Goal: Task Accomplishment & Management: Manage account settings

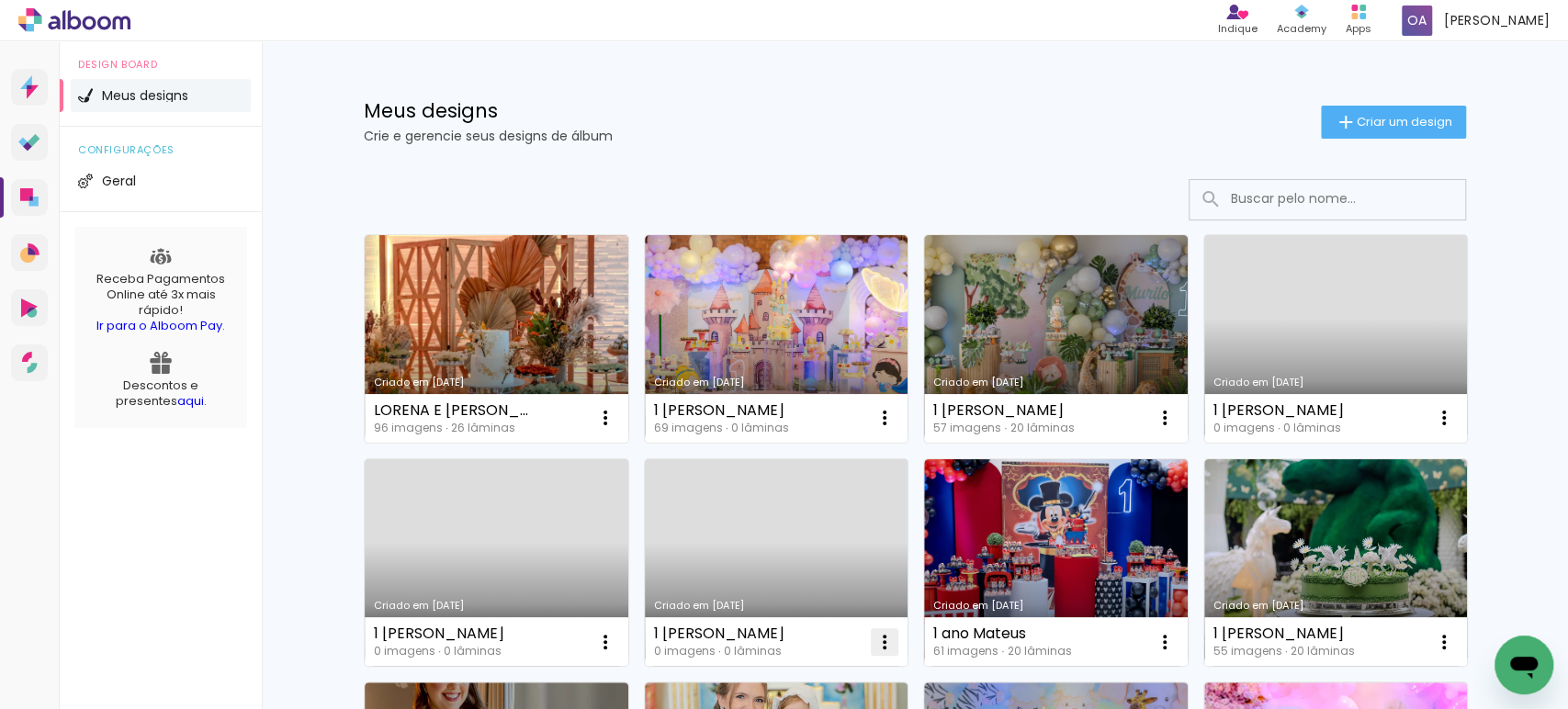
click at [874, 639] on iron-icon at bounding box center [885, 641] width 22 height 22
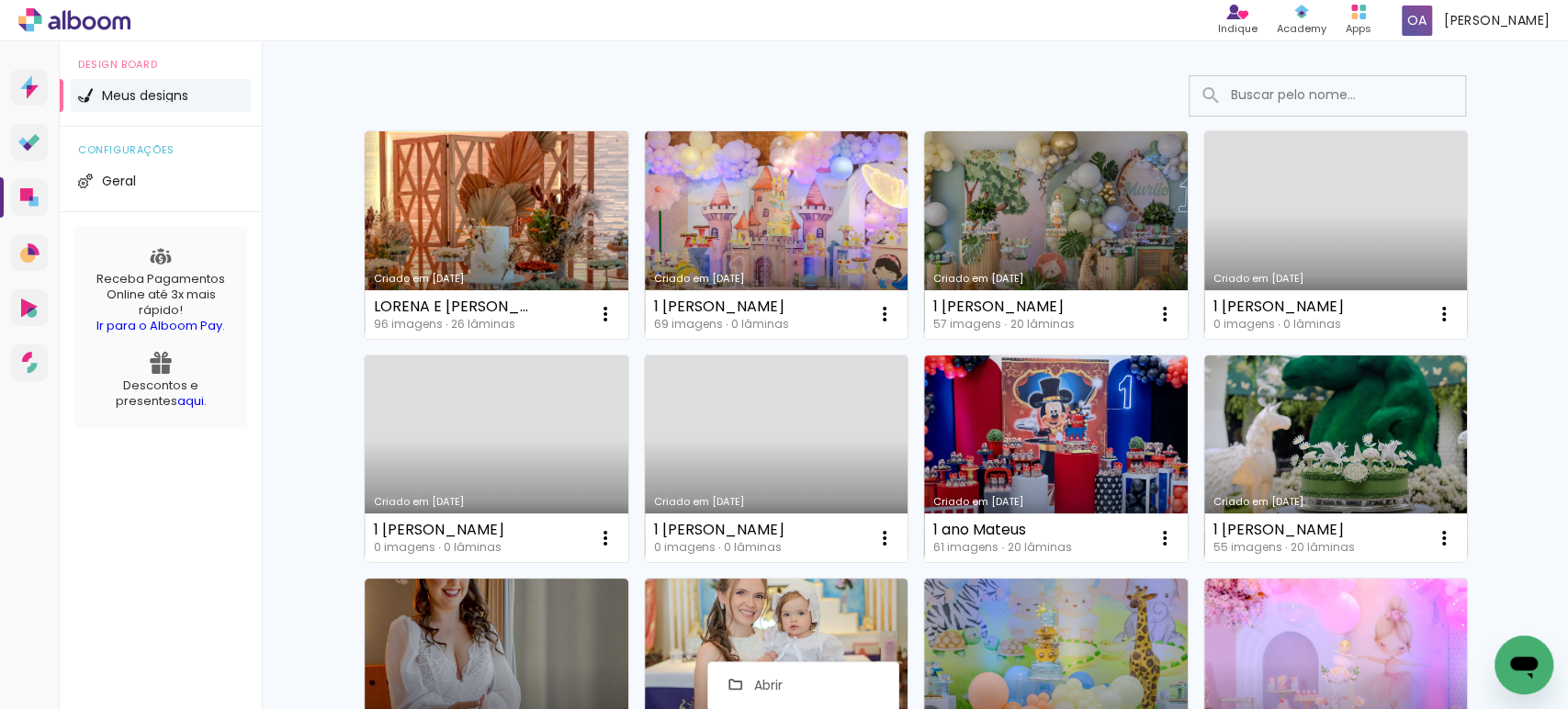
scroll to position [141, 0]
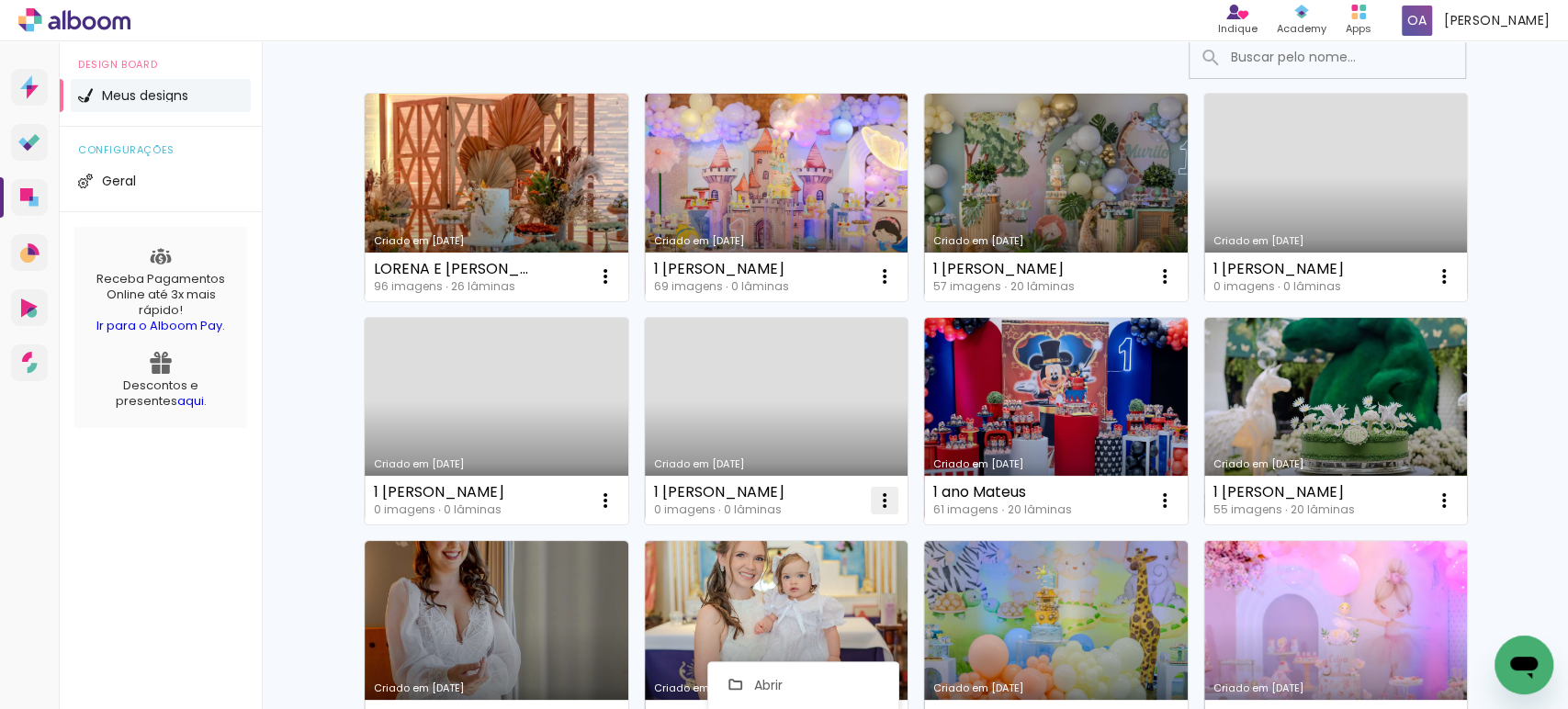
click at [883, 492] on iron-icon at bounding box center [885, 500] width 22 height 22
click at [882, 498] on iron-icon at bounding box center [885, 500] width 22 height 22
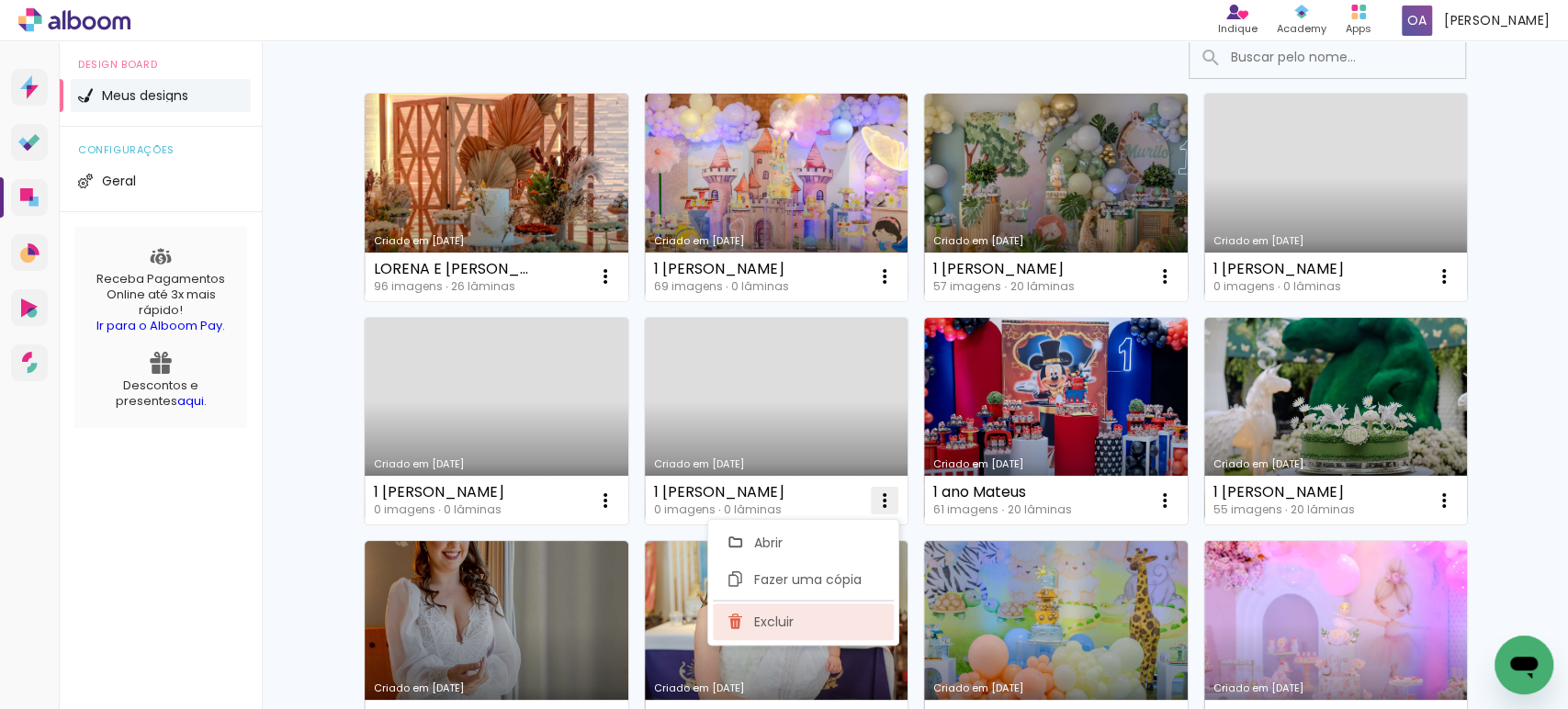
click at [772, 622] on span "Excluir" at bounding box center [773, 622] width 39 height 13
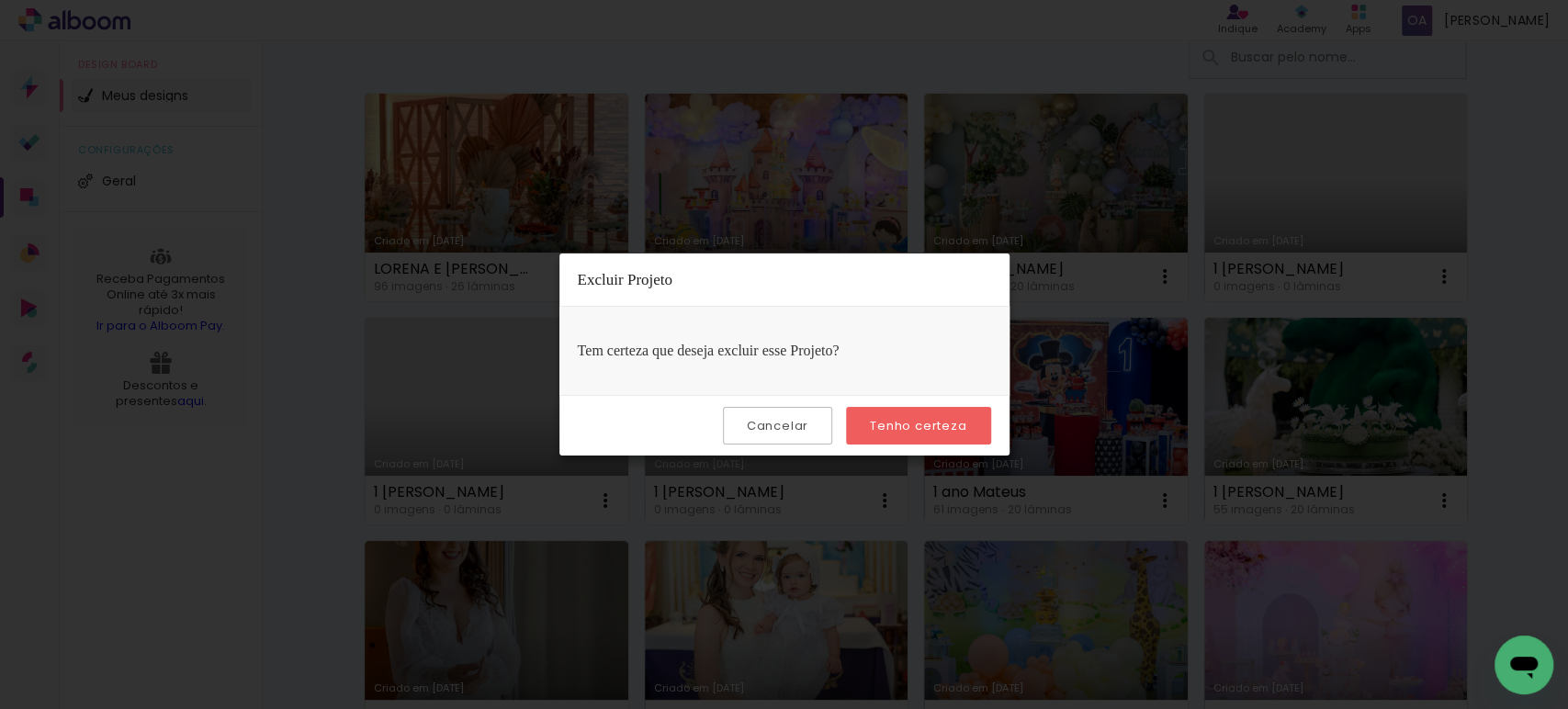
click at [0, 0] on slot "Tenho certeza" at bounding box center [0, 0] width 0 height 0
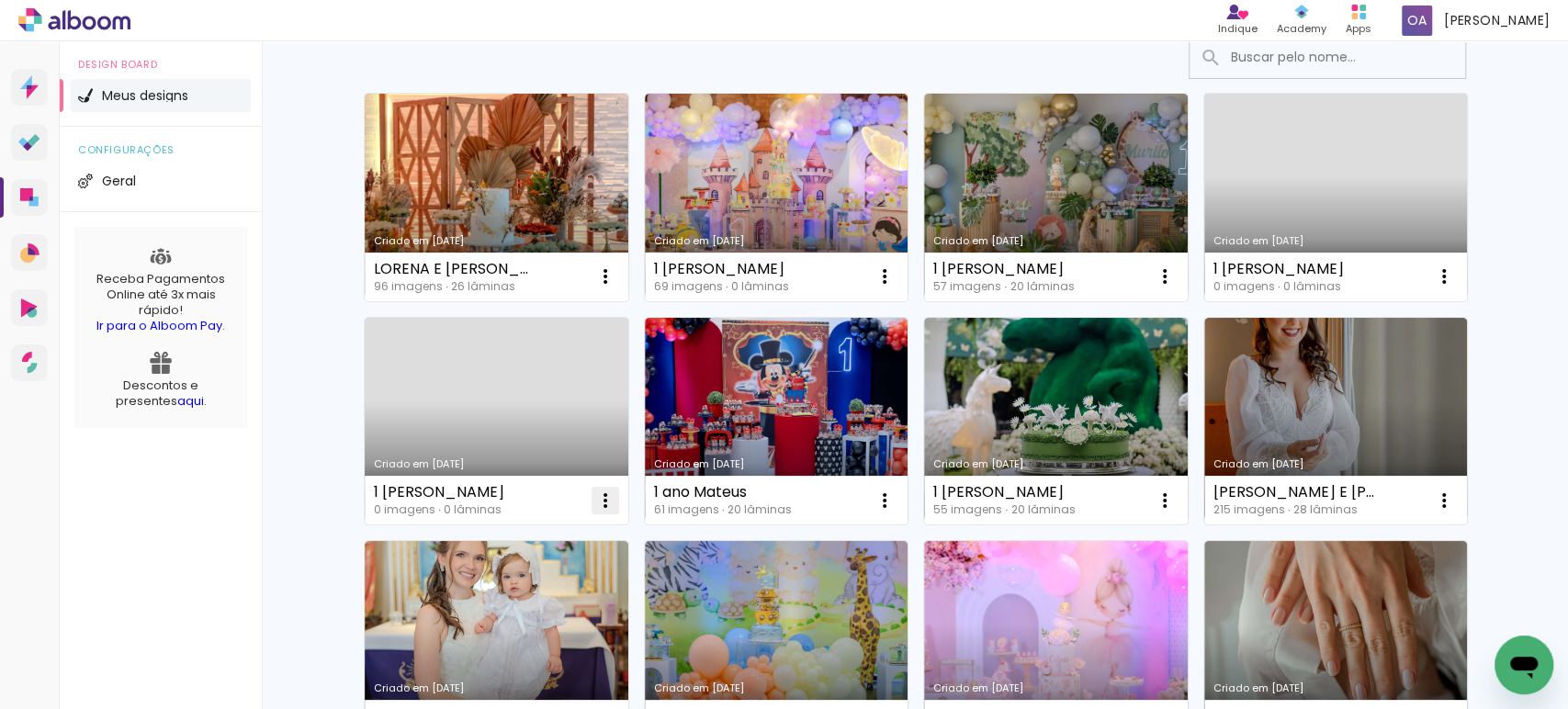
click at [602, 501] on iron-icon at bounding box center [605, 500] width 22 height 22
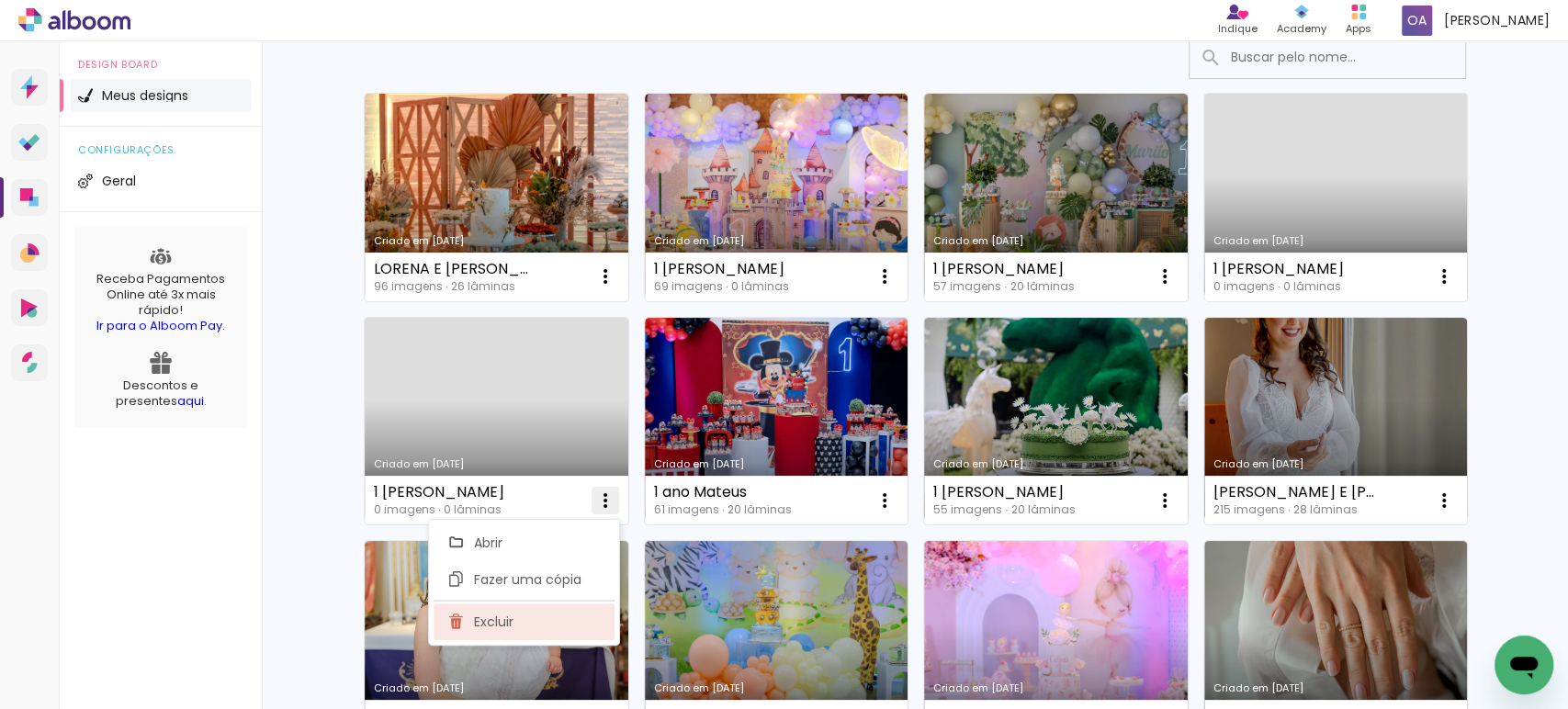
click at [495, 616] on span "Excluir" at bounding box center [493, 622] width 39 height 13
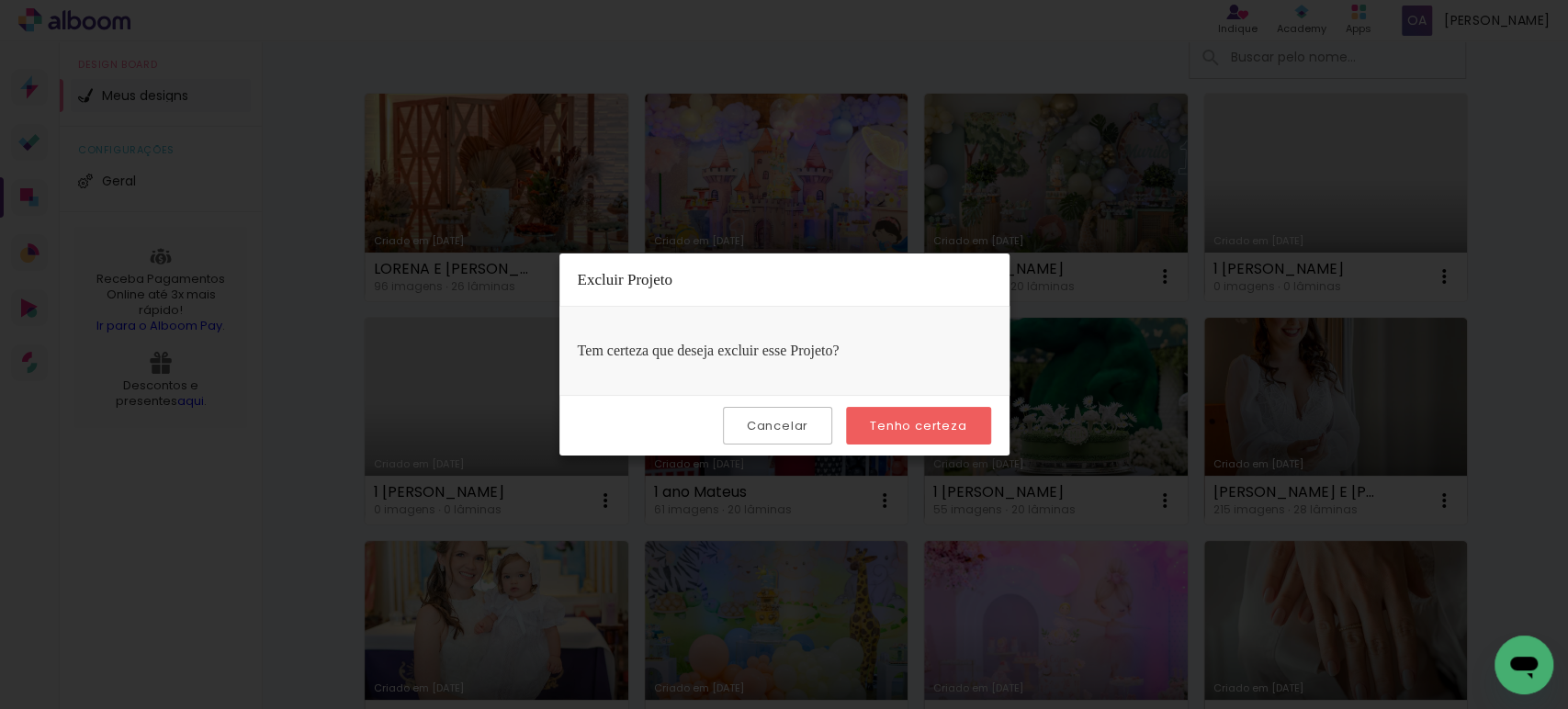
click at [0, 0] on slot "Tenho certeza" at bounding box center [0, 0] width 0 height 0
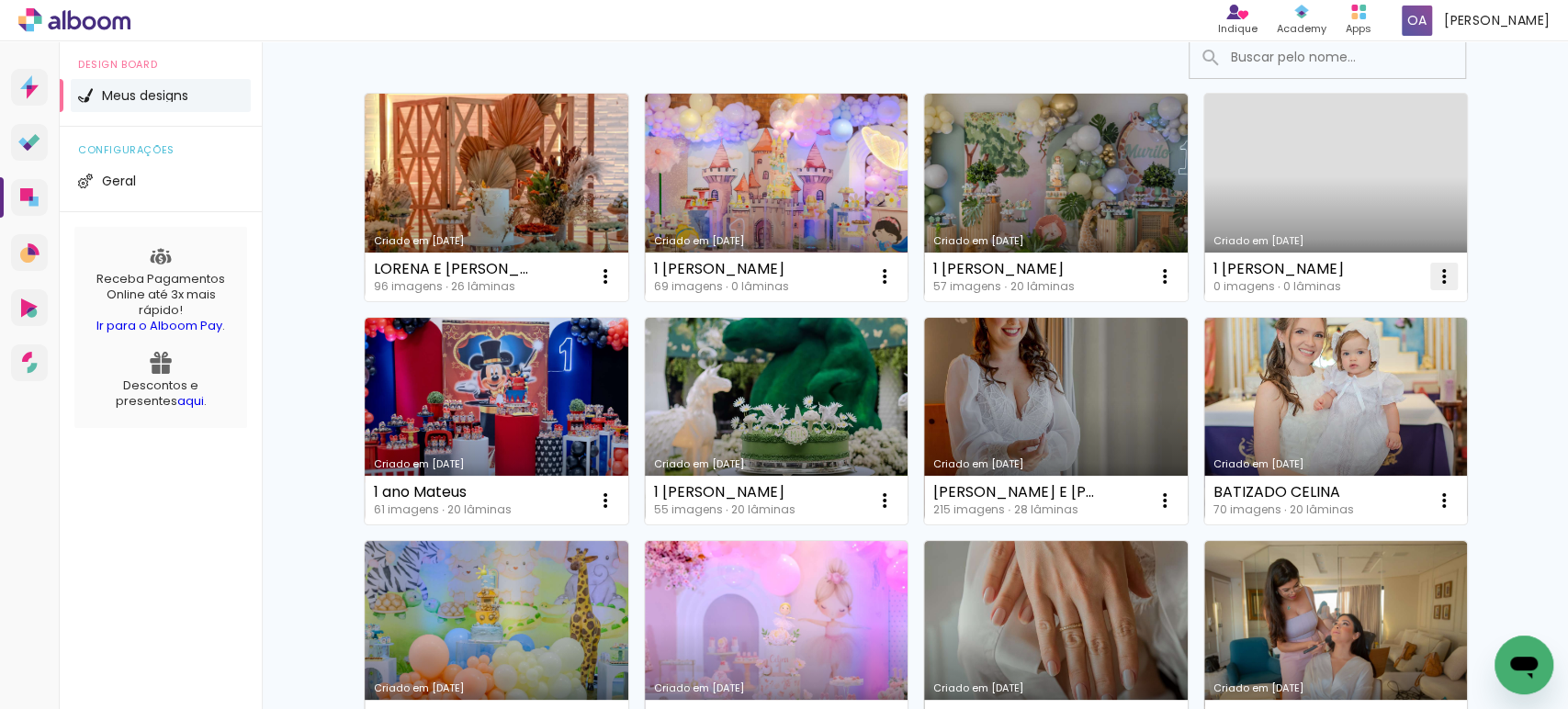
click at [1433, 272] on iron-icon at bounding box center [1443, 277] width 22 height 22
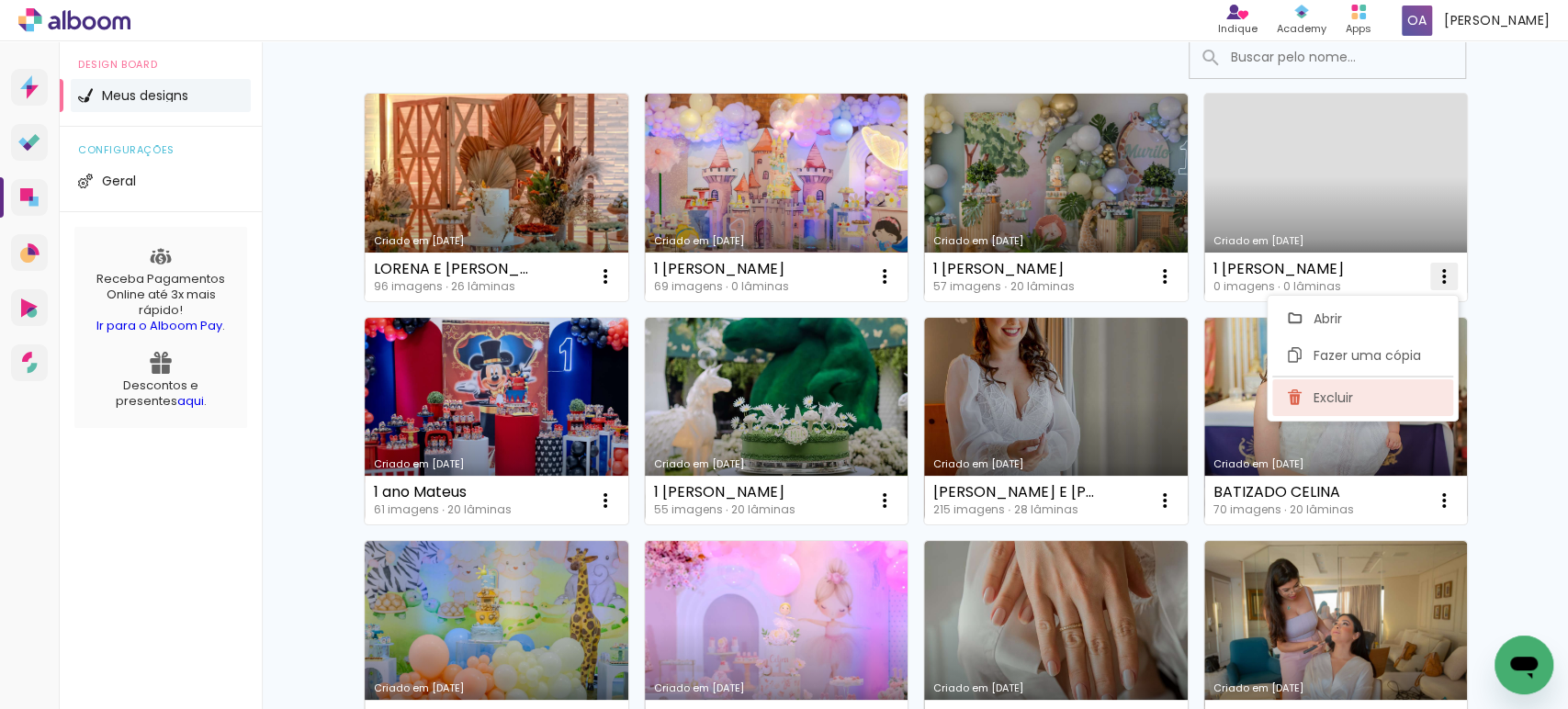
click at [1329, 394] on span "Excluir" at bounding box center [1333, 397] width 39 height 13
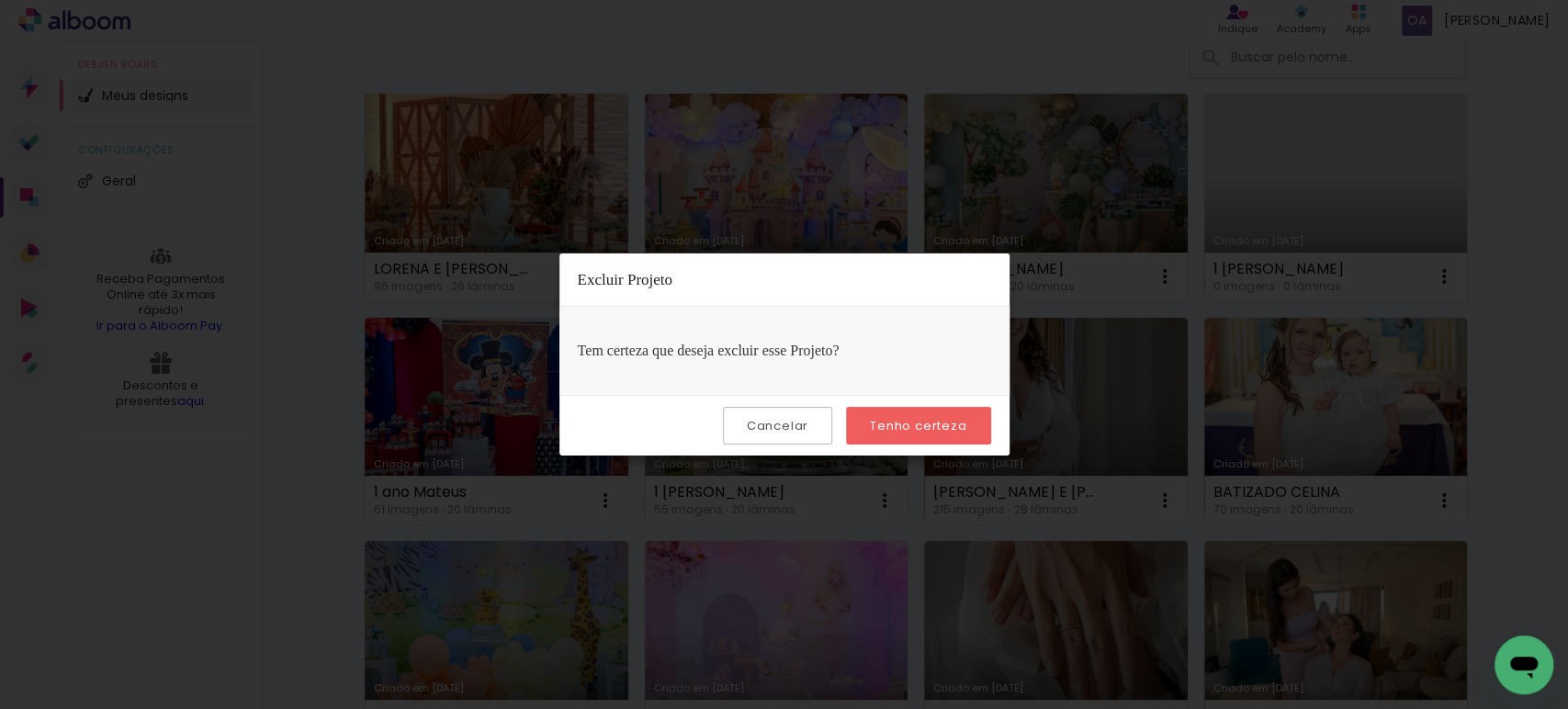
click at [0, 0] on slot "Tenho certeza" at bounding box center [0, 0] width 0 height 0
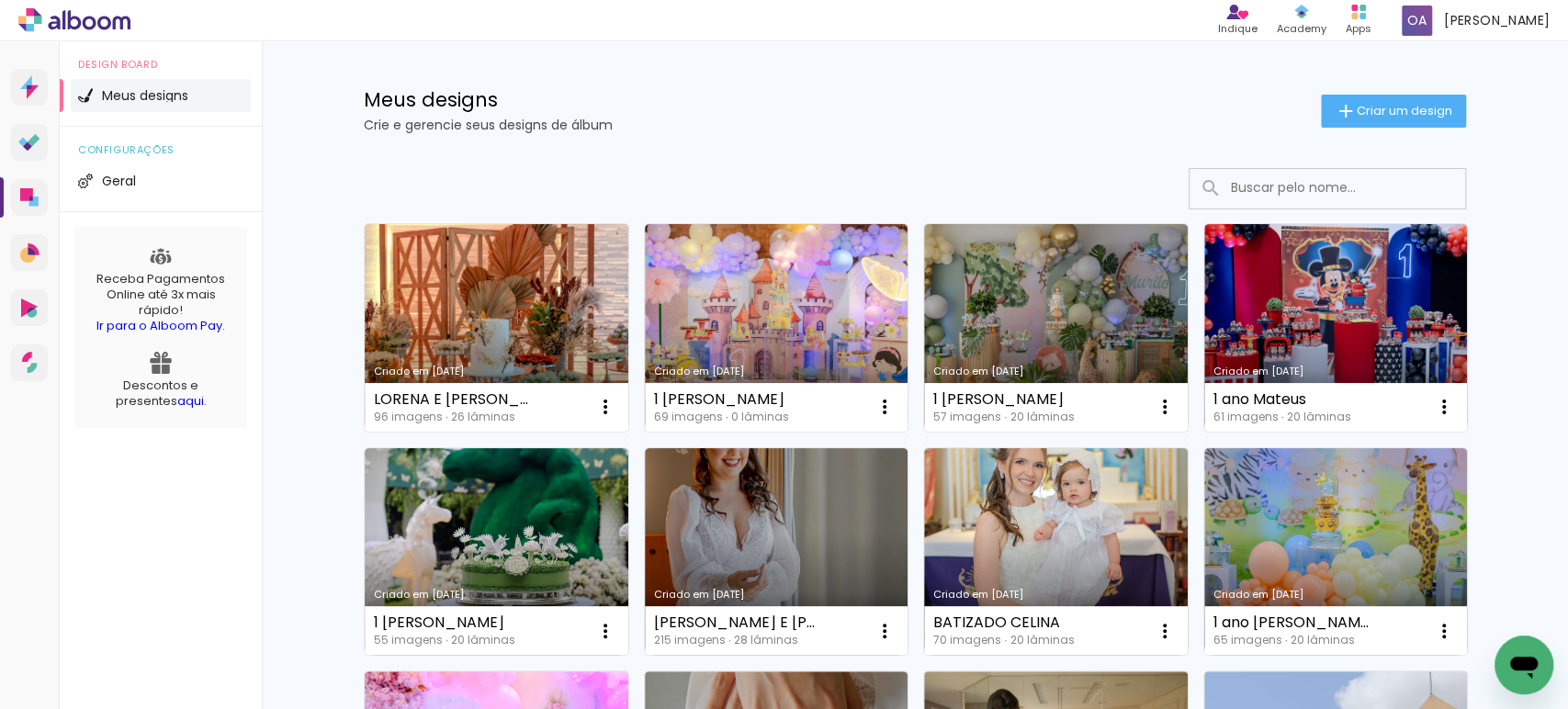
scroll to position [0, 0]
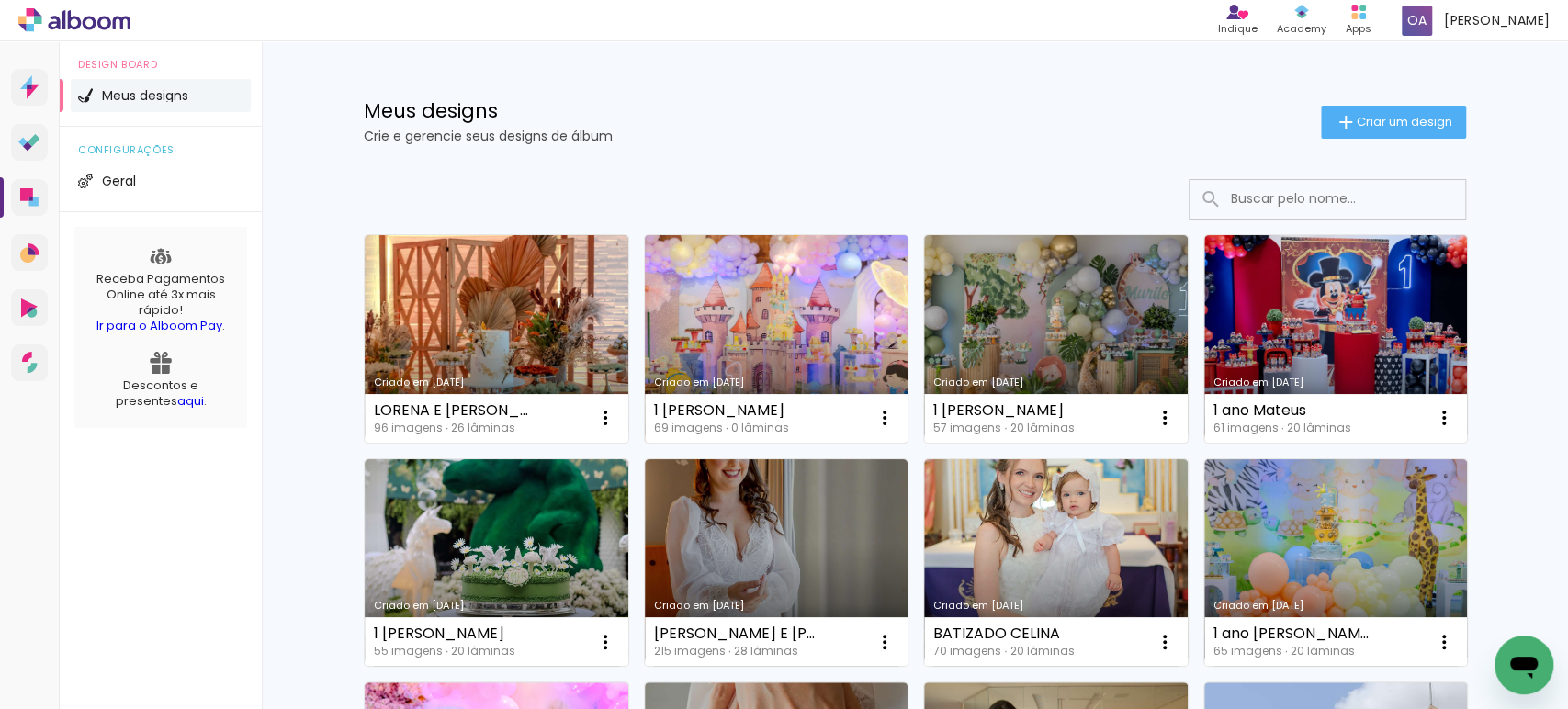
click at [742, 330] on link "Criado em [DATE]" at bounding box center [777, 339] width 264 height 208
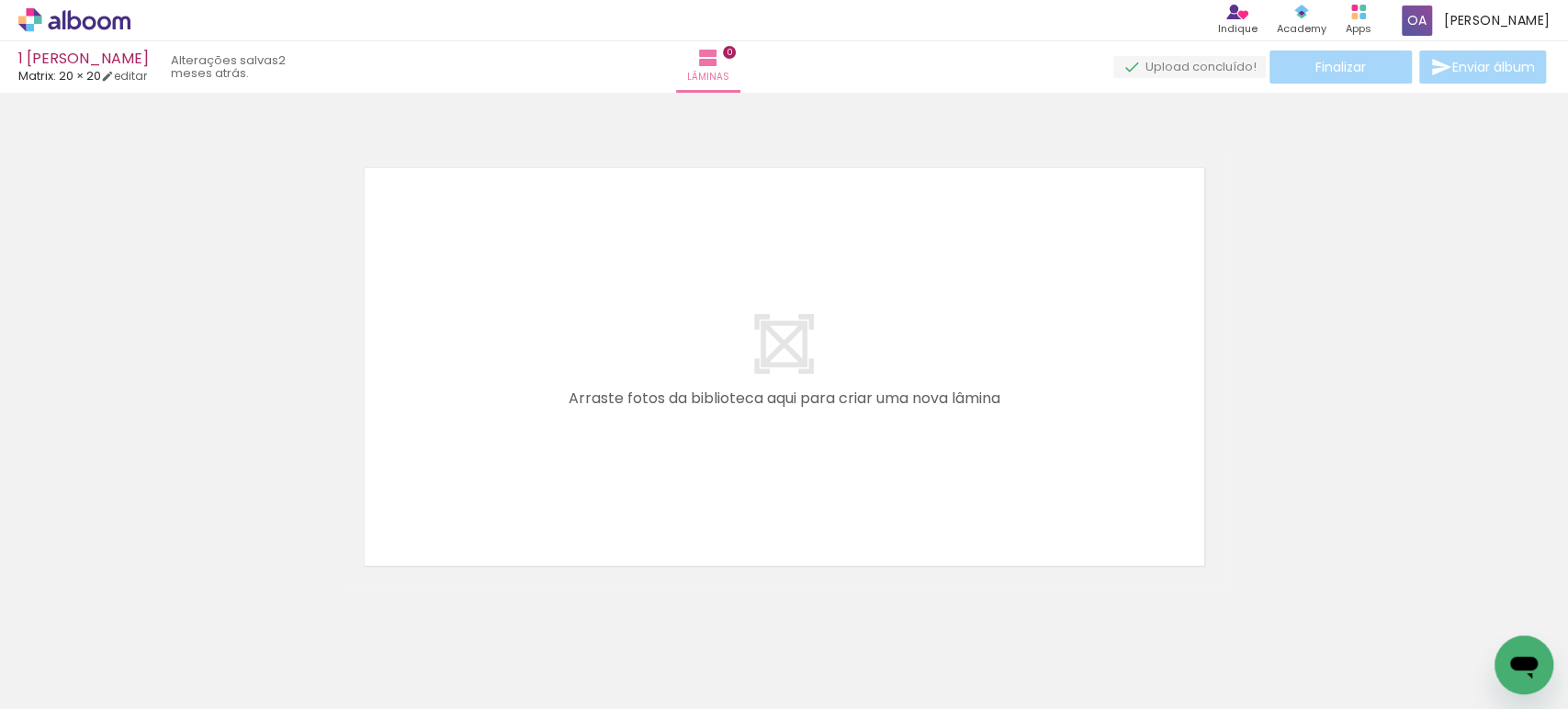
click at [209, 647] on div at bounding box center [183, 647] width 91 height 61
click at [301, 668] on div at bounding box center [286, 647] width 61 height 91
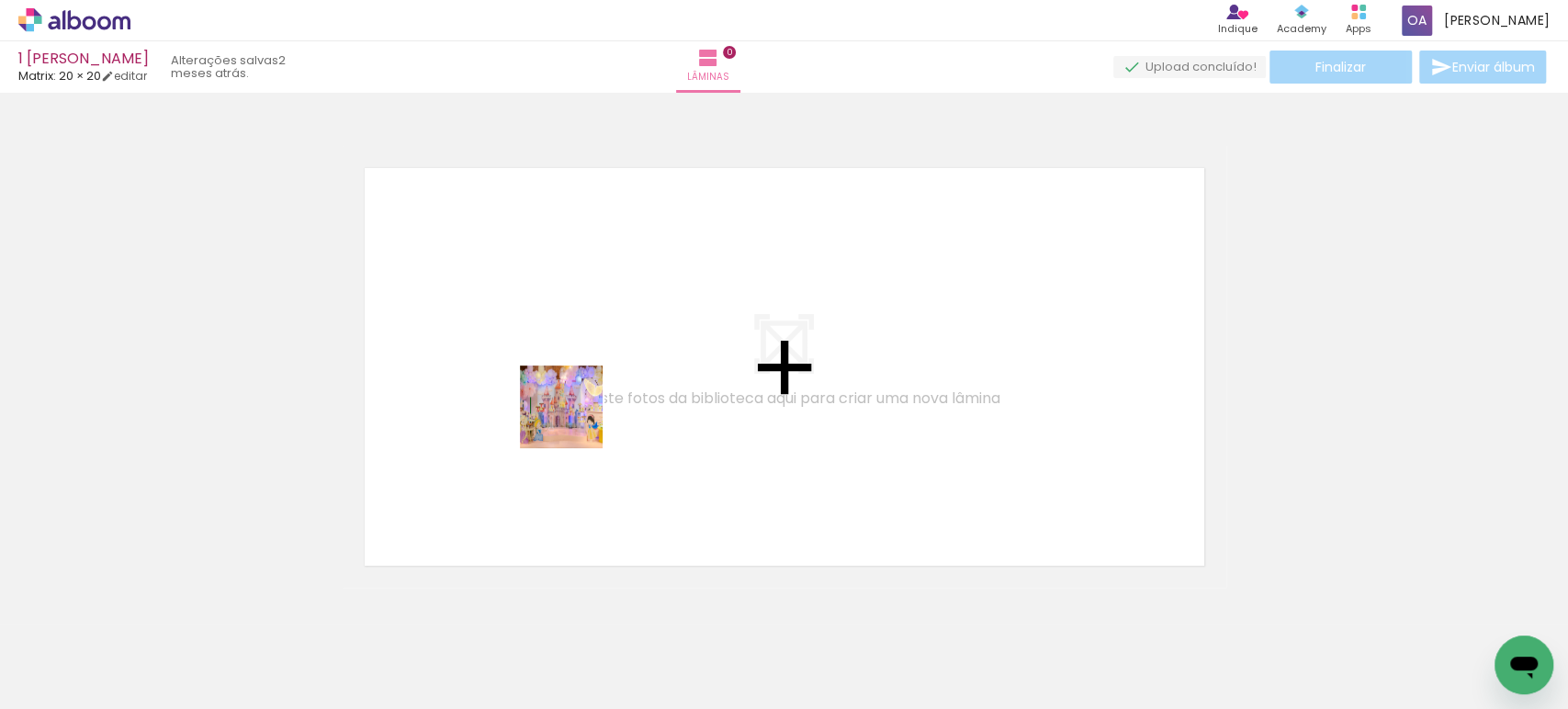
drag, startPoint x: 198, startPoint y: 655, endPoint x: 575, endPoint y: 421, distance: 443.7
click at [575, 421] on quentale-workspace at bounding box center [784, 354] width 1568 height 709
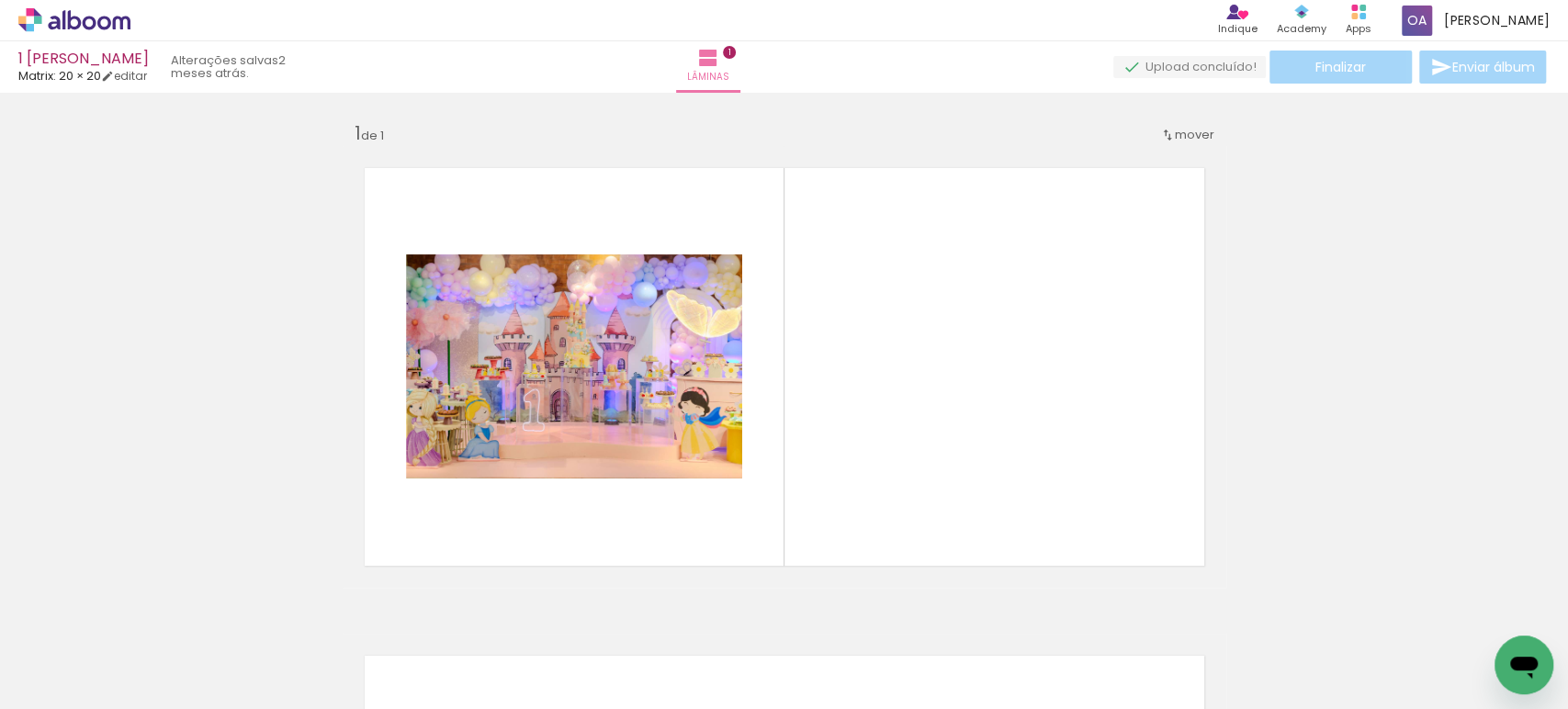
scroll to position [22, 0]
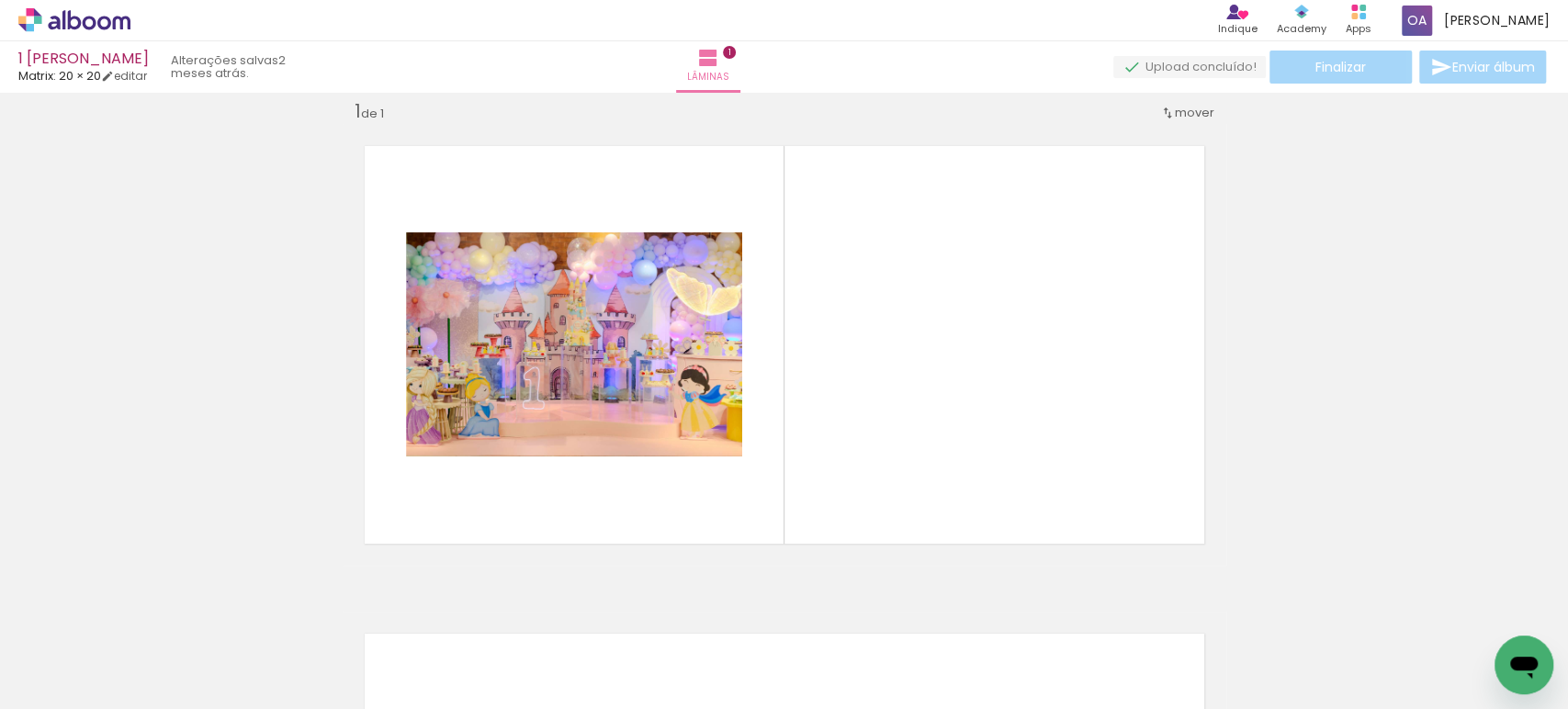
drag, startPoint x: 294, startPoint y: 655, endPoint x: 595, endPoint y: 450, distance: 364.2
click at [595, 450] on quentale-workspace at bounding box center [784, 354] width 1568 height 709
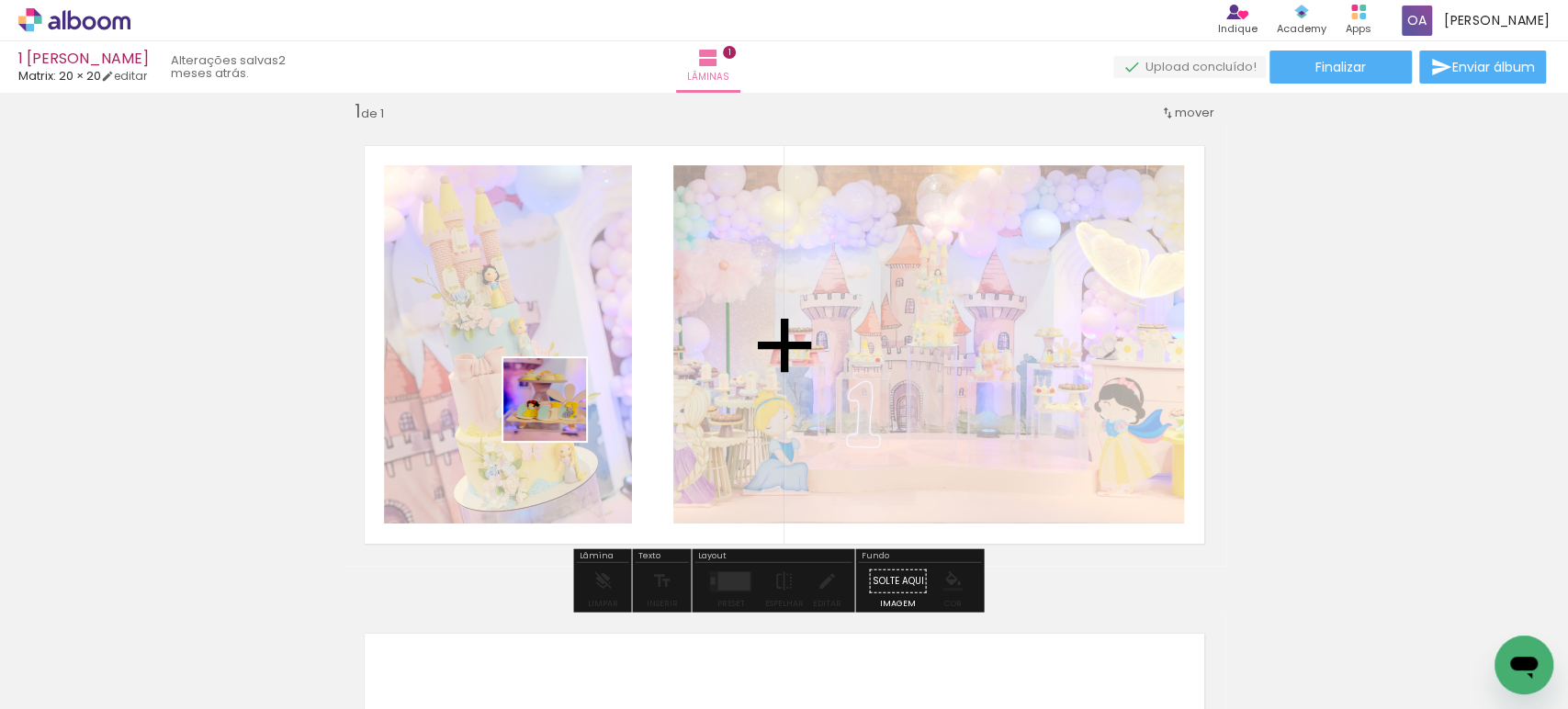
drag, startPoint x: 396, startPoint y: 644, endPoint x: 559, endPoint y: 414, distance: 281.9
click at [559, 414] on quentale-workspace at bounding box center [784, 354] width 1568 height 709
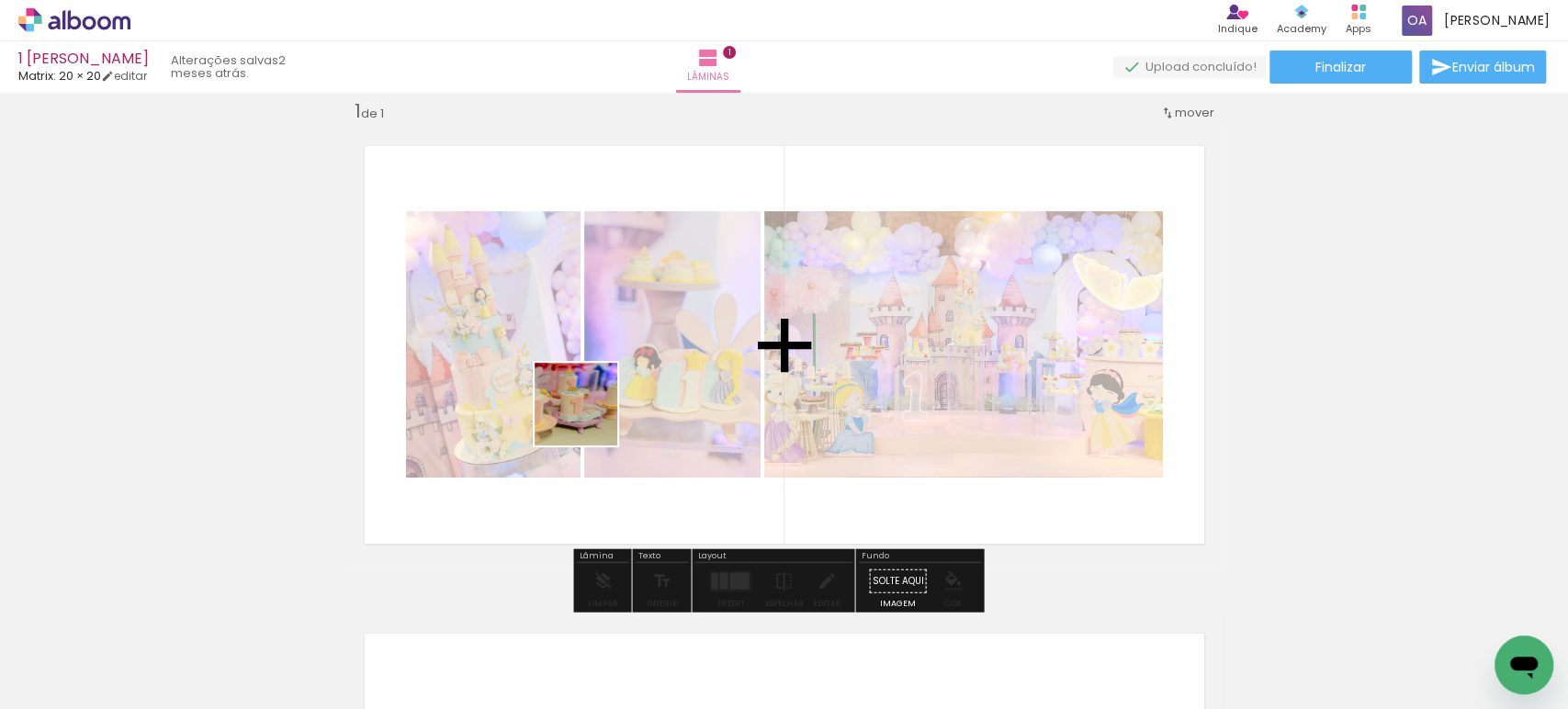
drag, startPoint x: 500, startPoint y: 651, endPoint x: 589, endPoint y: 418, distance: 249.4
click at [589, 418] on quentale-workspace at bounding box center [784, 354] width 1568 height 709
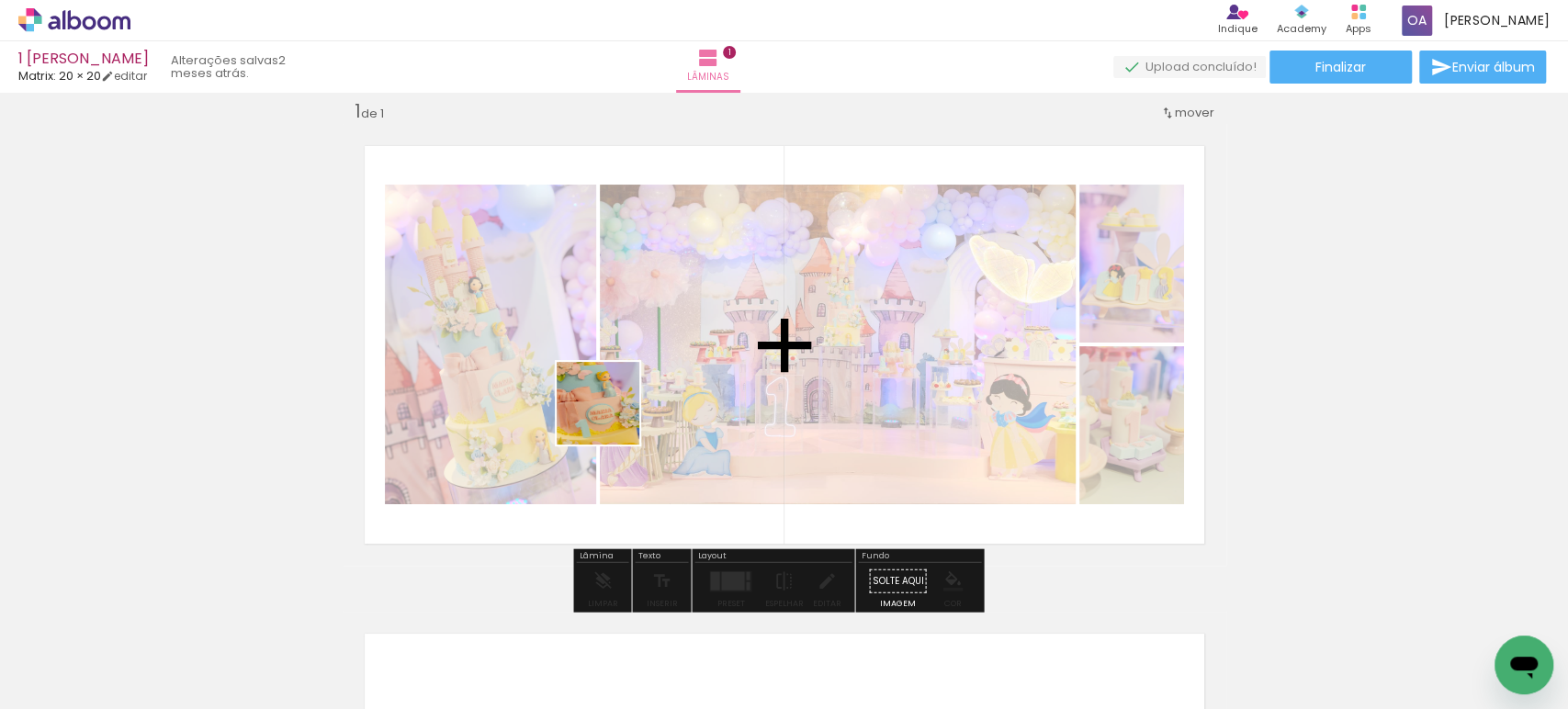
drag, startPoint x: 595, startPoint y: 640, endPoint x: 612, endPoint y: 417, distance: 223.6
click at [612, 417] on quentale-workspace at bounding box center [784, 354] width 1568 height 709
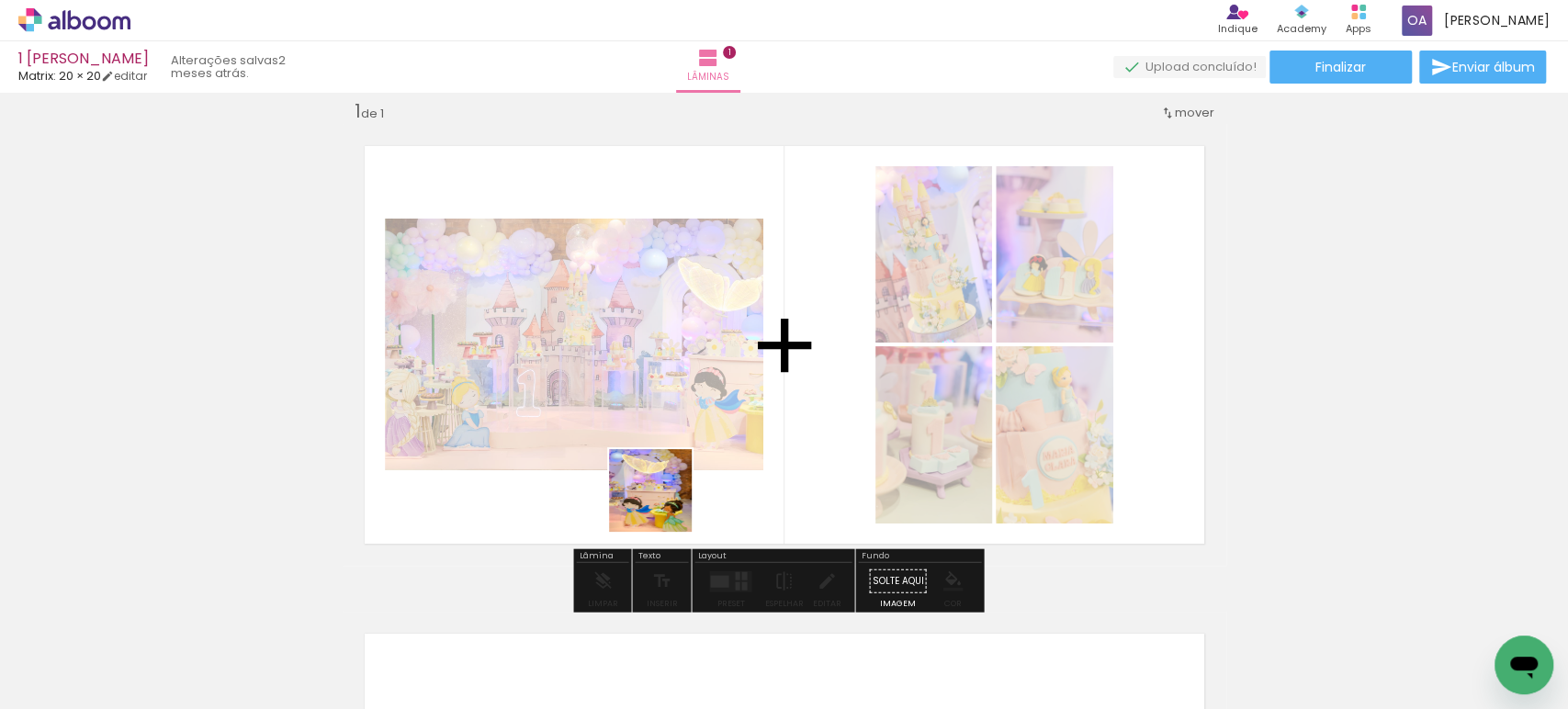
drag, startPoint x: 703, startPoint y: 660, endPoint x: 655, endPoint y: 706, distance: 66.5
click at [663, 501] on quentale-workspace at bounding box center [784, 354] width 1568 height 709
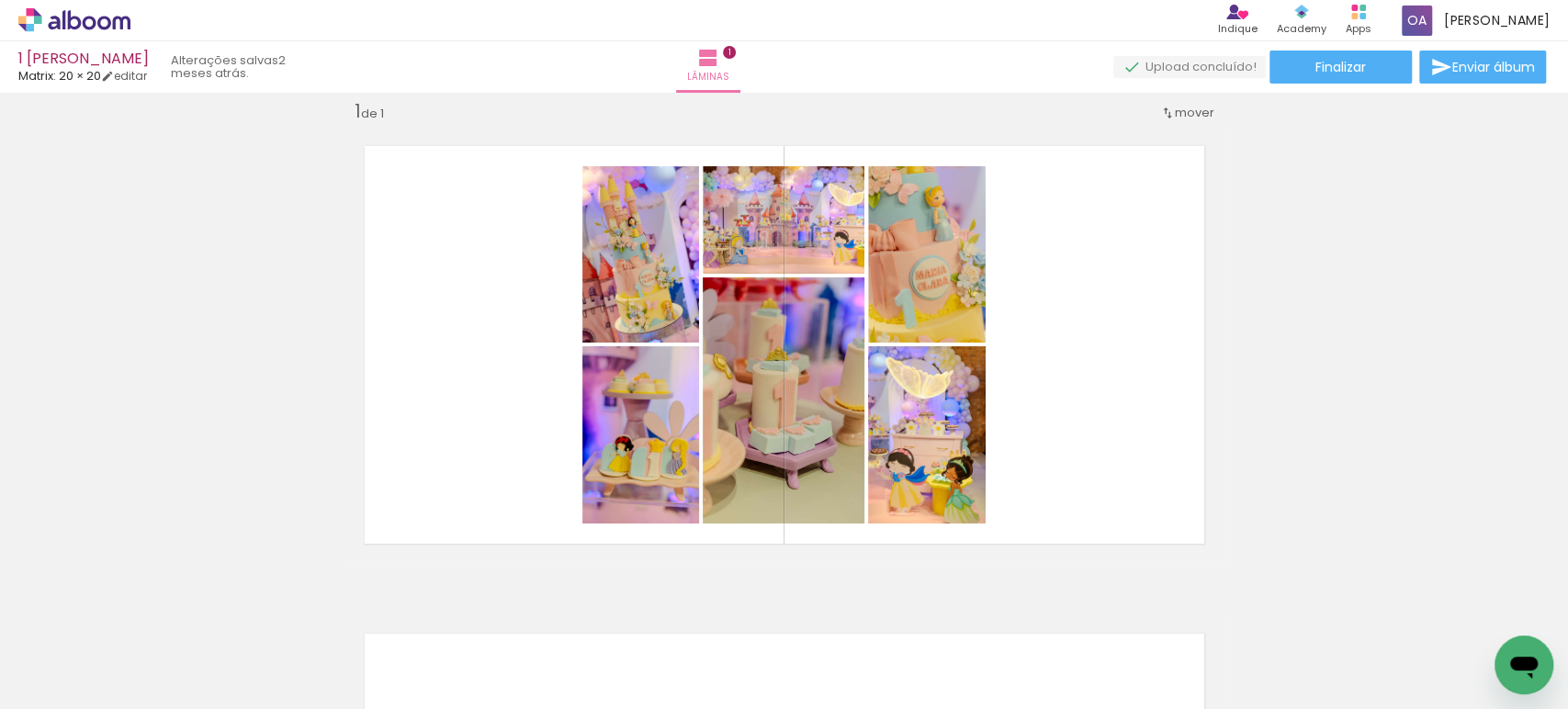
scroll to position [0, 0]
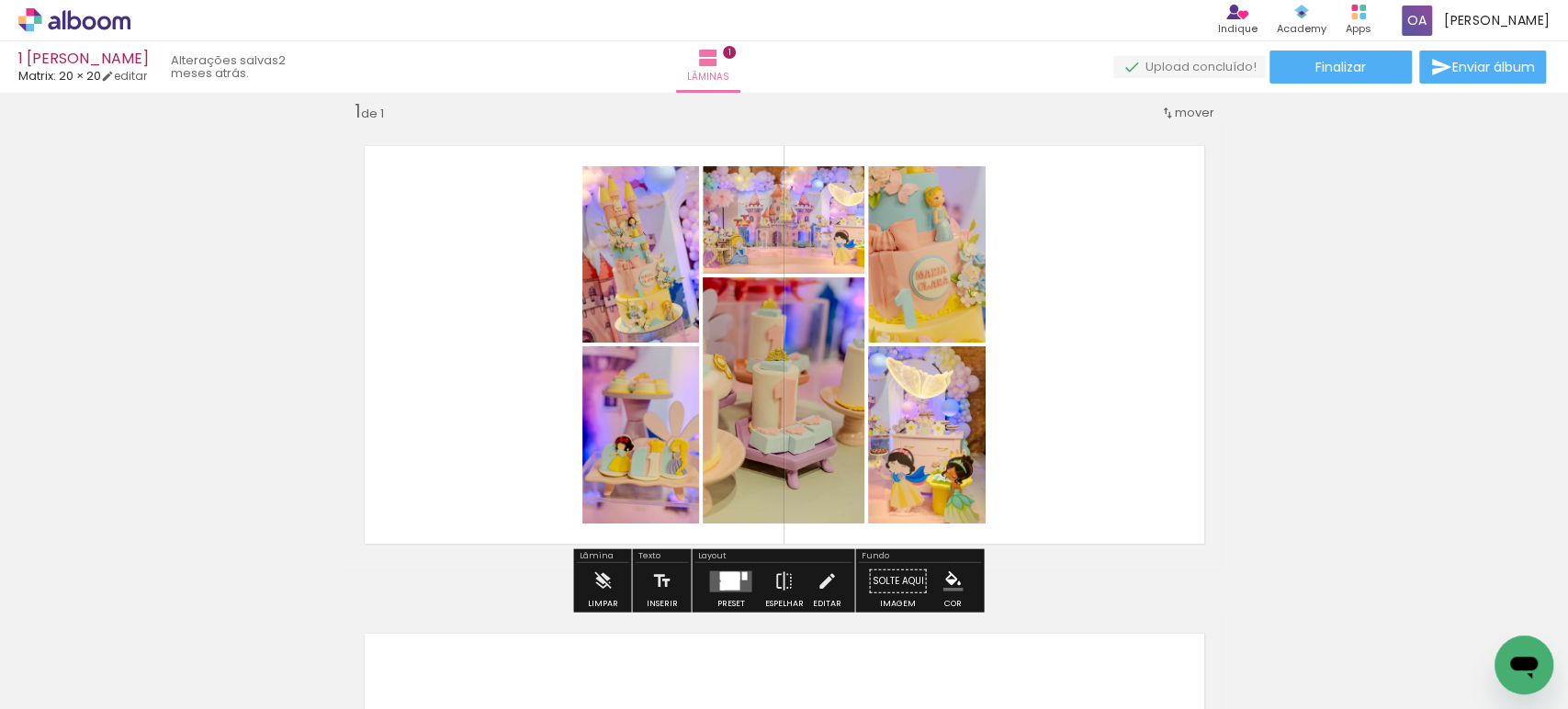
click at [719, 582] on div at bounding box center [721, 585] width 5 height 8
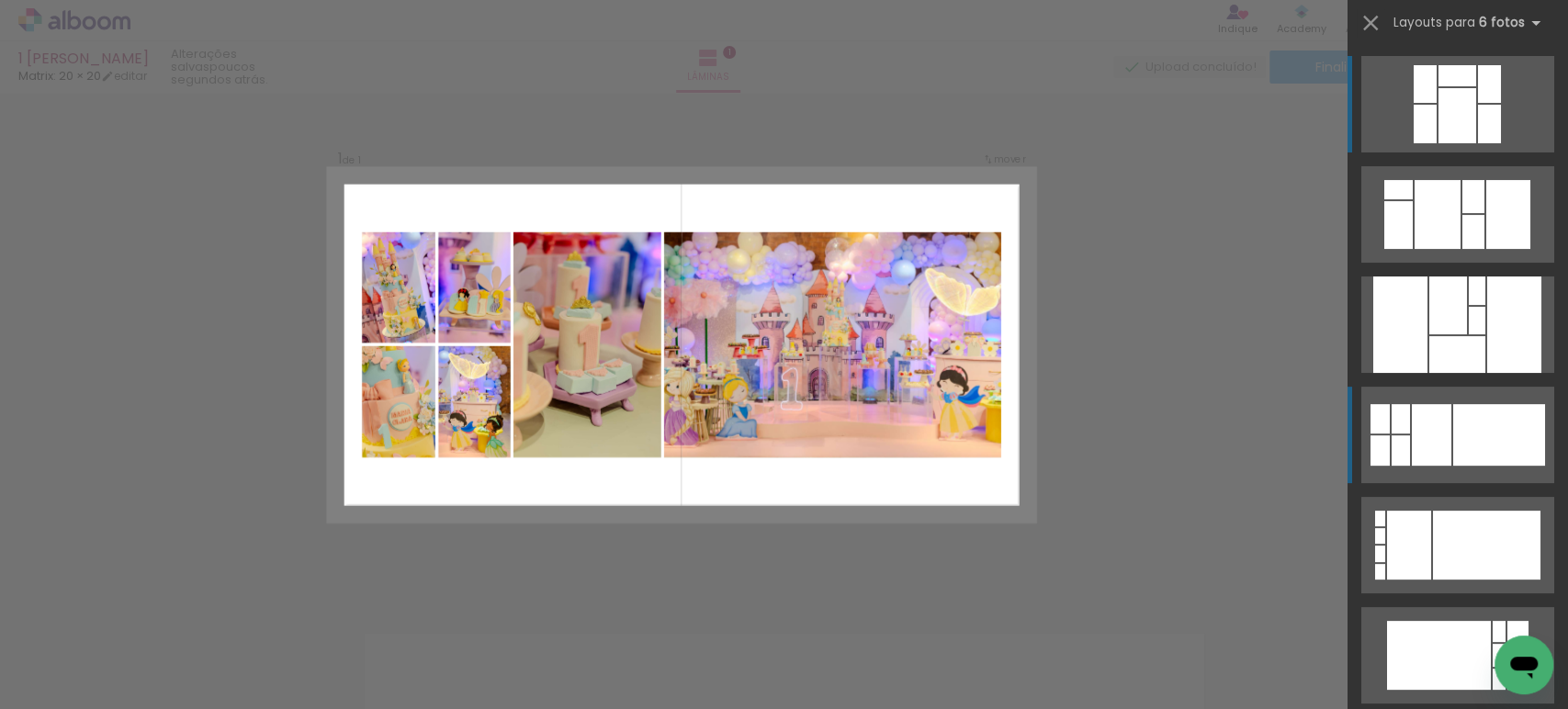
click at [1475, 433] on div at bounding box center [1499, 434] width 92 height 62
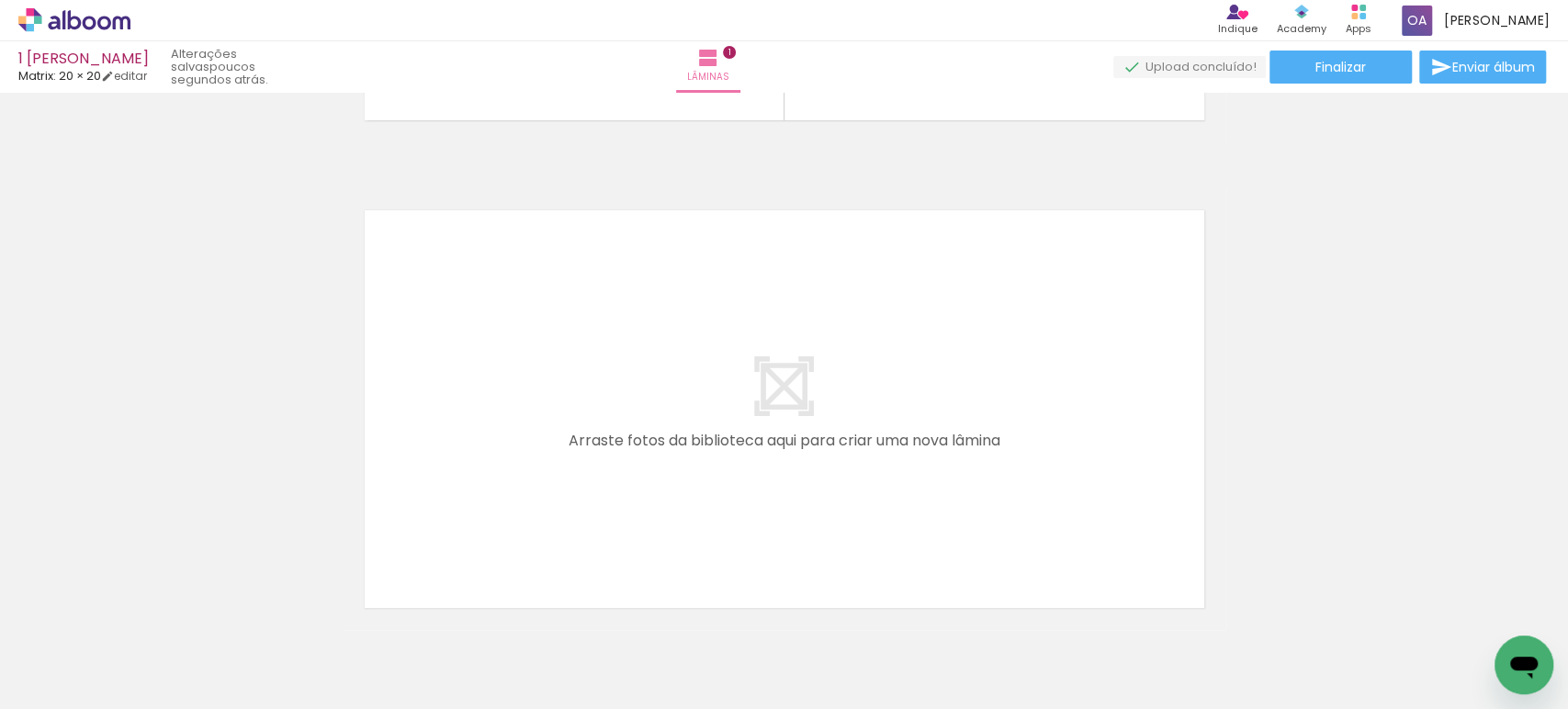
scroll to position [0, 445]
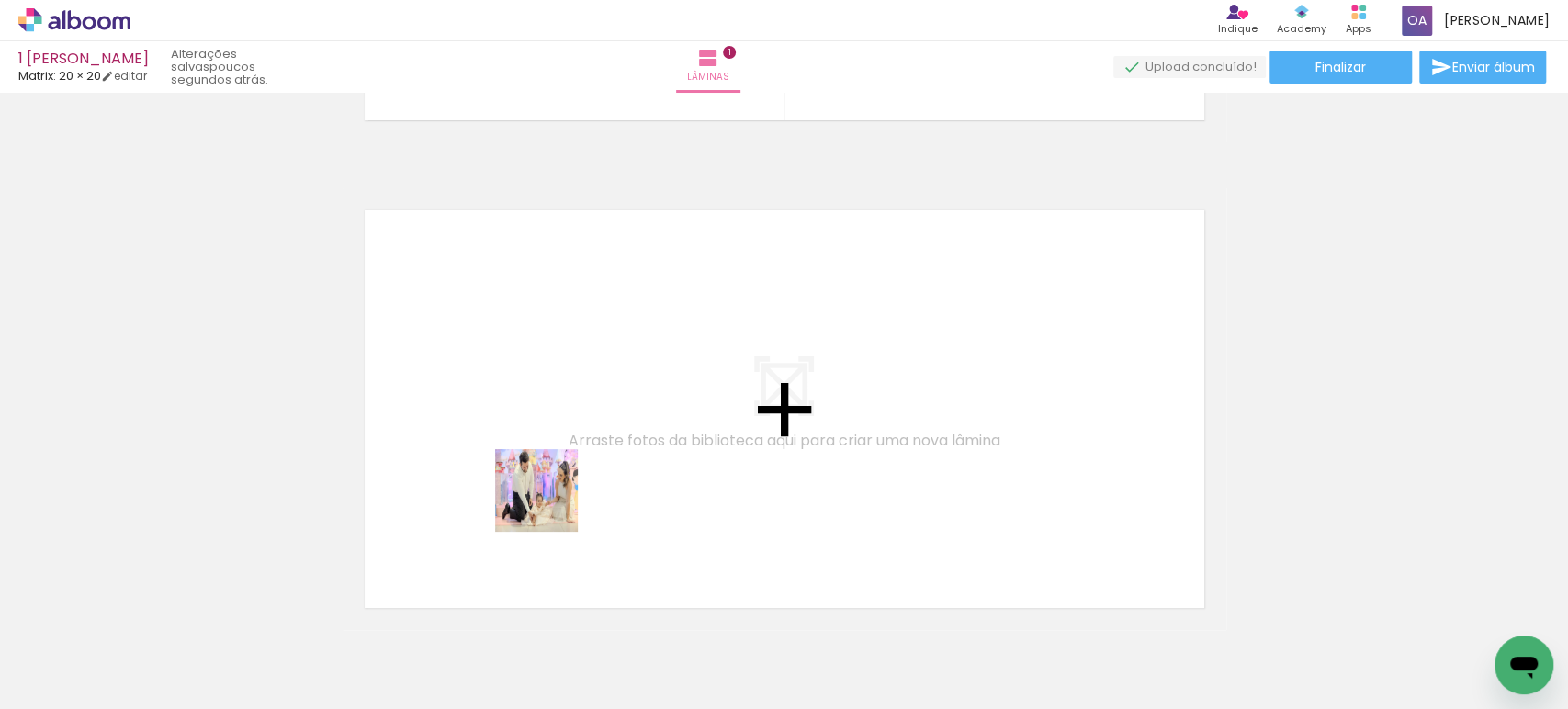
drag, startPoint x: 584, startPoint y: 669, endPoint x: 536, endPoint y: 448, distance: 226.2
click at [536, 448] on quentale-workspace at bounding box center [784, 354] width 1568 height 709
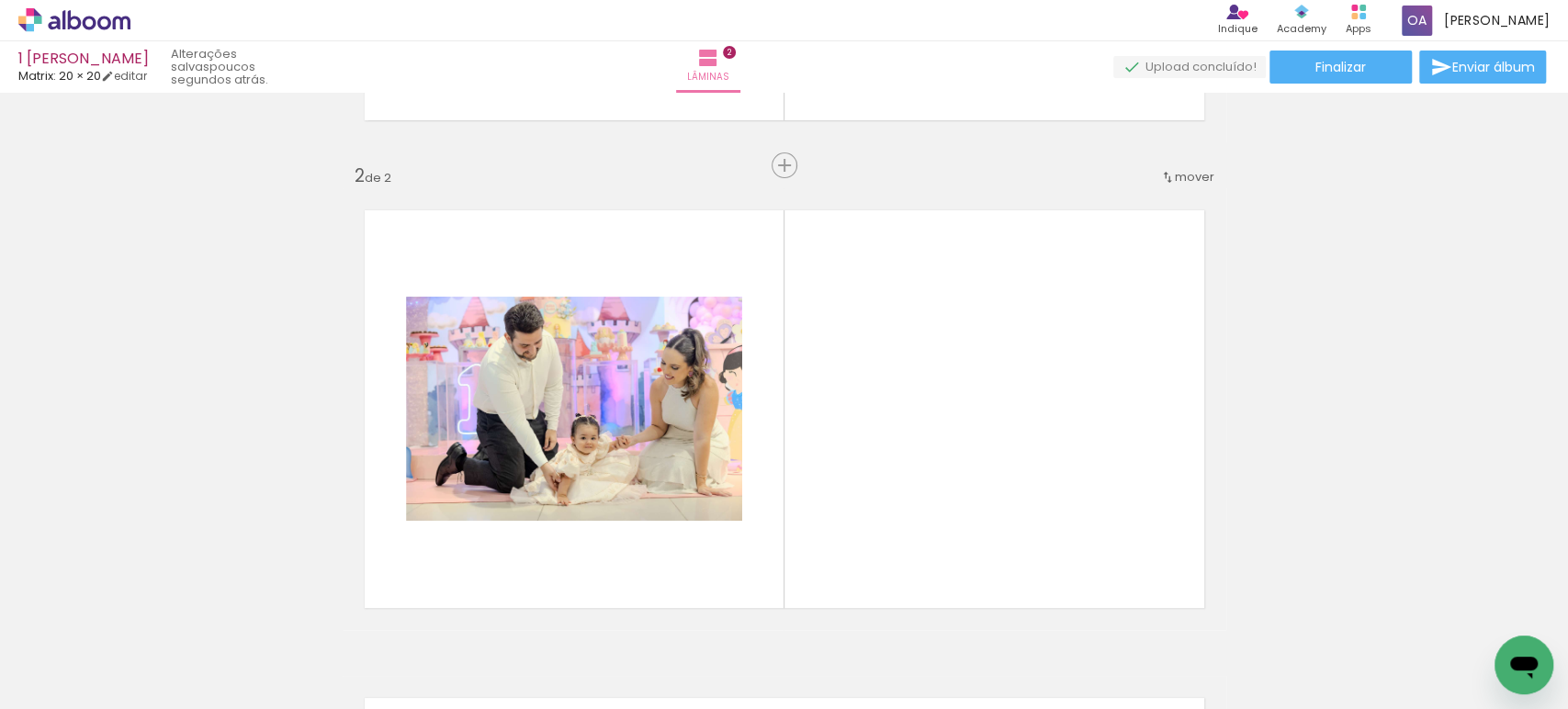
scroll to position [511, 0]
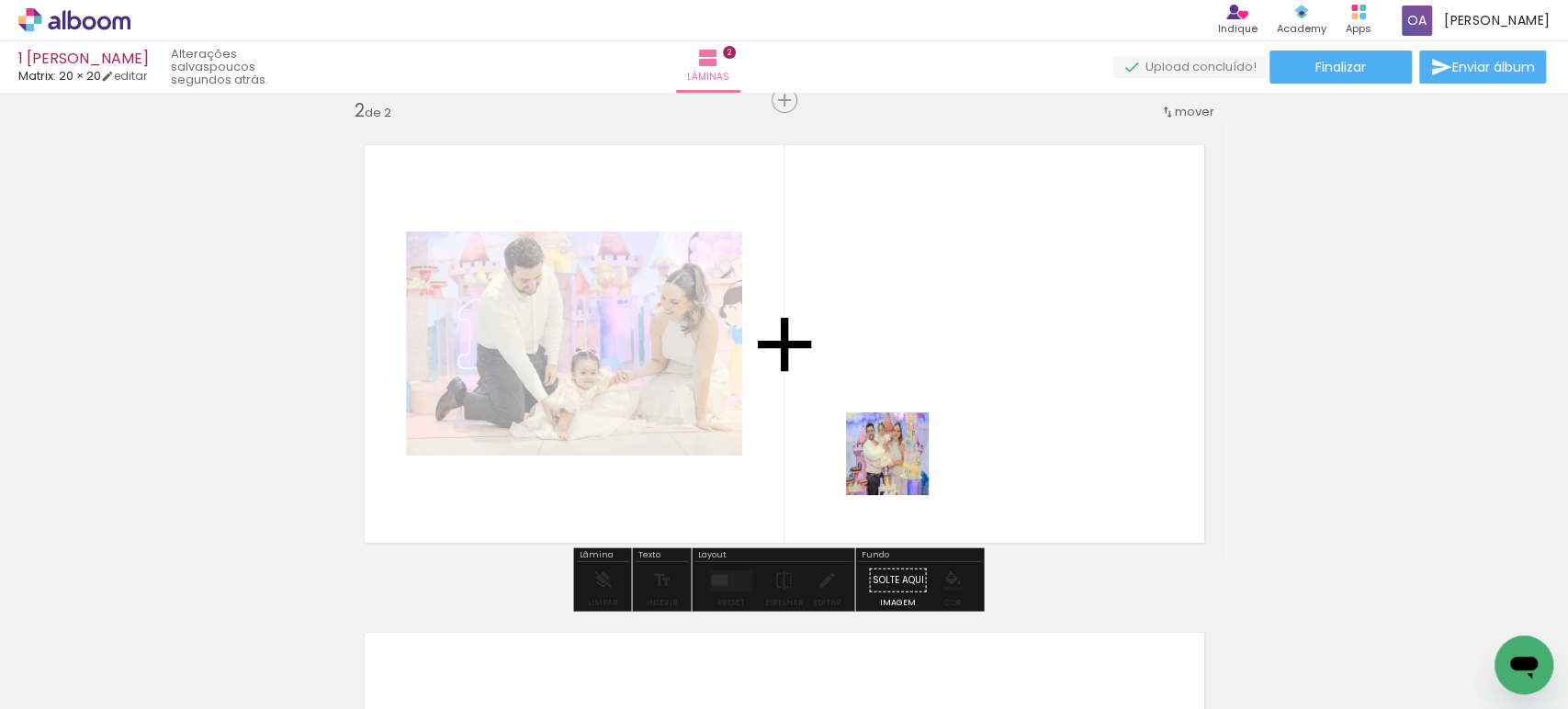
drag, startPoint x: 675, startPoint y: 660, endPoint x: 901, endPoint y: 468, distance: 296.5
click at [901, 468] on quentale-workspace at bounding box center [784, 354] width 1568 height 709
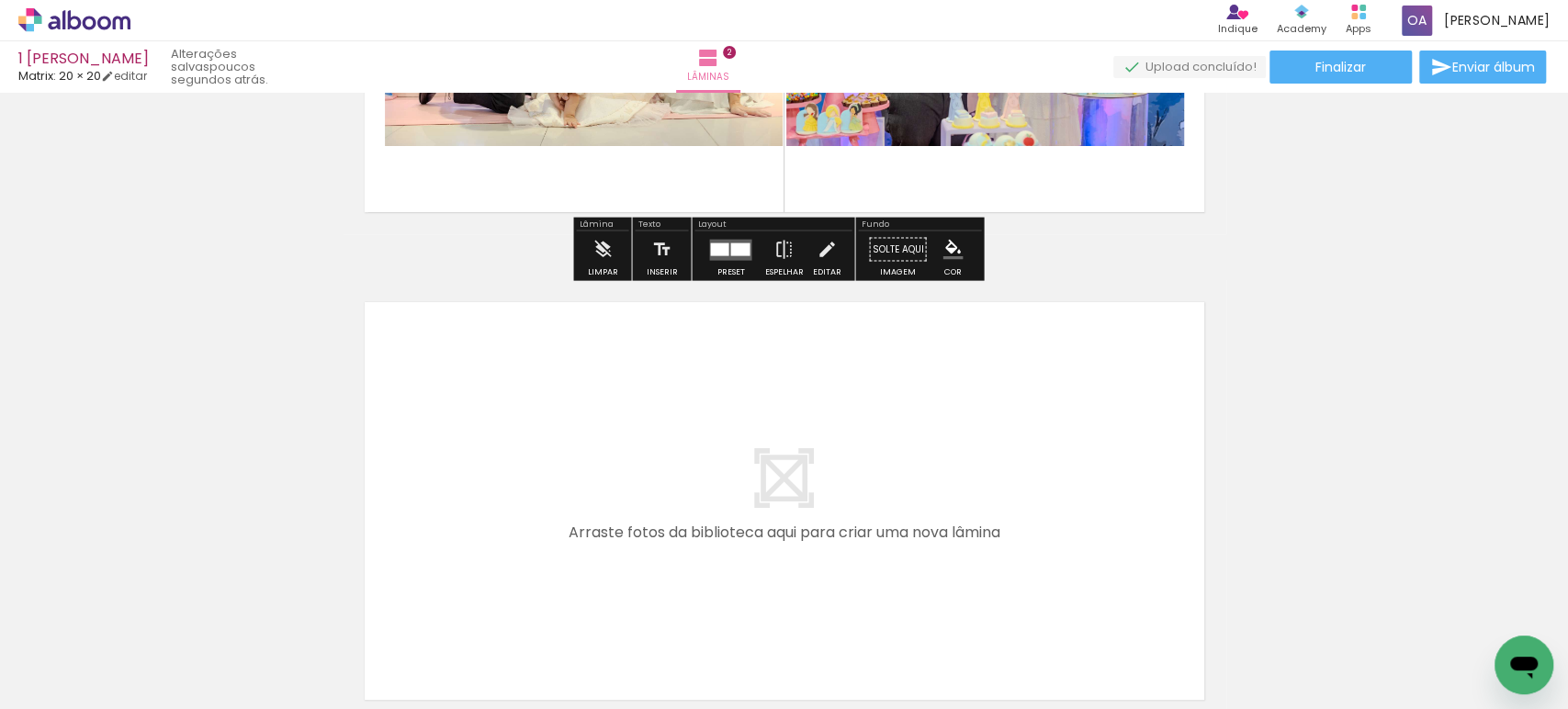
scroll to position [1033, 0]
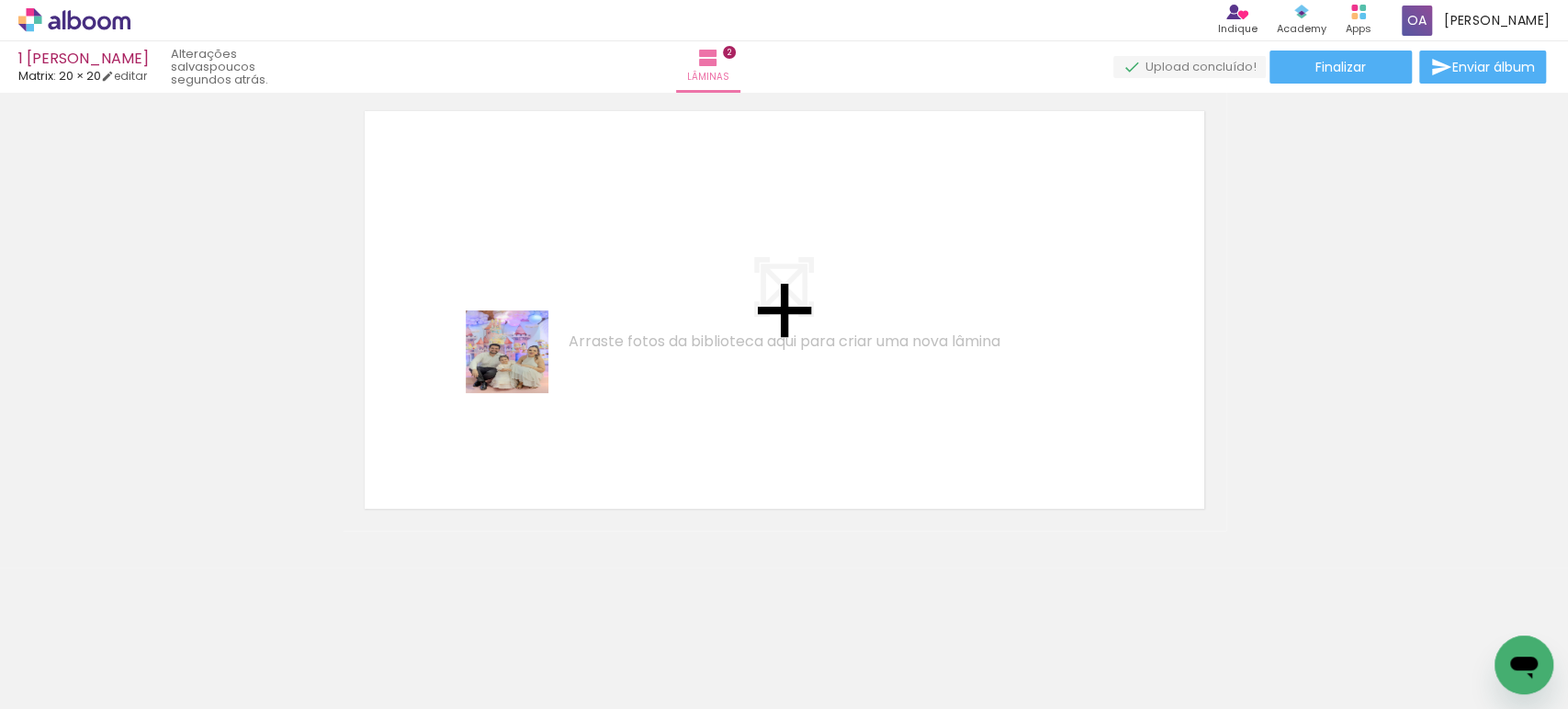
drag, startPoint x: 463, startPoint y: 649, endPoint x: 521, endPoint y: 366, distance: 288.9
click at [521, 366] on quentale-workspace at bounding box center [784, 354] width 1568 height 709
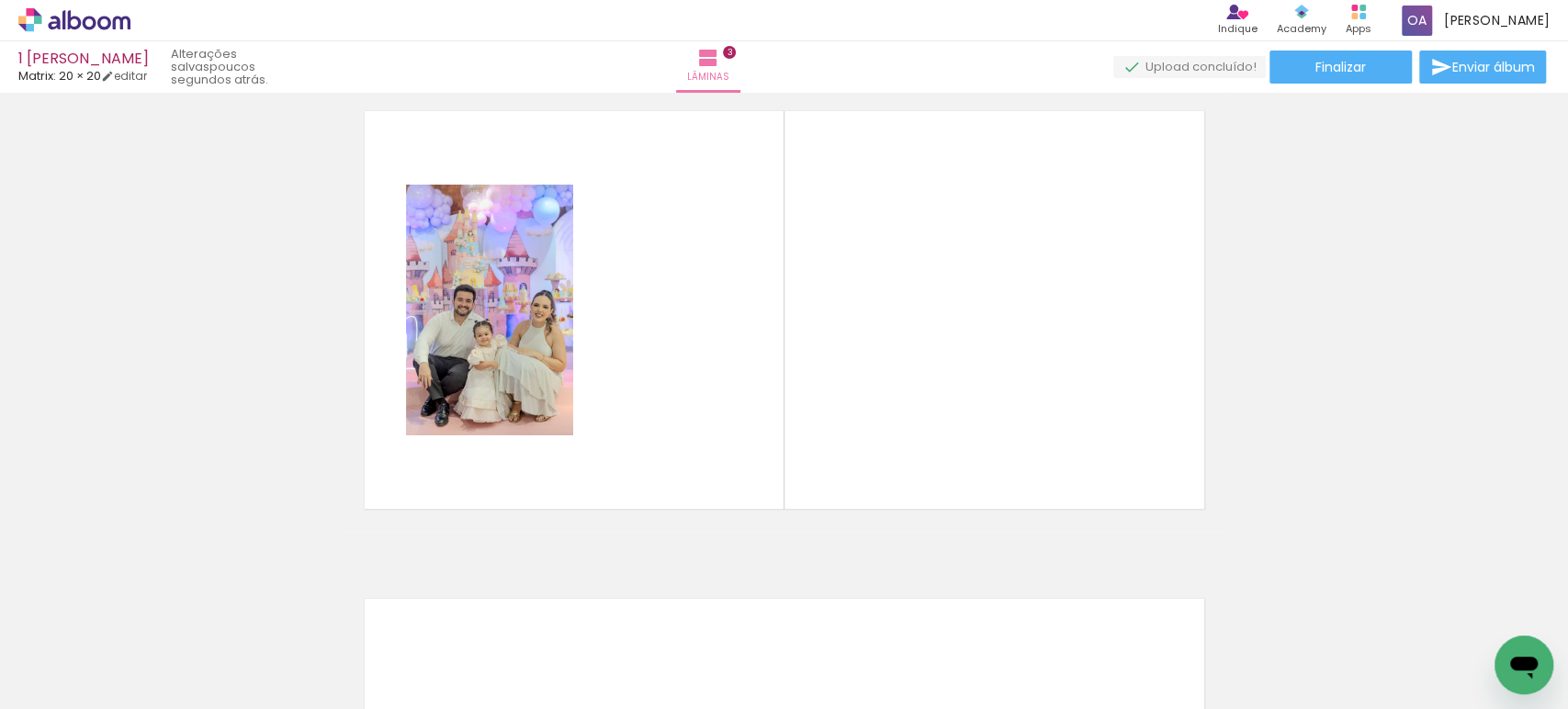
scroll to position [998, 0]
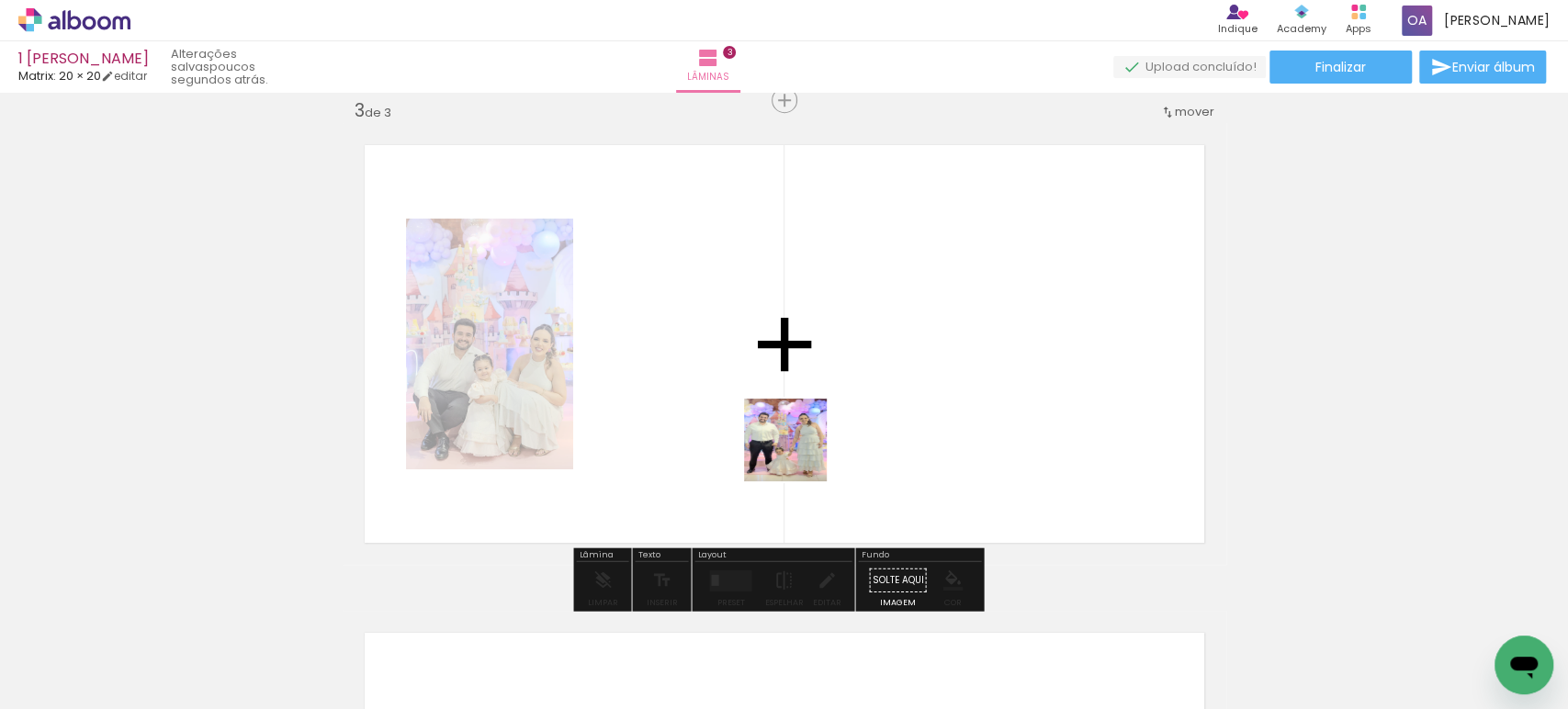
drag, startPoint x: 989, startPoint y: 660, endPoint x: 794, endPoint y: 453, distance: 284.4
click at [794, 453] on quentale-workspace at bounding box center [784, 354] width 1568 height 709
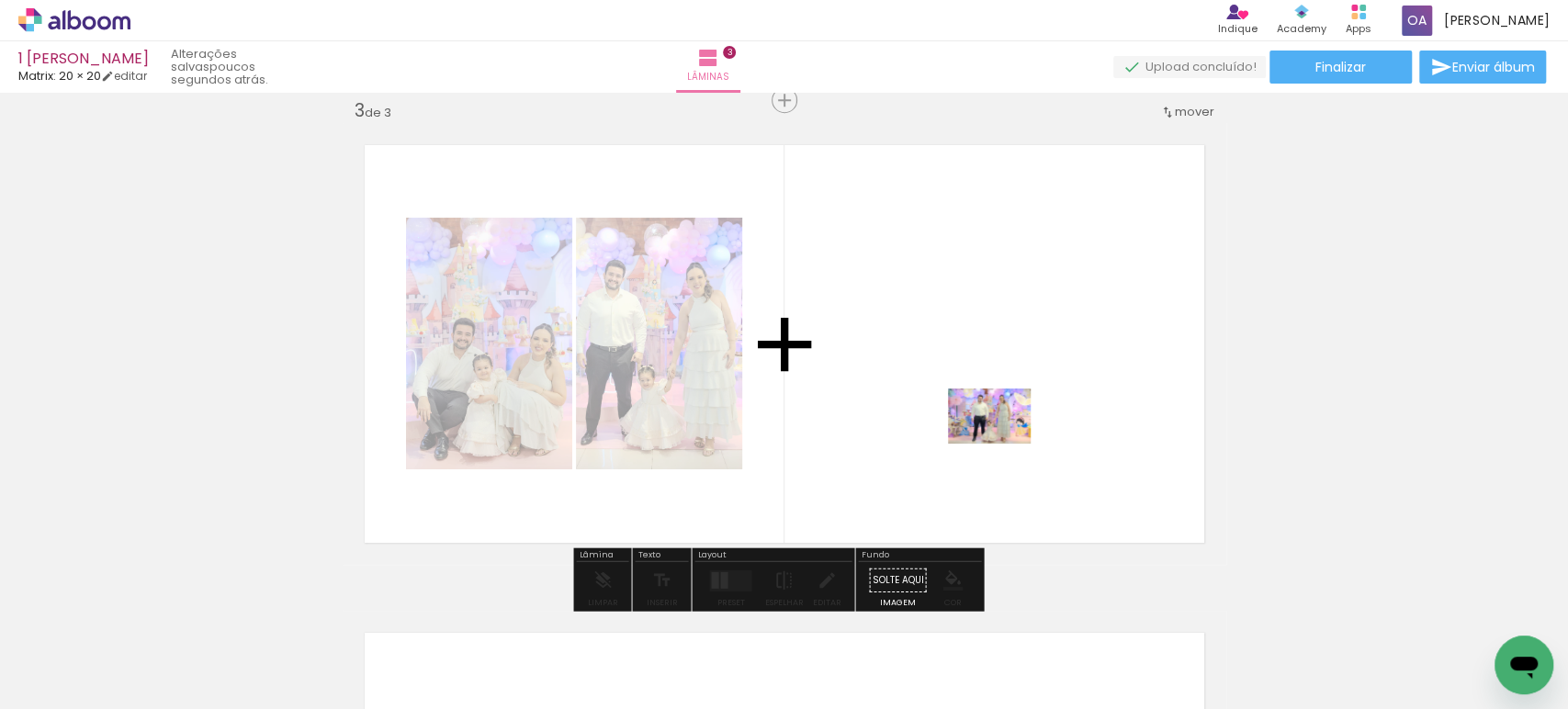
drag, startPoint x: 1087, startPoint y: 667, endPoint x: 1003, endPoint y: 443, distance: 239.2
click at [1003, 443] on quentale-workspace at bounding box center [784, 354] width 1568 height 709
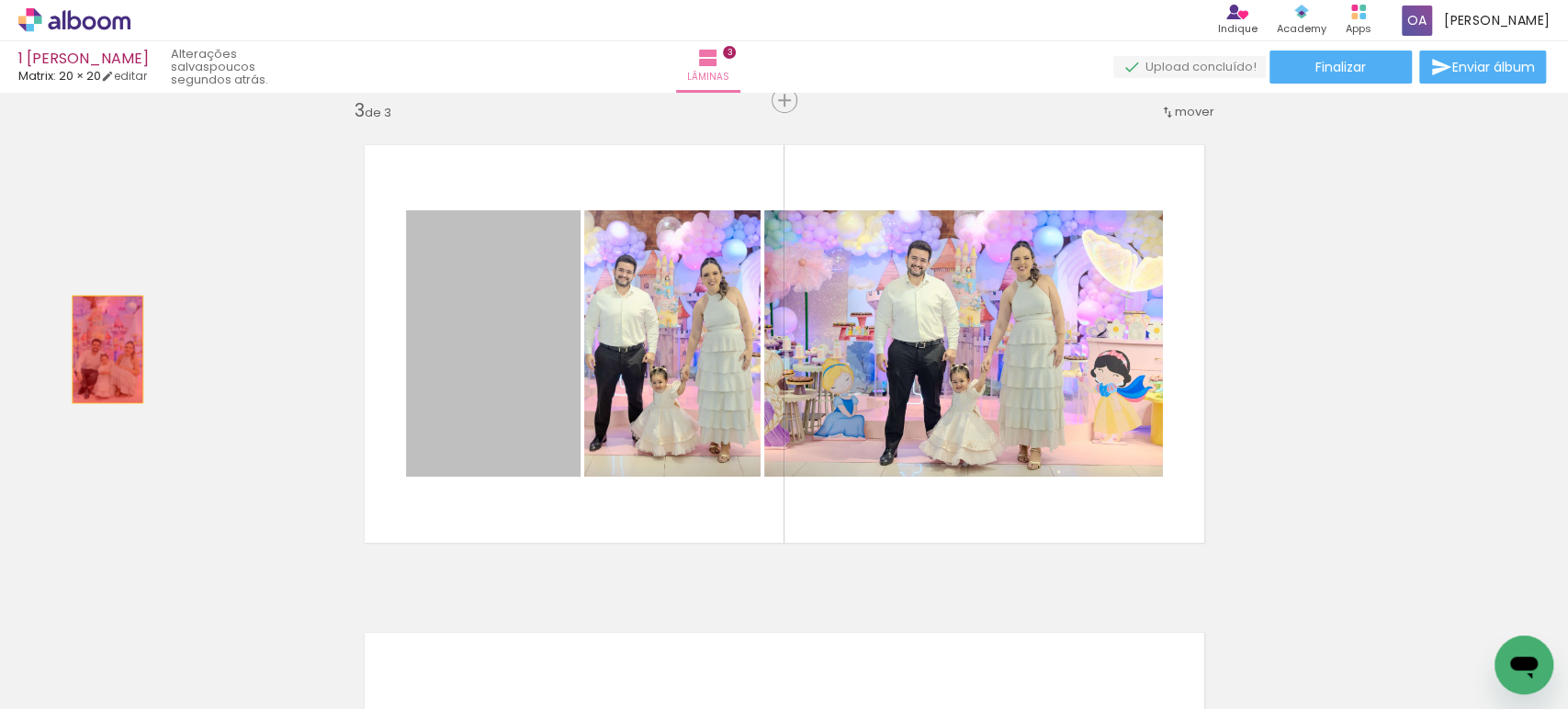
drag, startPoint x: 499, startPoint y: 402, endPoint x: 99, endPoint y: 349, distance: 403.5
click at [99, 349] on div "Inserir lâmina 1 de 3 Inserir lâmina 2 de 3 Inserir lâmina 3 de 3" at bounding box center [784, 76] width 1568 height 1951
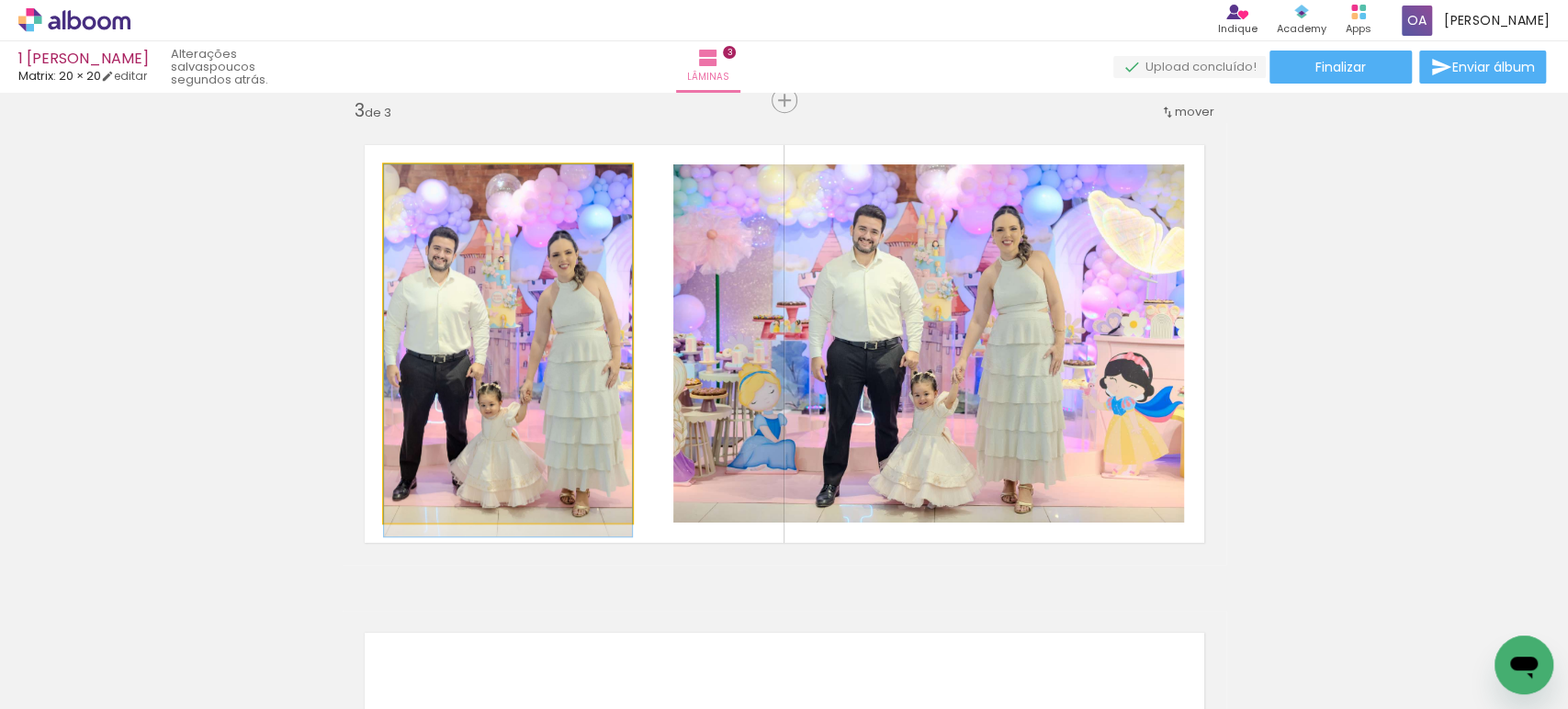
drag, startPoint x: 552, startPoint y: 387, endPoint x: 599, endPoint y: 366, distance: 51.5
click at [117, 400] on div "Inserir lâmina 1 de 3 Inserir lâmina 2 de 3 Inserir lâmina 3 de 3" at bounding box center [784, 76] width 1568 height 1951
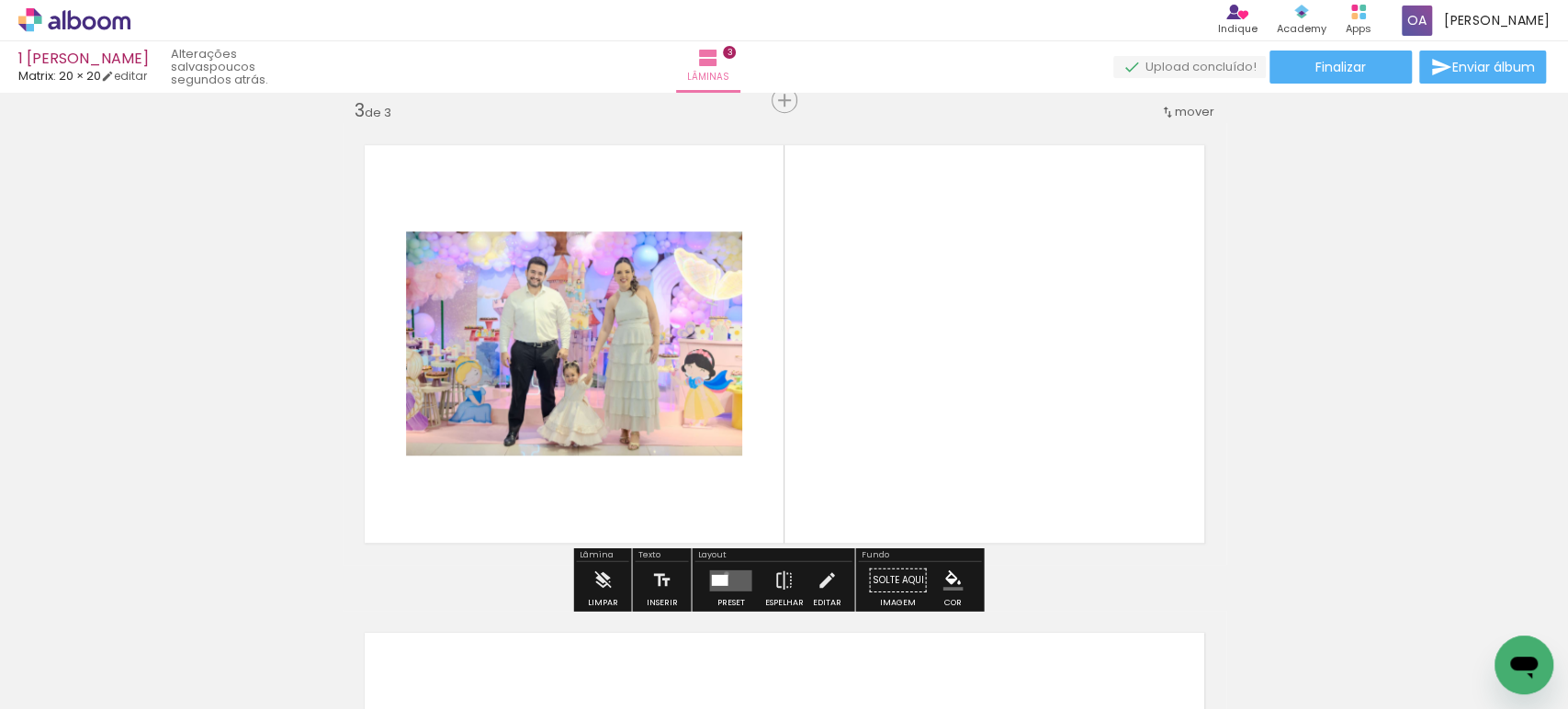
click at [722, 574] on div at bounding box center [719, 579] width 17 height 11
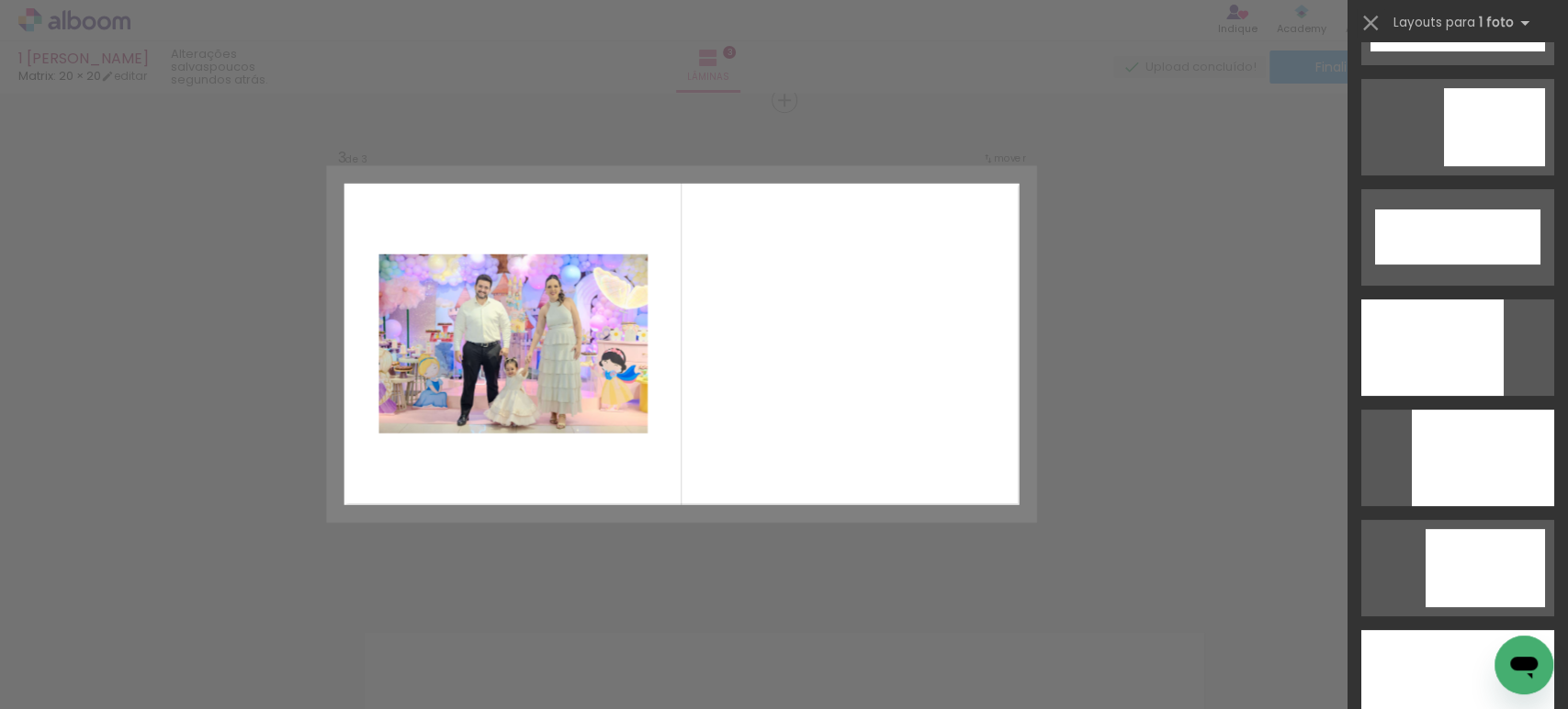
scroll to position [4910, 0]
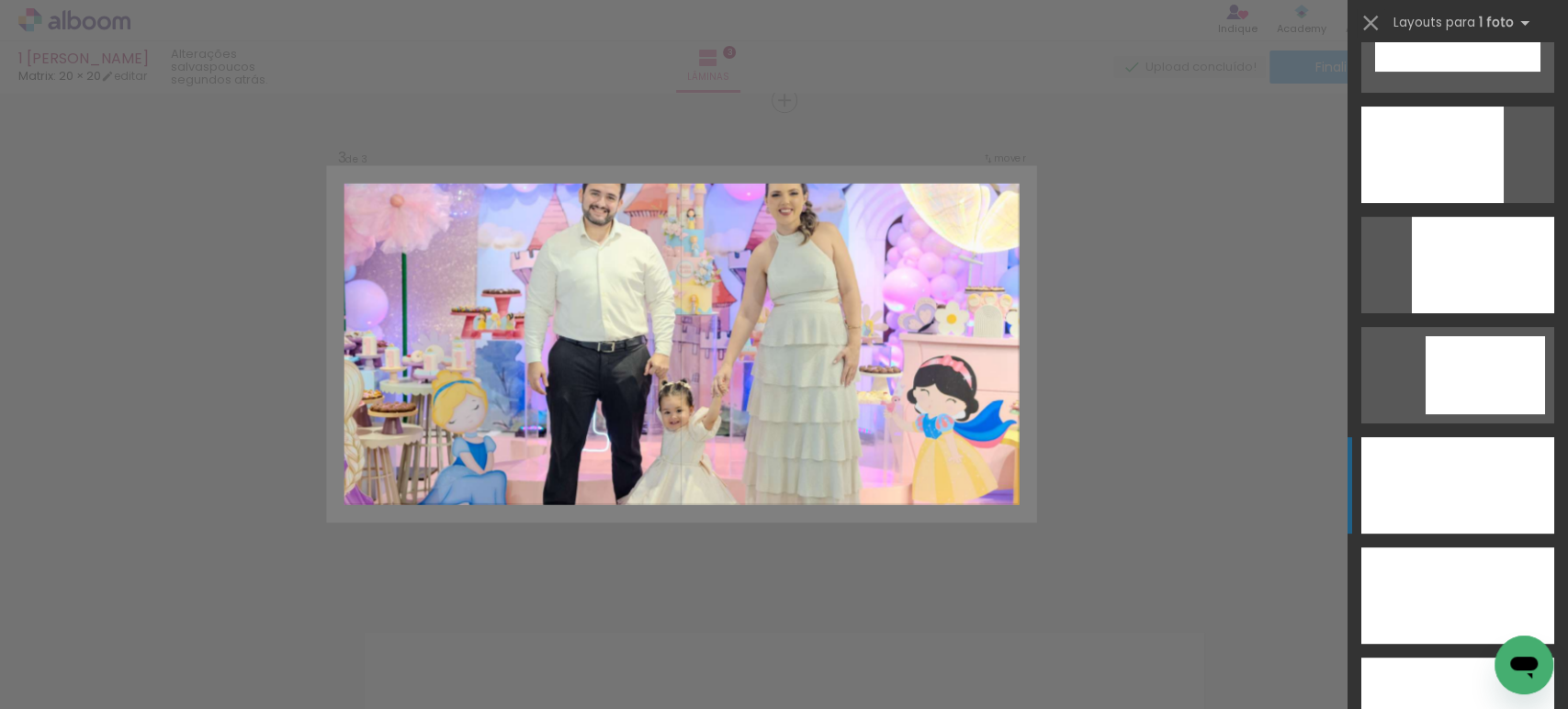
click at [1501, 480] on div at bounding box center [1457, 485] width 193 height 96
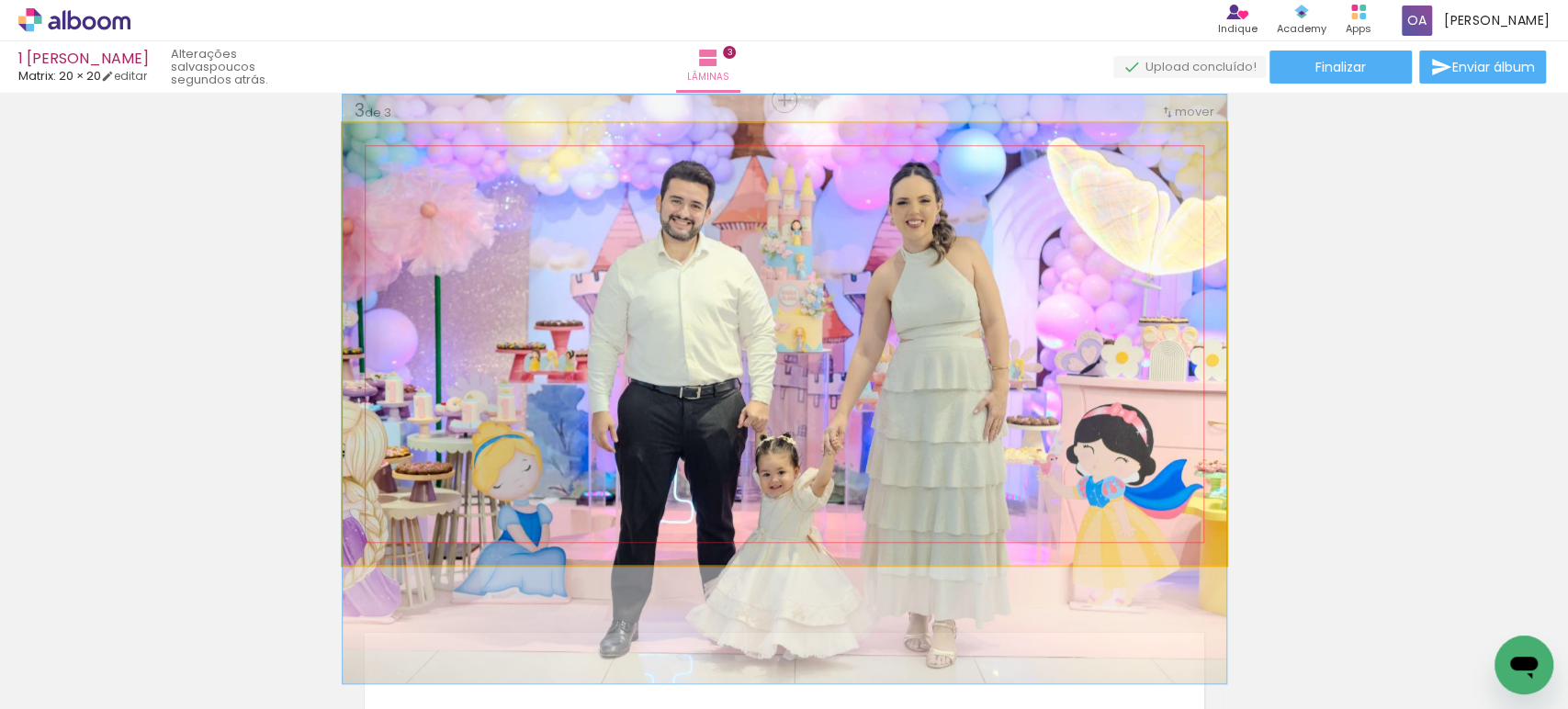
drag, startPoint x: 976, startPoint y: 332, endPoint x: 945, endPoint y: 376, distance: 53.8
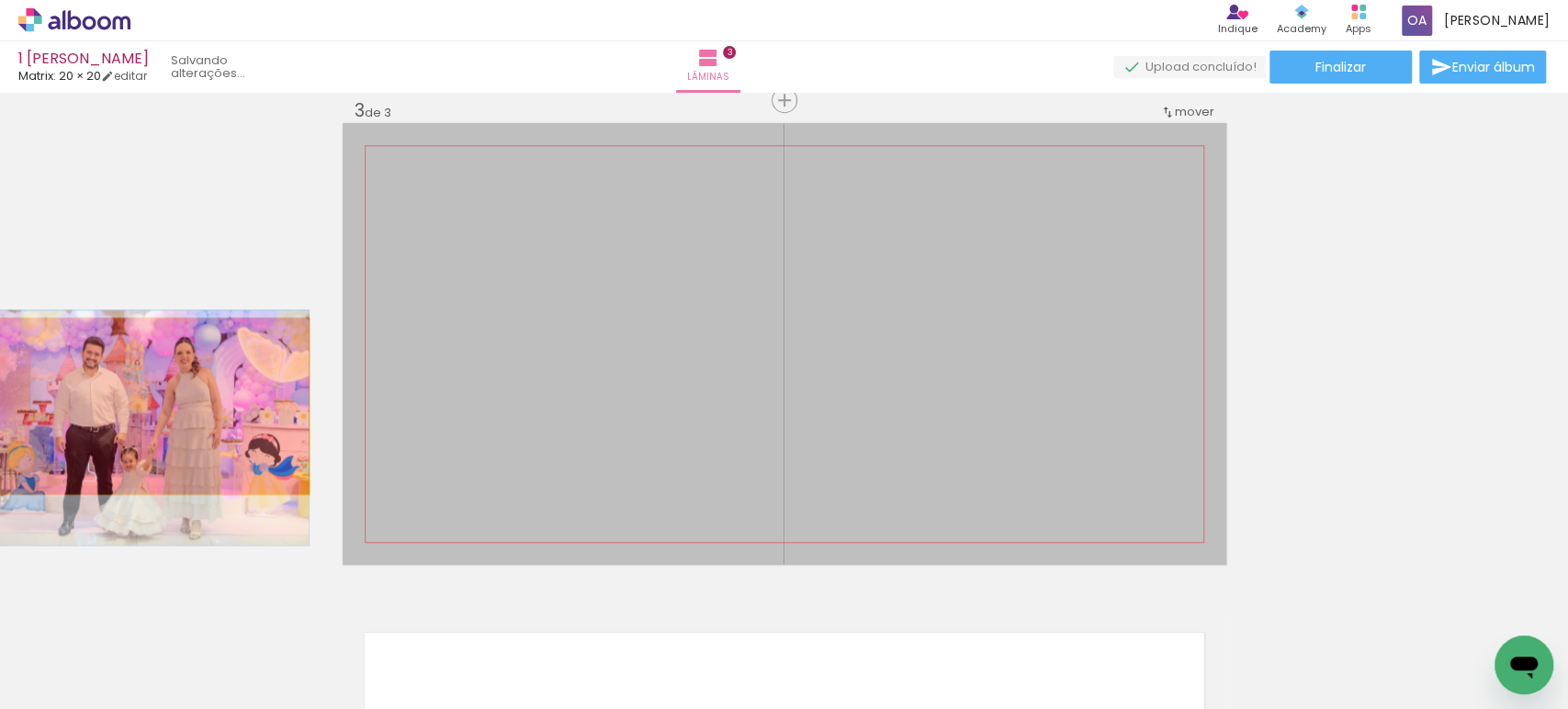
drag, startPoint x: 581, startPoint y: 413, endPoint x: 124, endPoint y: 406, distance: 457.1
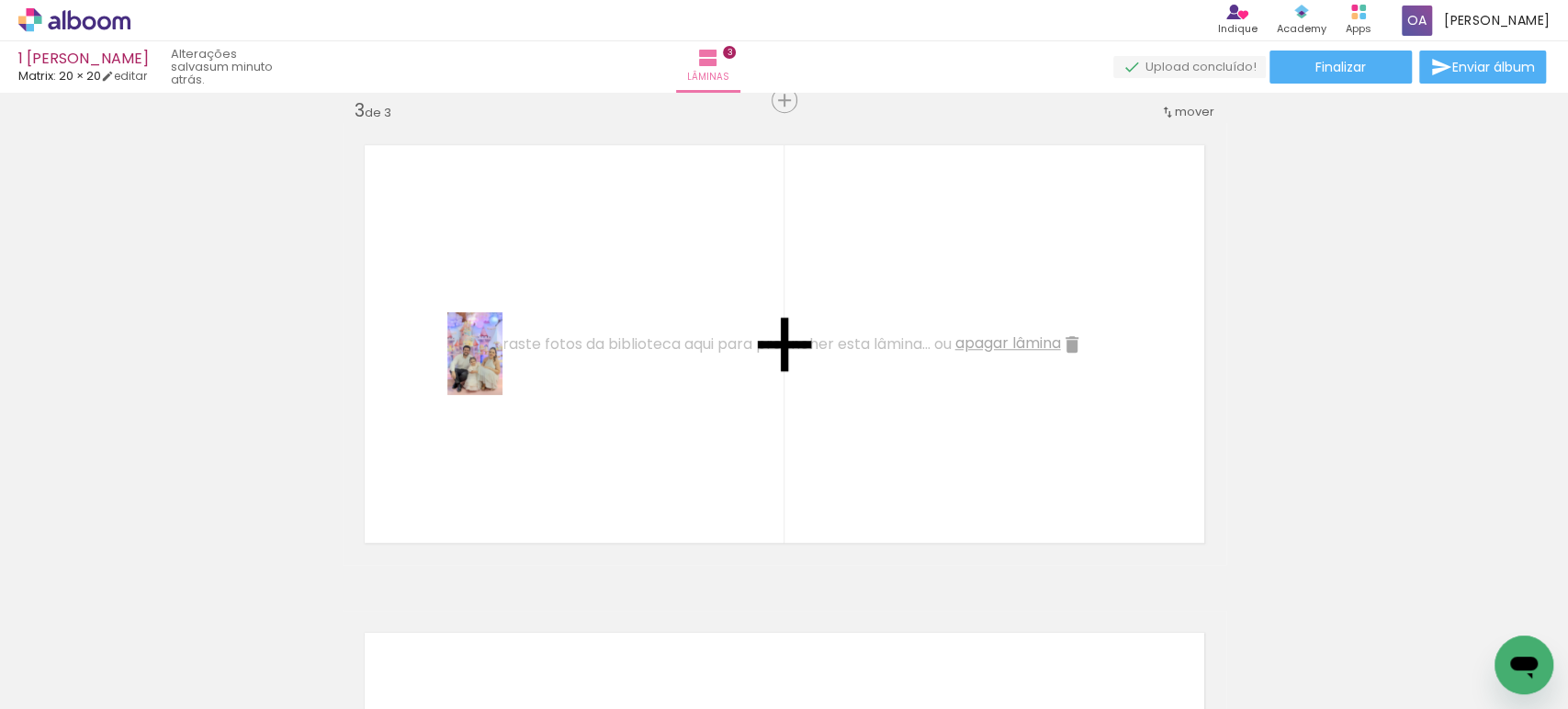
drag, startPoint x: 469, startPoint y: 654, endPoint x: 502, endPoint y: 368, distance: 287.9
click at [502, 368] on quentale-workspace at bounding box center [784, 354] width 1568 height 709
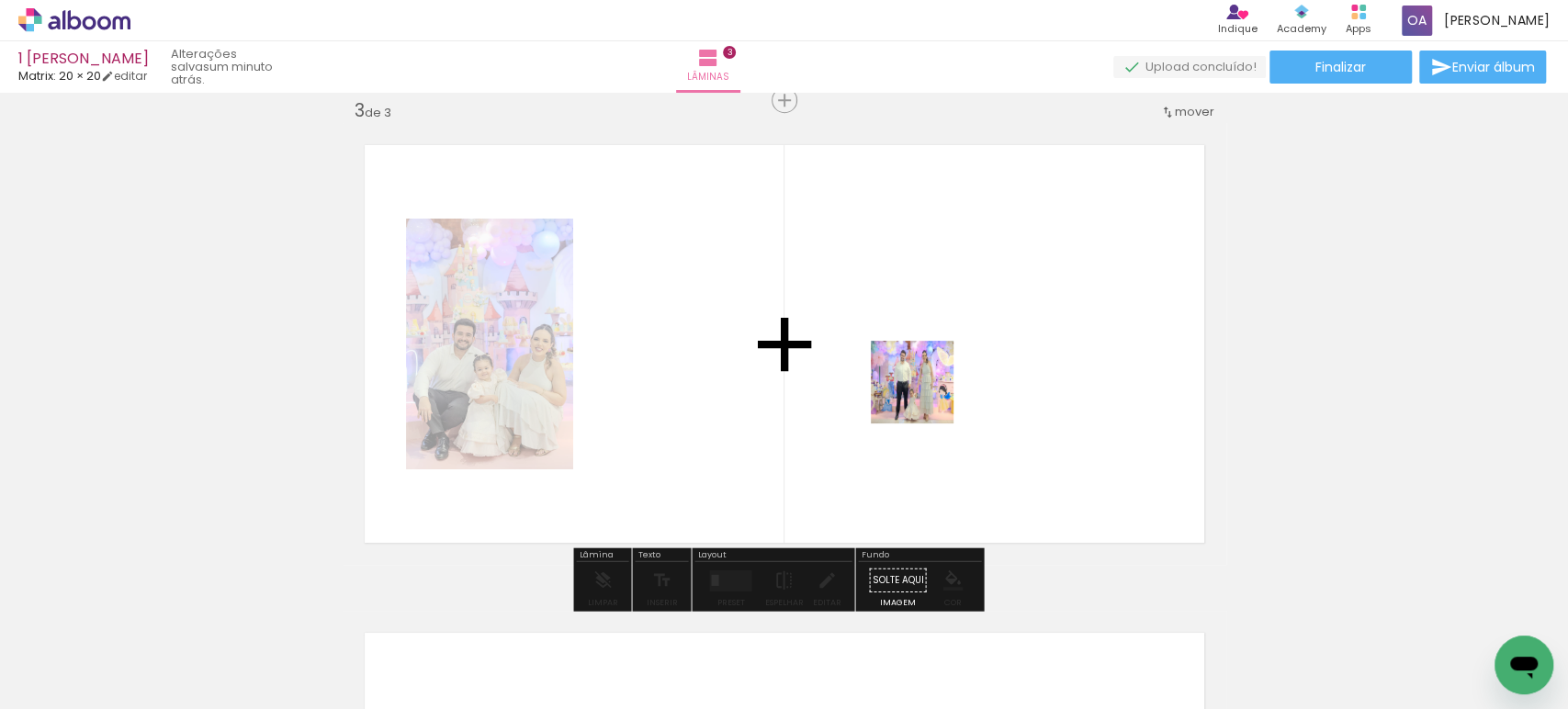
drag, startPoint x: 1079, startPoint y: 660, endPoint x: 926, endPoint y: 396, distance: 305.1
click at [926, 396] on quentale-workspace at bounding box center [784, 354] width 1568 height 709
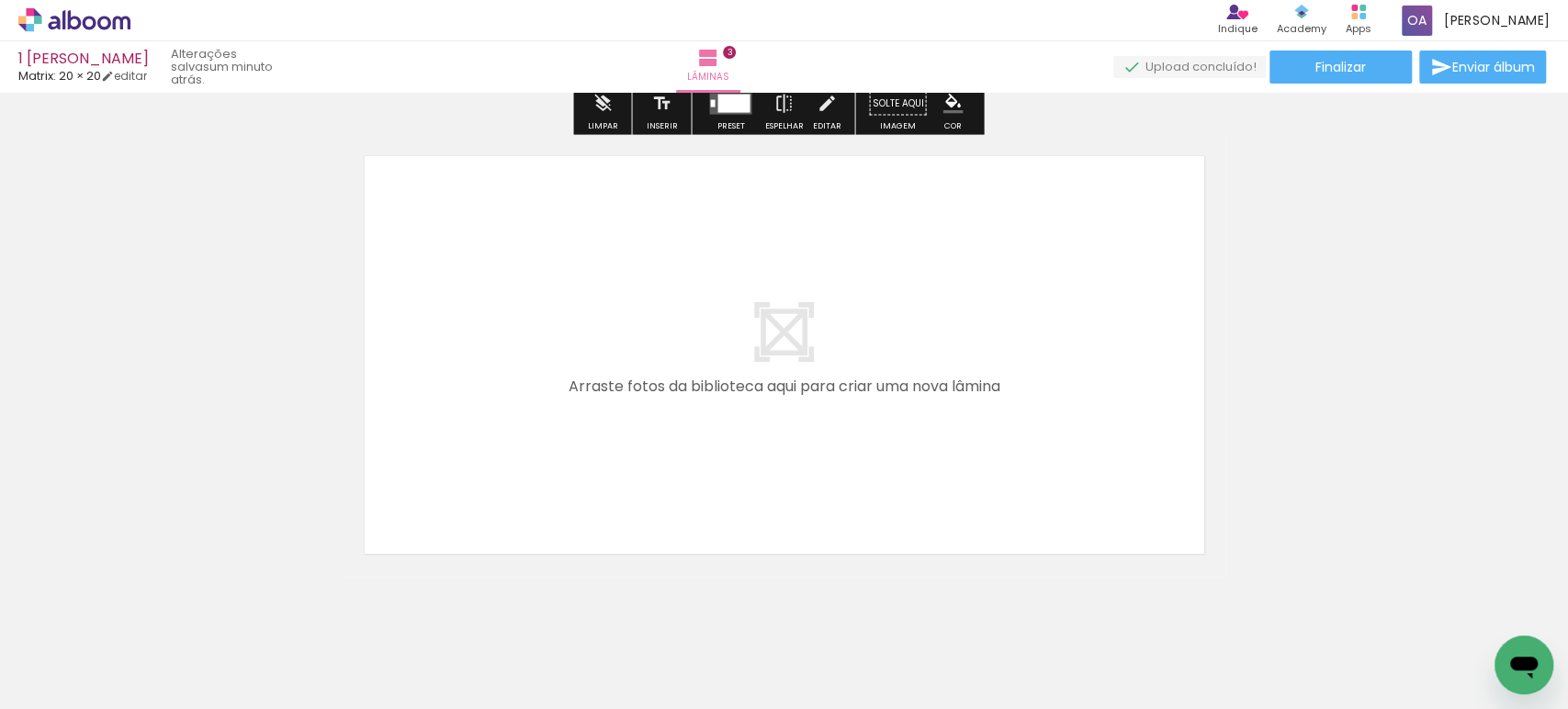
scroll to position [1521, 0]
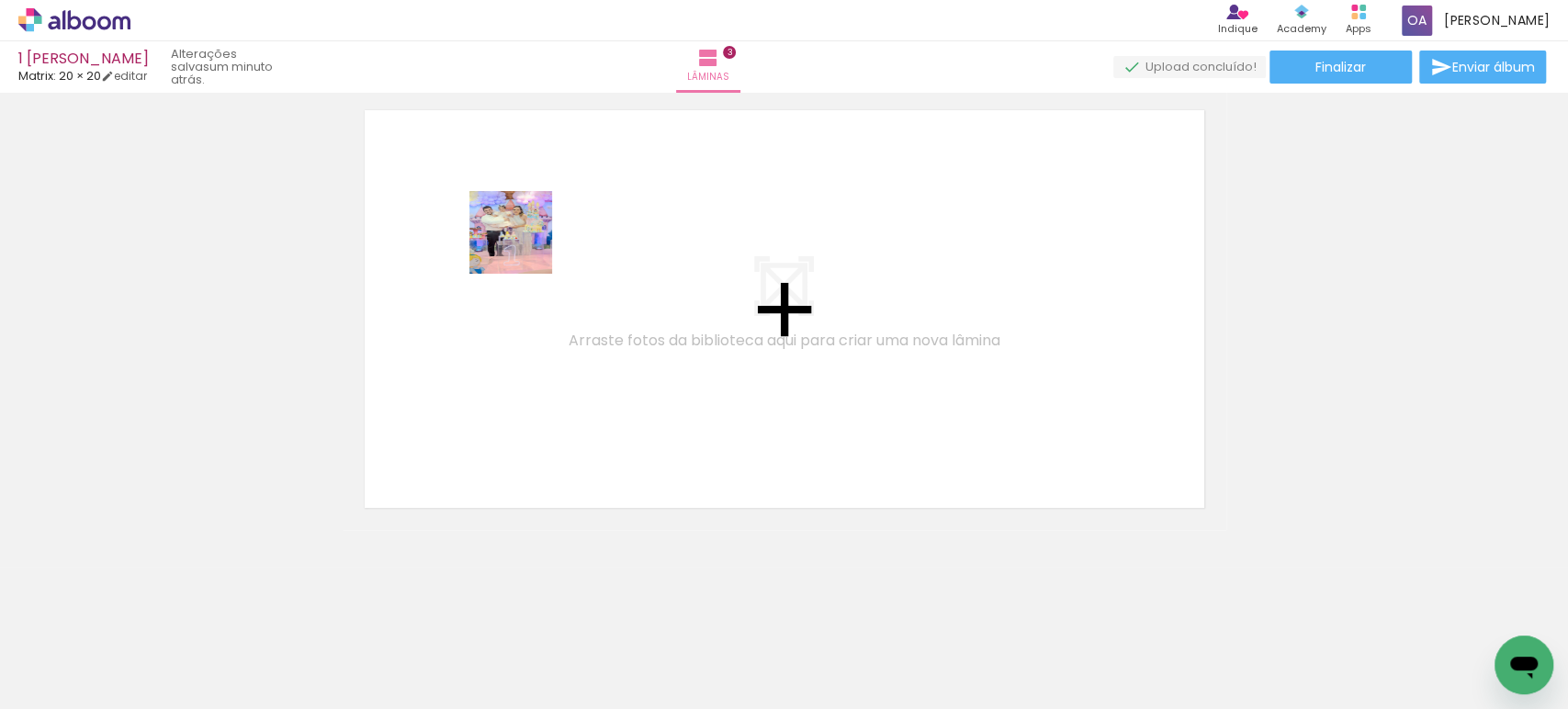
drag, startPoint x: 763, startPoint y: 648, endPoint x: 525, endPoint y: 246, distance: 467.2
click at [525, 246] on quentale-workspace at bounding box center [784, 354] width 1568 height 709
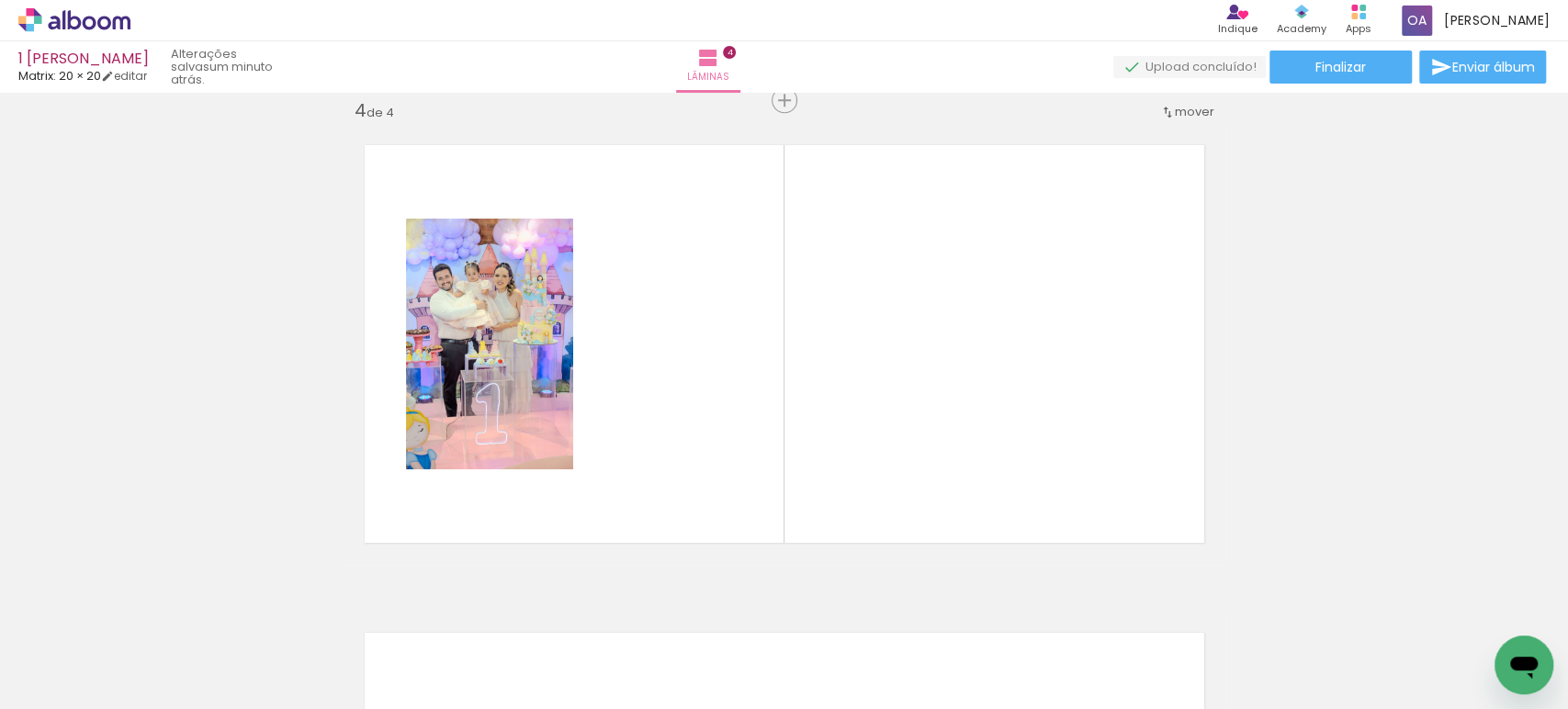
scroll to position [1487, 0]
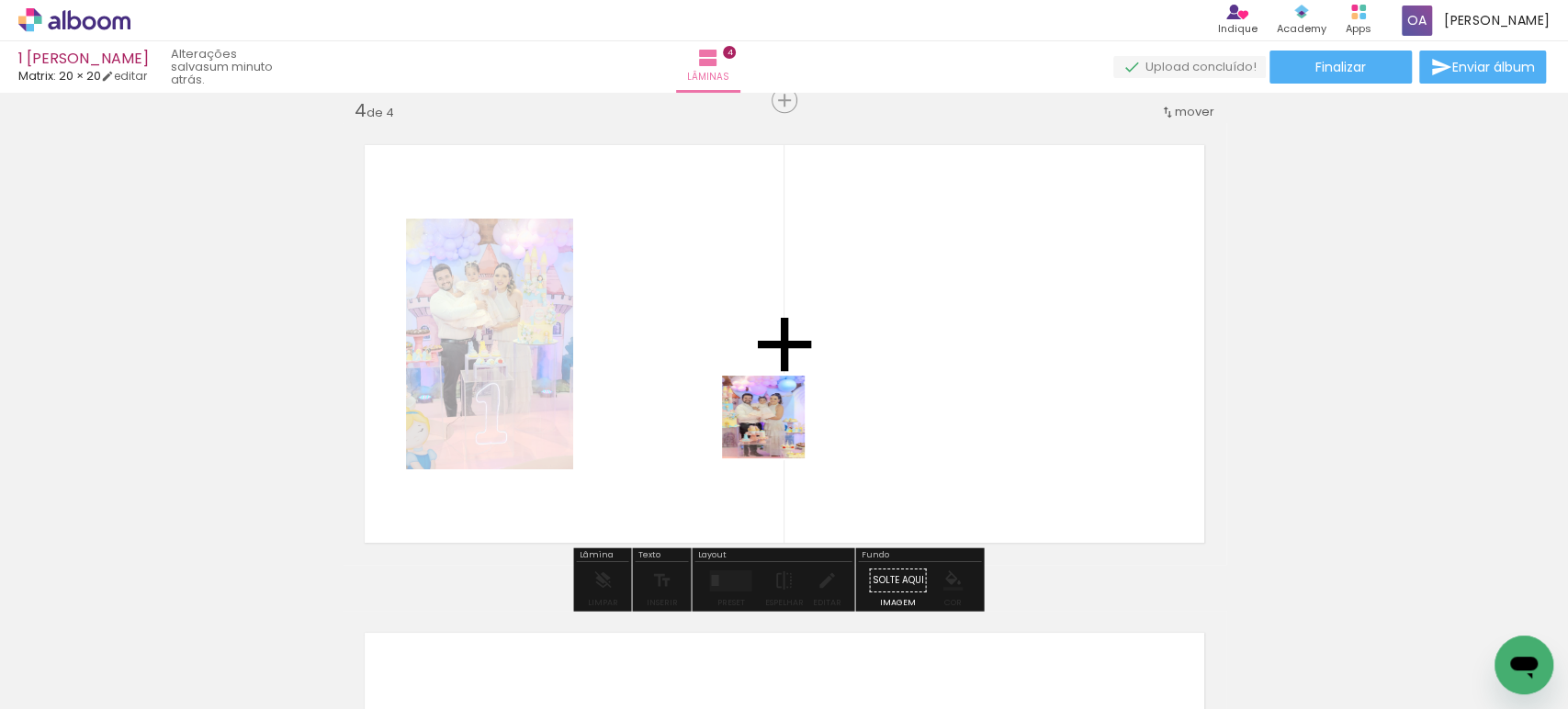
drag, startPoint x: 881, startPoint y: 656, endPoint x: 777, endPoint y: 430, distance: 248.8
click at [777, 430] on quentale-workspace at bounding box center [784, 354] width 1568 height 709
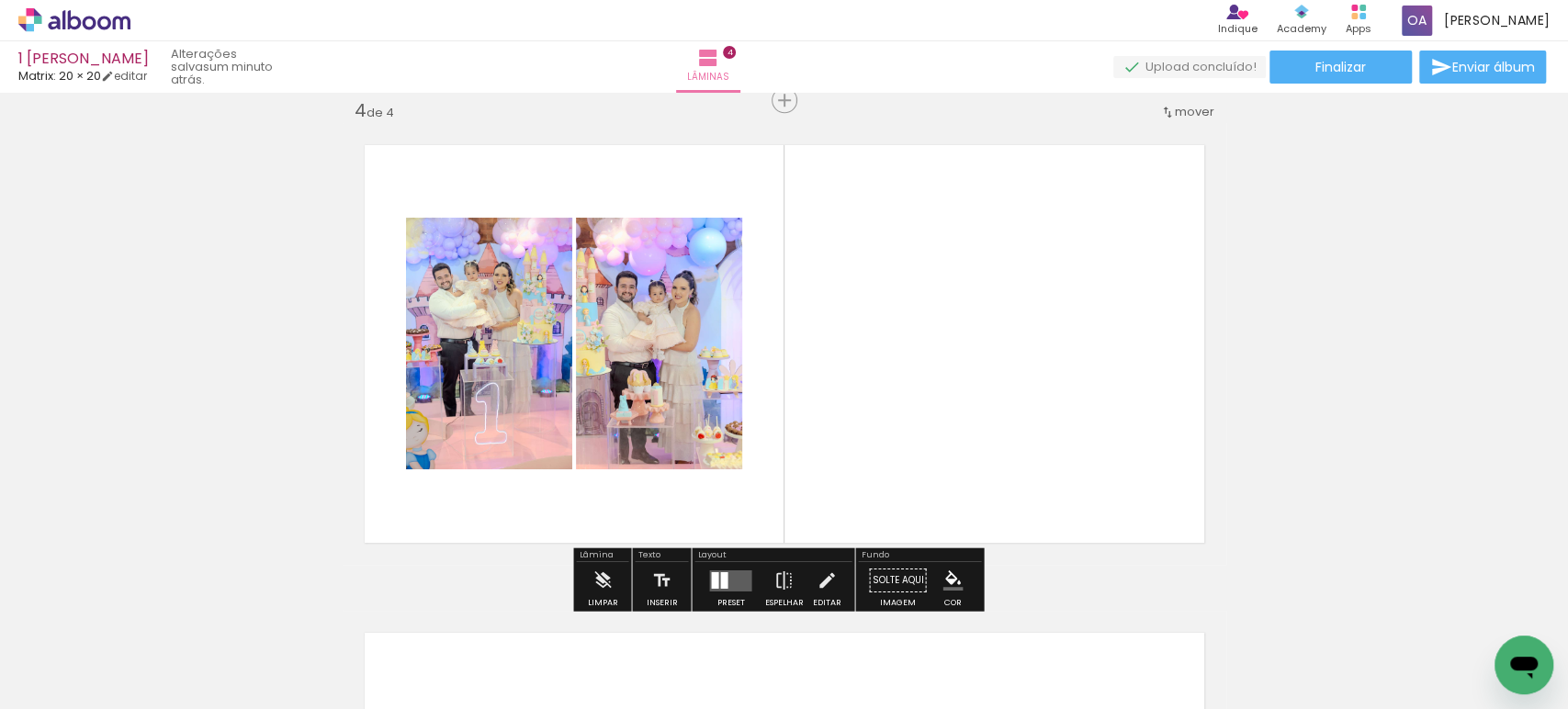
scroll to position [0, 871]
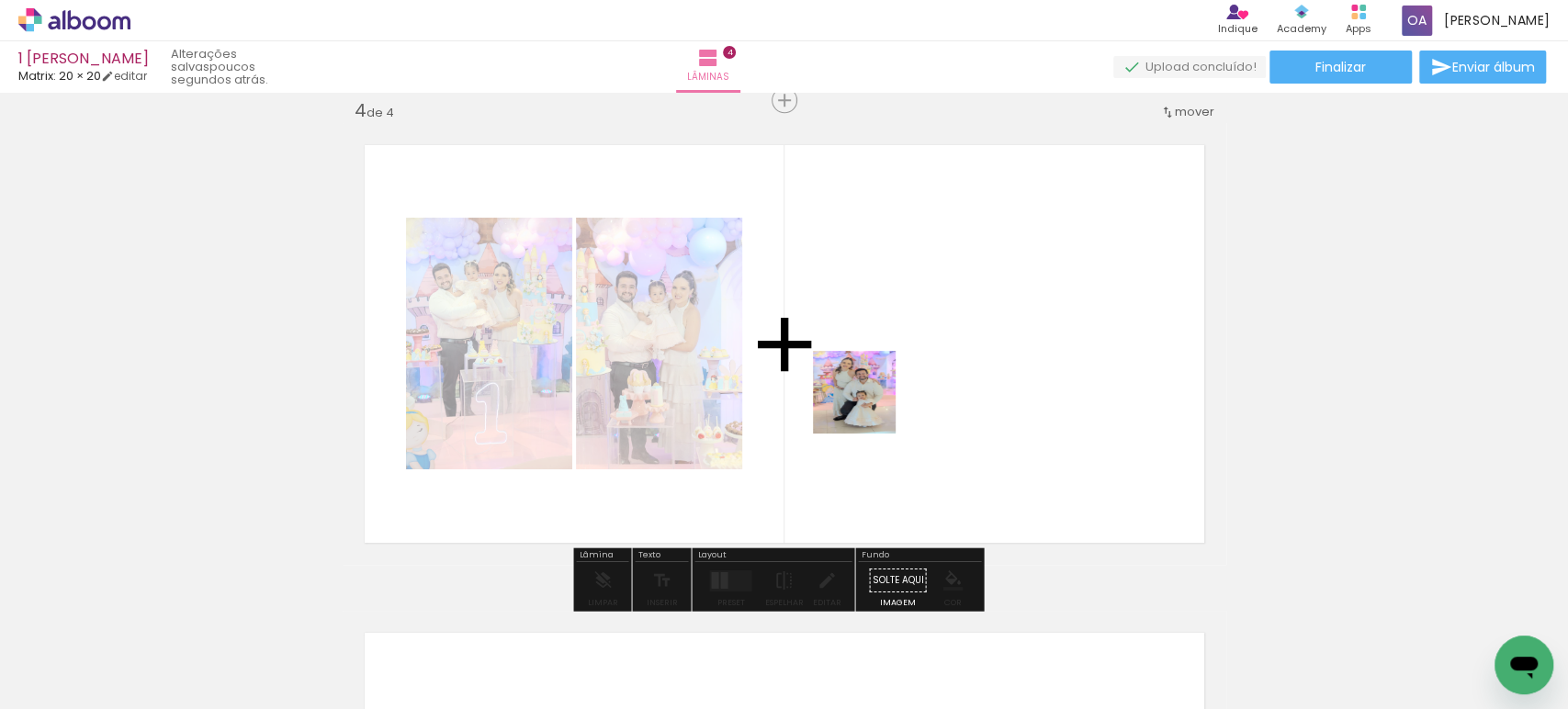
drag, startPoint x: 970, startPoint y: 655, endPoint x: 868, endPoint y: 406, distance: 269.1
click at [868, 406] on quentale-workspace at bounding box center [784, 354] width 1568 height 709
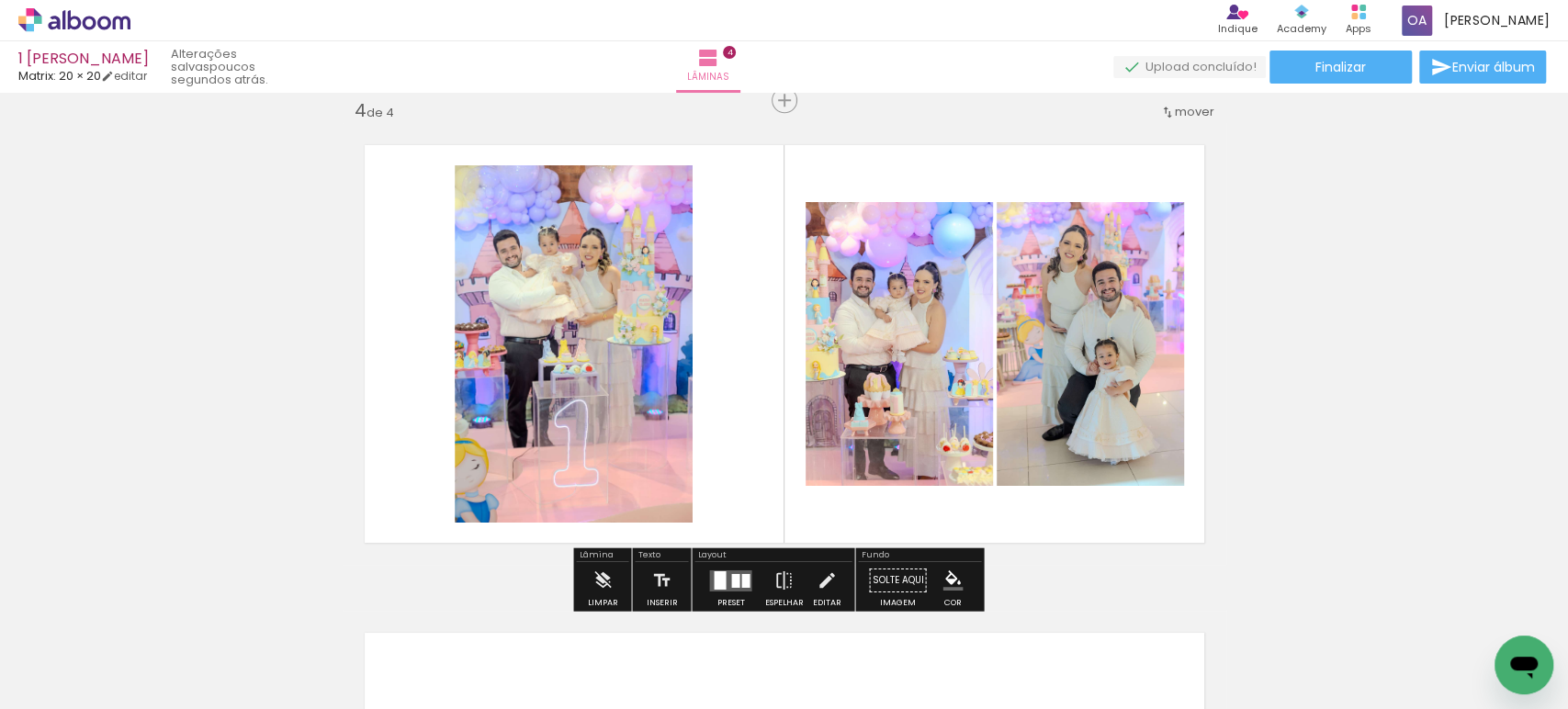
click at [741, 579] on div at bounding box center [745, 580] width 8 height 14
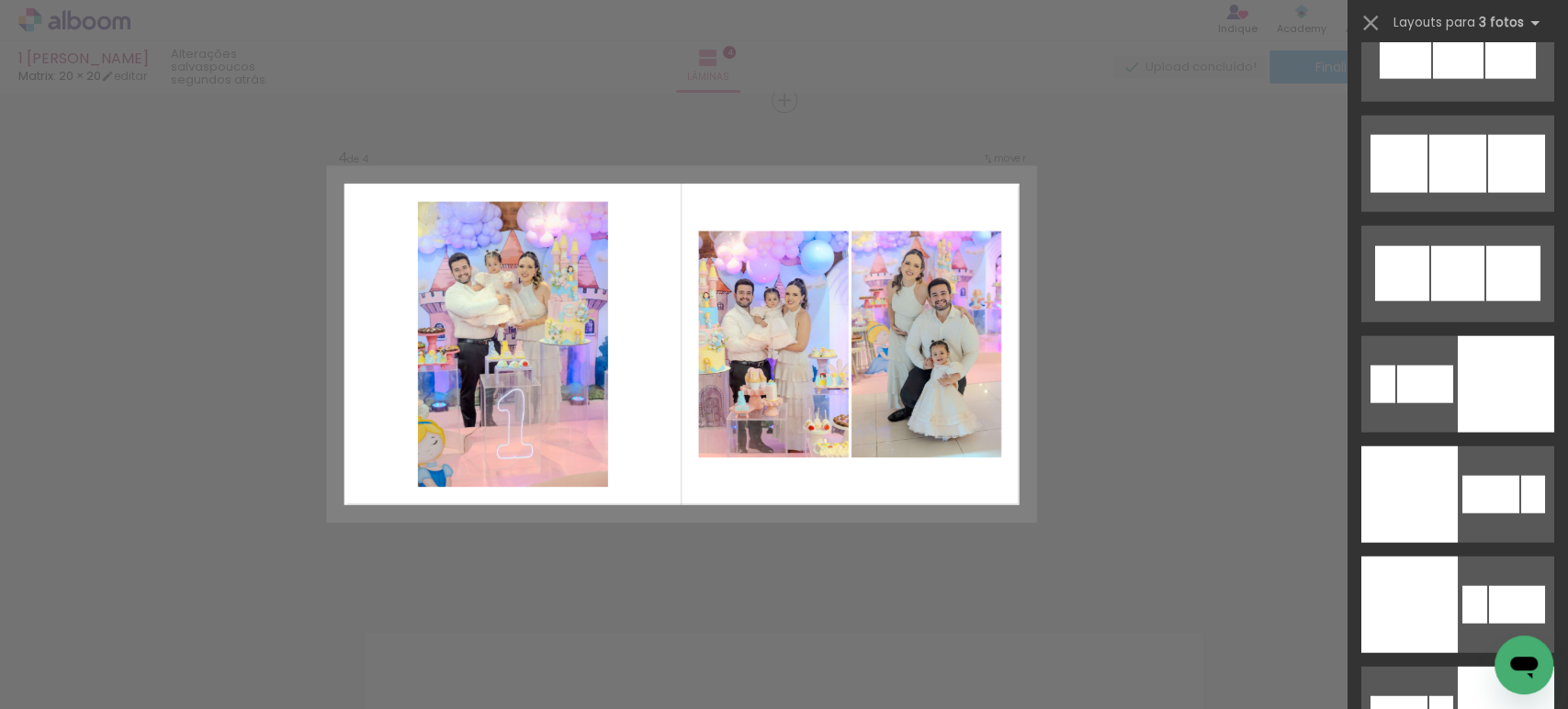
scroll to position [7826, 0]
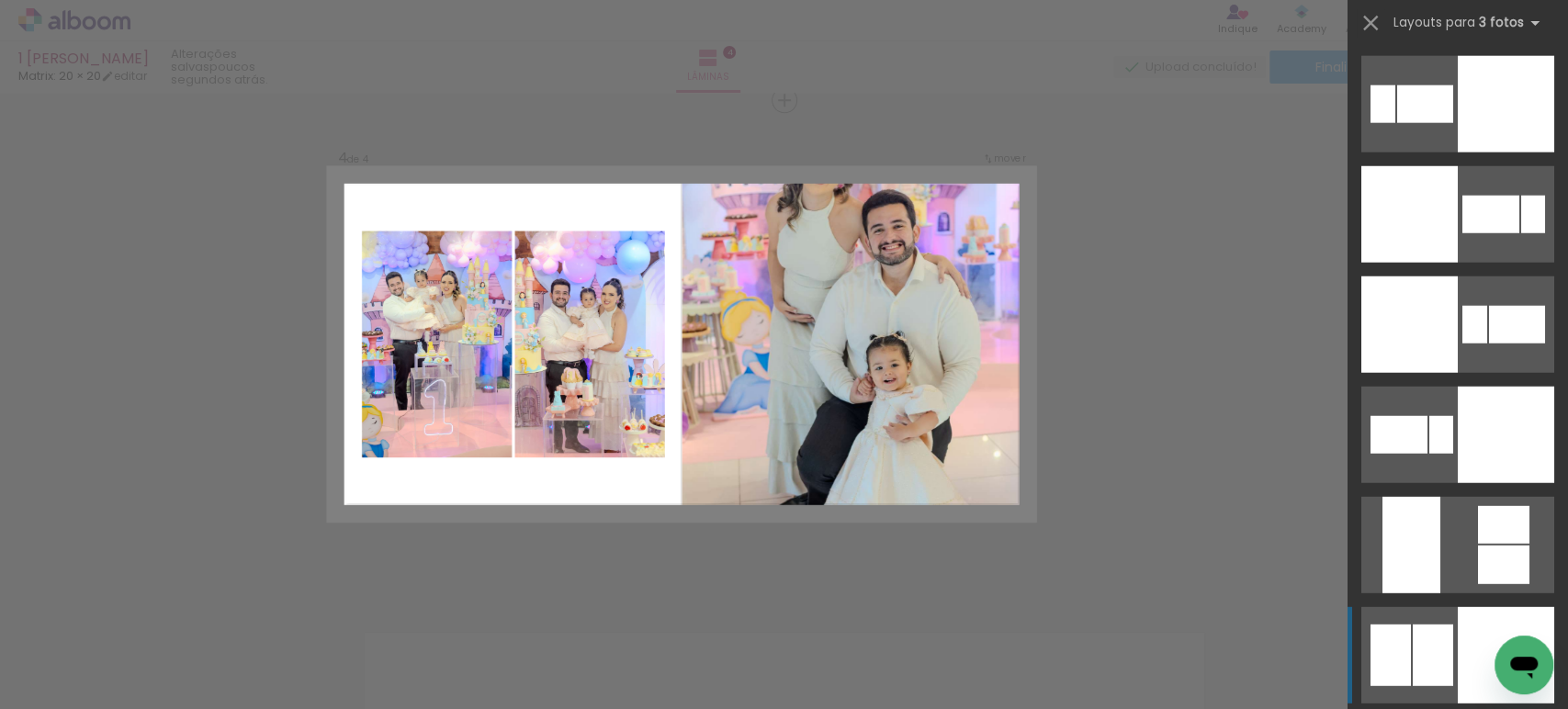
click at [1470, 639] on div at bounding box center [1506, 655] width 96 height 96
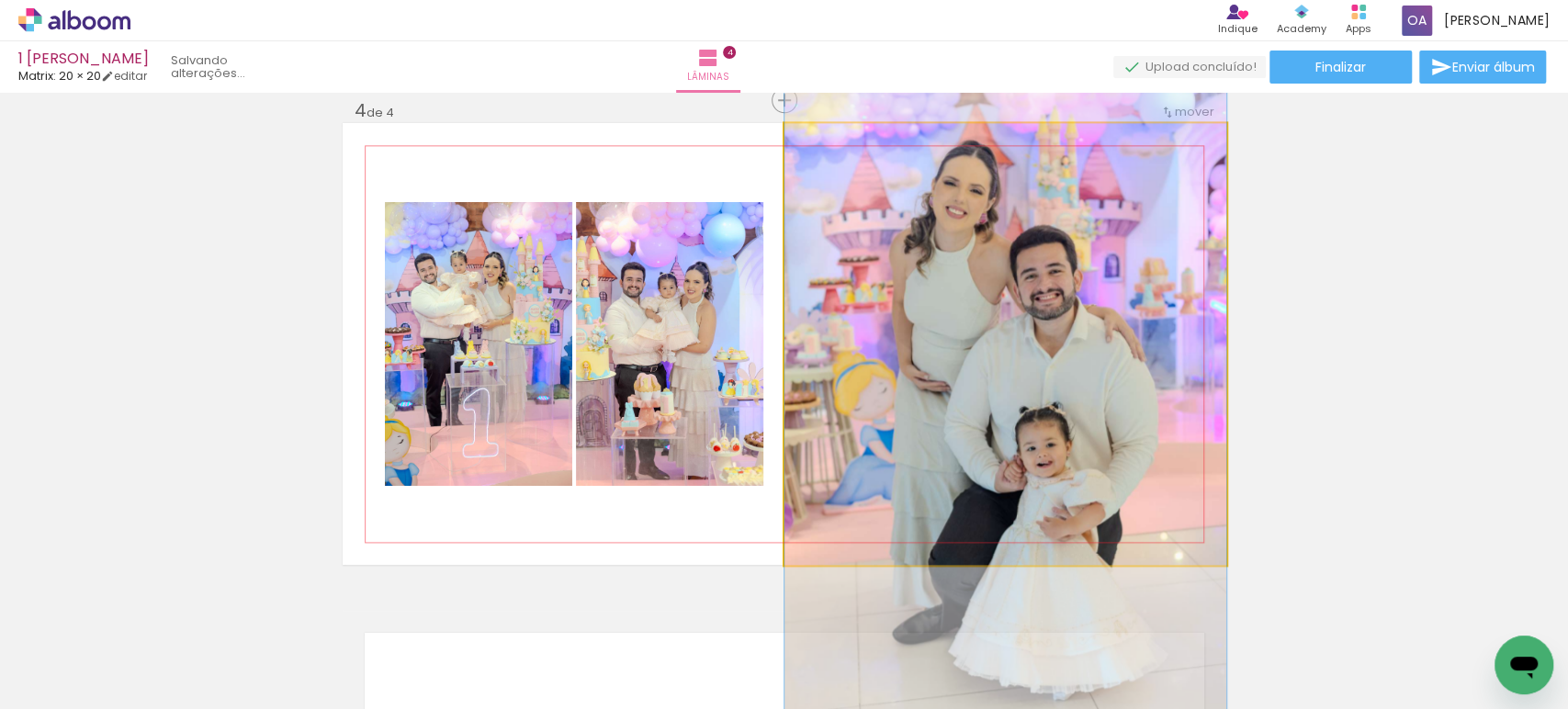
drag, startPoint x: 1037, startPoint y: 306, endPoint x: 1027, endPoint y: 380, distance: 74.7
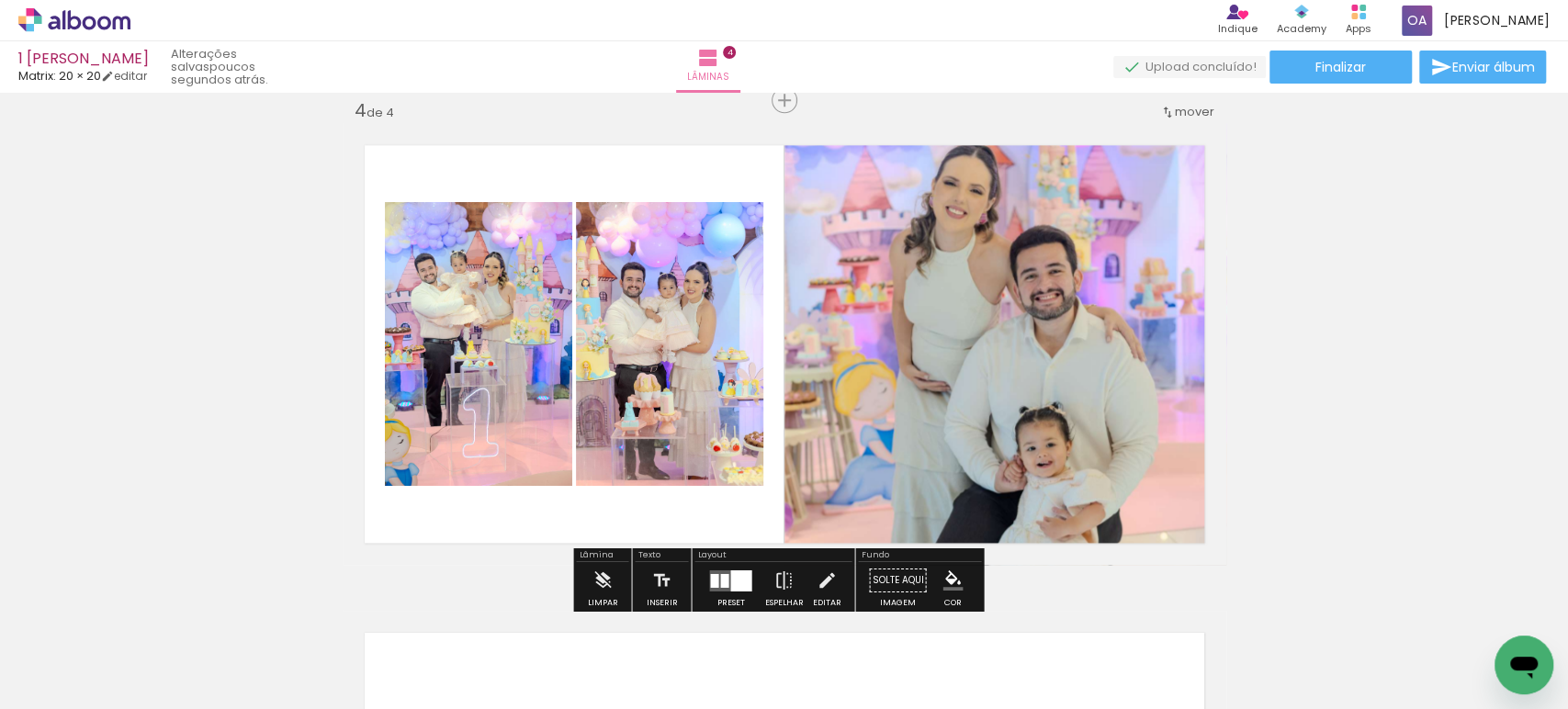
click at [976, 312] on quentale-photo at bounding box center [1005, 344] width 442 height 442
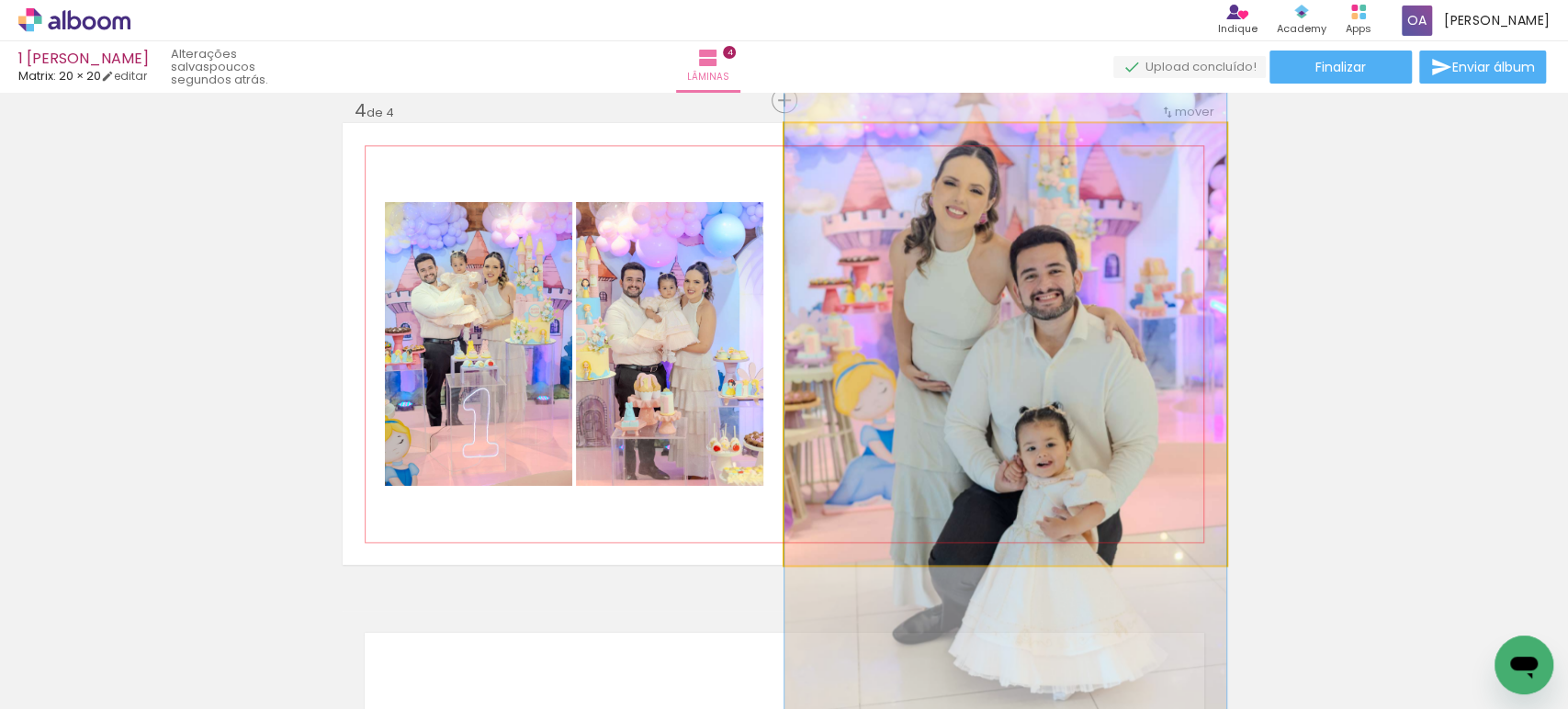
click at [976, 312] on quentale-photo at bounding box center [1005, 344] width 442 height 442
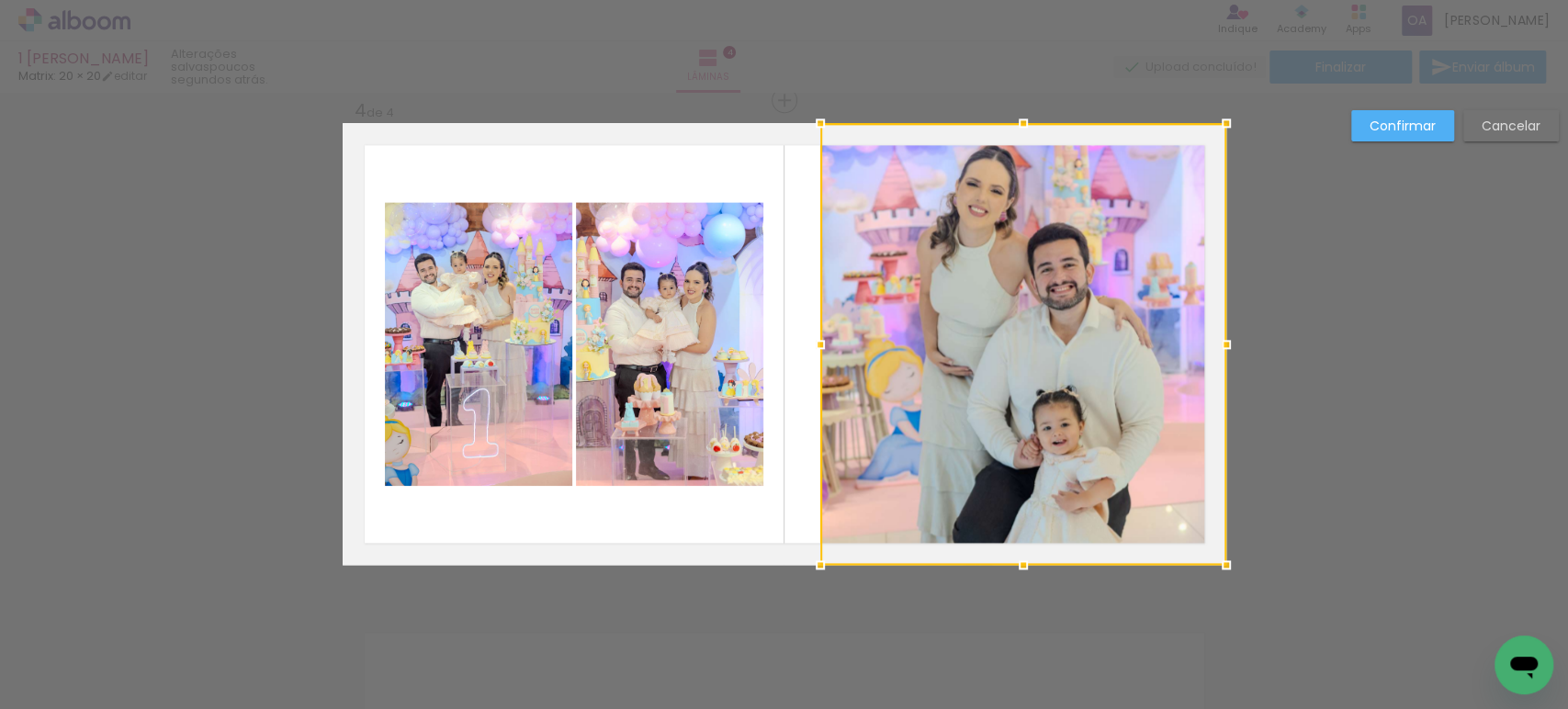
drag, startPoint x: 774, startPoint y: 343, endPoint x: 809, endPoint y: 357, distance: 37.7
click at [809, 357] on div at bounding box center [820, 344] width 36 height 36
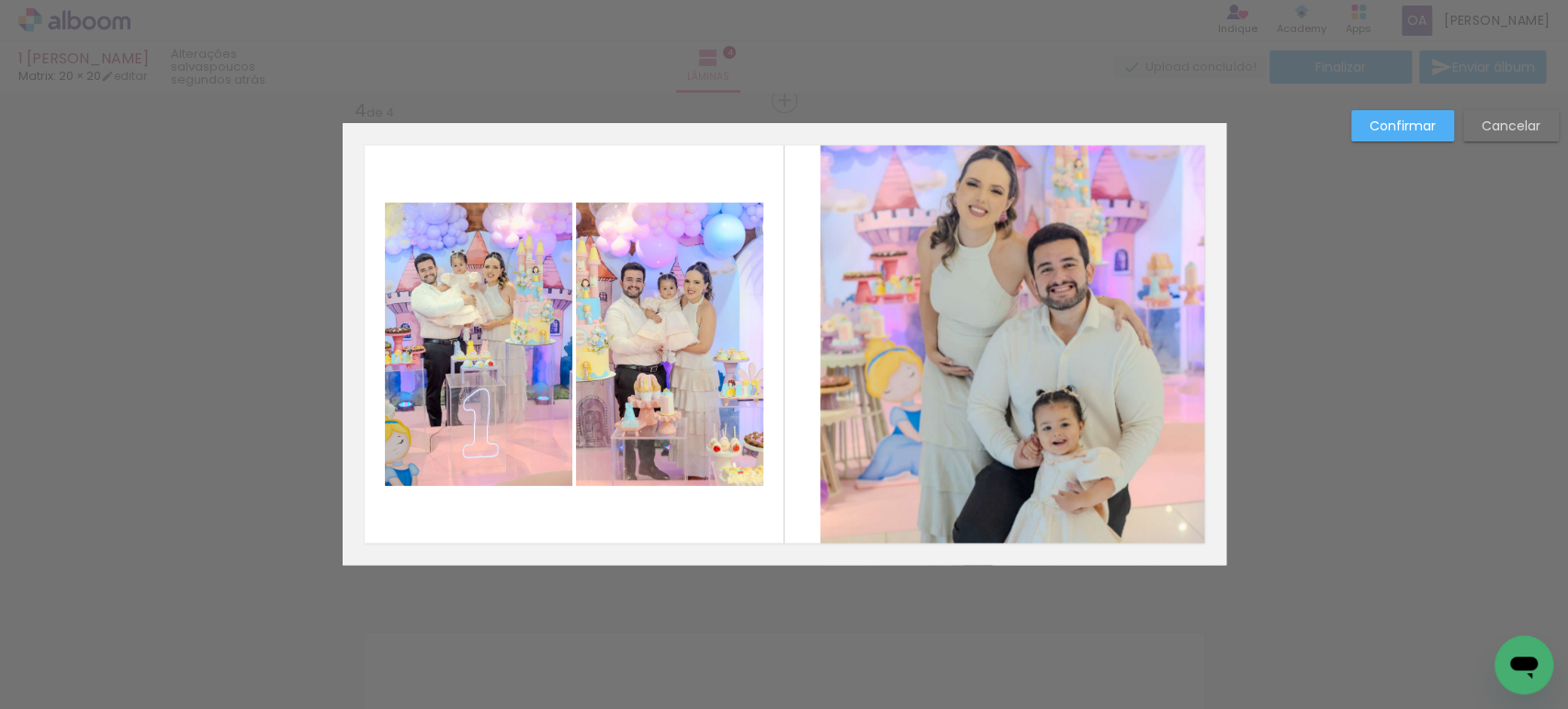
click at [0, 0] on slot "Confirmar" at bounding box center [0, 0] width 0 height 0
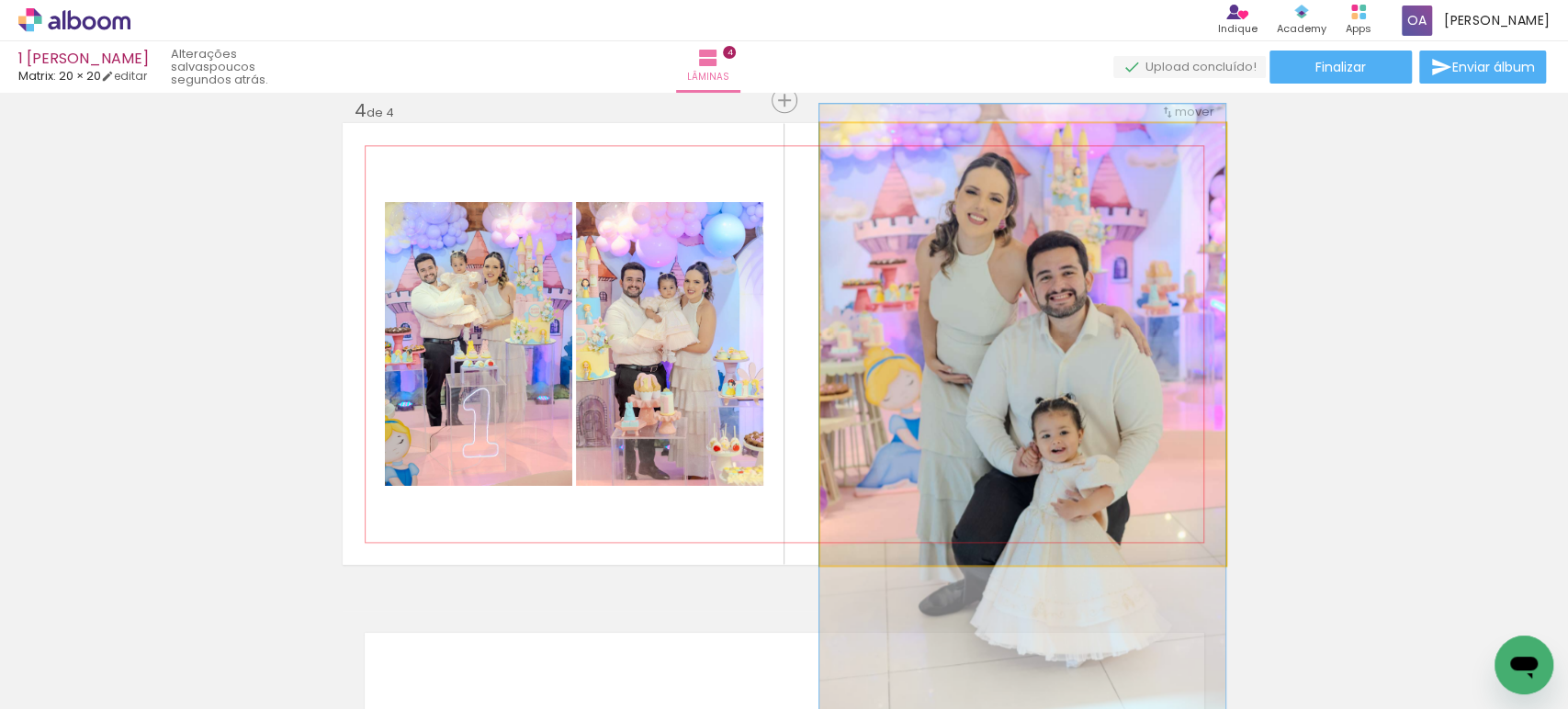
drag, startPoint x: 1029, startPoint y: 313, endPoint x: 1024, endPoint y: 322, distance: 10.3
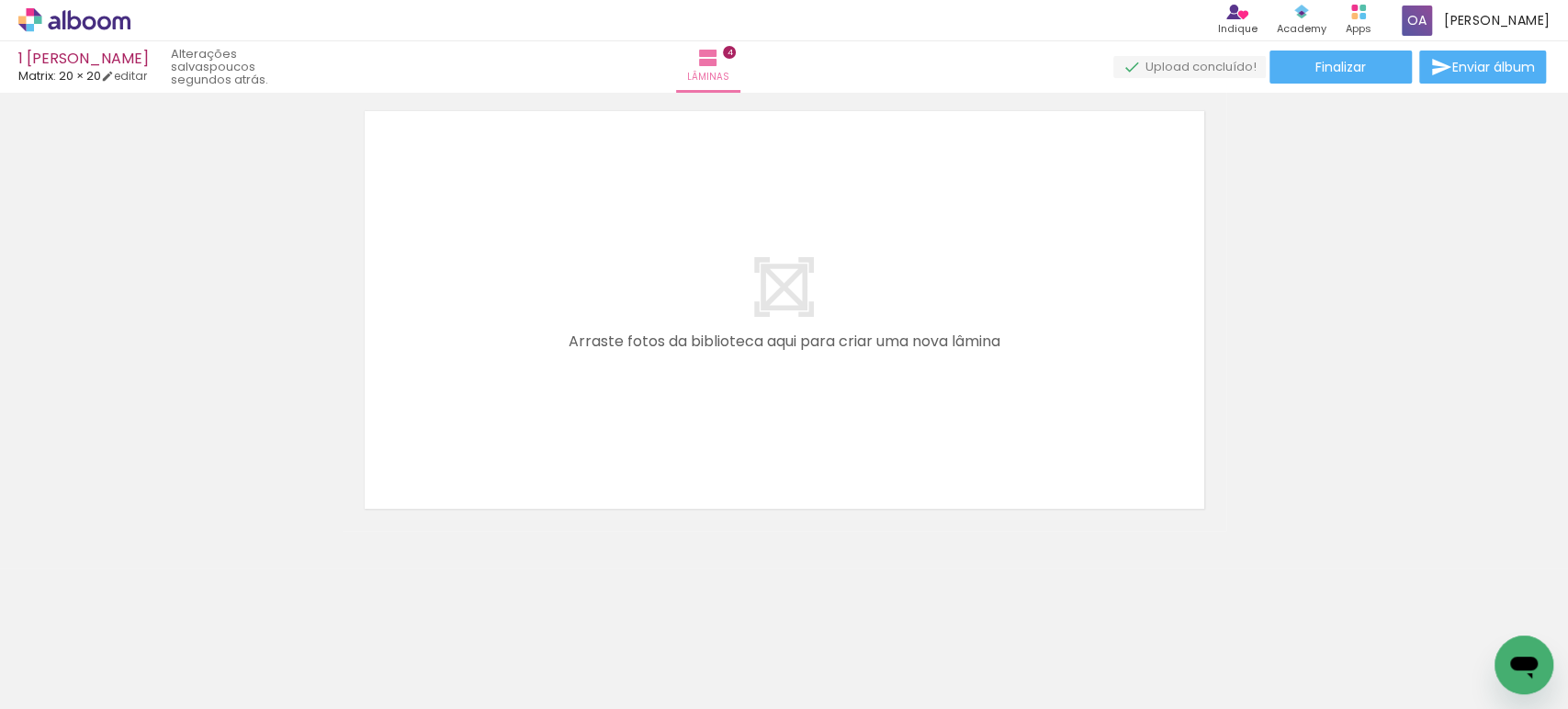
scroll to position [0, 896]
drag, startPoint x: 734, startPoint y: 650, endPoint x: 558, endPoint y: 358, distance: 340.9
click at [558, 358] on quentale-workspace at bounding box center [784, 354] width 1568 height 709
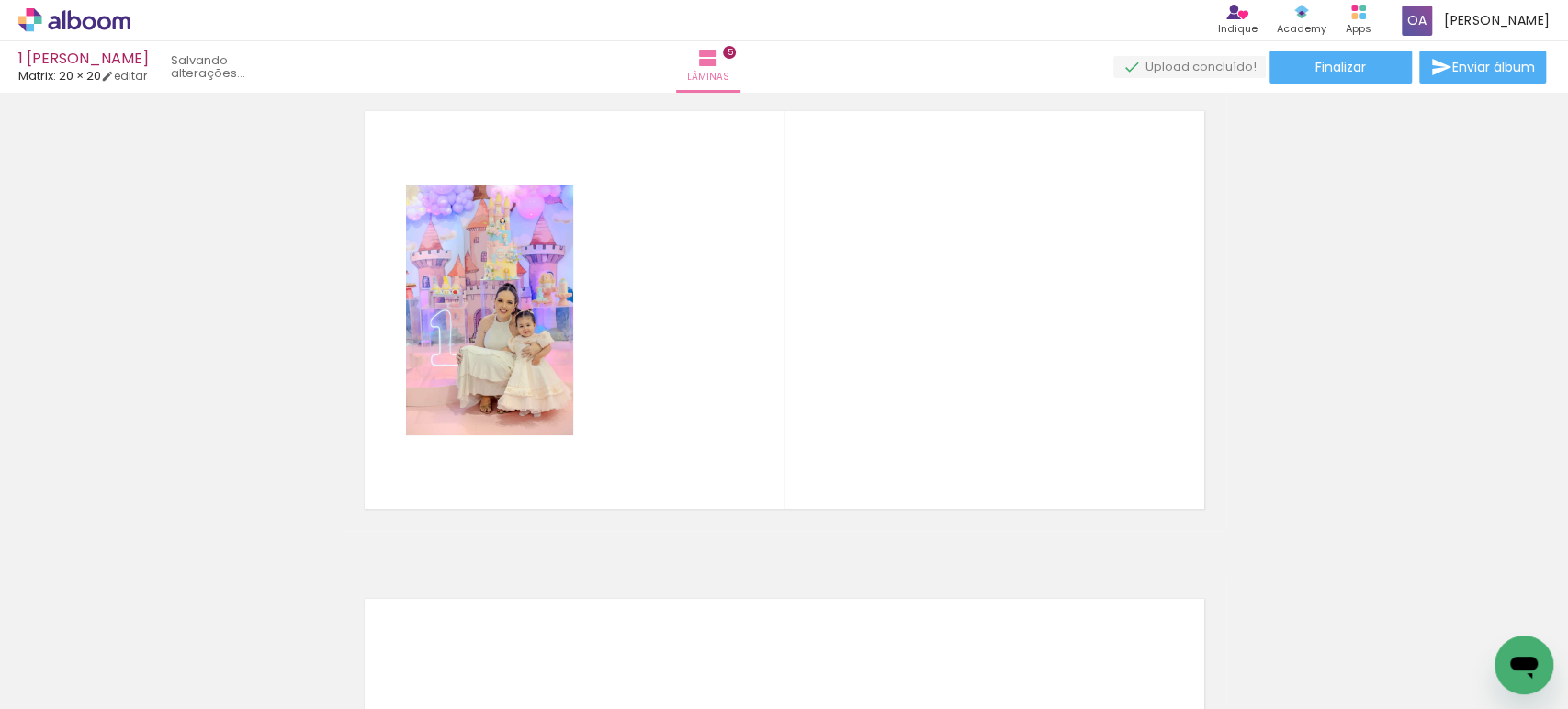
scroll to position [1974, 0]
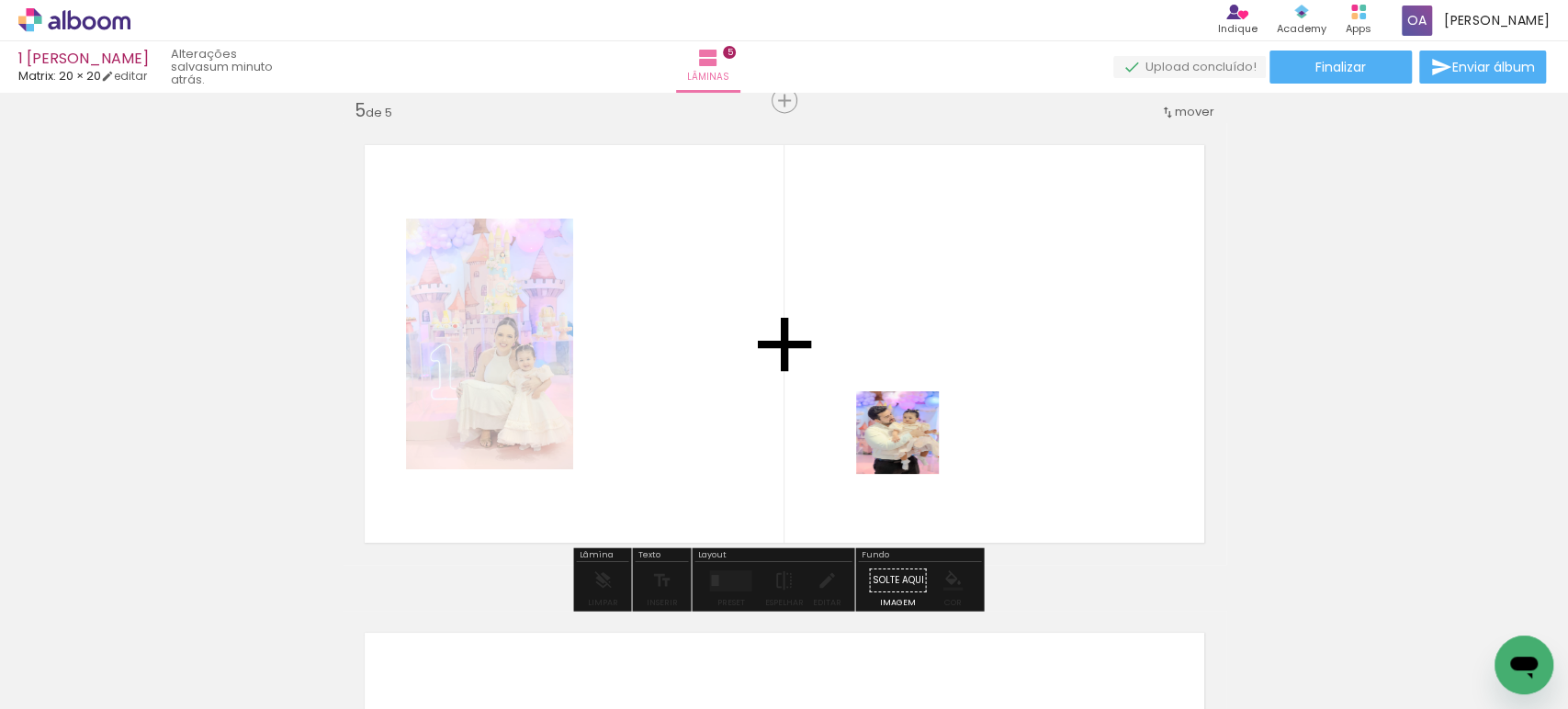
drag, startPoint x: 846, startPoint y: 638, endPoint x: 911, endPoint y: 446, distance: 202.7
click at [911, 446] on quentale-workspace at bounding box center [784, 354] width 1568 height 709
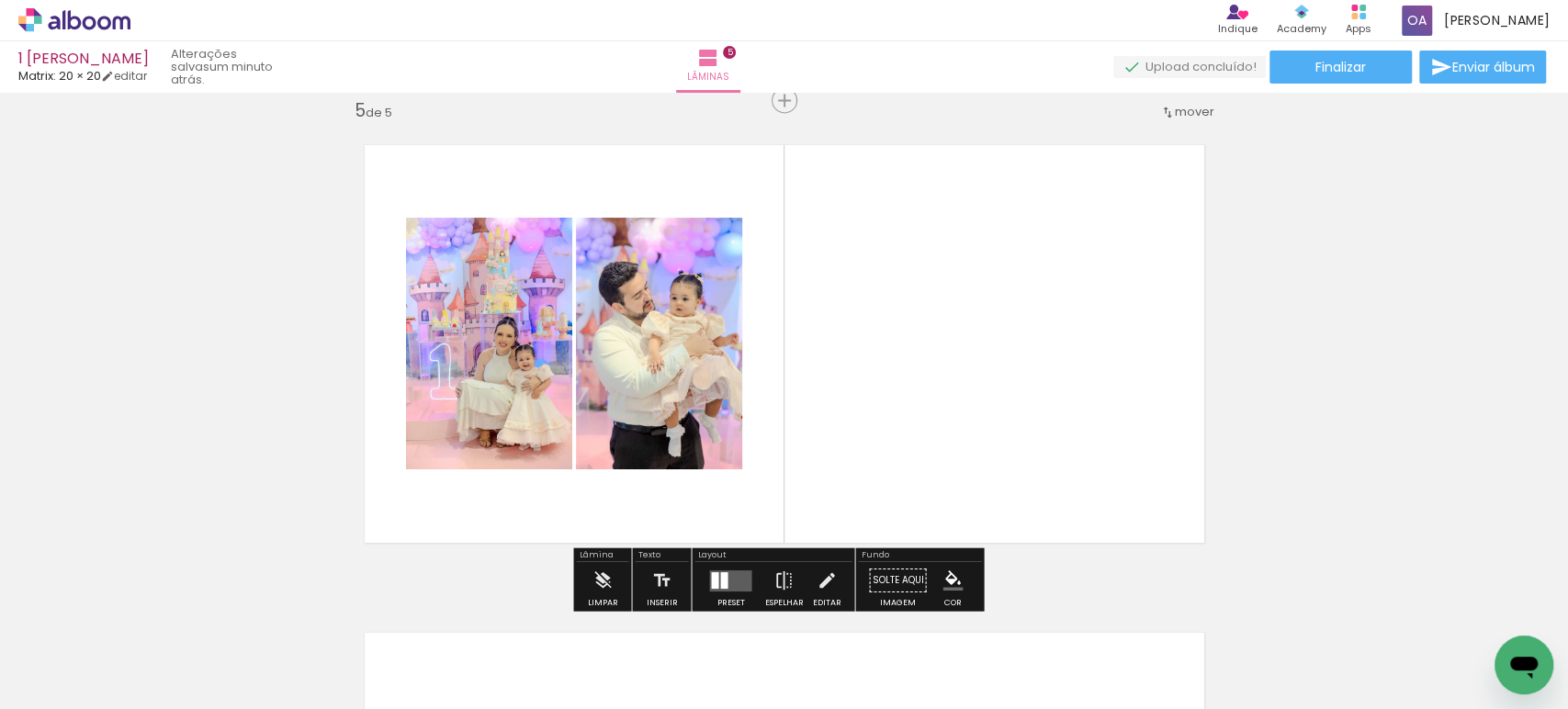
click at [728, 576] on quentale-layouter at bounding box center [730, 581] width 42 height 22
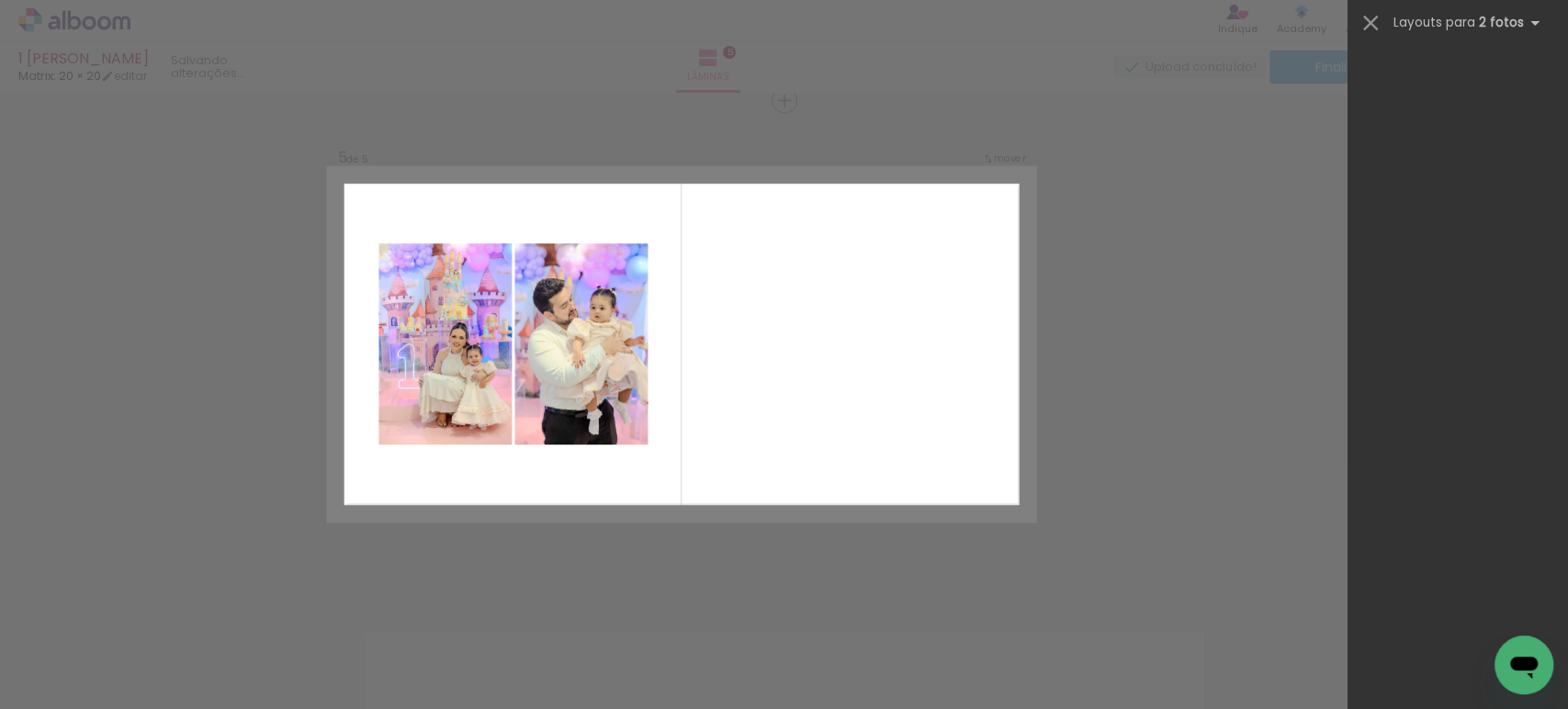
scroll to position [0, 0]
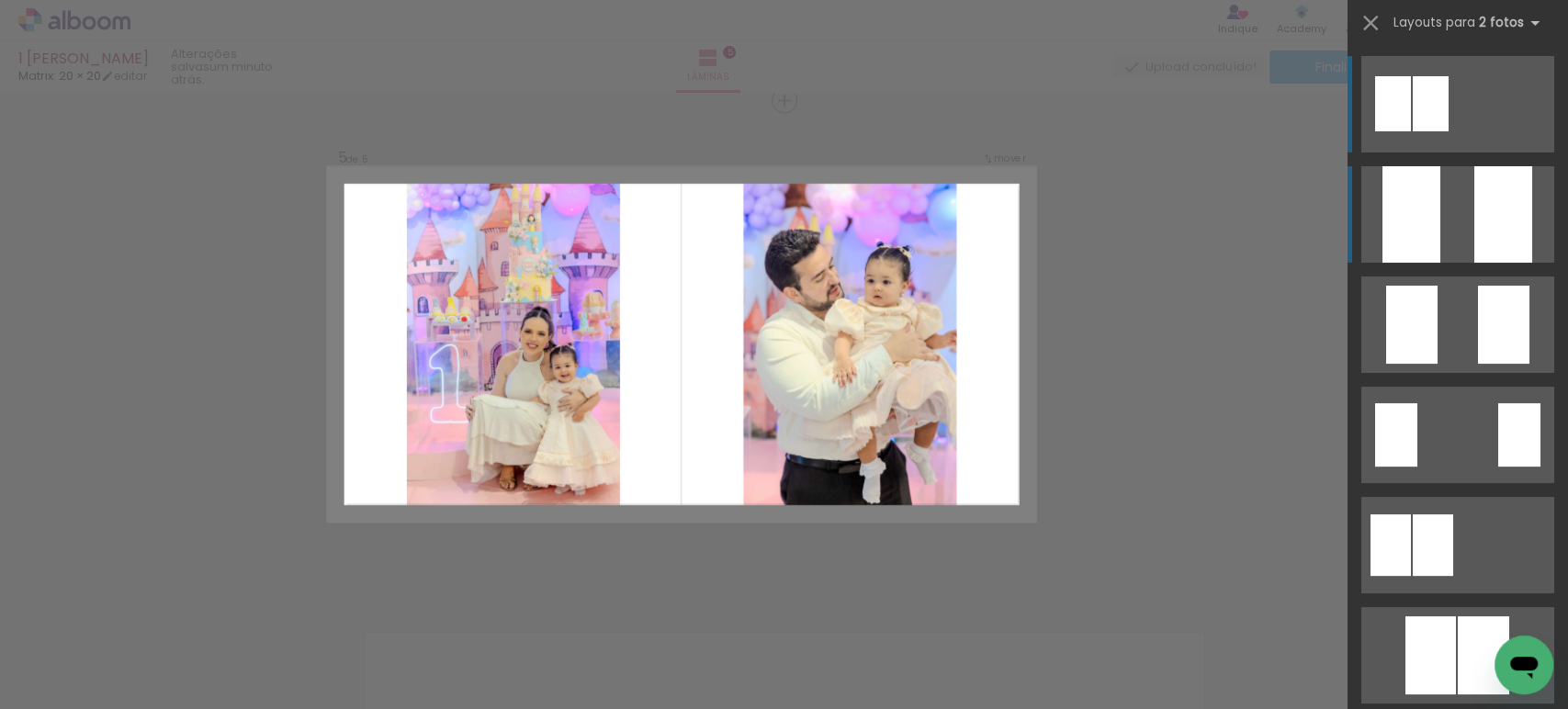
click at [1479, 212] on div at bounding box center [1502, 215] width 58 height 96
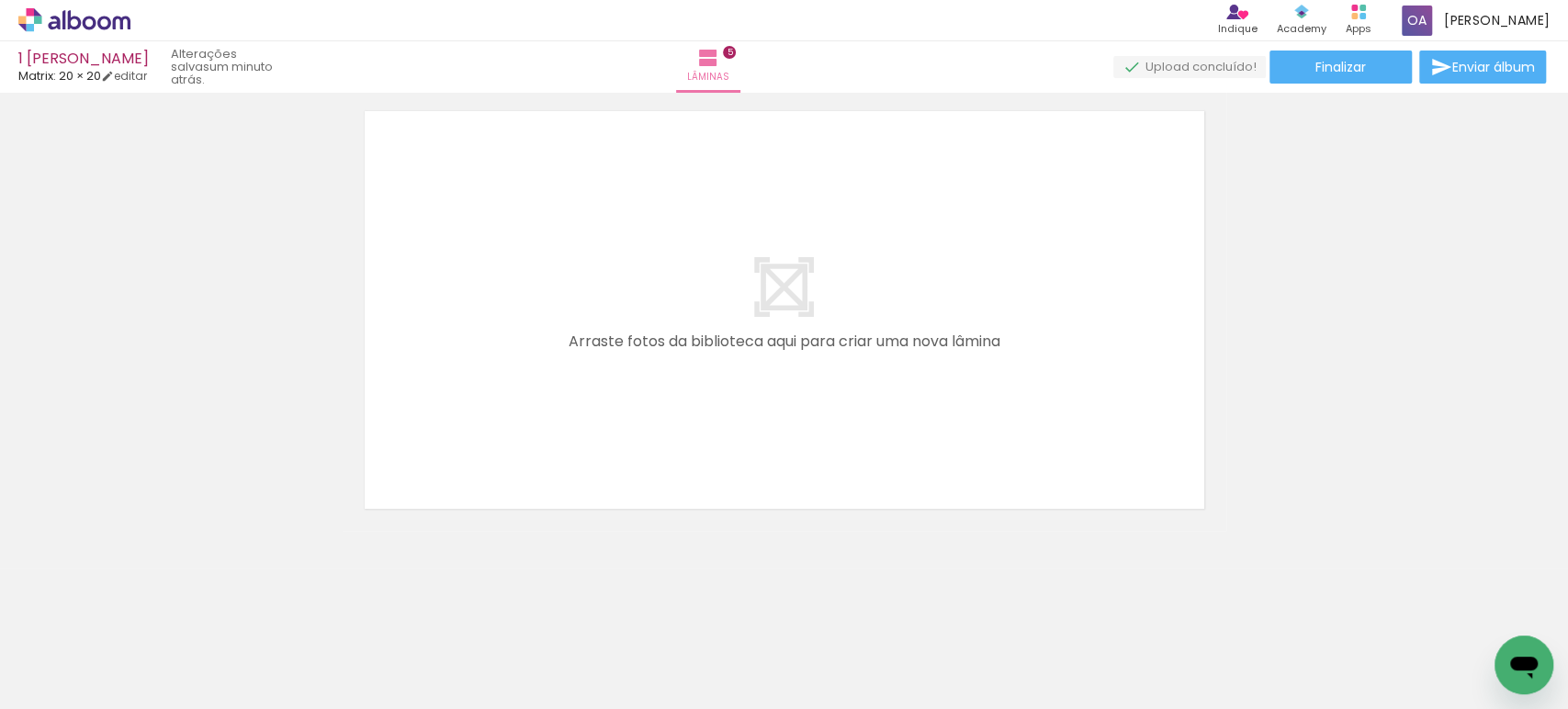
scroll to position [0, 181]
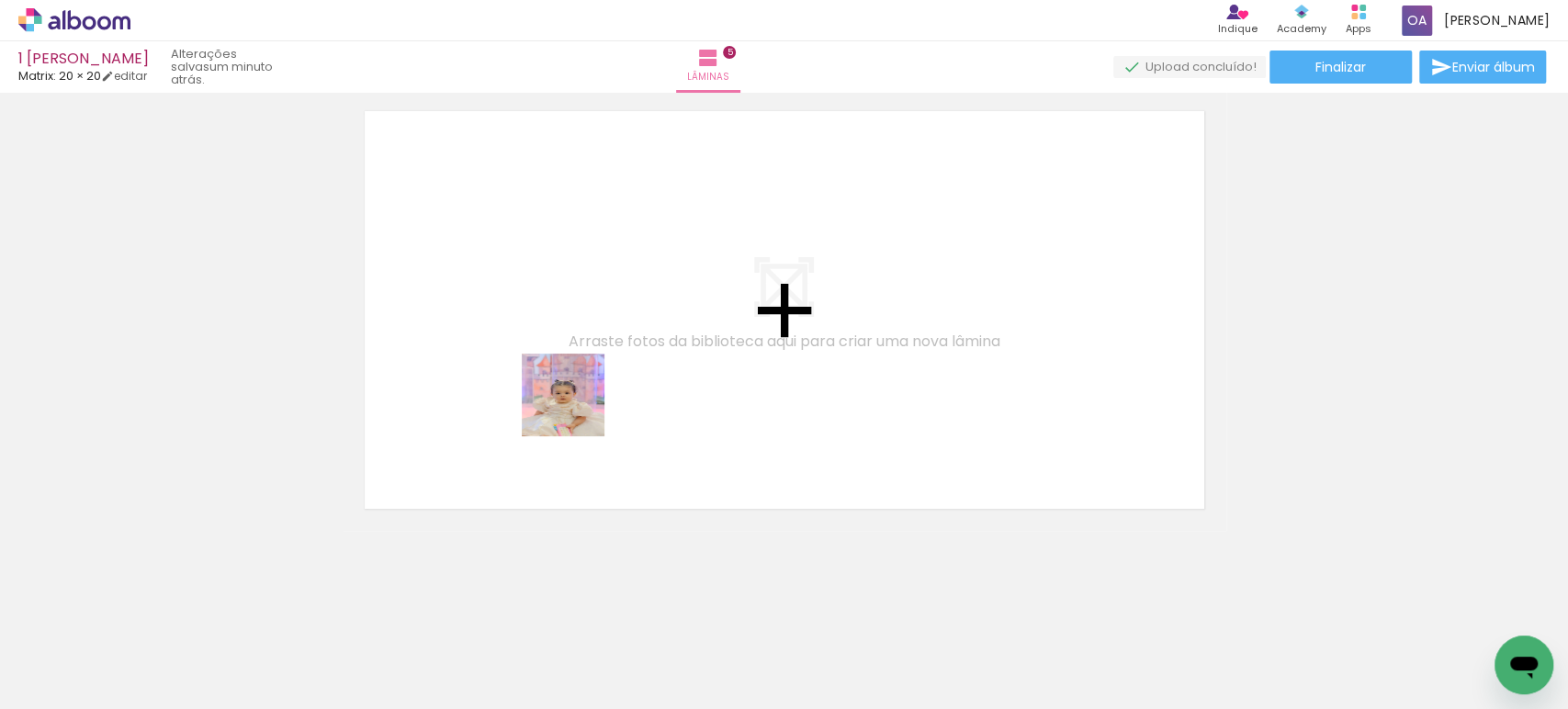
drag, startPoint x: 611, startPoint y: 673, endPoint x: 577, endPoint y: 408, distance: 267.2
click at [577, 408] on quentale-workspace at bounding box center [784, 354] width 1568 height 709
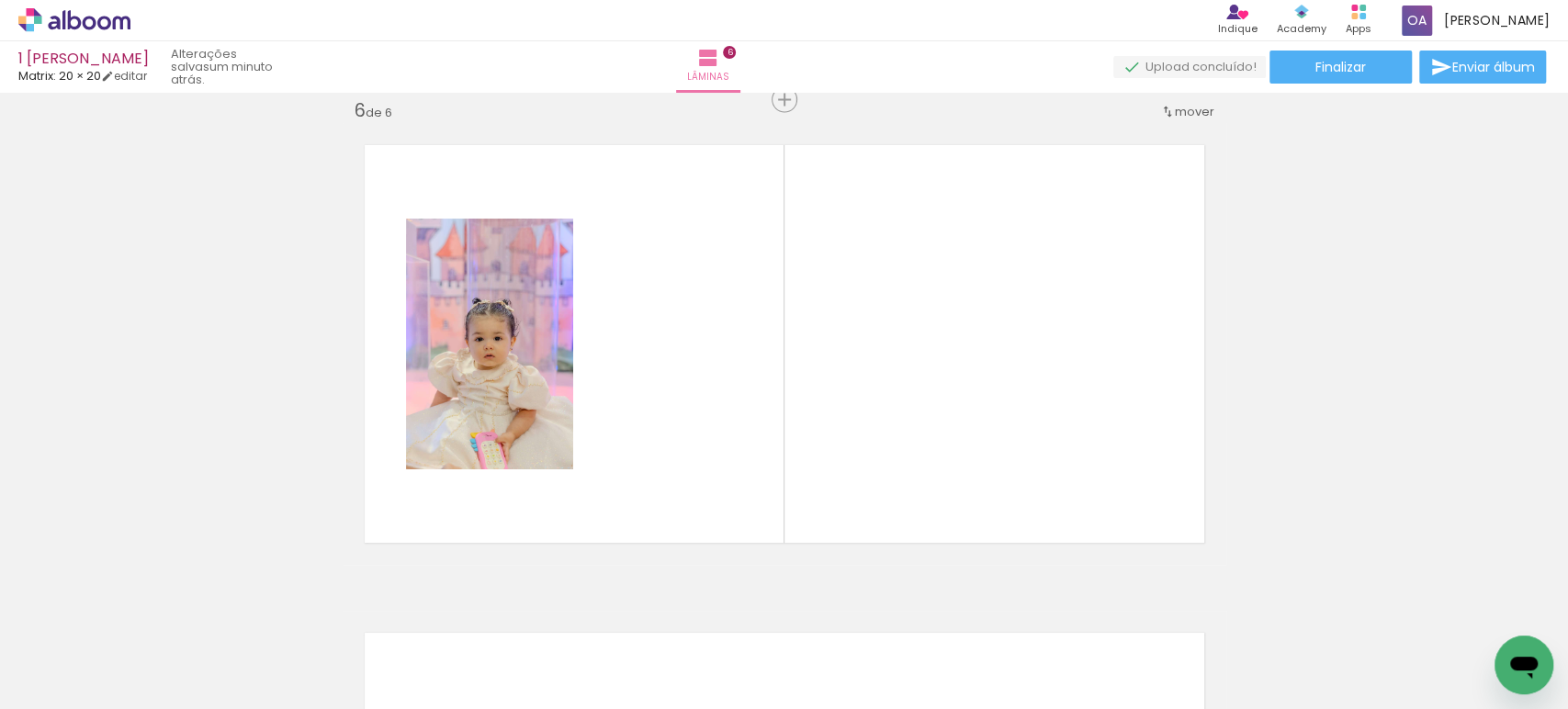
scroll to position [0, 1383]
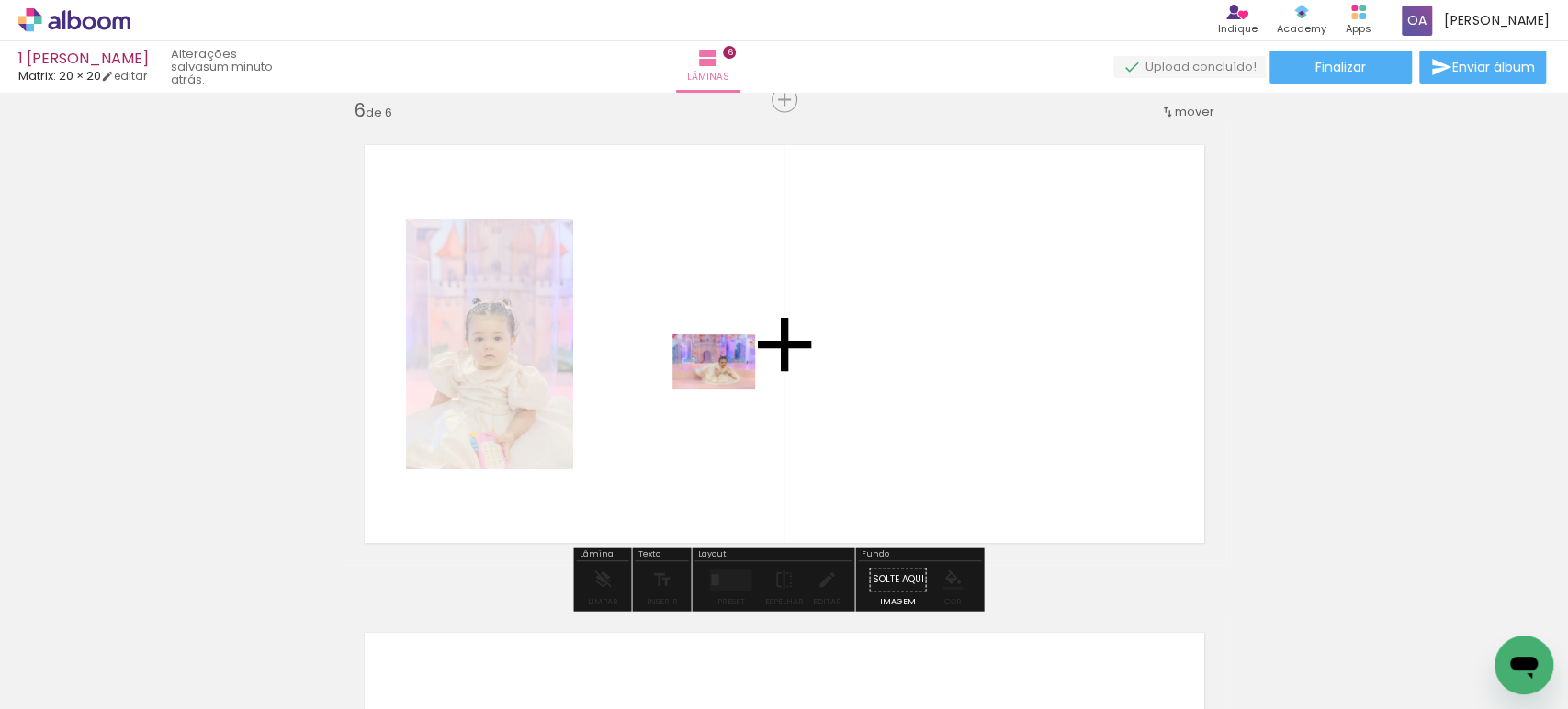
drag, startPoint x: 660, startPoint y: 652, endPoint x: 728, endPoint y: 389, distance: 271.6
click at [728, 389] on quentale-workspace at bounding box center [784, 354] width 1568 height 709
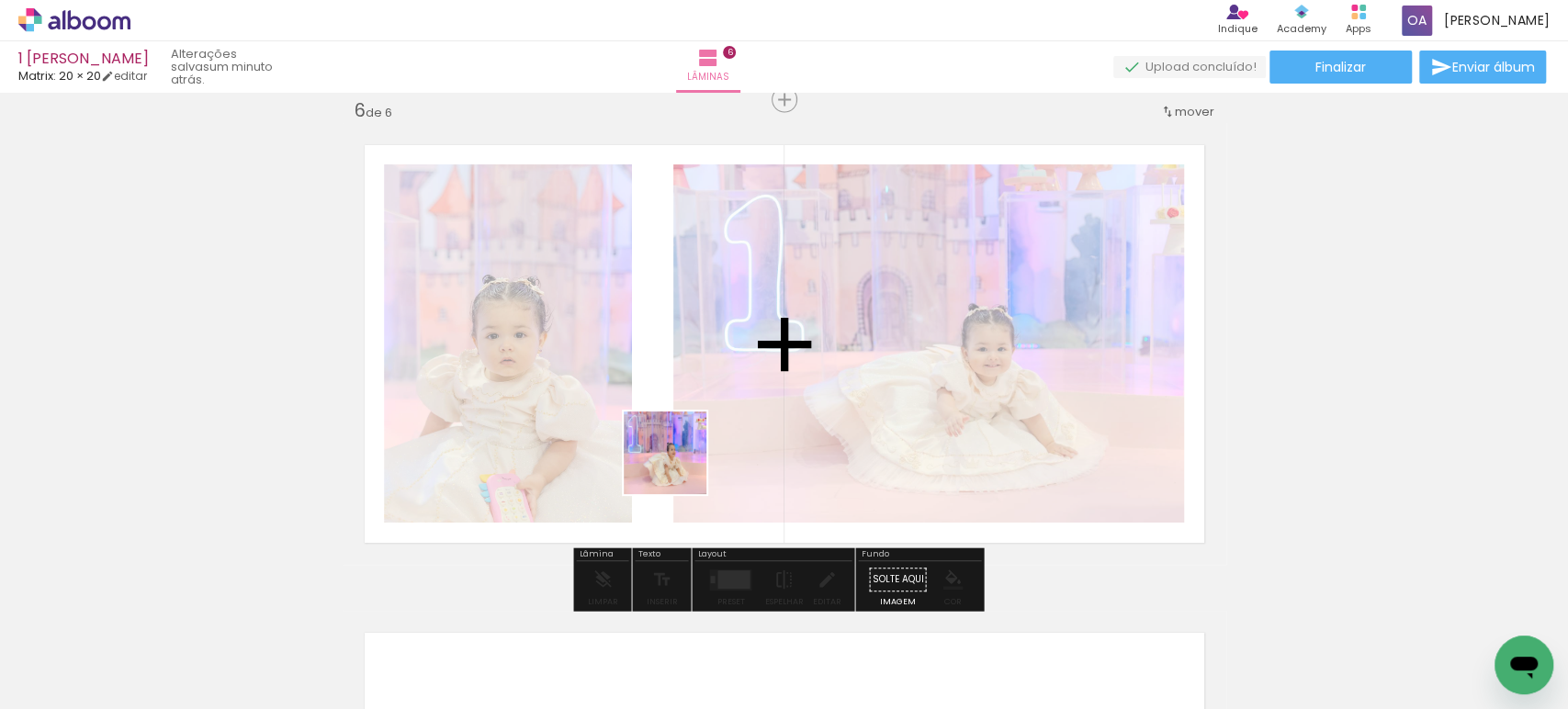
drag, startPoint x: 759, startPoint y: 660, endPoint x: 674, endPoint y: 450, distance: 226.6
click at [674, 450] on quentale-workspace at bounding box center [784, 354] width 1568 height 709
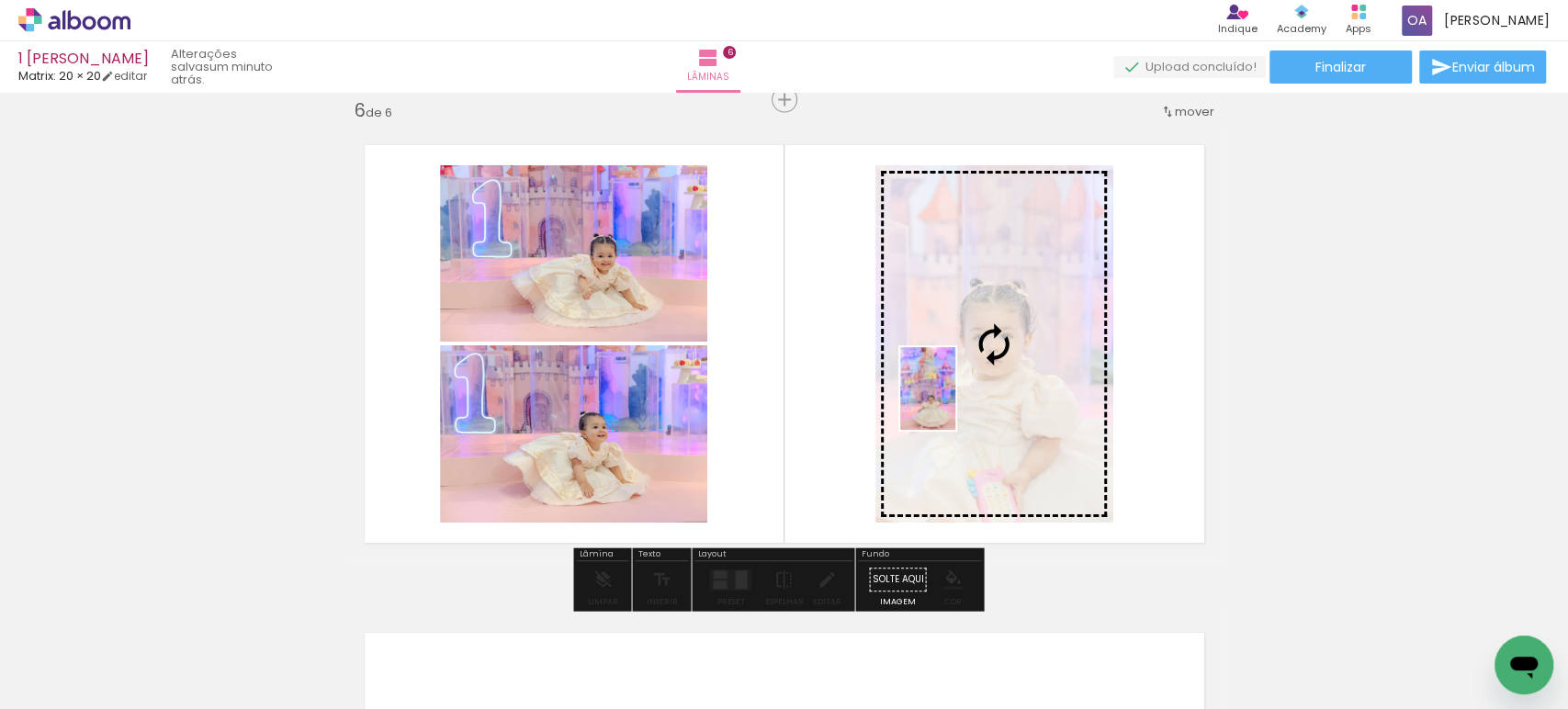
drag, startPoint x: 561, startPoint y: 667, endPoint x: 955, endPoint y: 402, distance: 474.8
click at [955, 402] on quentale-workspace at bounding box center [784, 354] width 1568 height 709
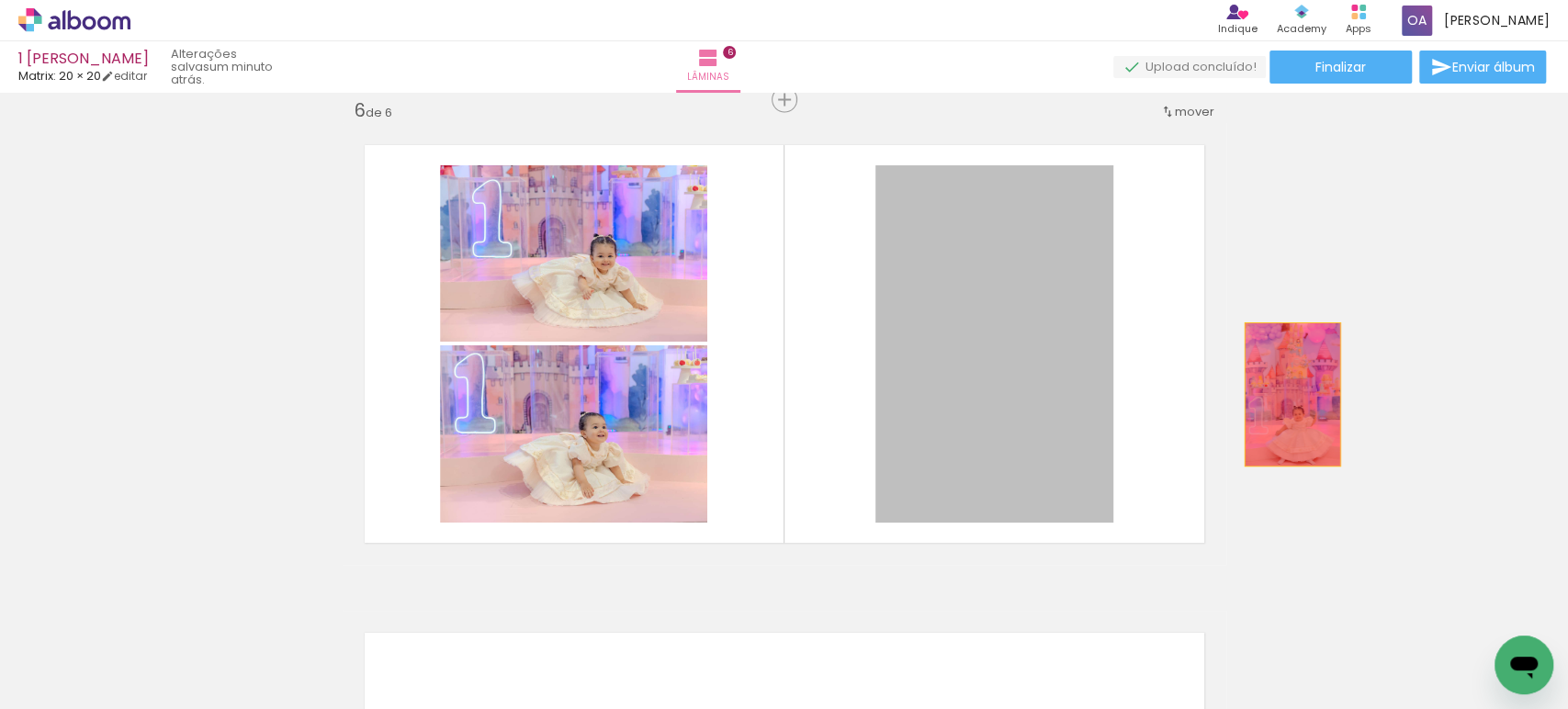
drag, startPoint x: 1007, startPoint y: 422, endPoint x: 1301, endPoint y: 393, distance: 295.4
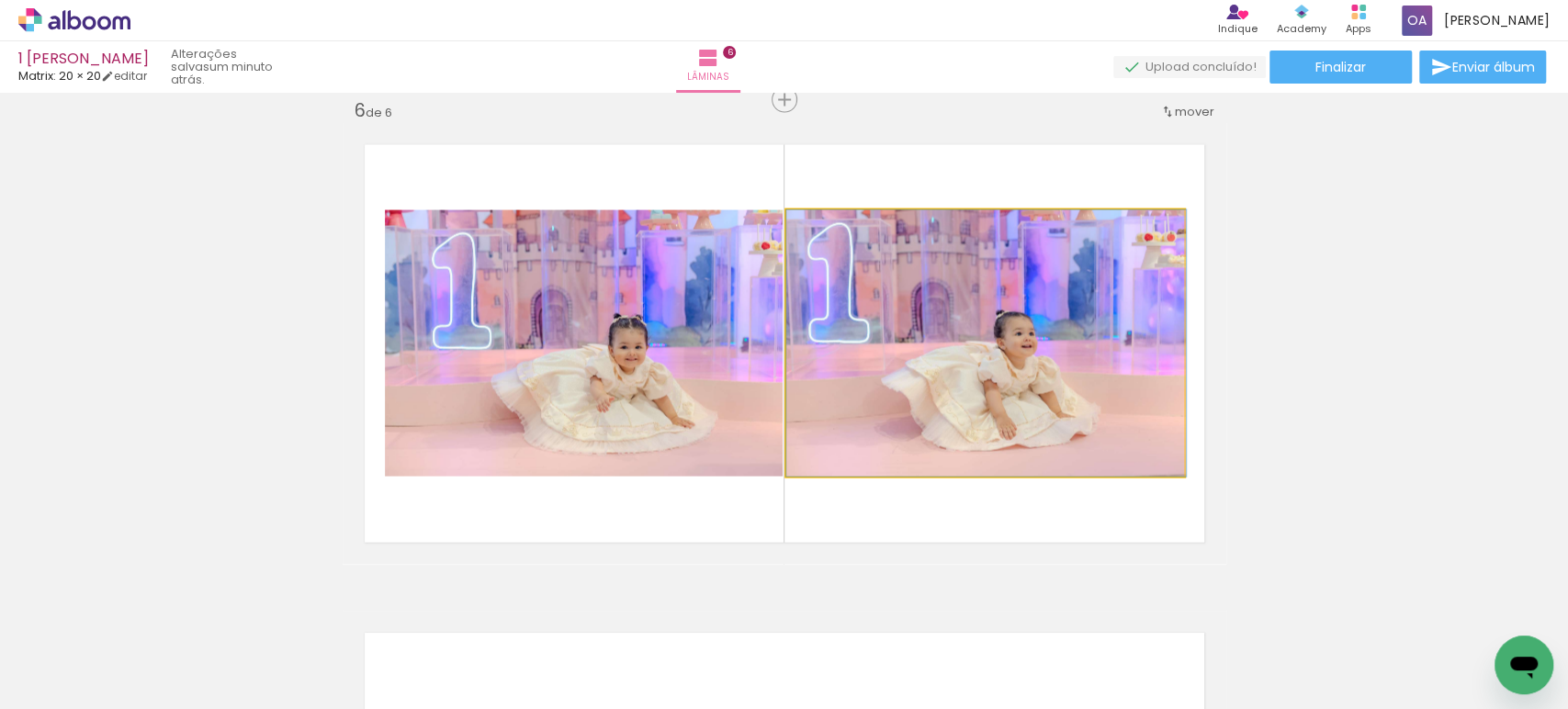
drag, startPoint x: 895, startPoint y: 418, endPoint x: 1324, endPoint y: 387, distance: 430.1
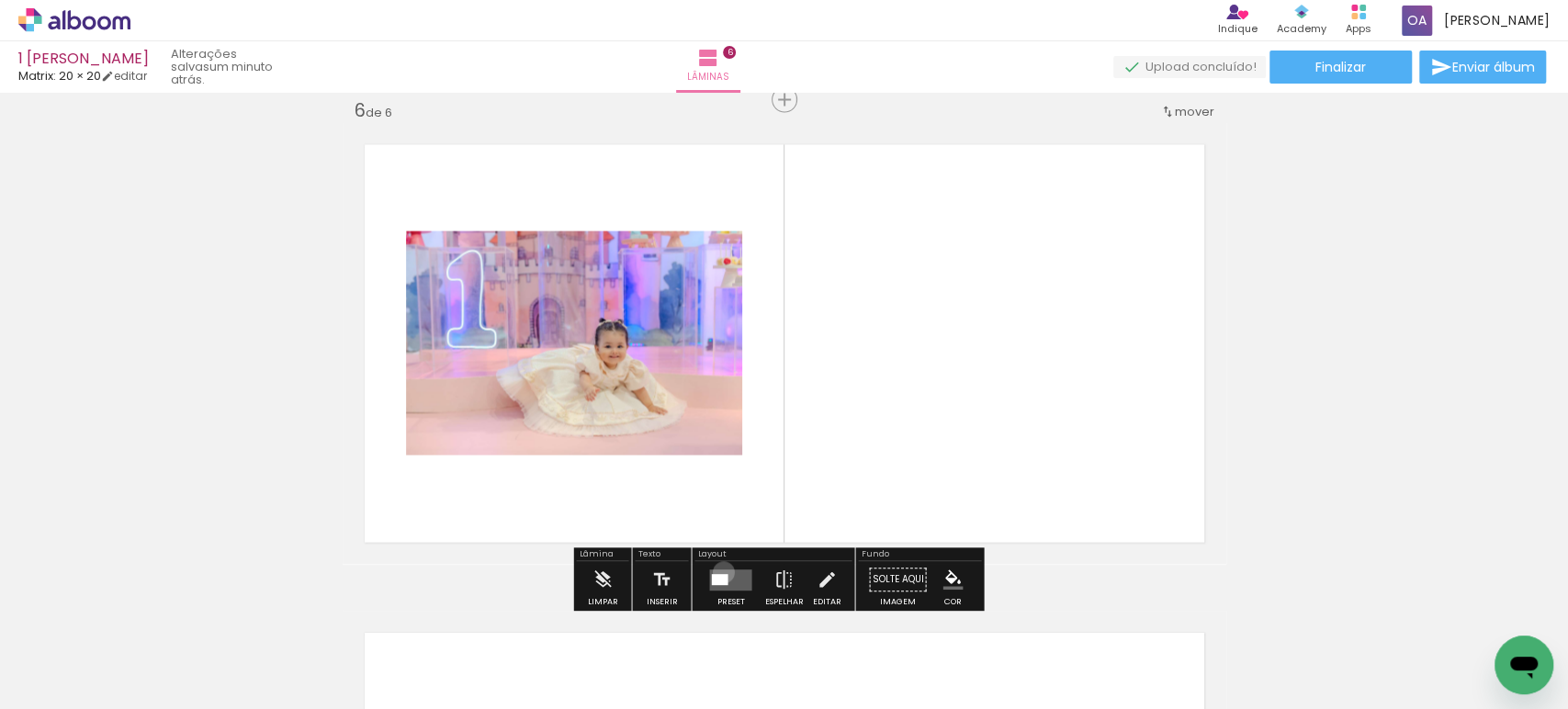
click at [719, 573] on quentale-layouter at bounding box center [730, 581] width 42 height 22
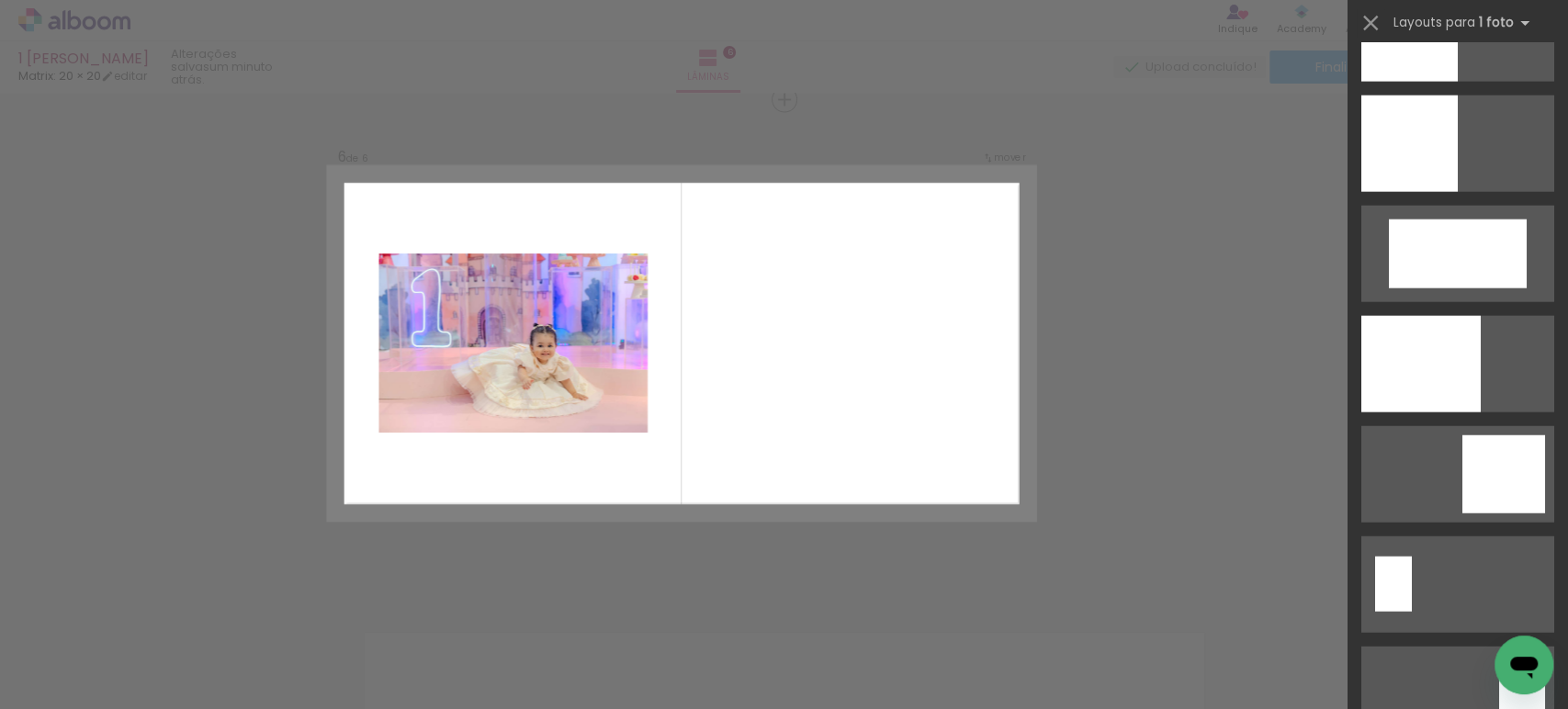
scroll to position [3181, 0]
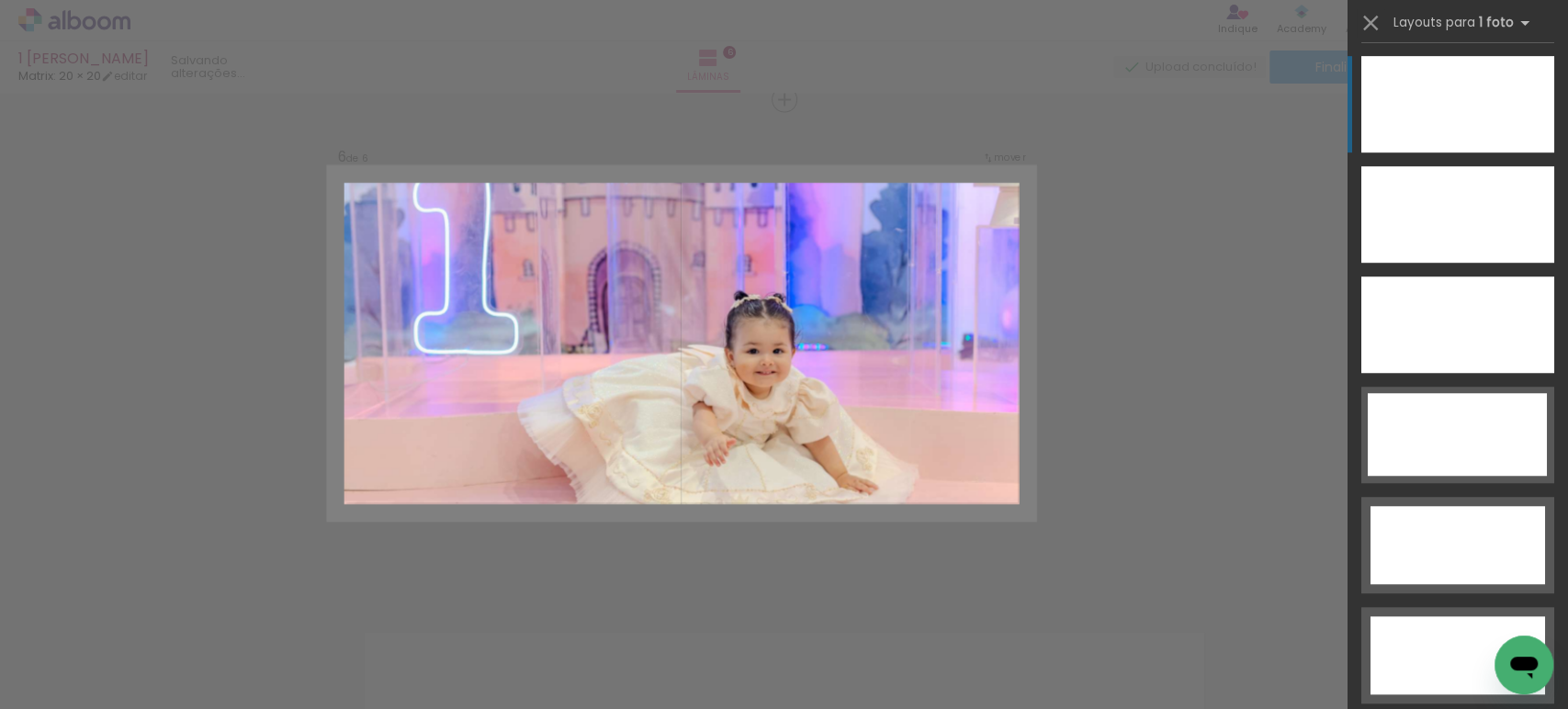
scroll to position [0, 1383]
click at [1465, 116] on div at bounding box center [1457, 104] width 193 height 96
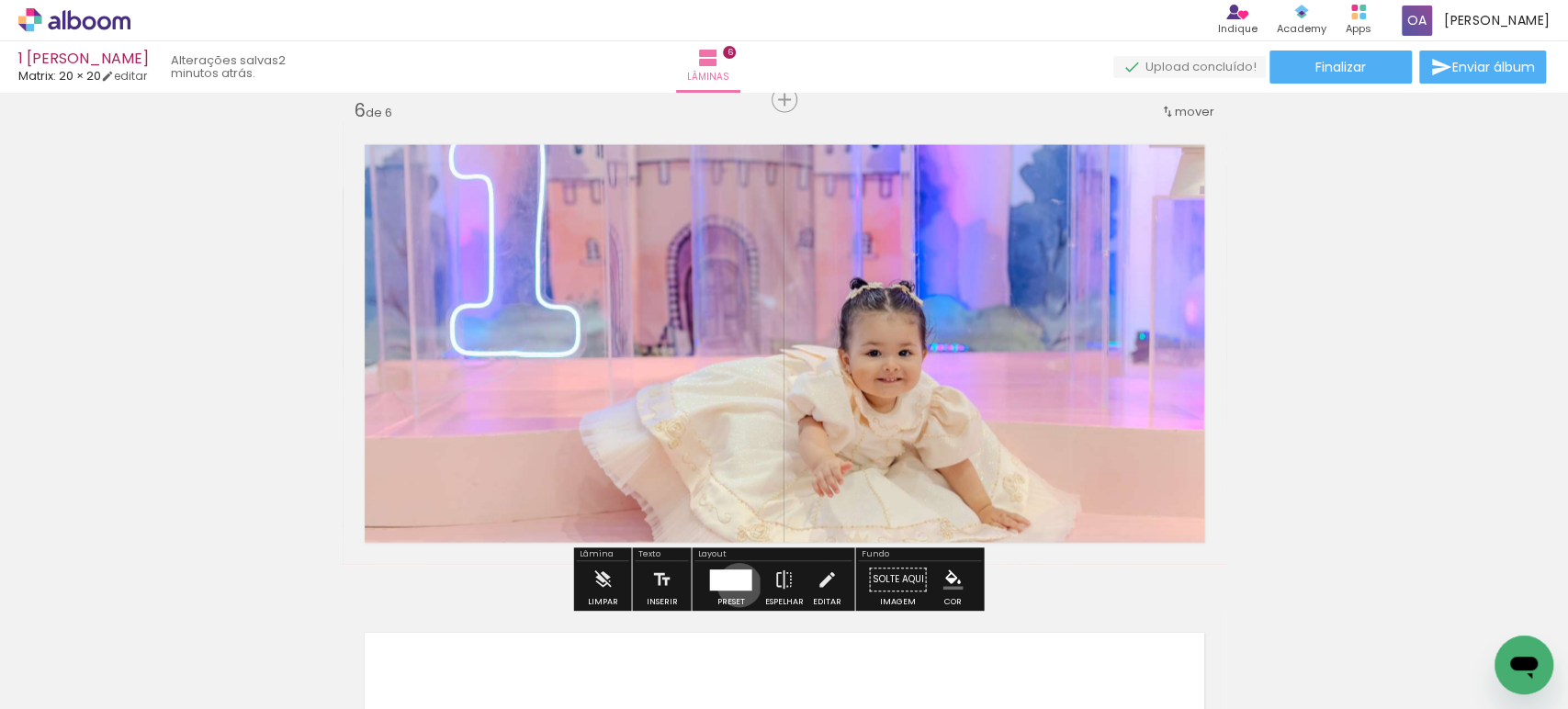
click at [734, 585] on div at bounding box center [730, 581] width 42 height 22
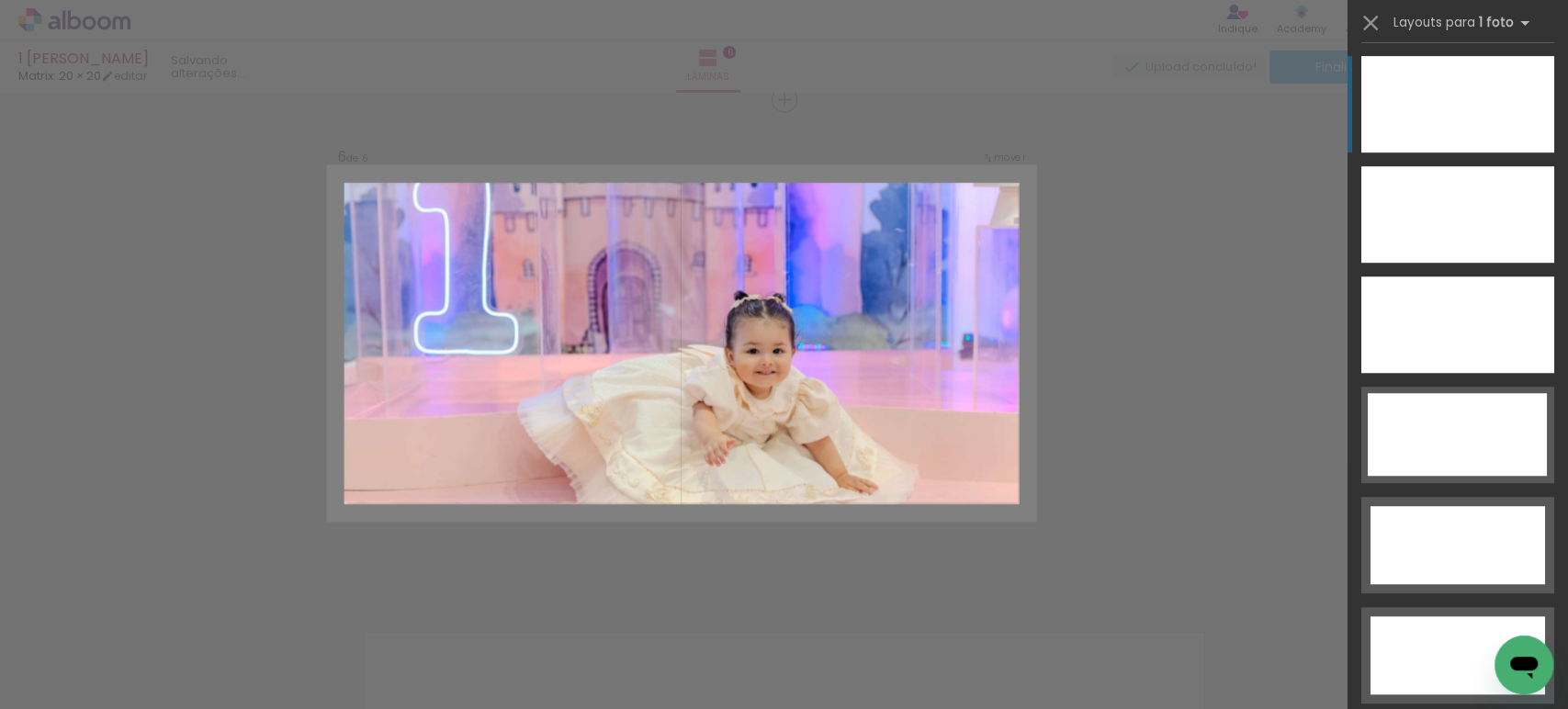
scroll to position [5401, 0]
click at [1455, 211] on div at bounding box center [1457, 215] width 193 height 96
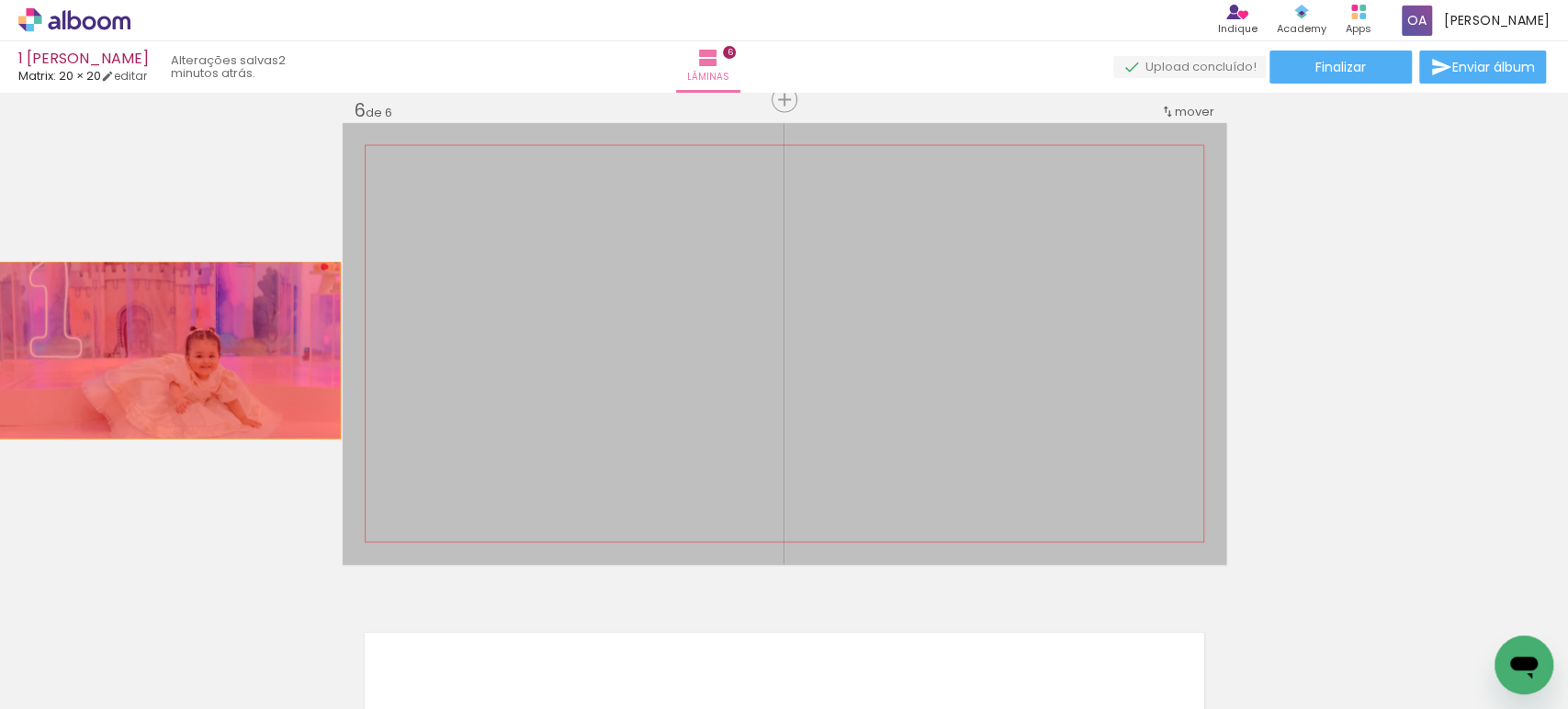
drag, startPoint x: 559, startPoint y: 357, endPoint x: 155, endPoint y: 351, distance: 404.0
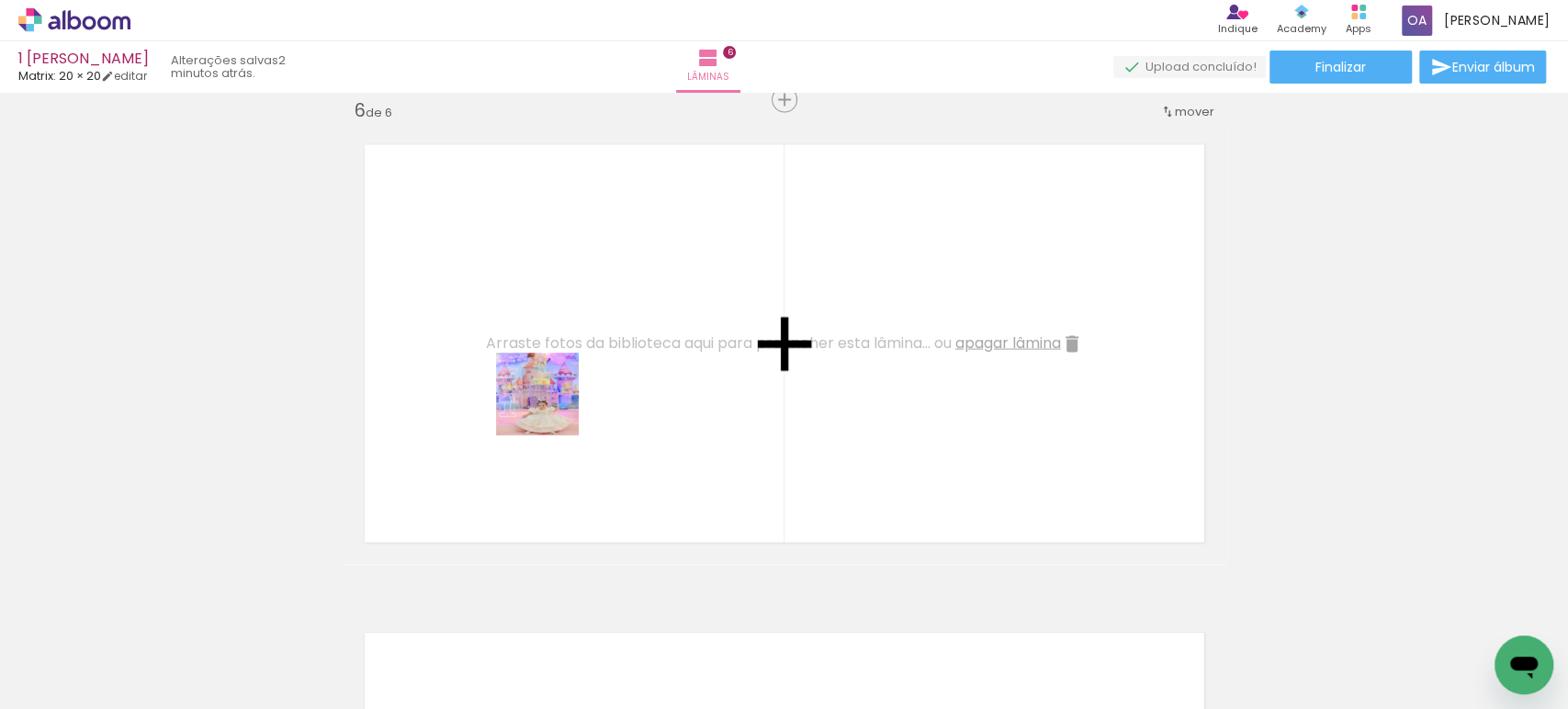
drag, startPoint x: 565, startPoint y: 661, endPoint x: 551, endPoint y: 408, distance: 253.4
click at [551, 408] on quentale-workspace at bounding box center [784, 354] width 1568 height 709
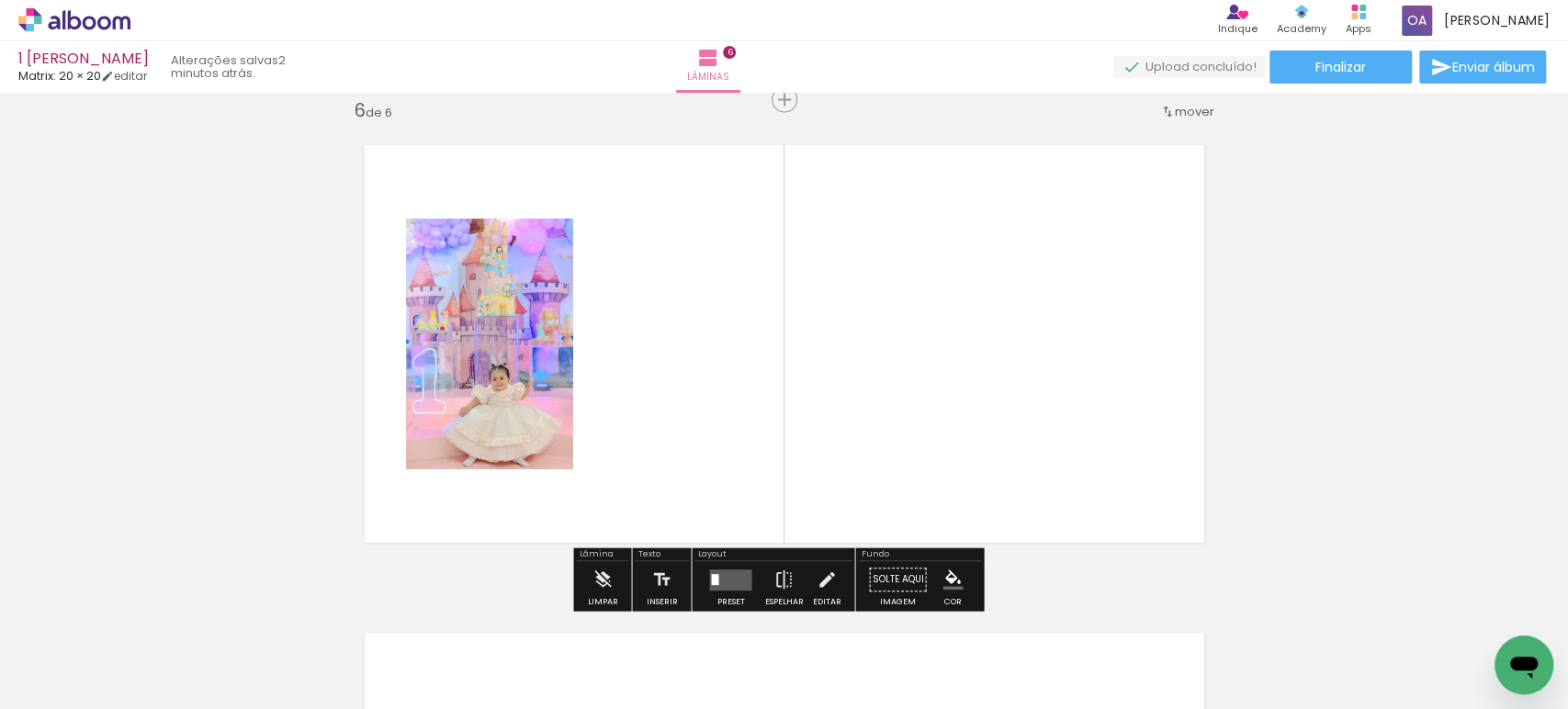
click at [830, 470] on quentale-workspace at bounding box center [784, 354] width 1568 height 709
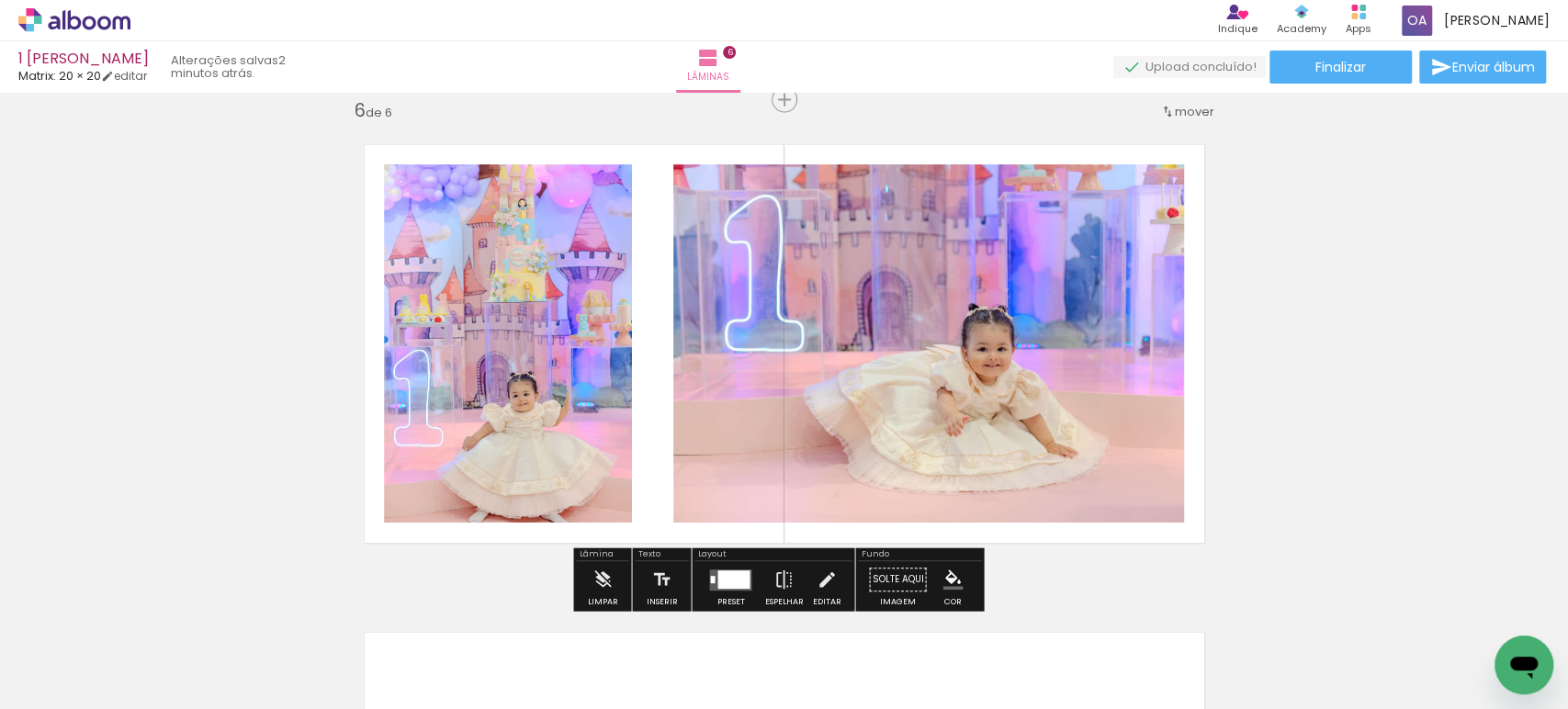
click at [733, 582] on div at bounding box center [733, 580] width 32 height 19
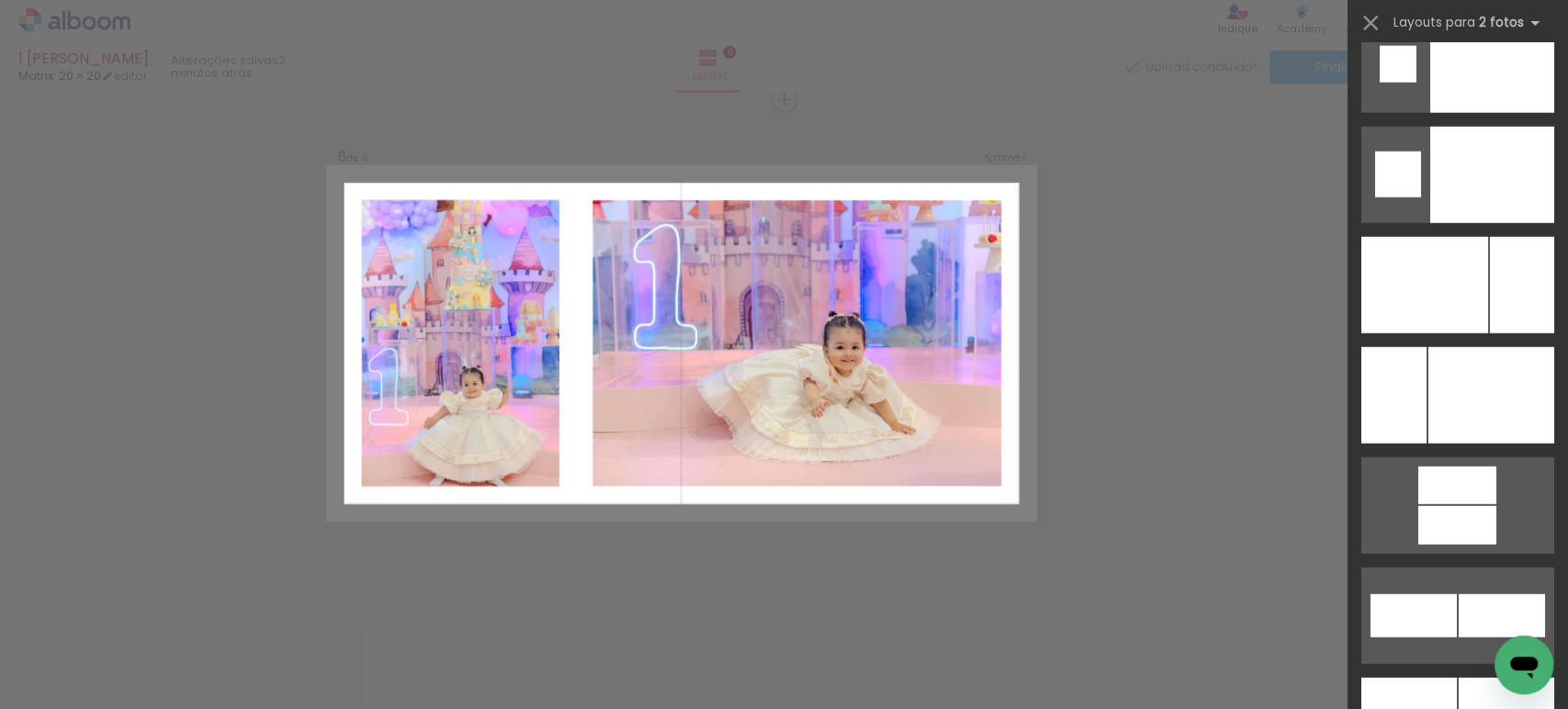
scroll to position [7960, 0]
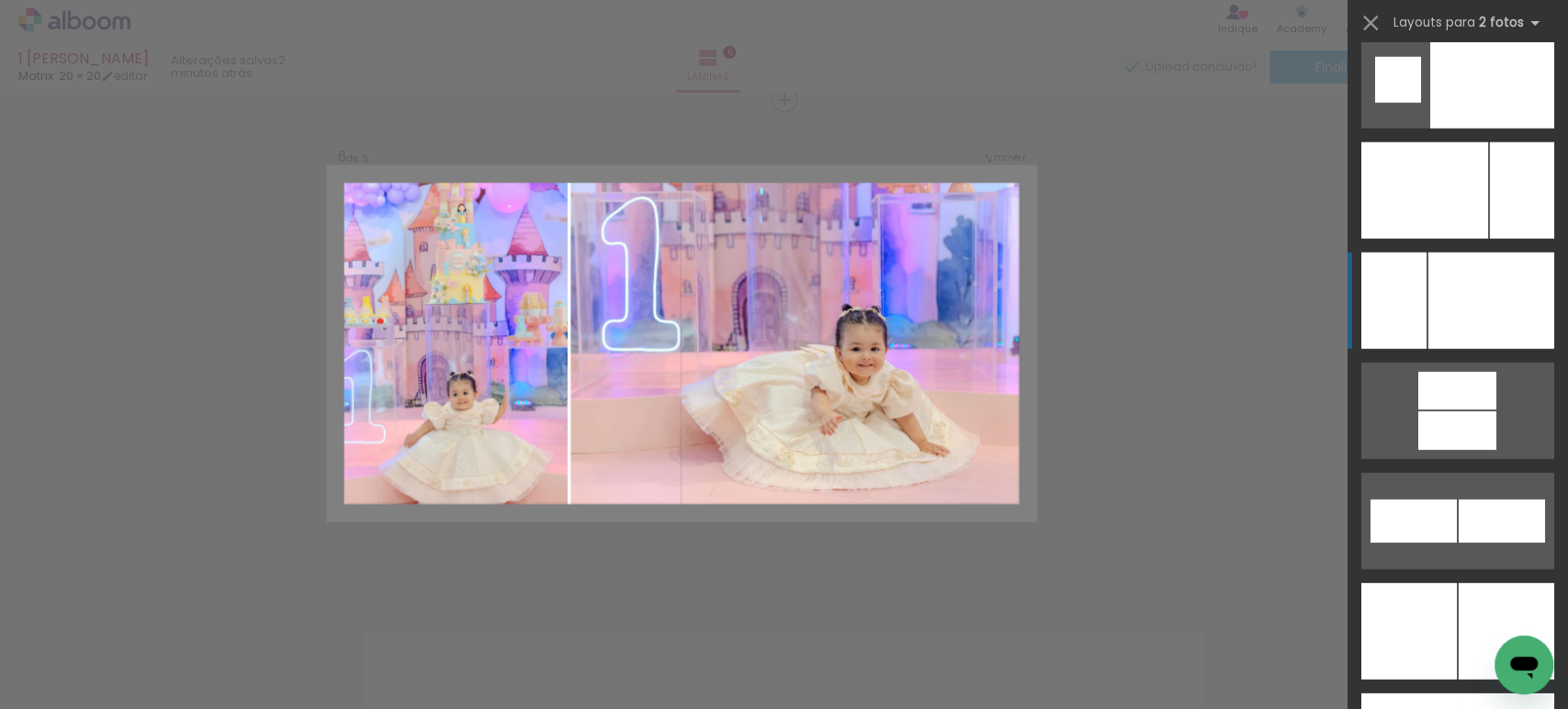
click at [1485, 284] on div at bounding box center [1492, 301] width 126 height 96
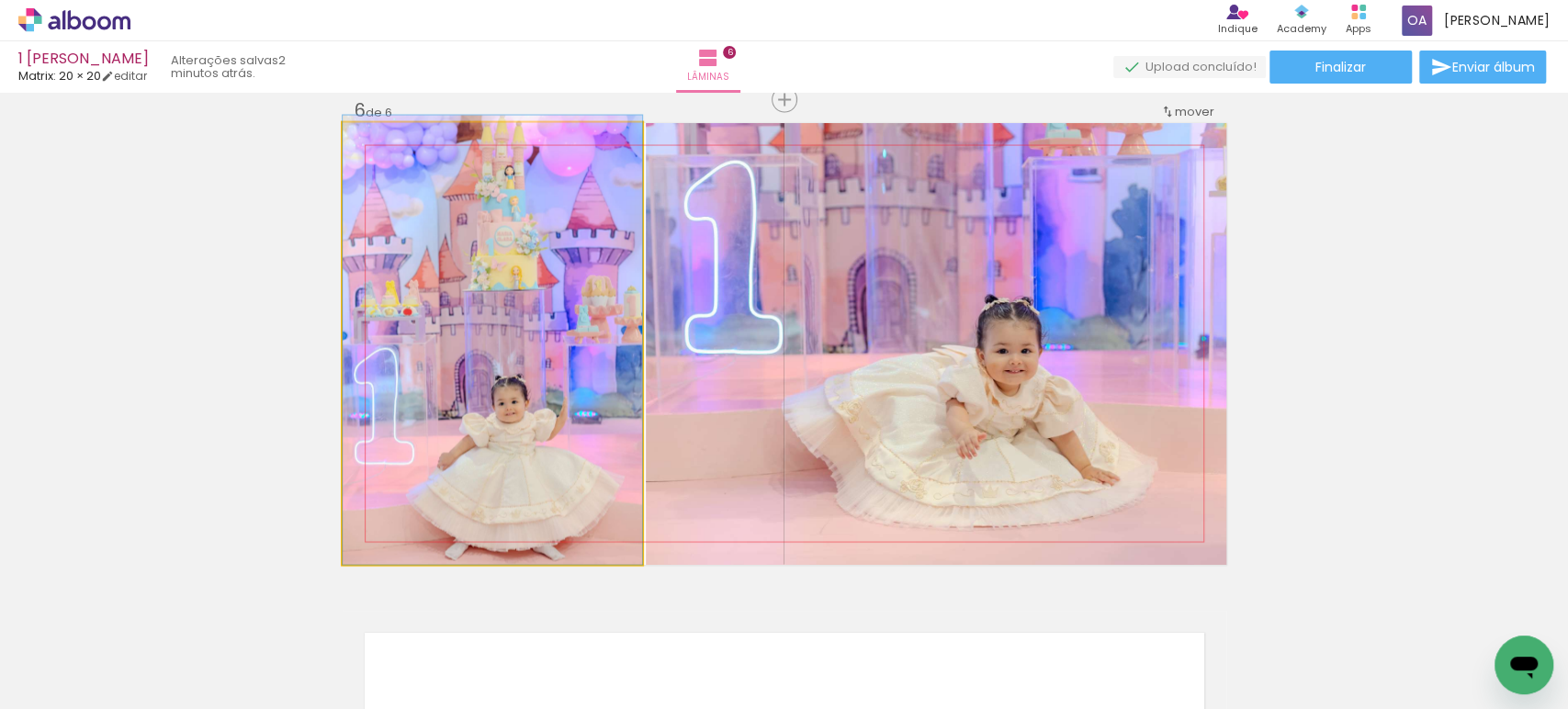
drag, startPoint x: 530, startPoint y: 447, endPoint x: 617, endPoint y: 389, distance: 104.6
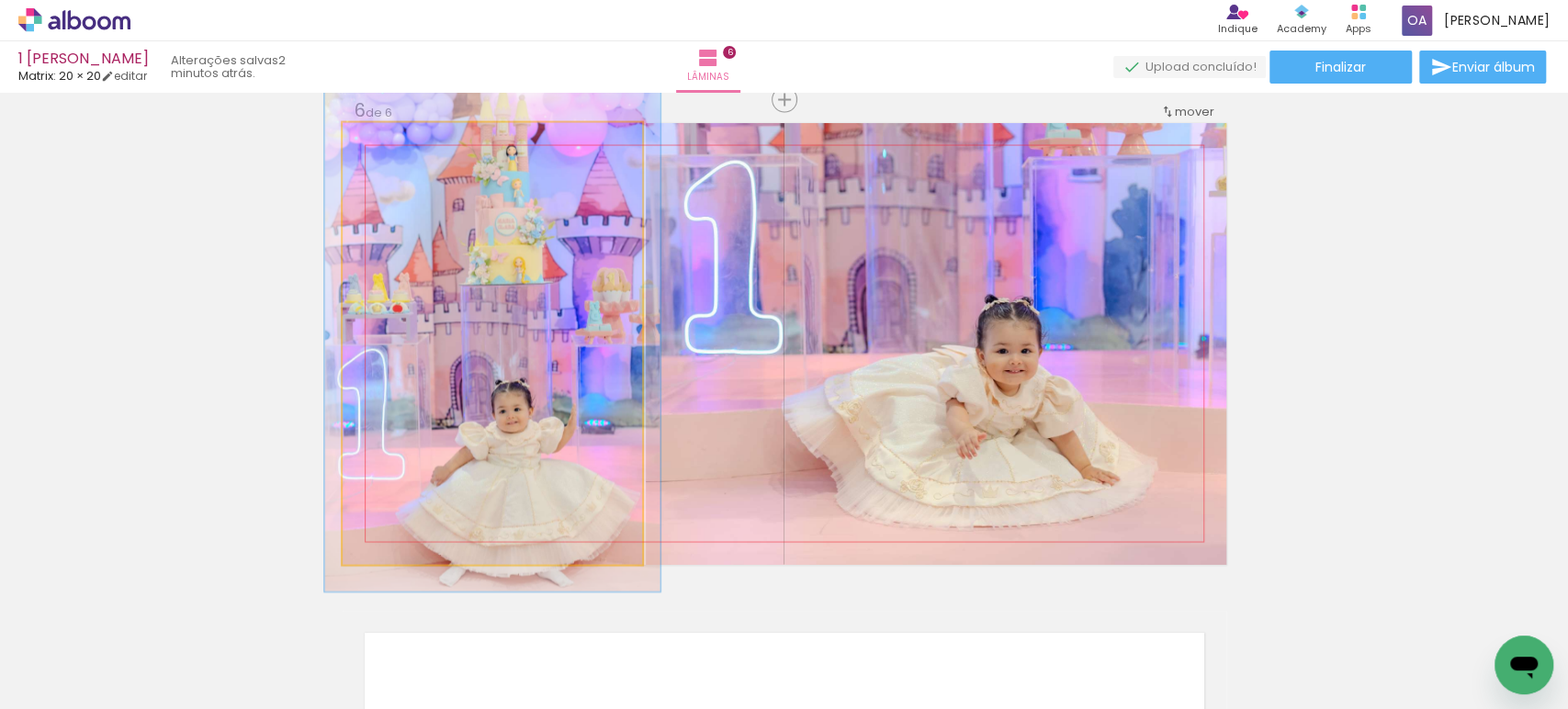
type paper-slider "112"
click at [384, 152] on div at bounding box center [393, 142] width 29 height 29
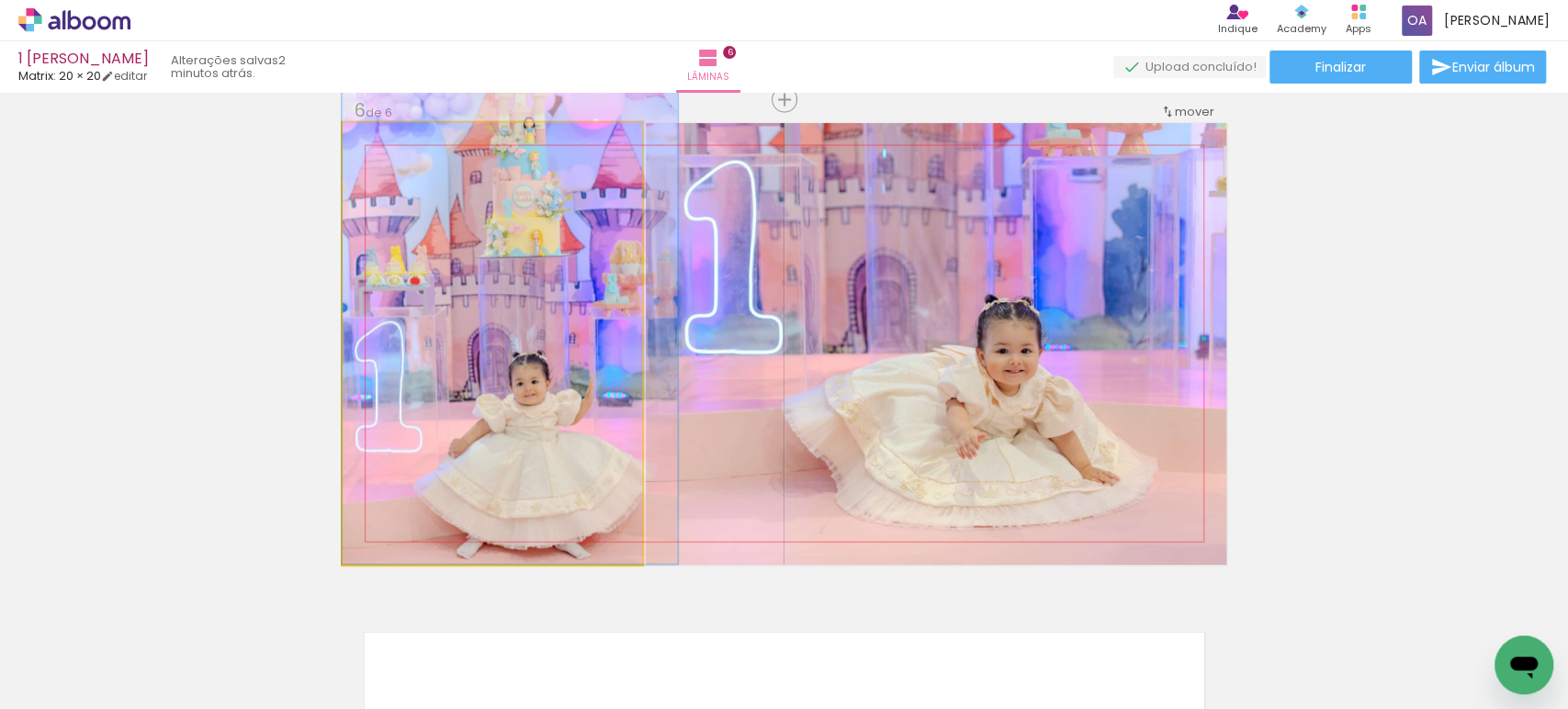
drag, startPoint x: 445, startPoint y: 331, endPoint x: 546, endPoint y: 253, distance: 127.6
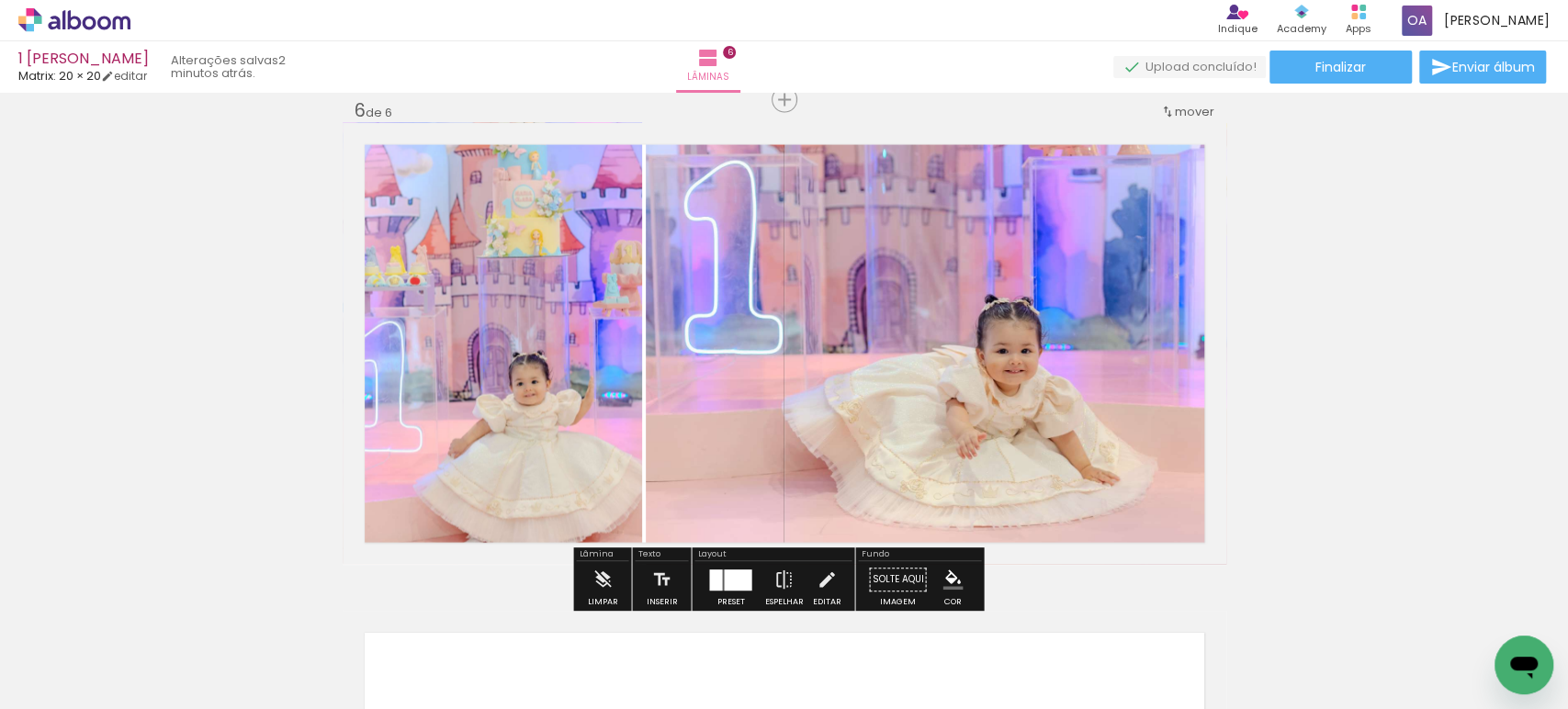
click at [729, 580] on div at bounding box center [737, 581] width 27 height 22
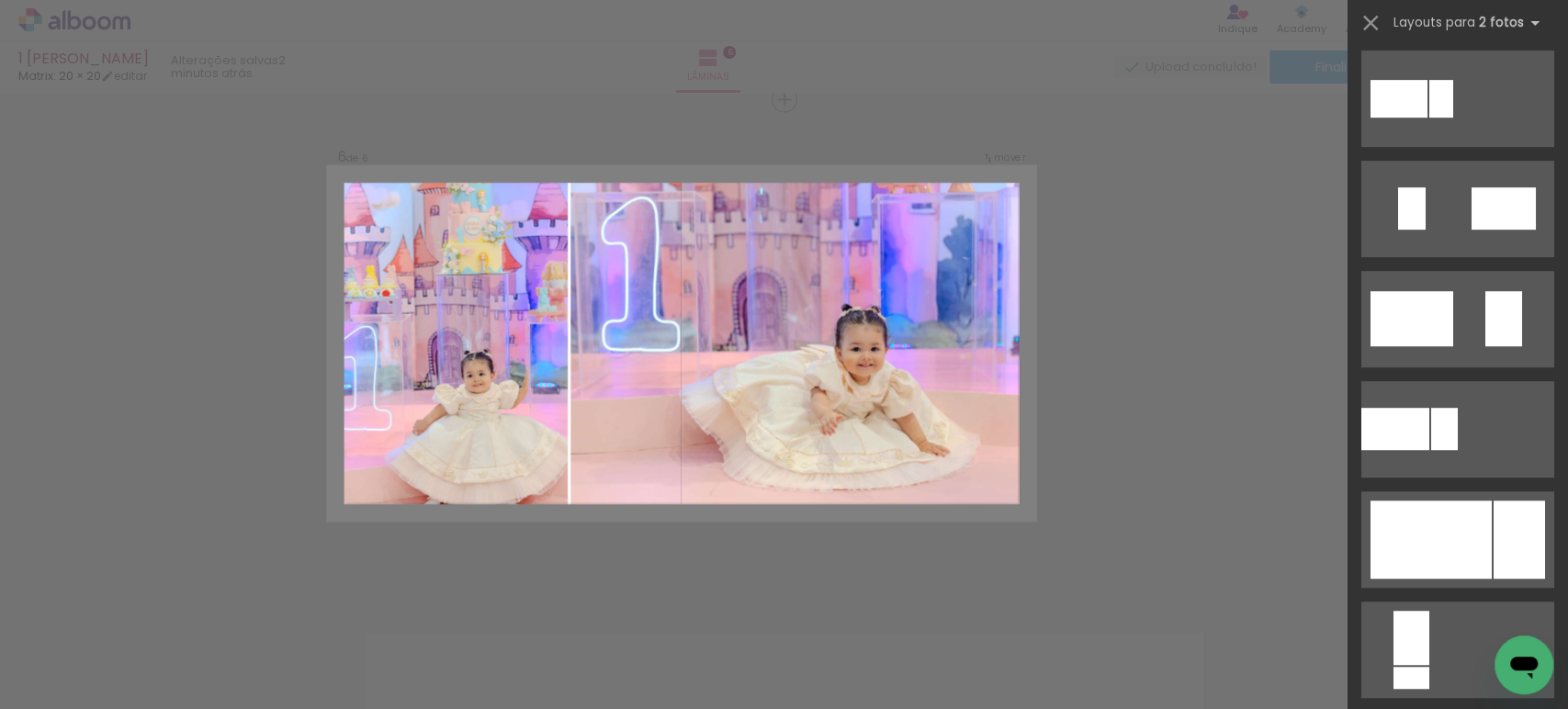
scroll to position [460, 0]
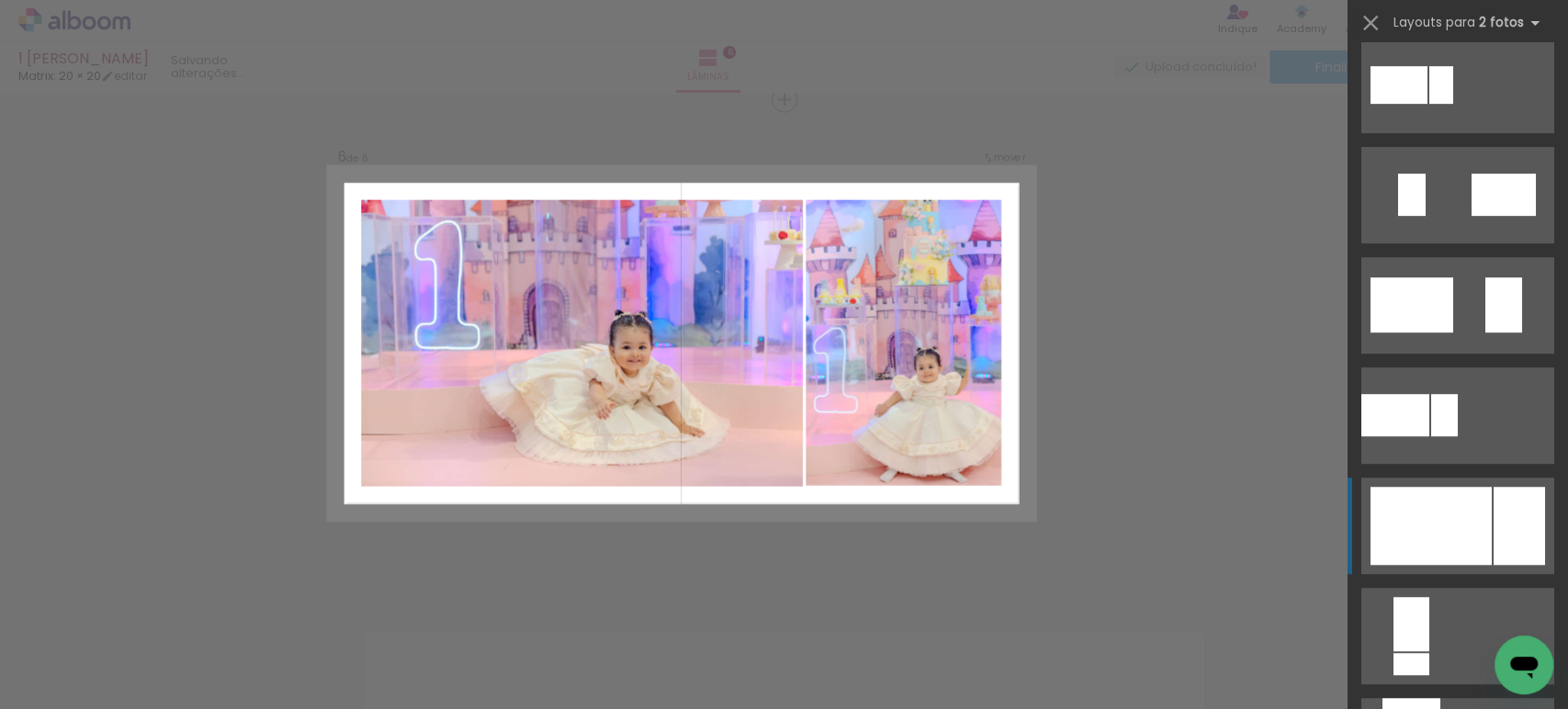
click at [1446, 554] on div at bounding box center [1432, 526] width 122 height 78
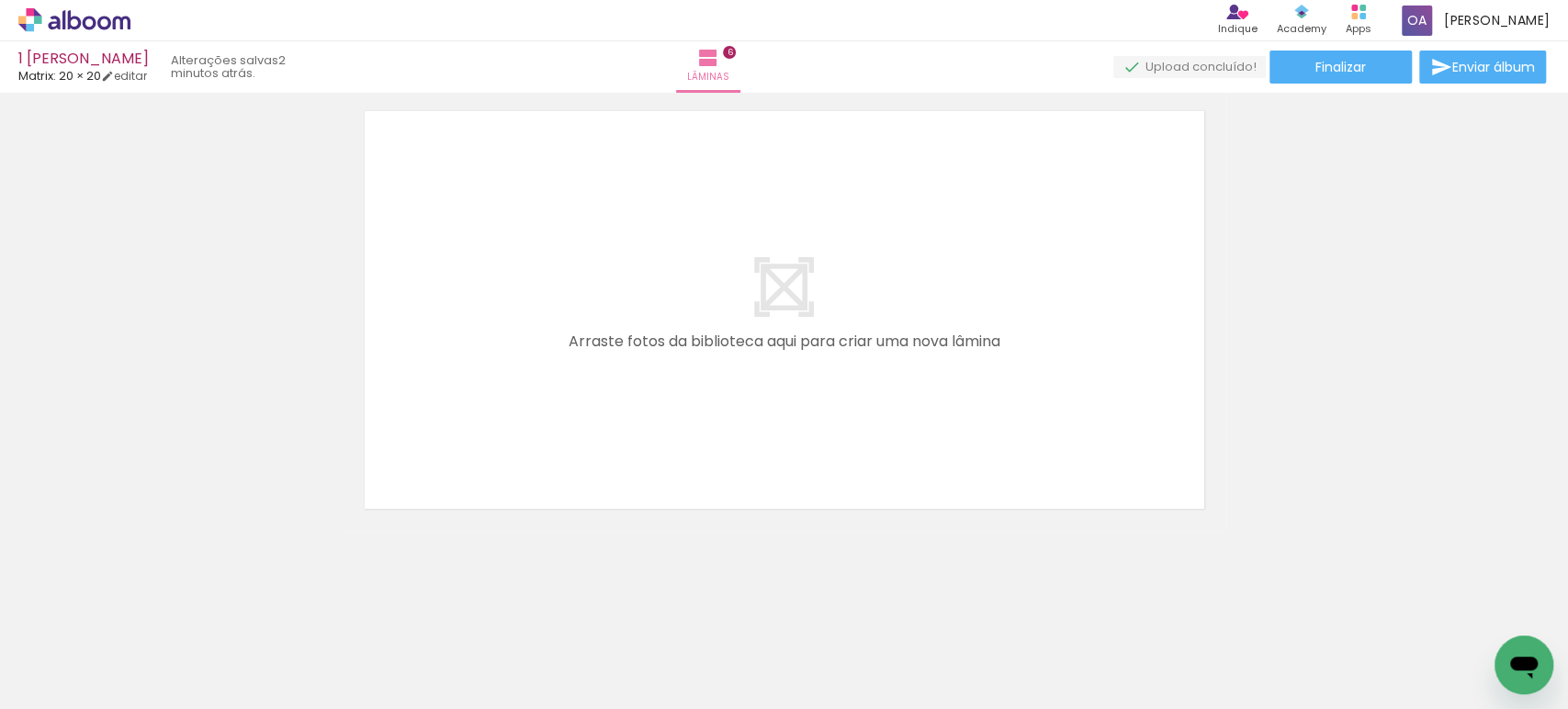
scroll to position [0, 265]
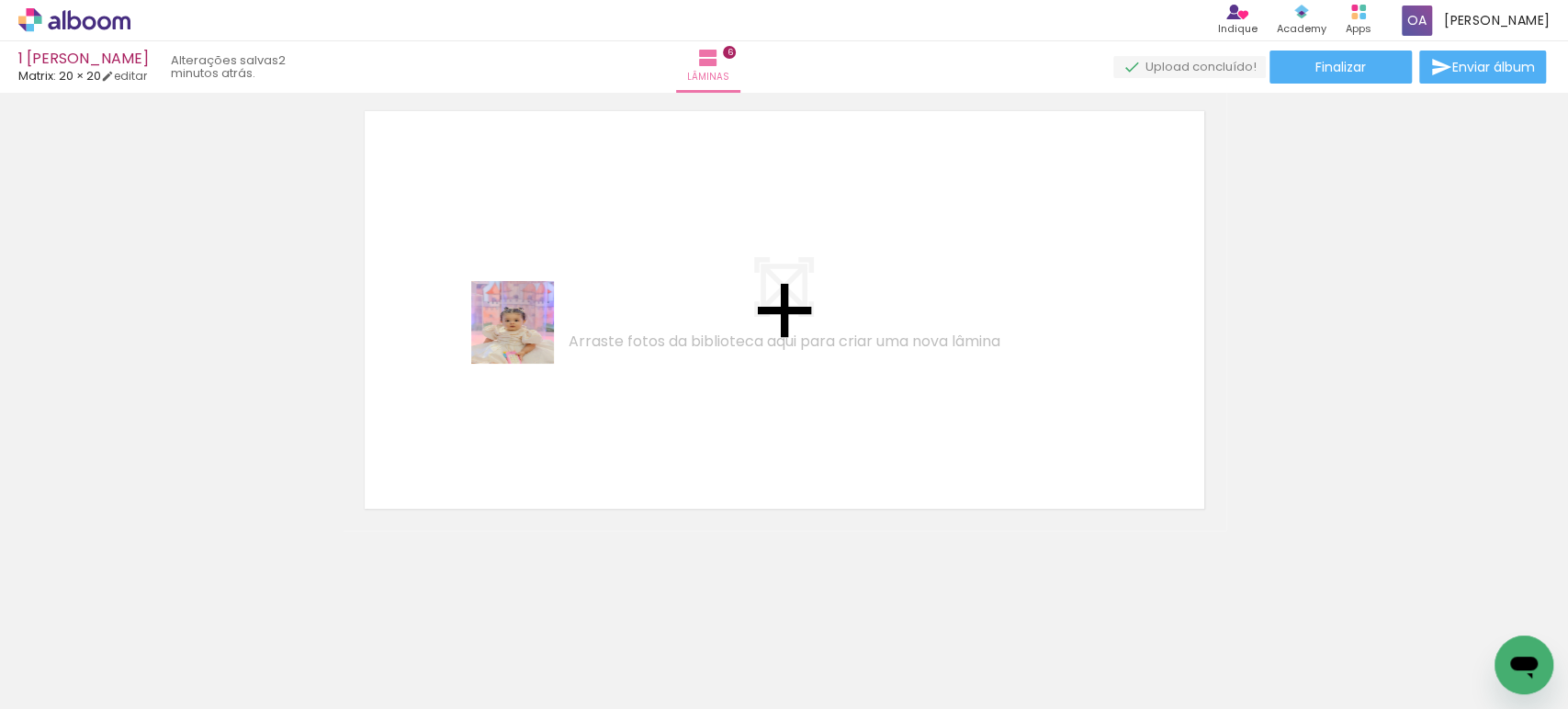
drag, startPoint x: 564, startPoint y: 660, endPoint x: 441, endPoint y: 697, distance: 128.4
click at [527, 338] on quentale-workspace at bounding box center [784, 354] width 1568 height 709
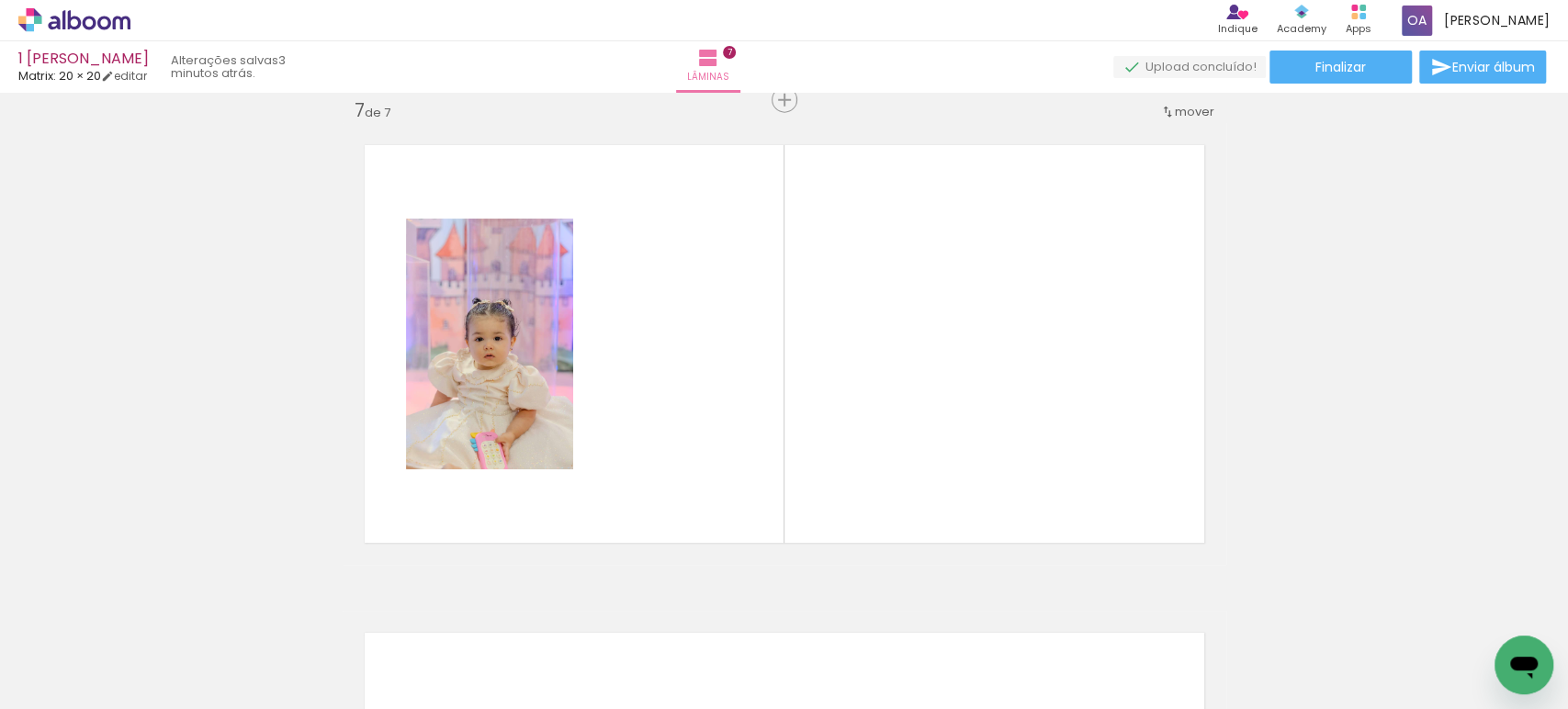
scroll to position [0, 1483]
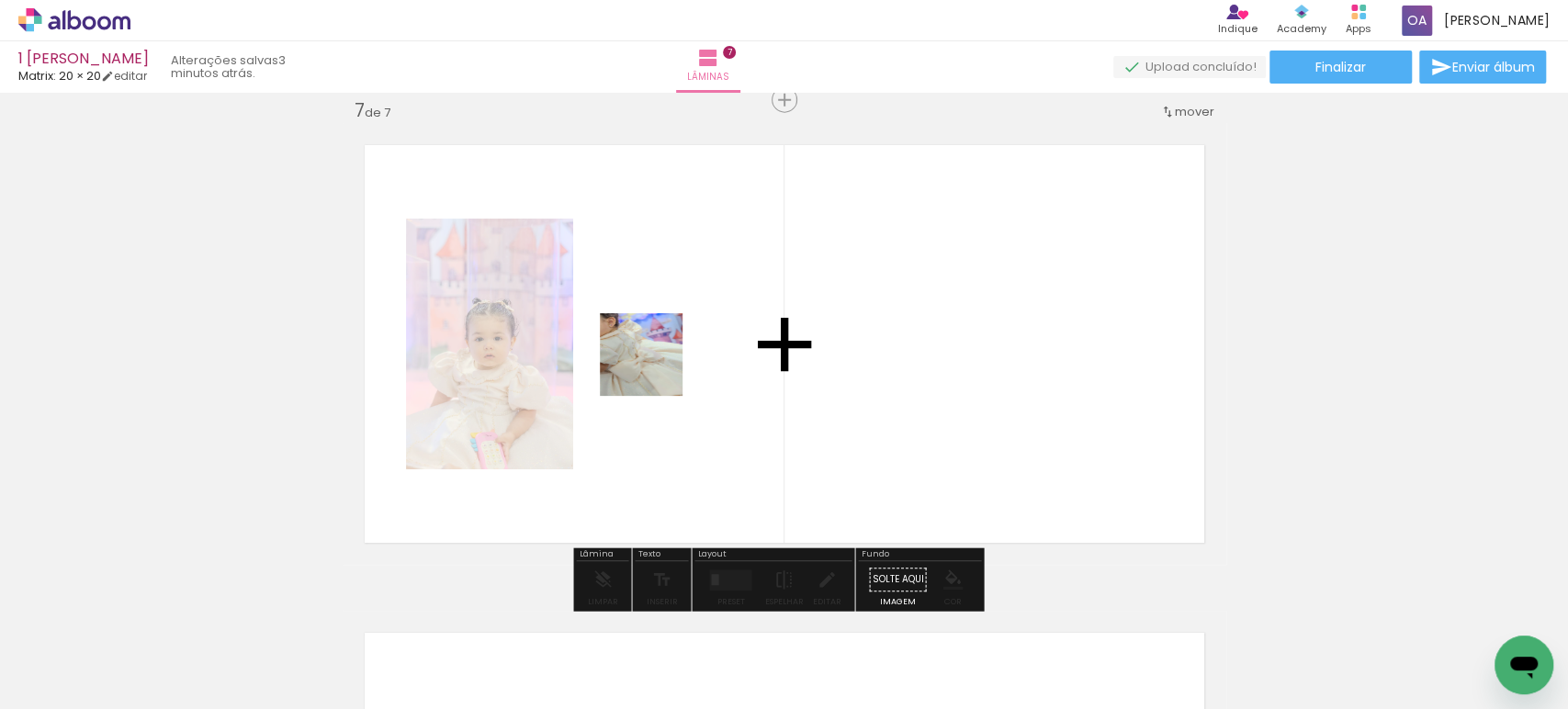
drag, startPoint x: 747, startPoint y: 641, endPoint x: 655, endPoint y: 369, distance: 287.1
click at [655, 369] on quentale-workspace at bounding box center [784, 354] width 1568 height 709
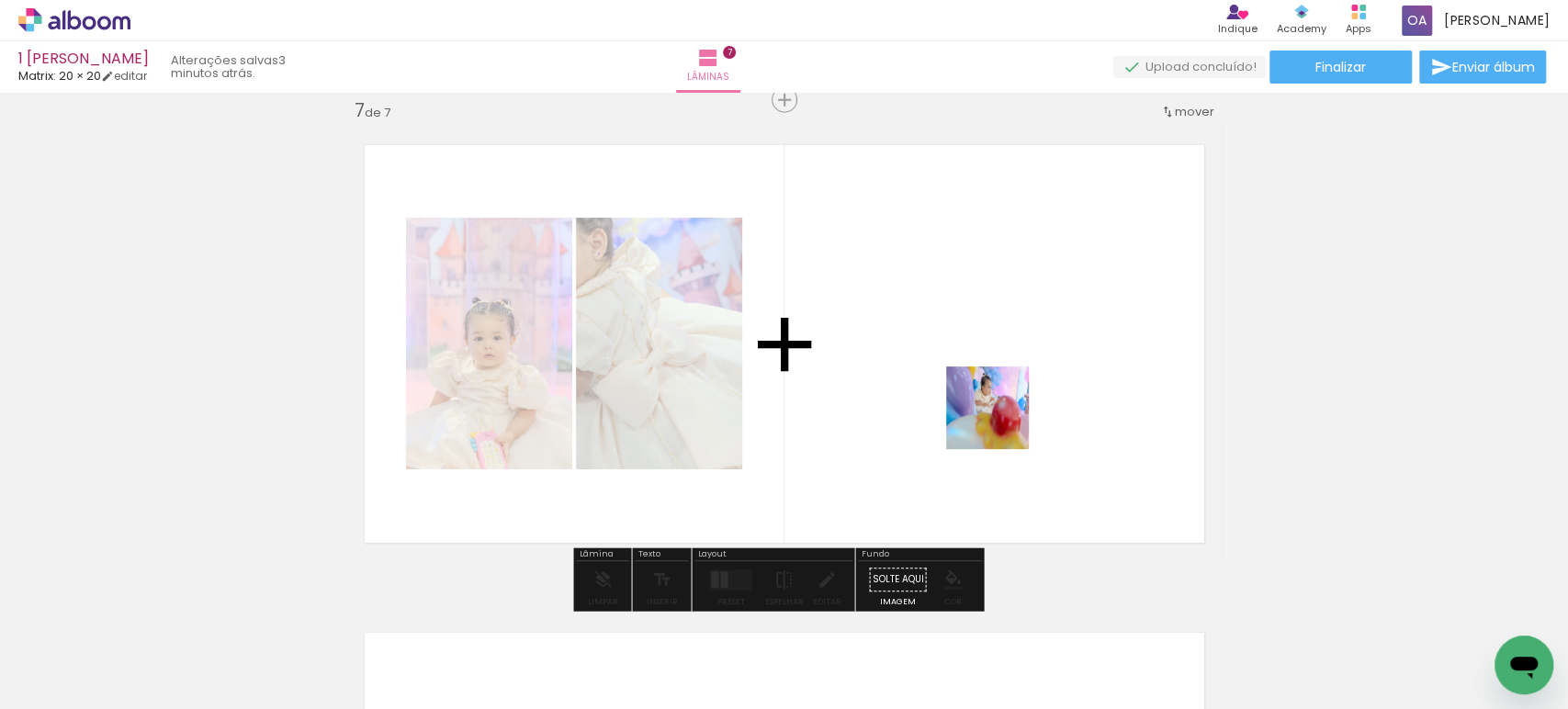
drag, startPoint x: 880, startPoint y: 653, endPoint x: 1001, endPoint y: 422, distance: 260.8
click at [1001, 422] on quentale-workspace at bounding box center [784, 354] width 1568 height 709
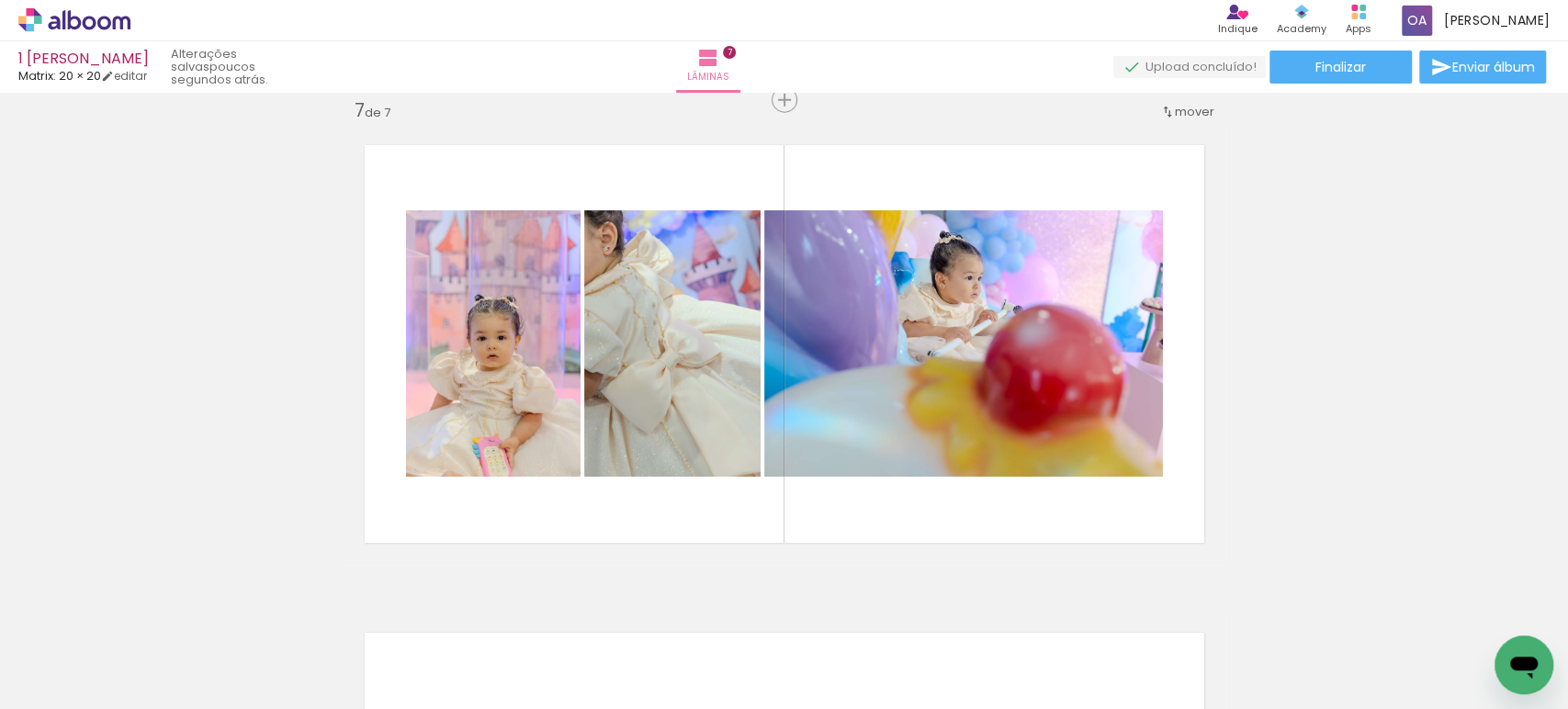
scroll to position [0, 0]
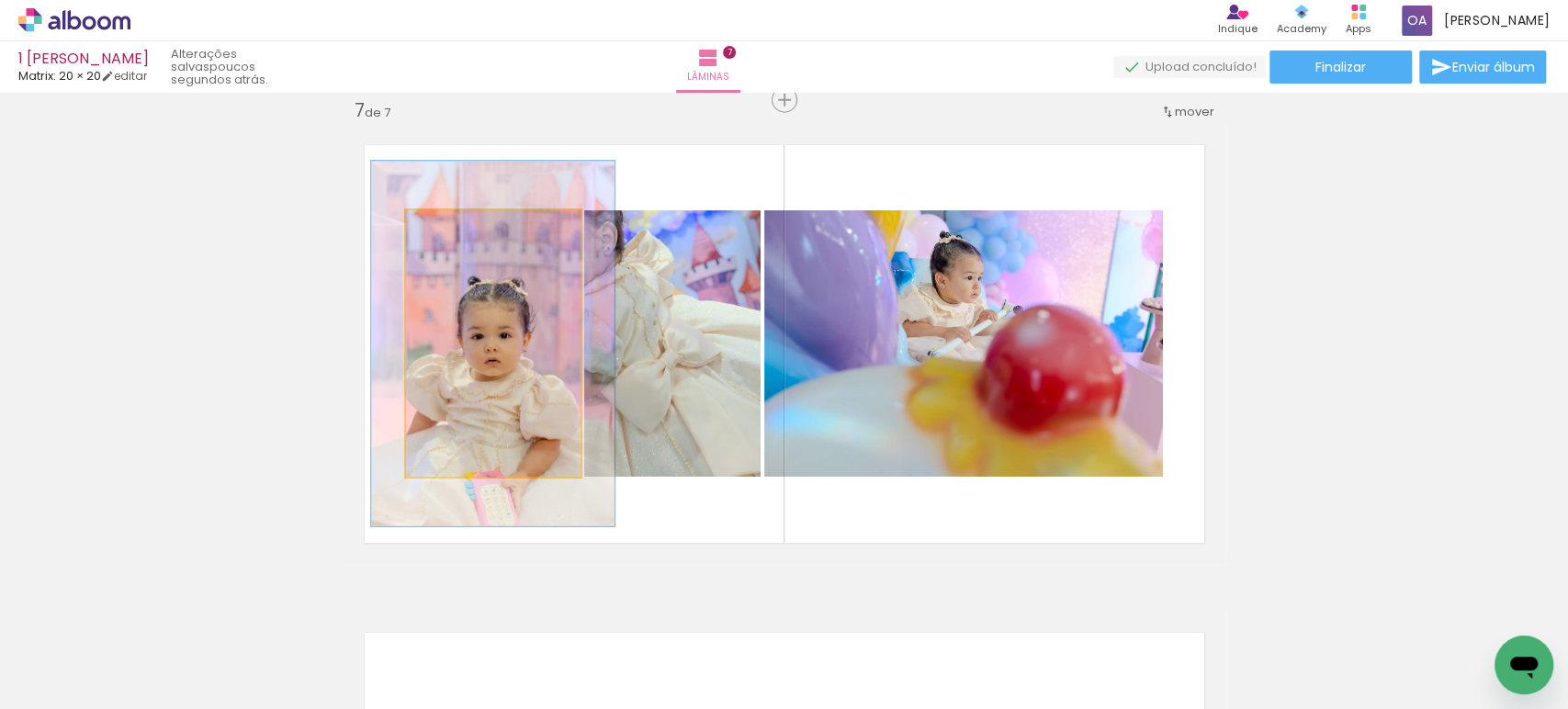
drag, startPoint x: 441, startPoint y: 229, endPoint x: 467, endPoint y: 229, distance: 26.0
type paper-slider "139"
click at [467, 229] on div at bounding box center [473, 229] width 17 height 17
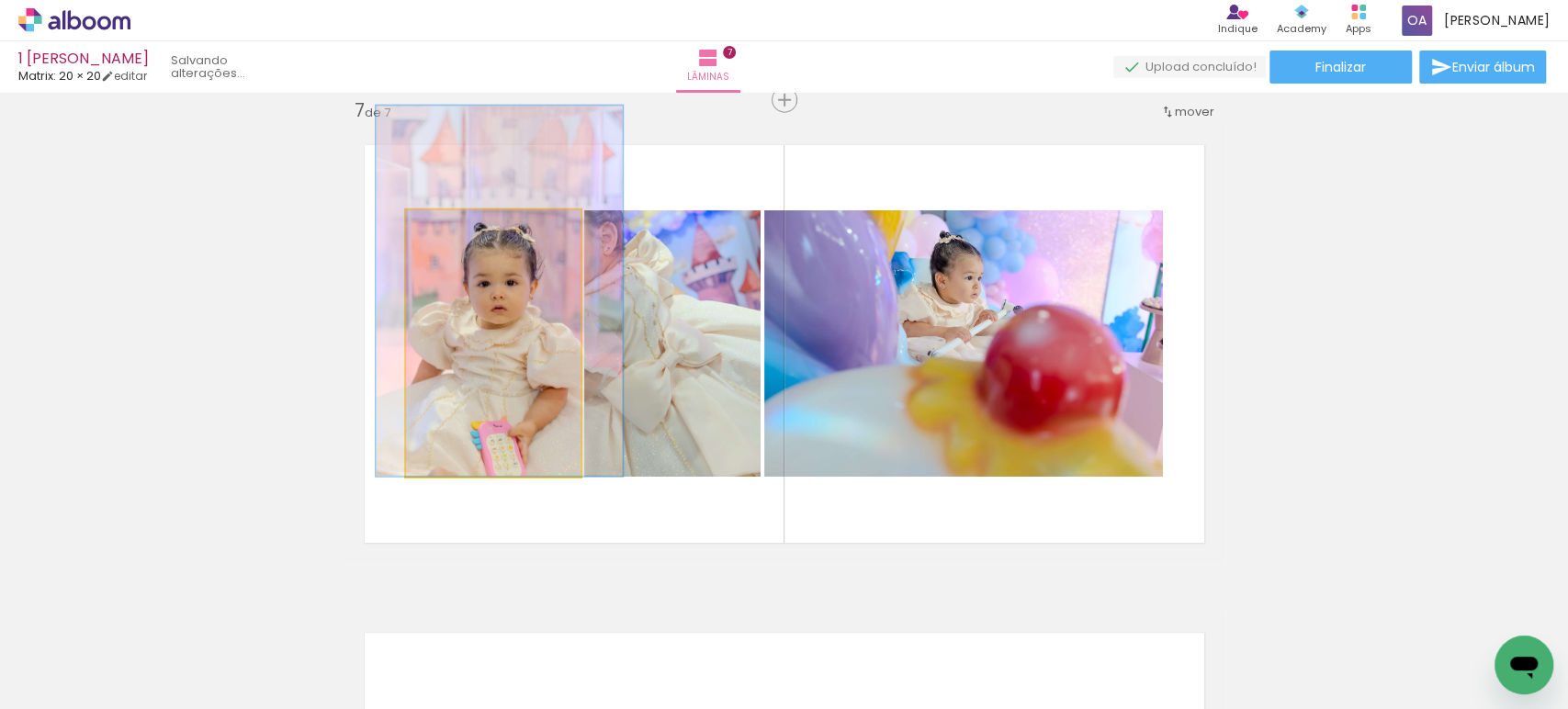
drag, startPoint x: 498, startPoint y: 406, endPoint x: 504, endPoint y: 333, distance: 73.2
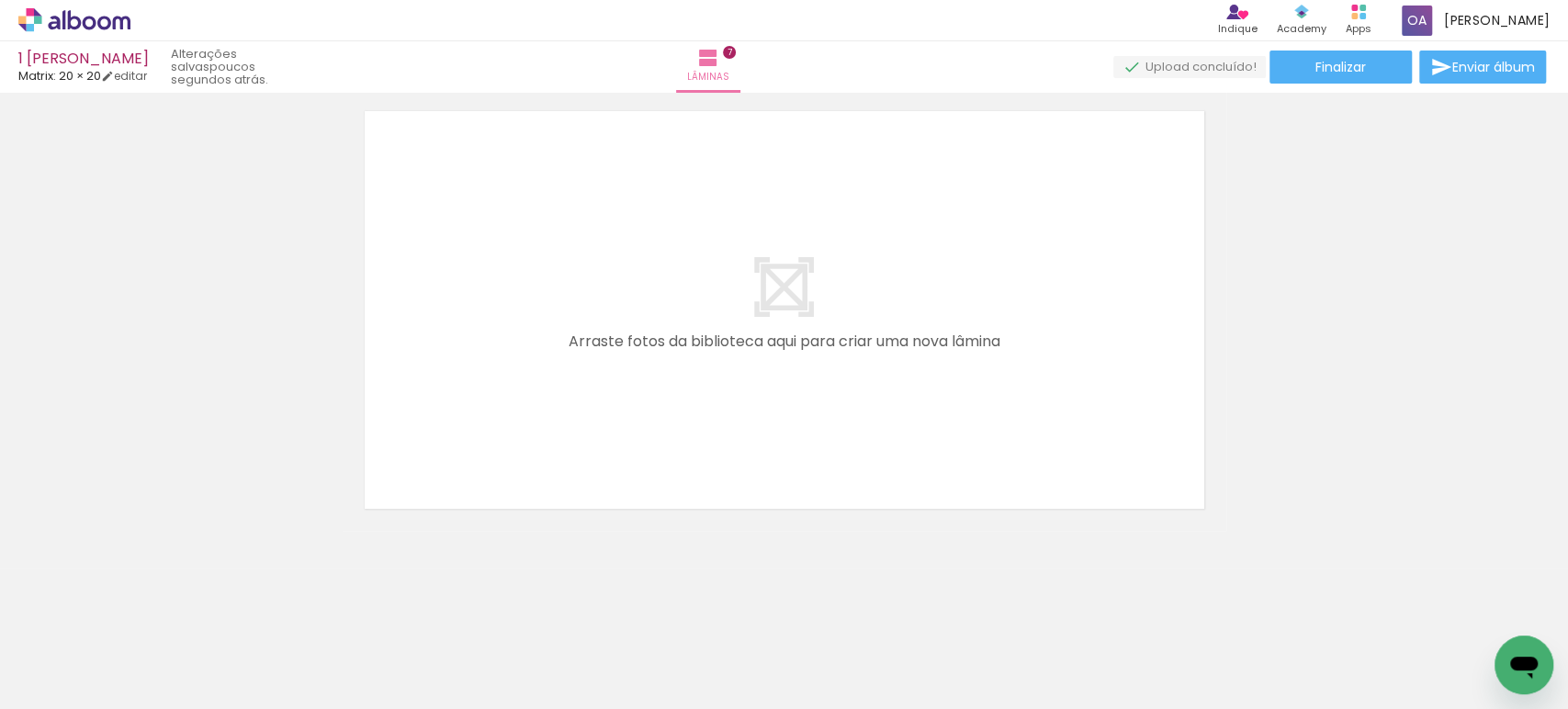
scroll to position [0, 2085]
drag, startPoint x: 358, startPoint y: 661, endPoint x: 559, endPoint y: 405, distance: 325.5
click at [559, 405] on quentale-workspace at bounding box center [784, 354] width 1568 height 709
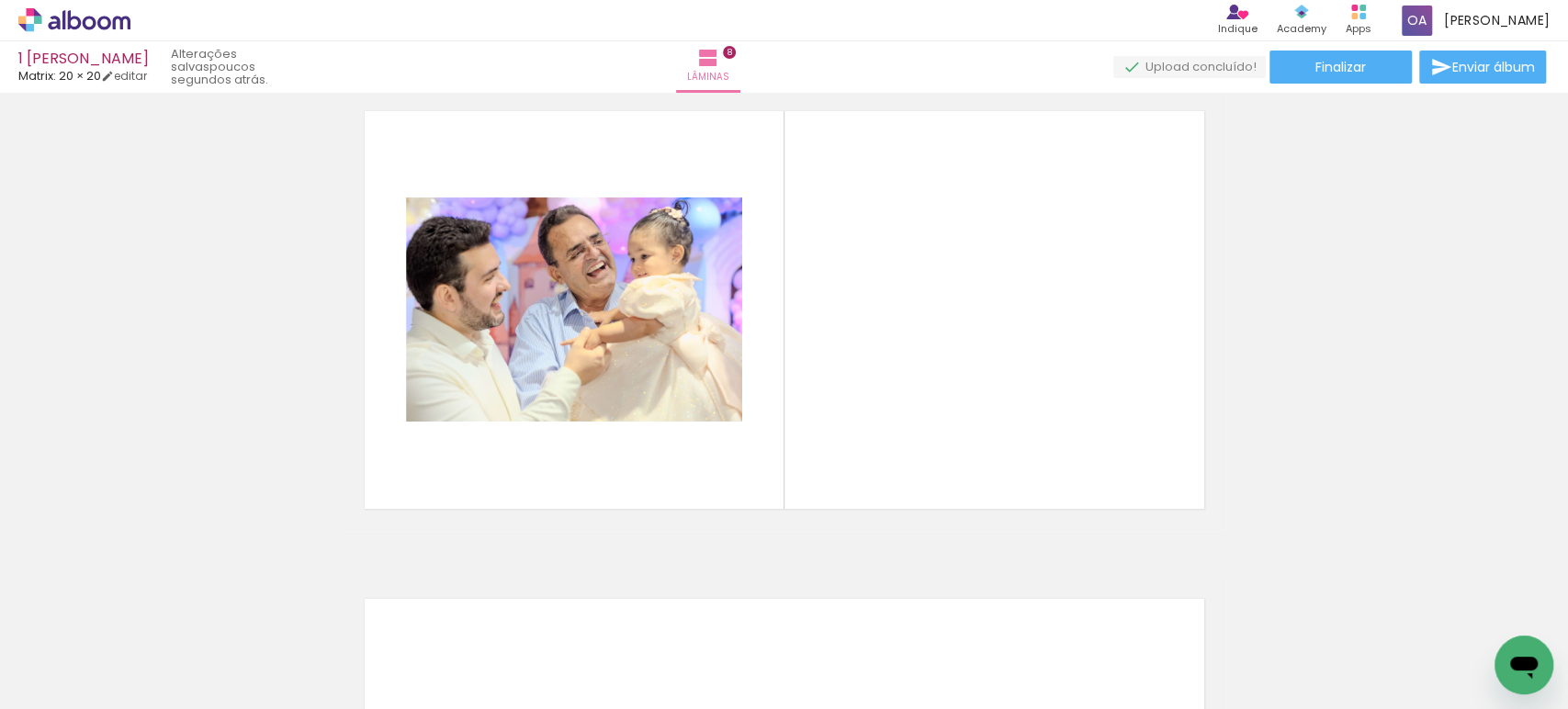
scroll to position [3437, 0]
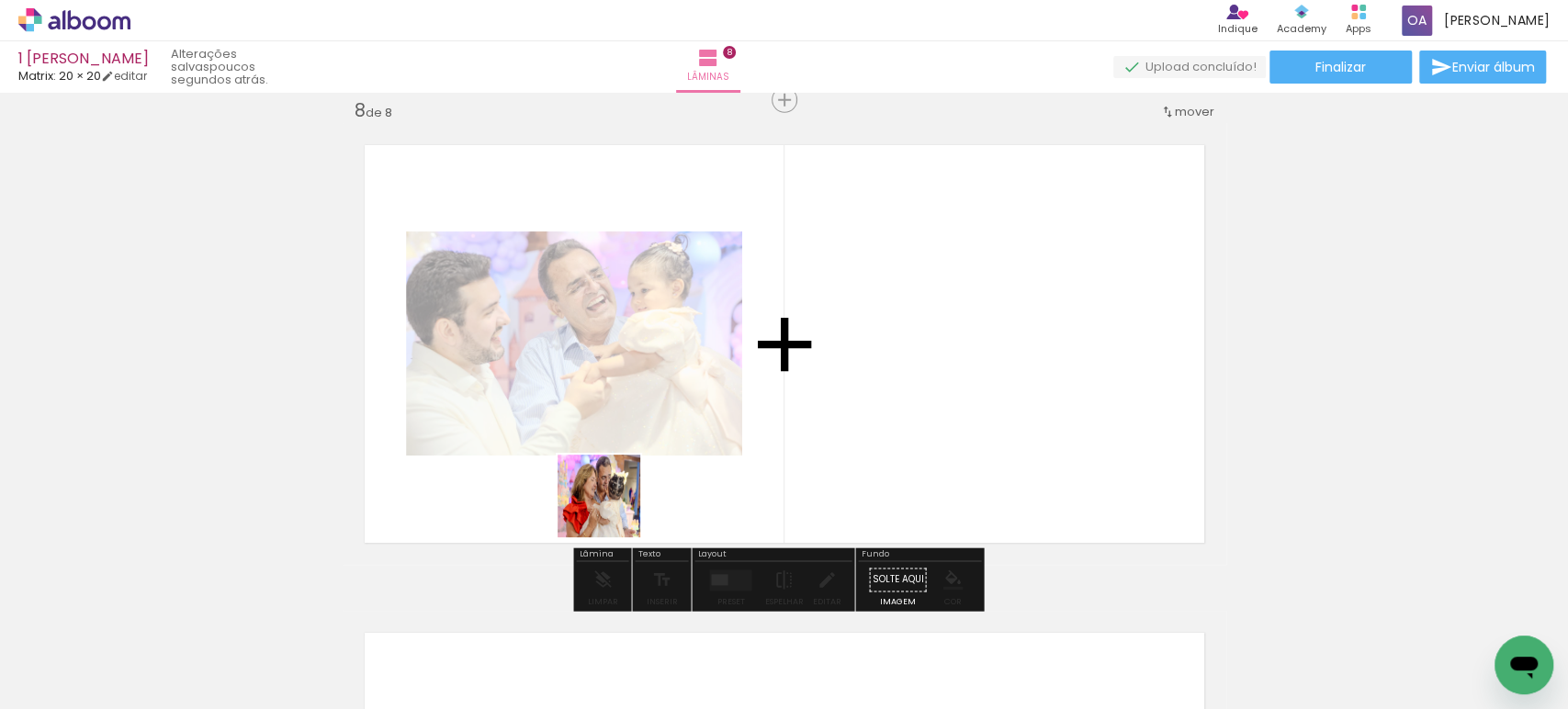
drag, startPoint x: 689, startPoint y: 670, endPoint x: 613, endPoint y: 510, distance: 177.1
click at [613, 510] on quentale-workspace at bounding box center [784, 354] width 1568 height 709
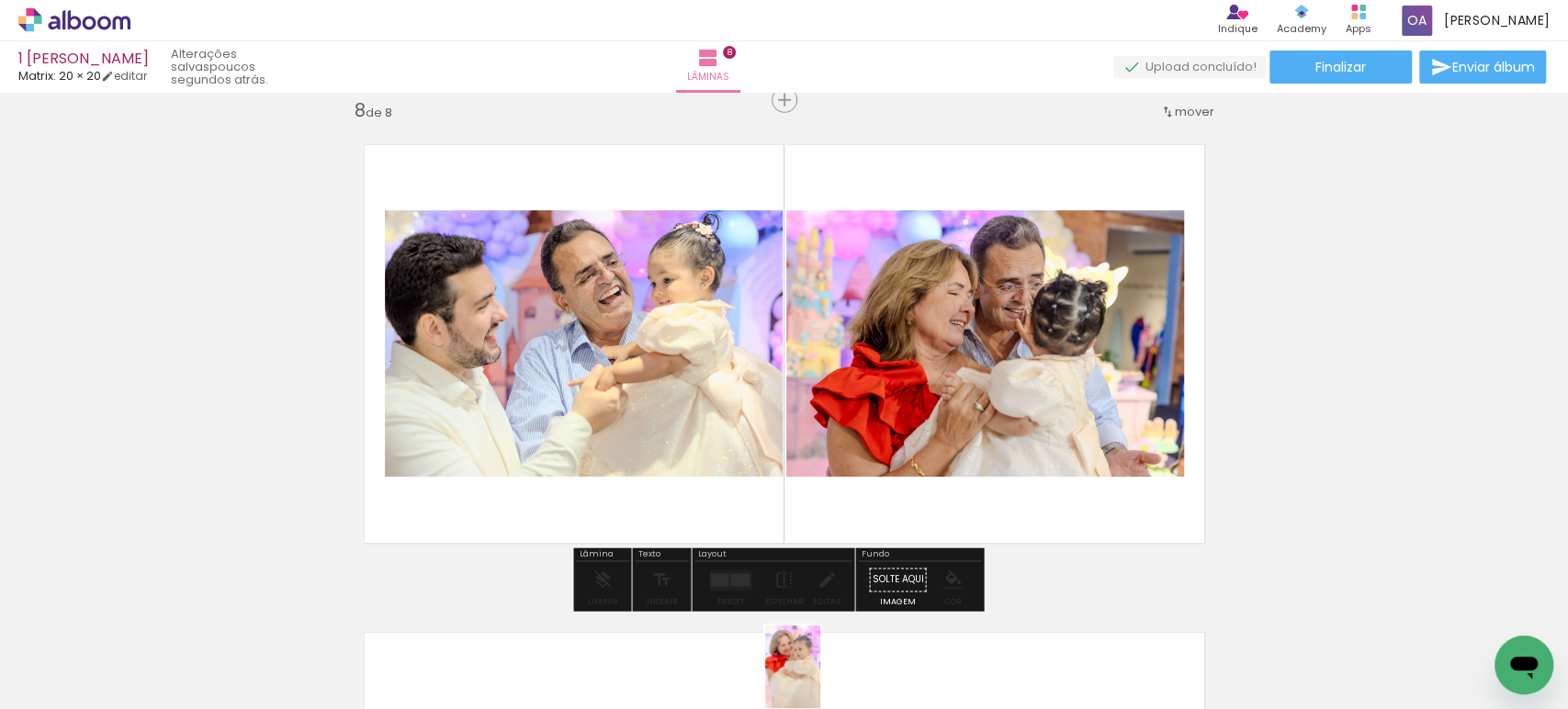
drag, startPoint x: 776, startPoint y: 631, endPoint x: 820, endPoint y: 681, distance: 66.6
click at [804, 681] on div at bounding box center [774, 647] width 61 height 91
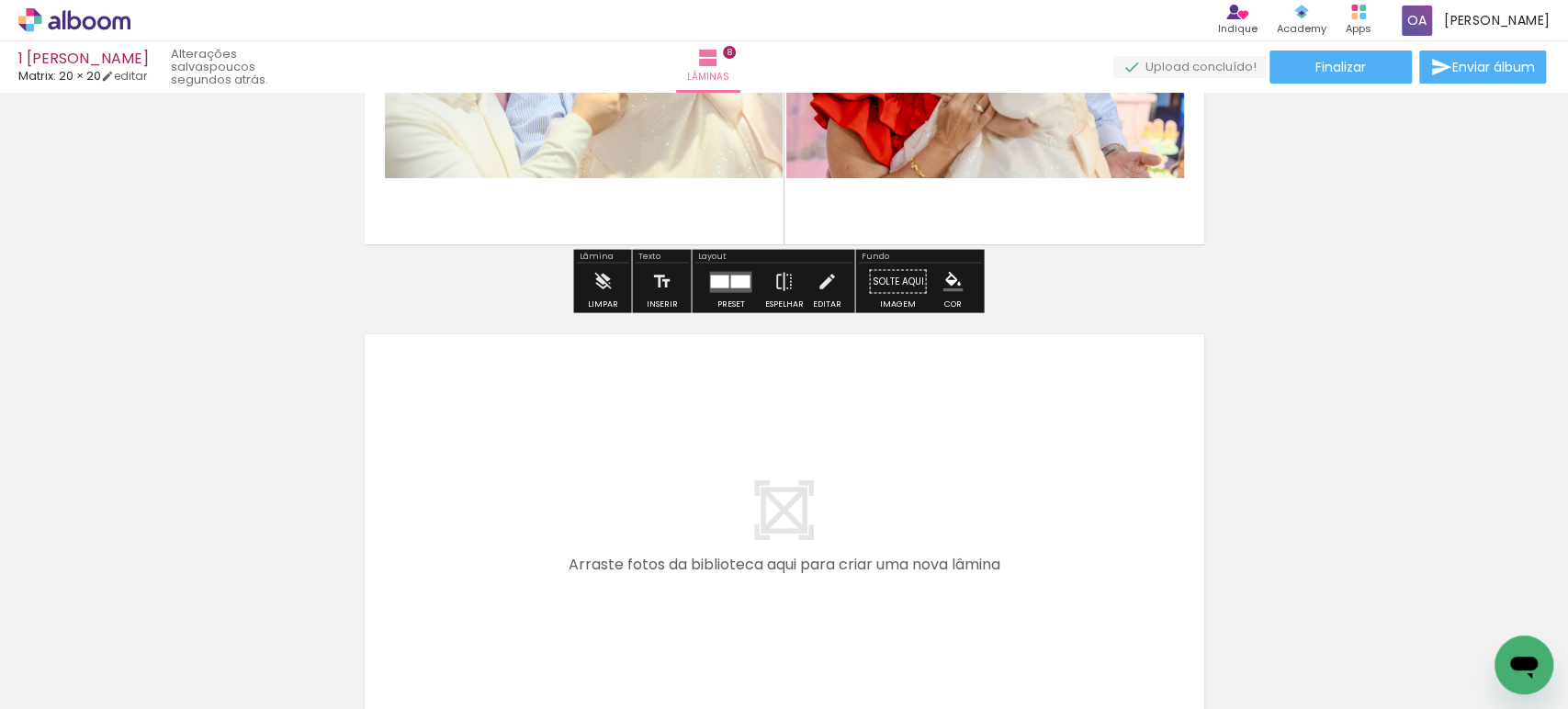
scroll to position [3959, 0]
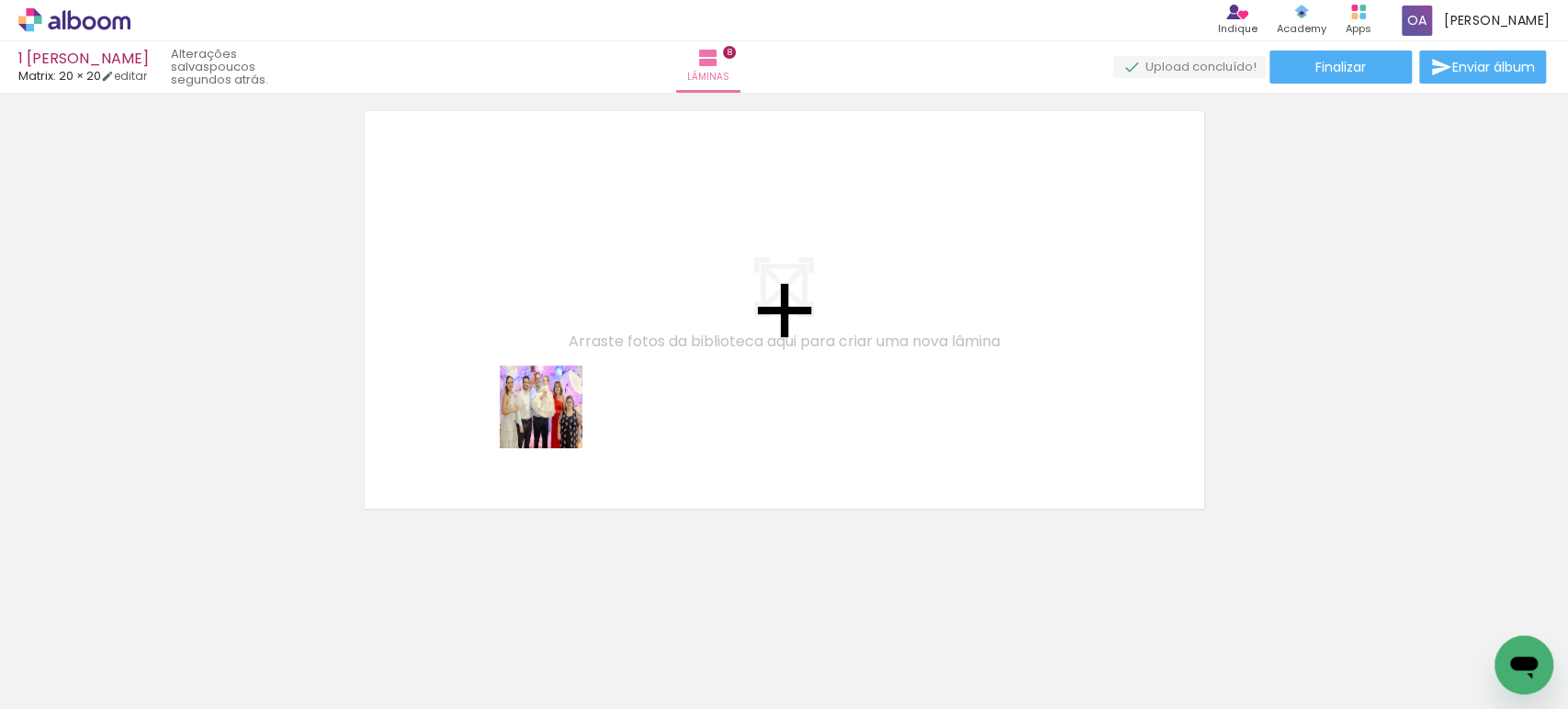
drag, startPoint x: 472, startPoint y: 643, endPoint x: 555, endPoint y: 421, distance: 237.0
click at [555, 421] on quentale-workspace at bounding box center [784, 354] width 1568 height 709
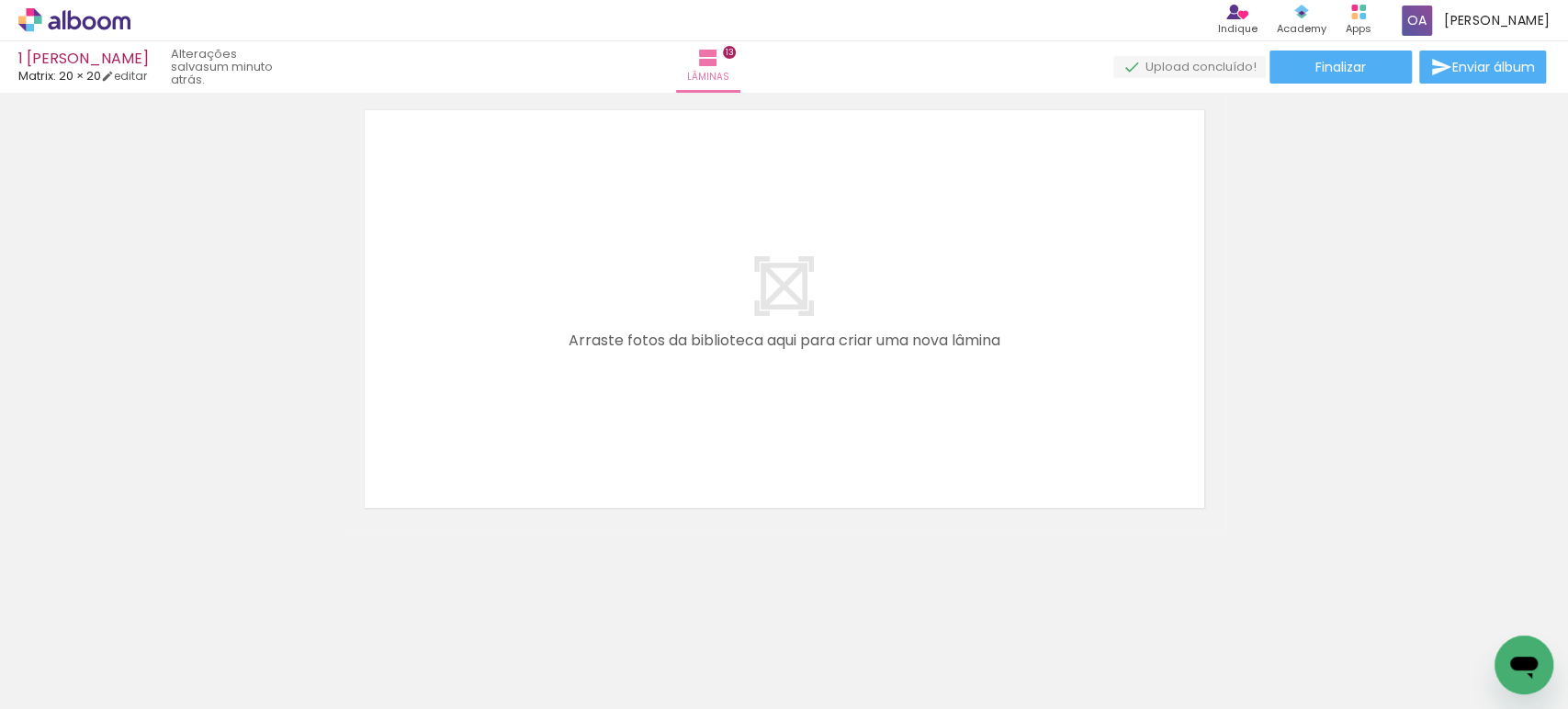
scroll to position [0, 4386]
click at [1023, 651] on div at bounding box center [1044, 647] width 91 height 61
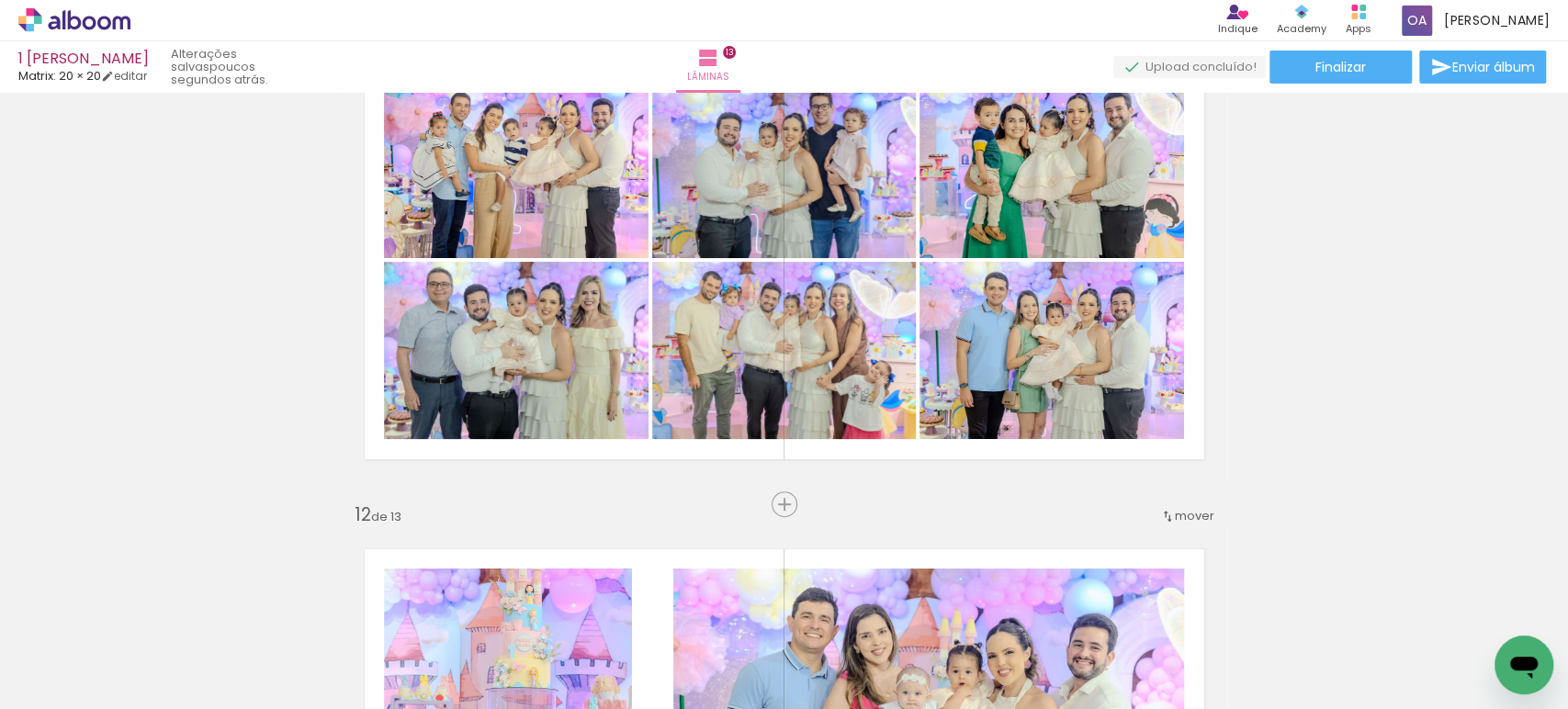
scroll to position [4888, 0]
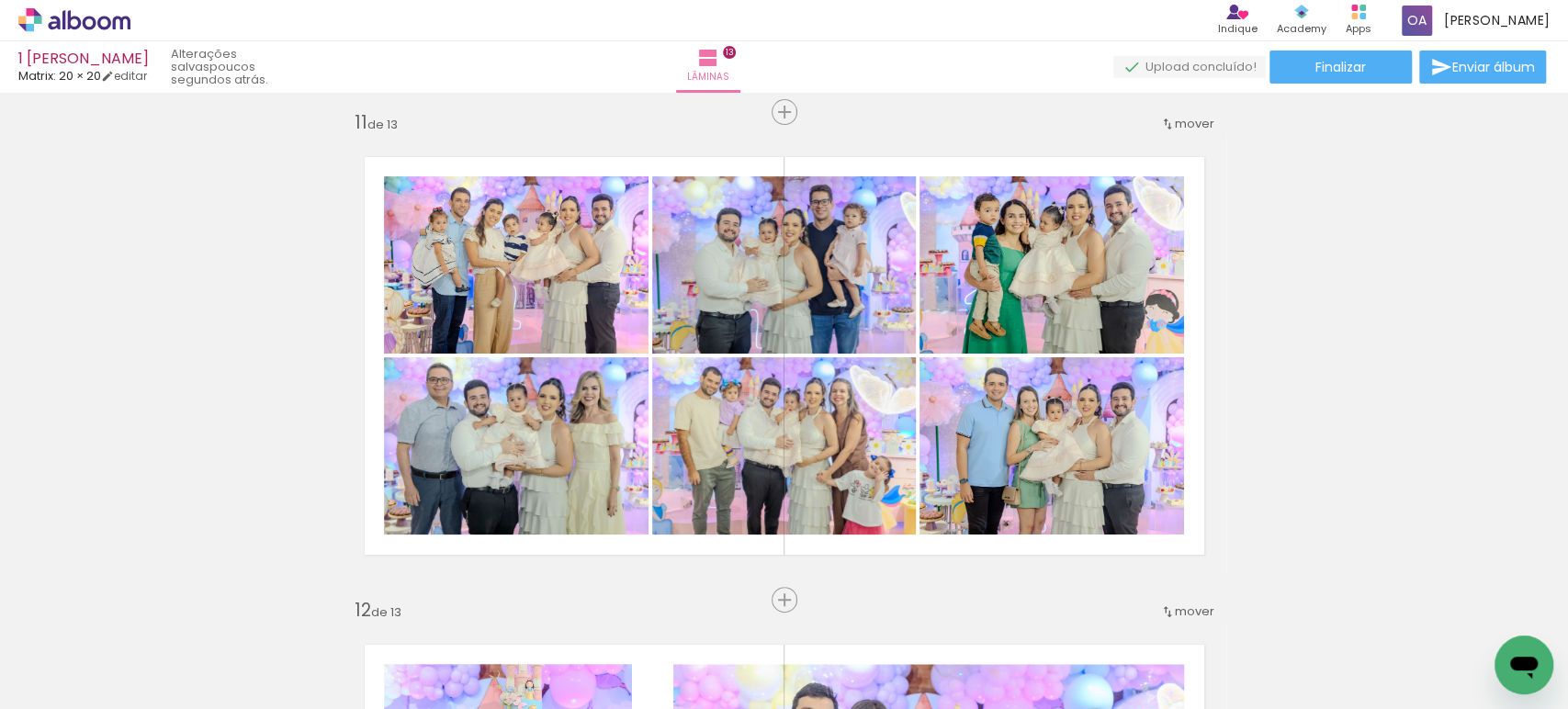
click at [1037, 658] on div at bounding box center [1044, 647] width 91 height 61
click at [1004, 610] on iron-icon at bounding box center [1004, 611] width 20 height 20
click at [1065, 659] on div at bounding box center [1044, 647] width 91 height 61
drag, startPoint x: 1010, startPoint y: 608, endPoint x: 1016, endPoint y: 620, distance: 13.4
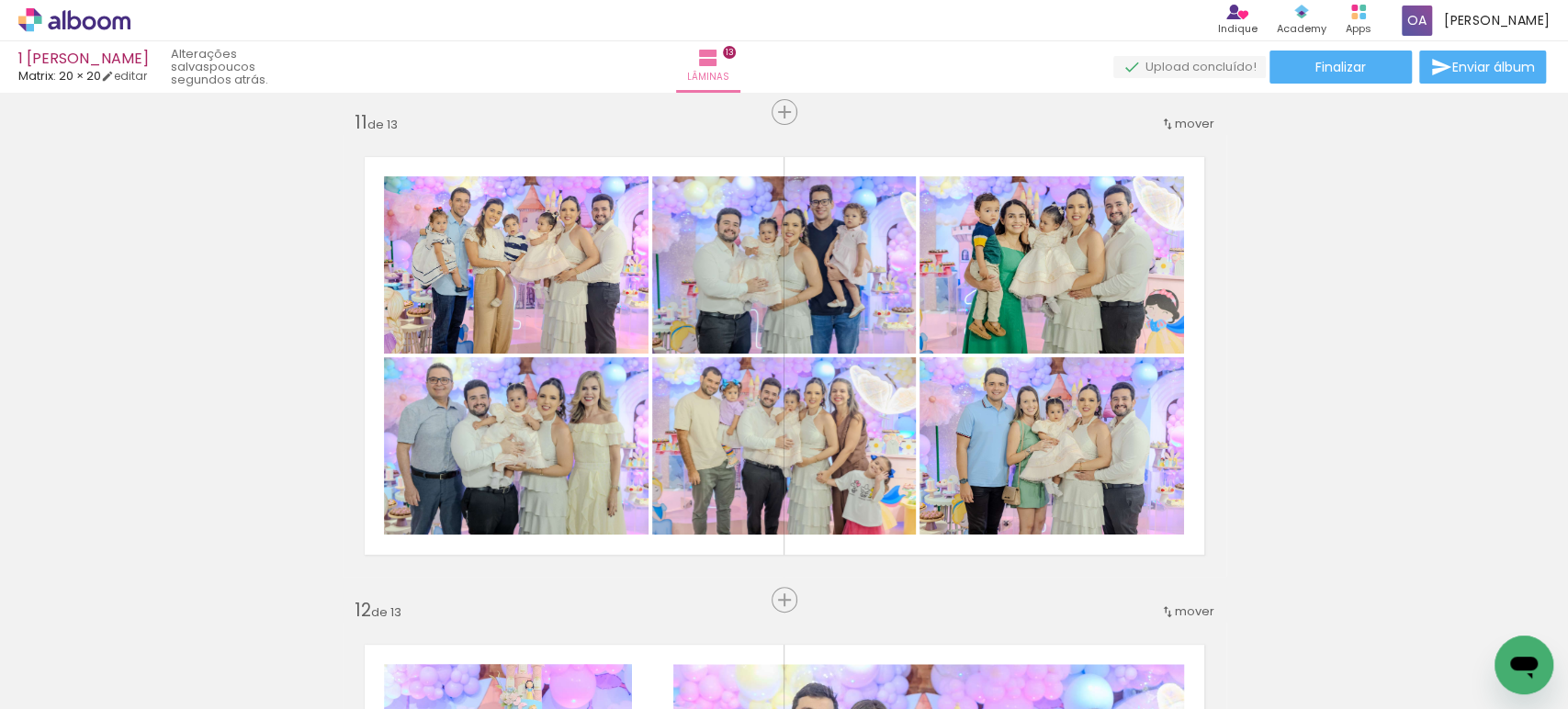
click at [1010, 607] on iron-icon at bounding box center [1004, 611] width 20 height 20
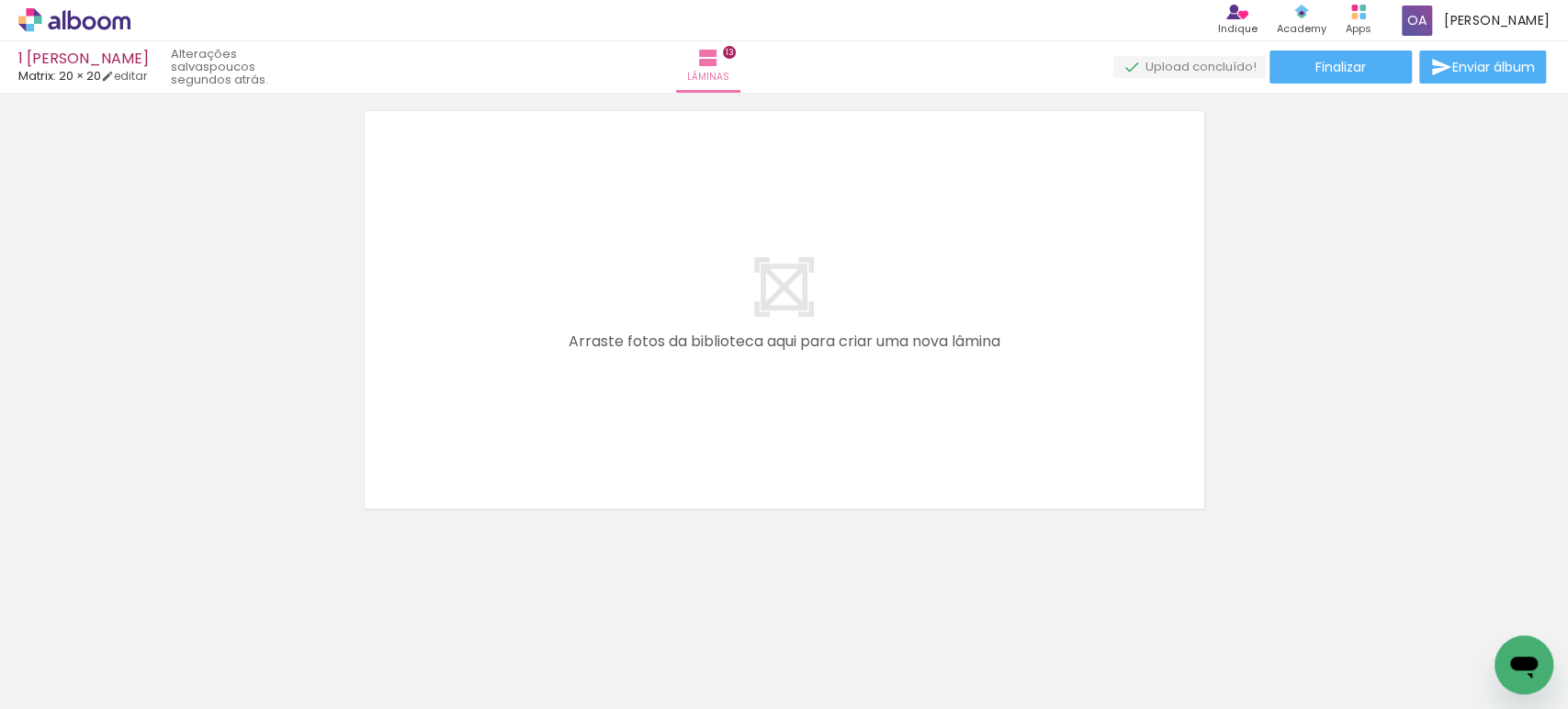
scroll to position [0, 2956]
drag, startPoint x: 430, startPoint y: 667, endPoint x: 535, endPoint y: 654, distance: 105.8
click at [496, 431] on quentale-workspace at bounding box center [784, 354] width 1568 height 709
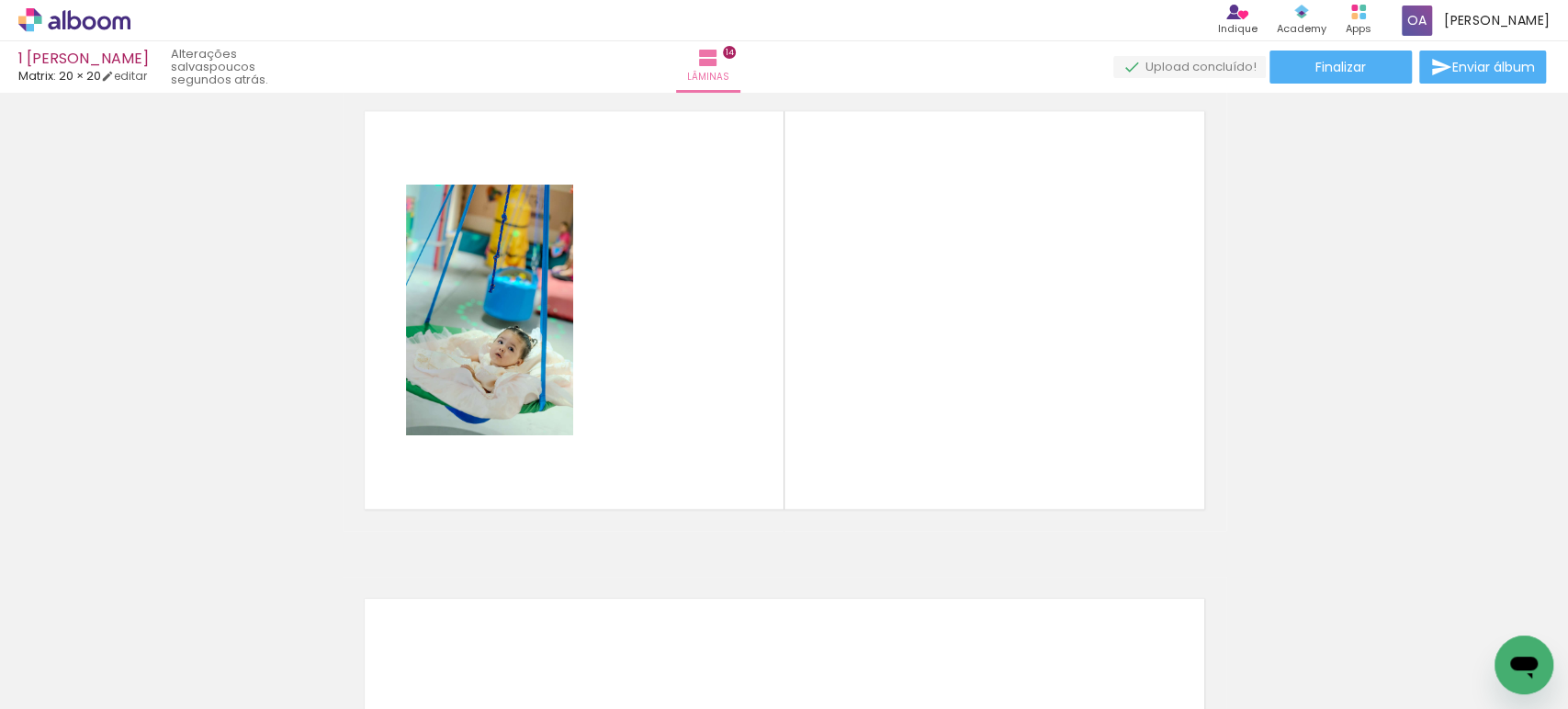
scroll to position [6363, 0]
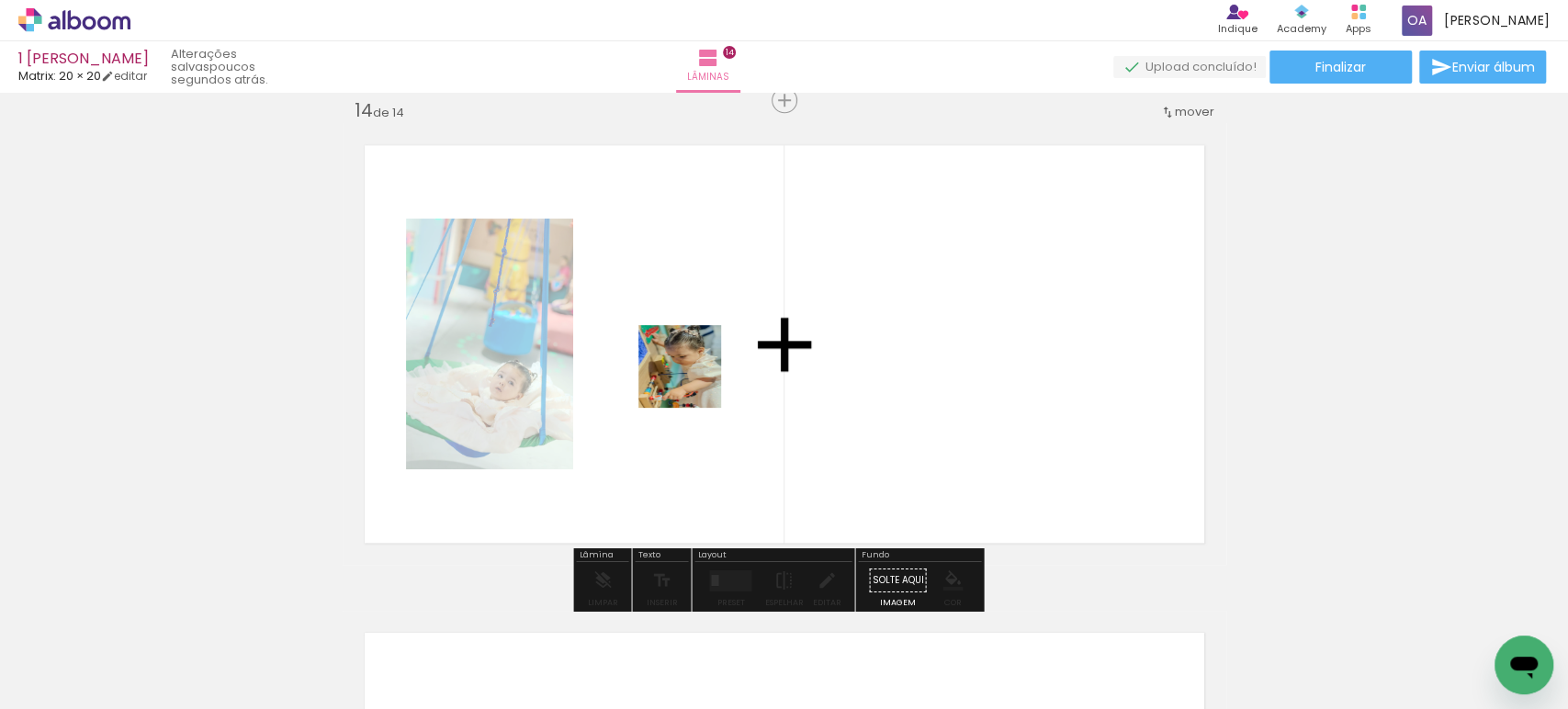
drag, startPoint x: 515, startPoint y: 651, endPoint x: 638, endPoint y: 660, distance: 123.3
click at [694, 380] on quentale-workspace at bounding box center [784, 354] width 1568 height 709
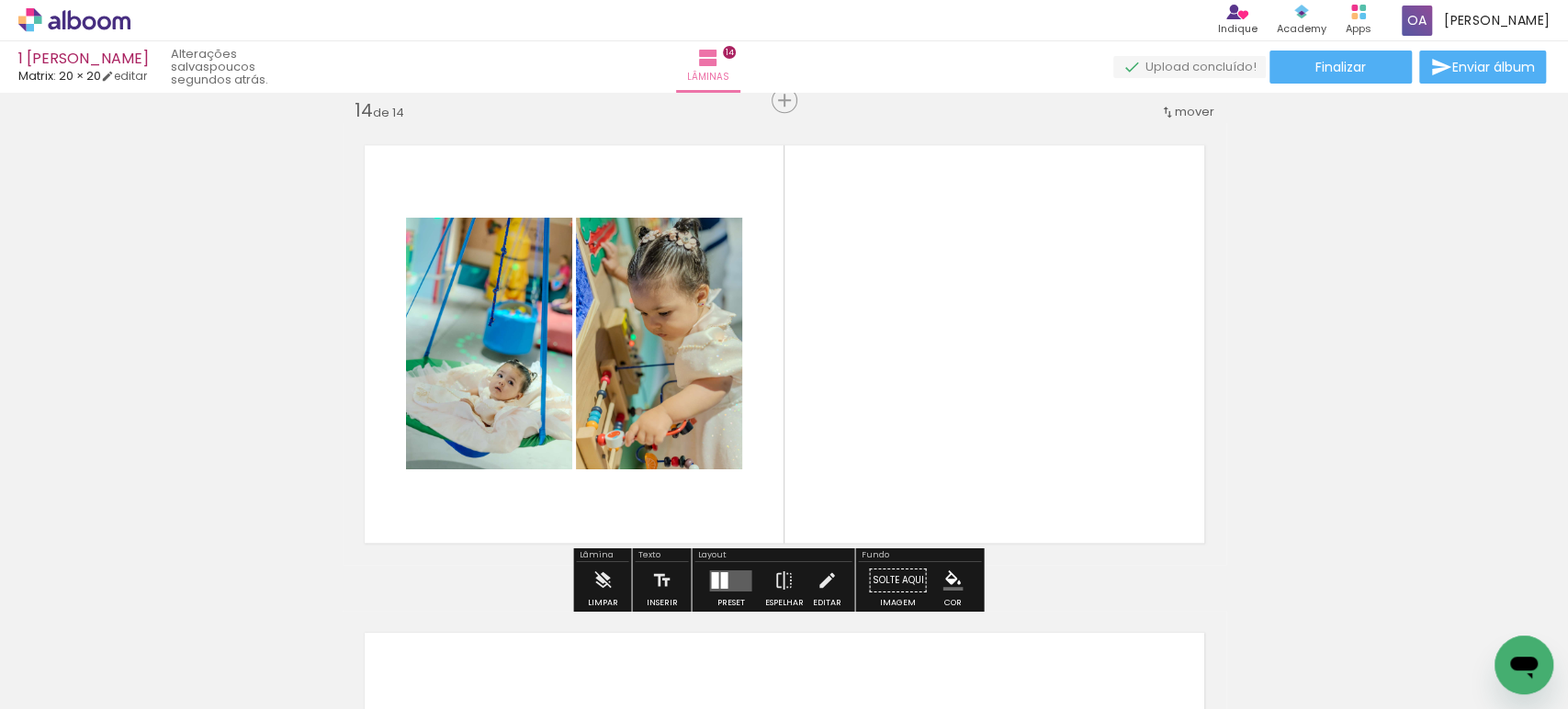
drag, startPoint x: 628, startPoint y: 669, endPoint x: 875, endPoint y: 460, distance: 323.6
click at [875, 460] on quentale-workspace at bounding box center [784, 354] width 1568 height 709
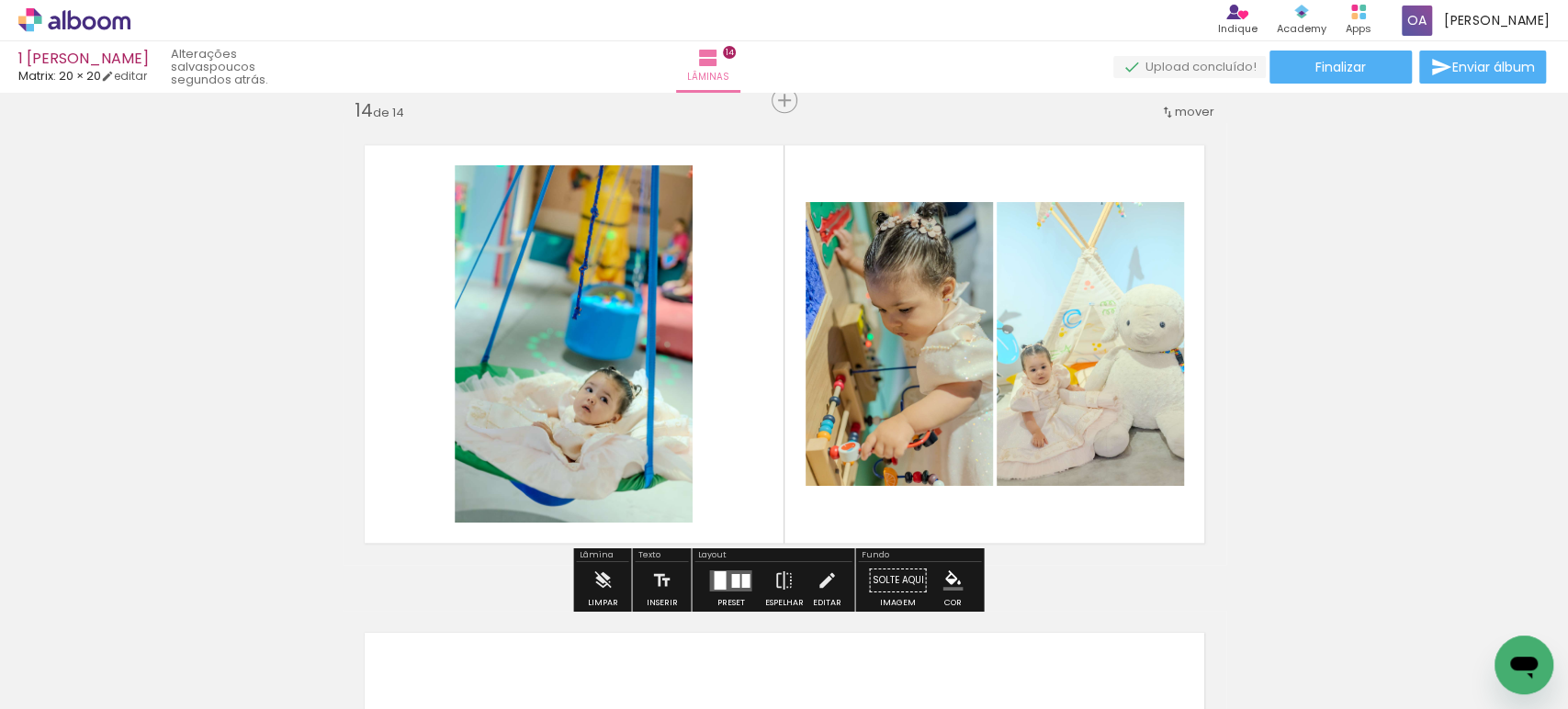
click at [724, 577] on quentale-layouter at bounding box center [730, 581] width 42 height 22
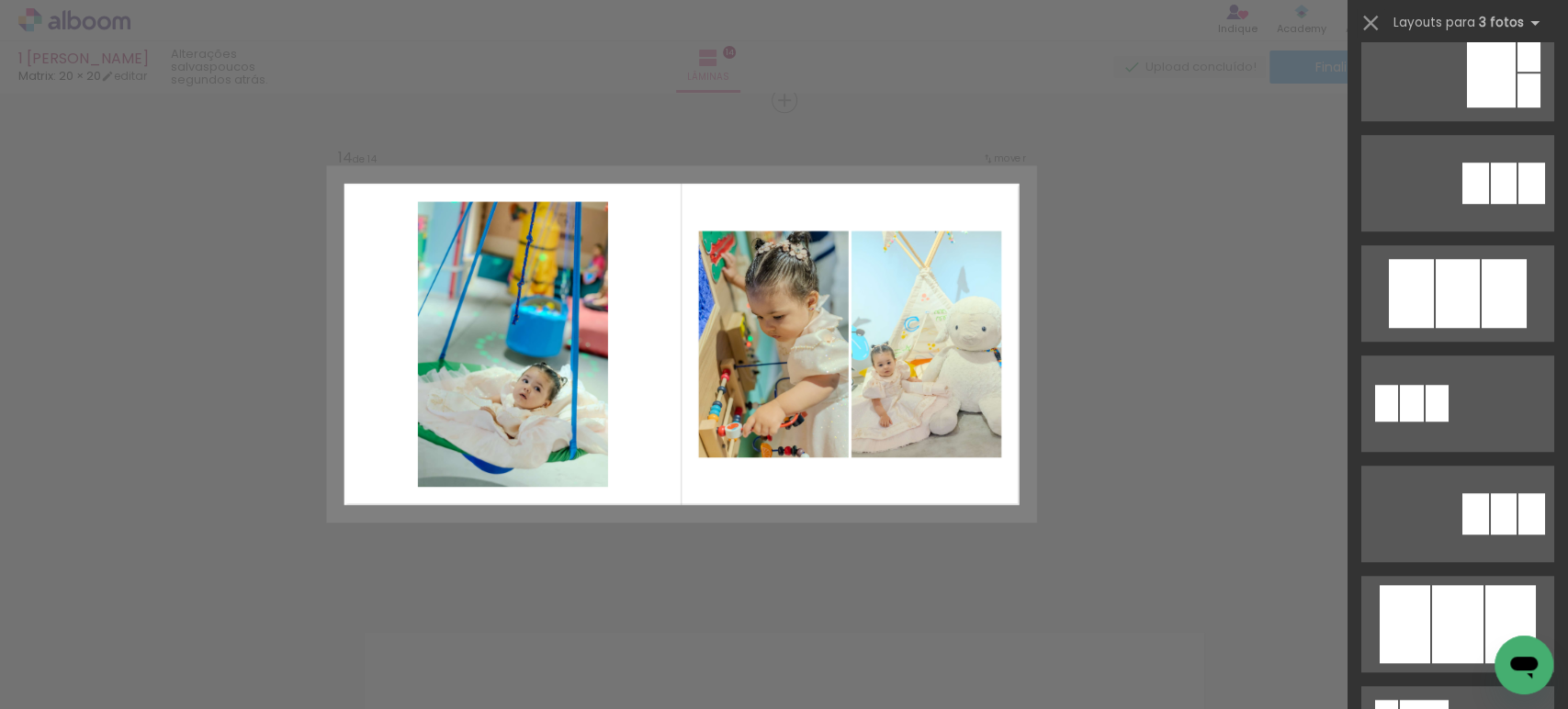
scroll to position [1037, 0]
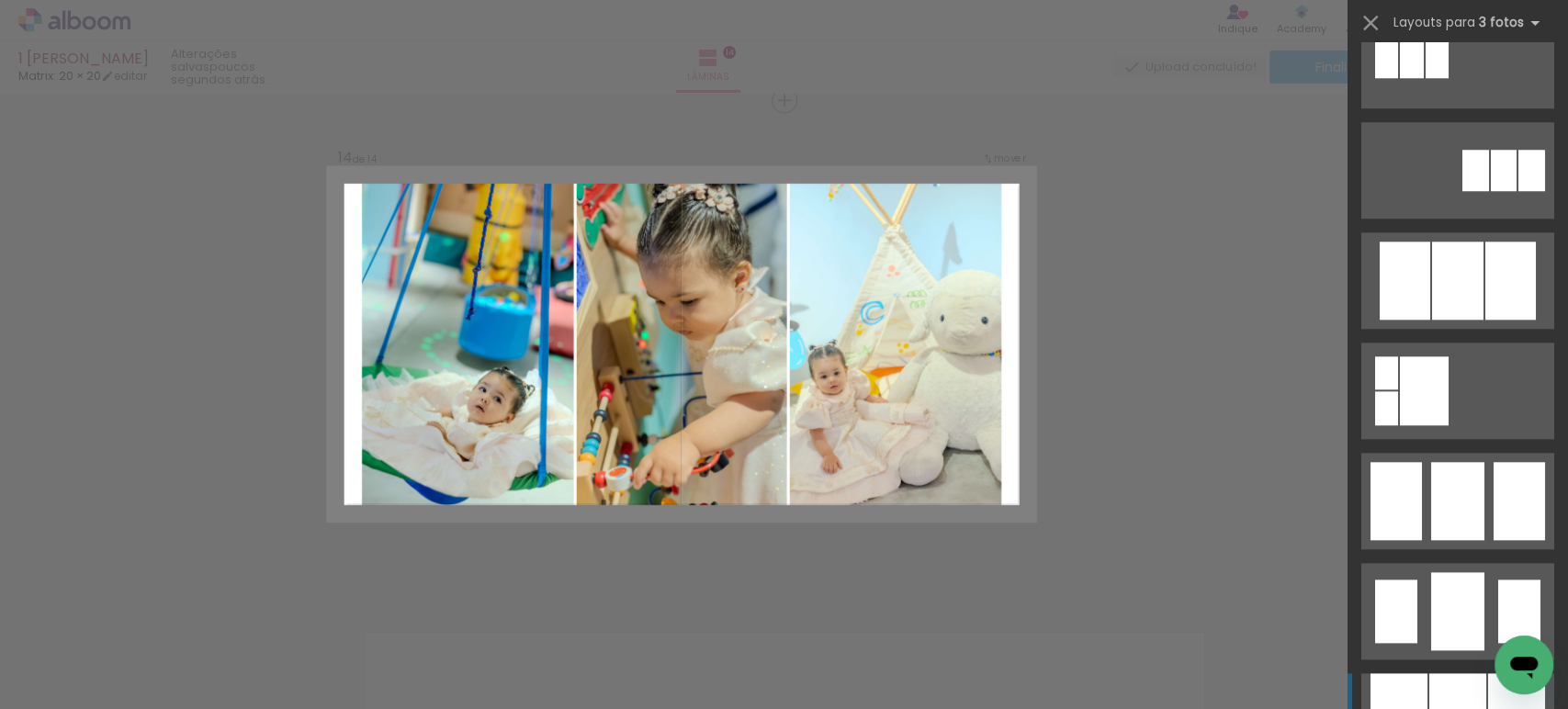
click at [1429, 691] on div at bounding box center [1457, 722] width 57 height 96
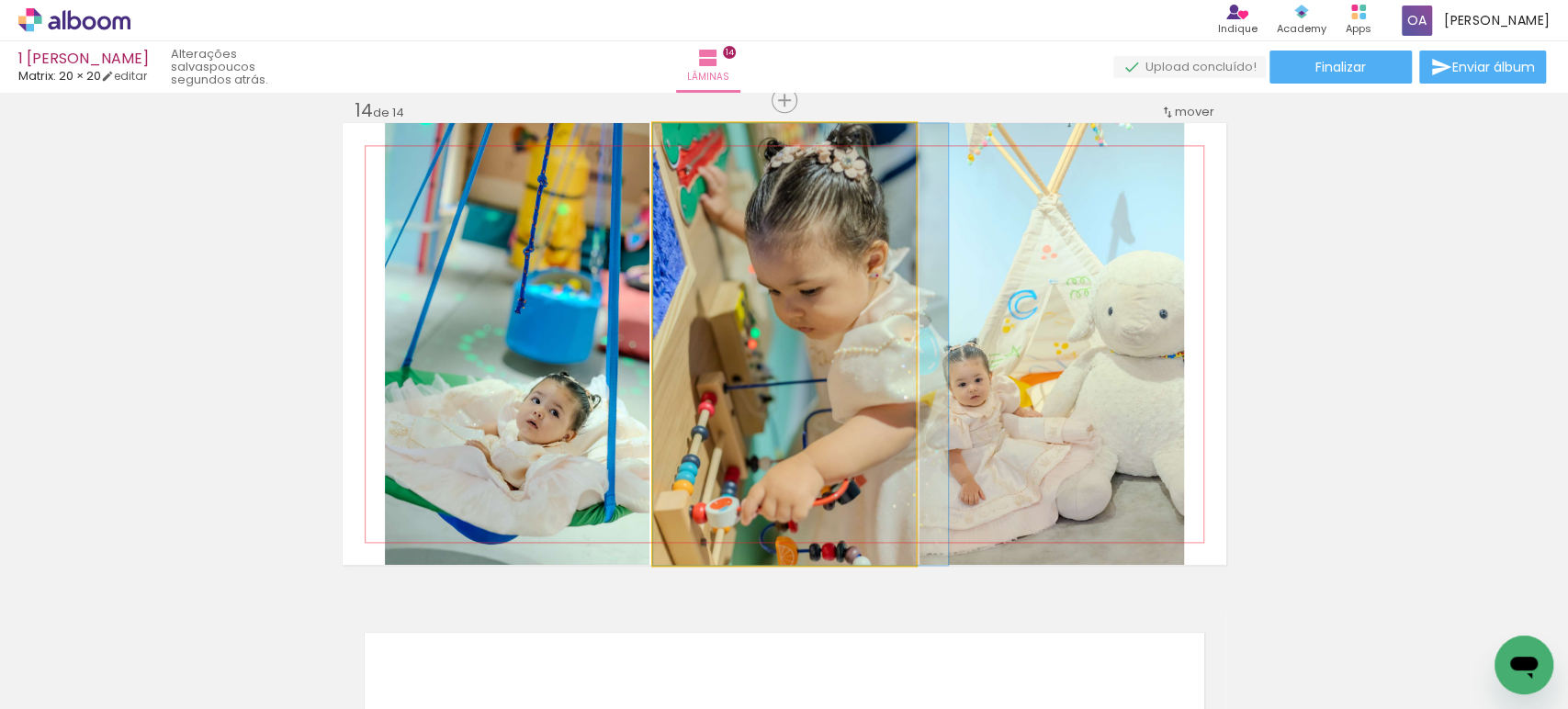
drag, startPoint x: 823, startPoint y: 450, endPoint x: 888, endPoint y: 454, distance: 65.1
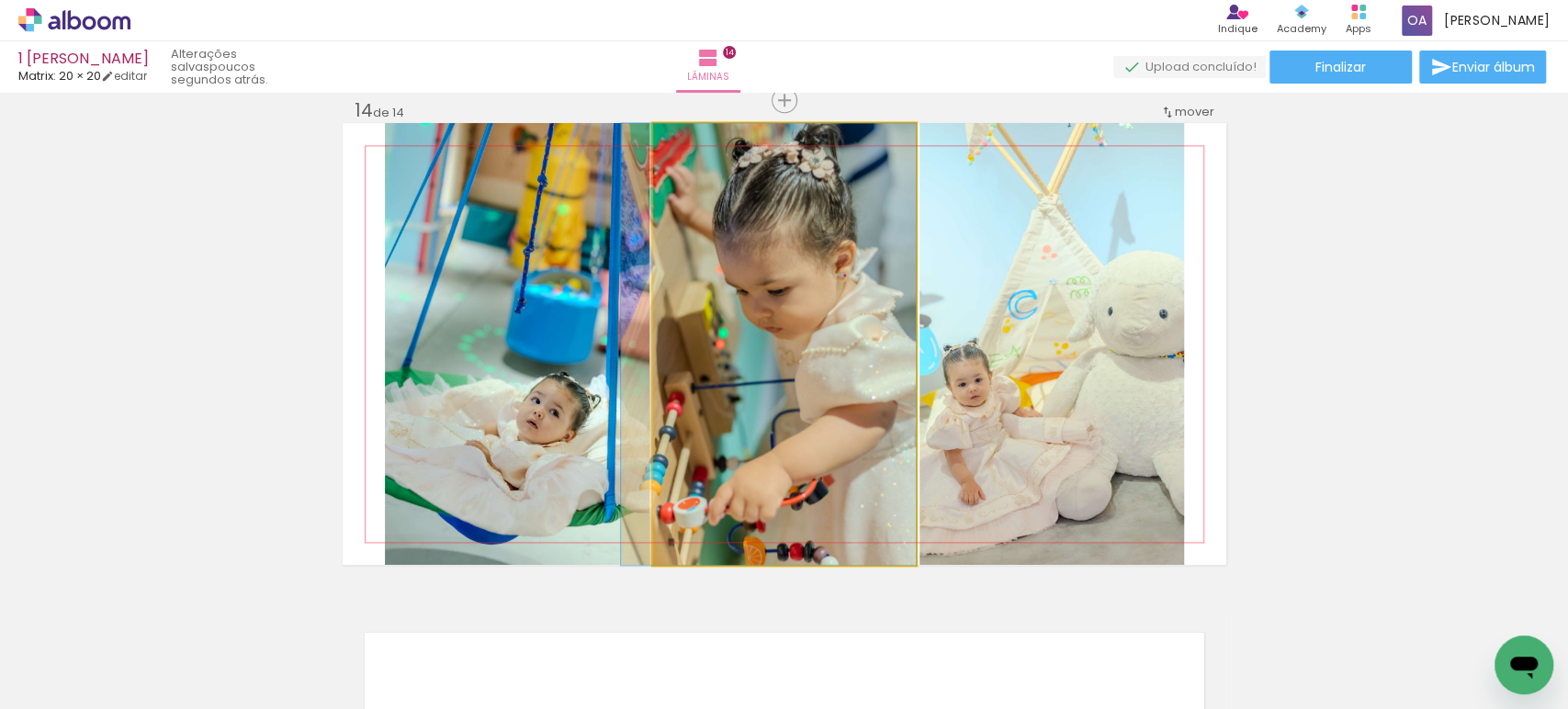
drag, startPoint x: 830, startPoint y: 425, endPoint x: 733, endPoint y: 428, distance: 97.0
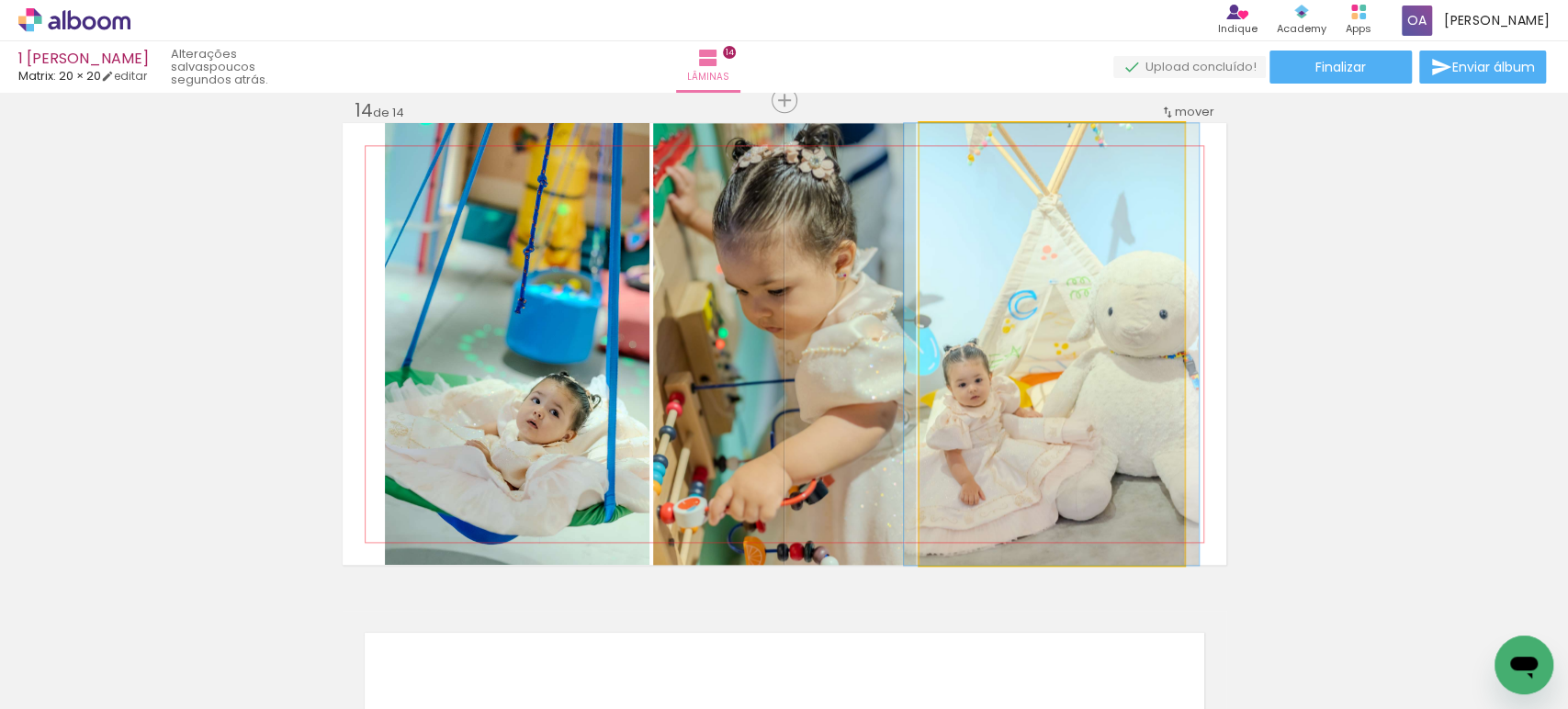
drag, startPoint x: 1075, startPoint y: 414, endPoint x: 844, endPoint y: 415, distance: 231.0
click at [0, 0] on slot at bounding box center [0, 0] width 0 height 0
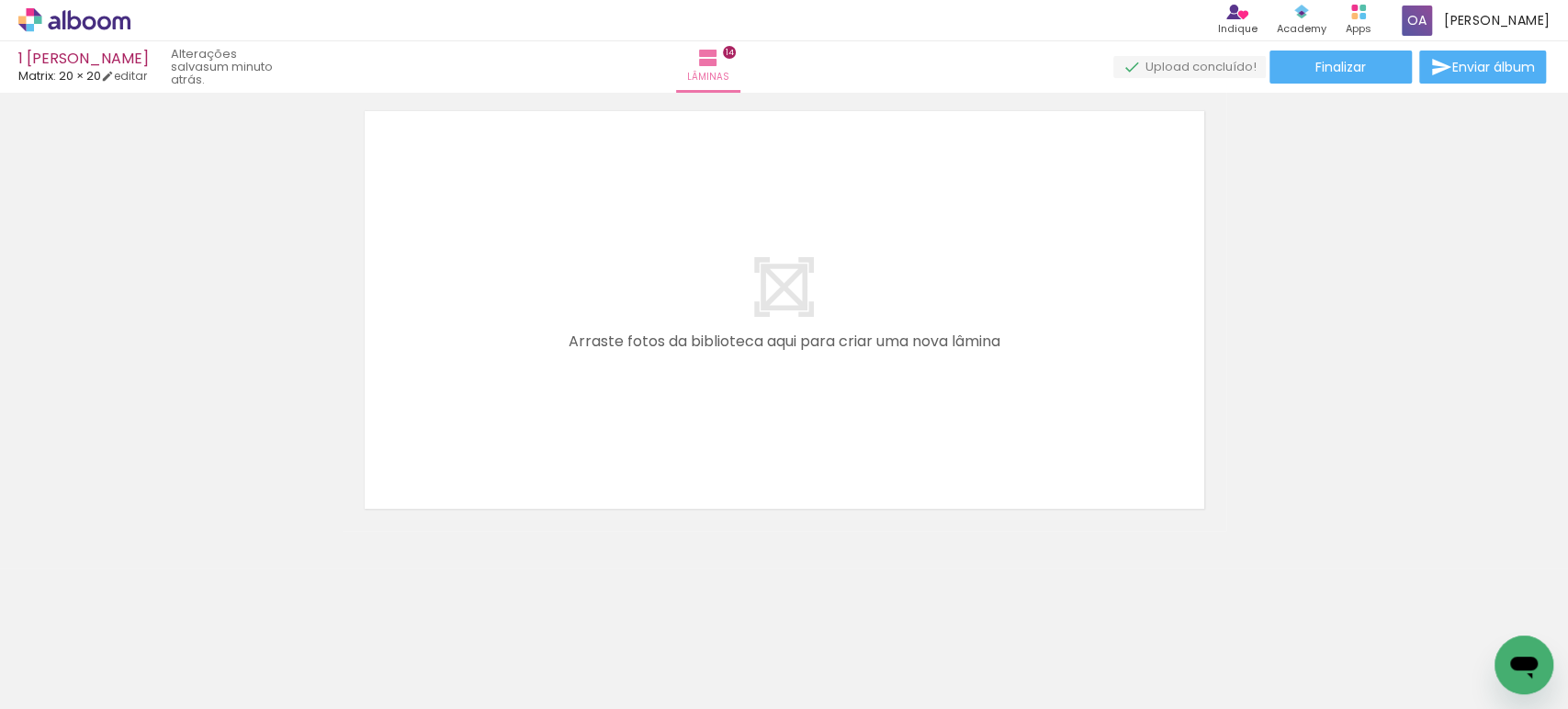
scroll to position [0, 3750]
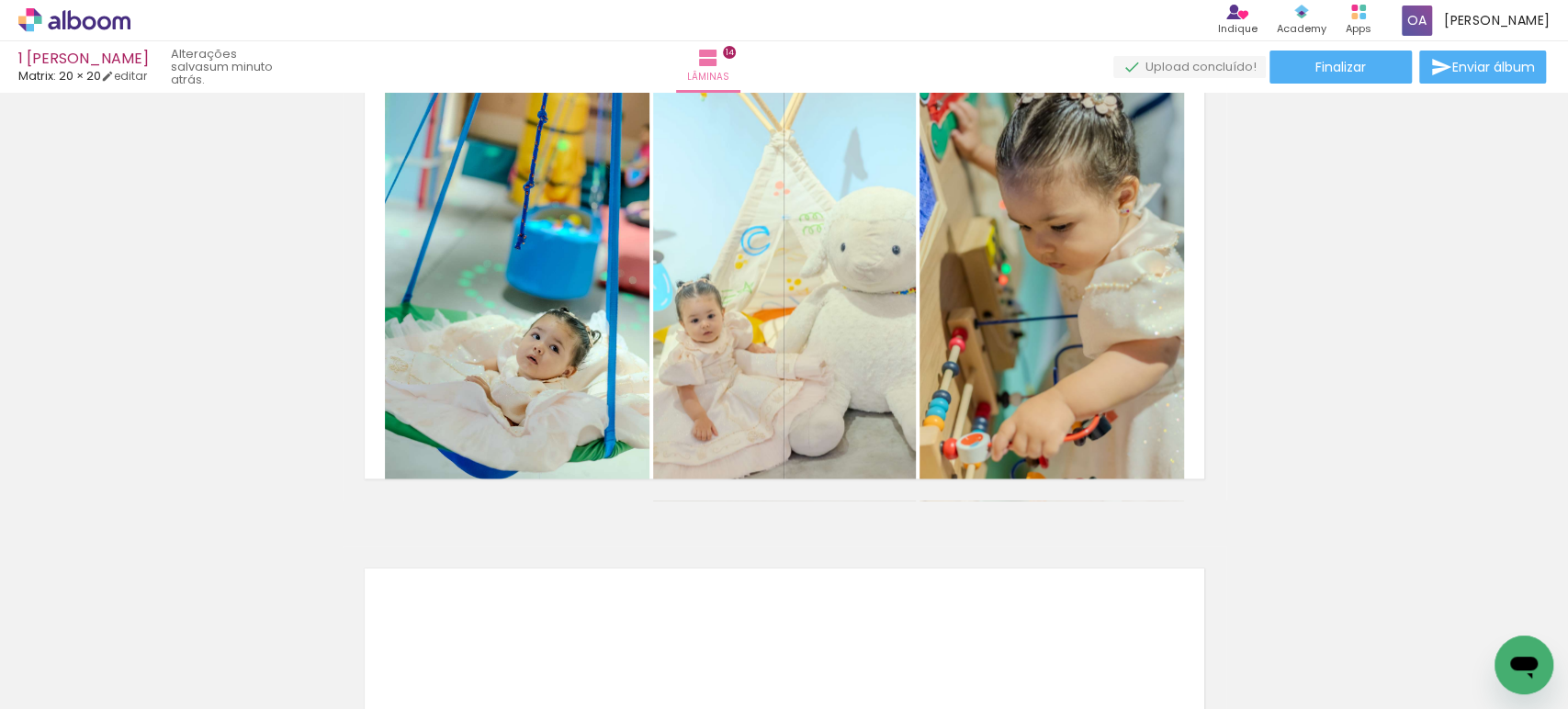
scroll to position [6423, 0]
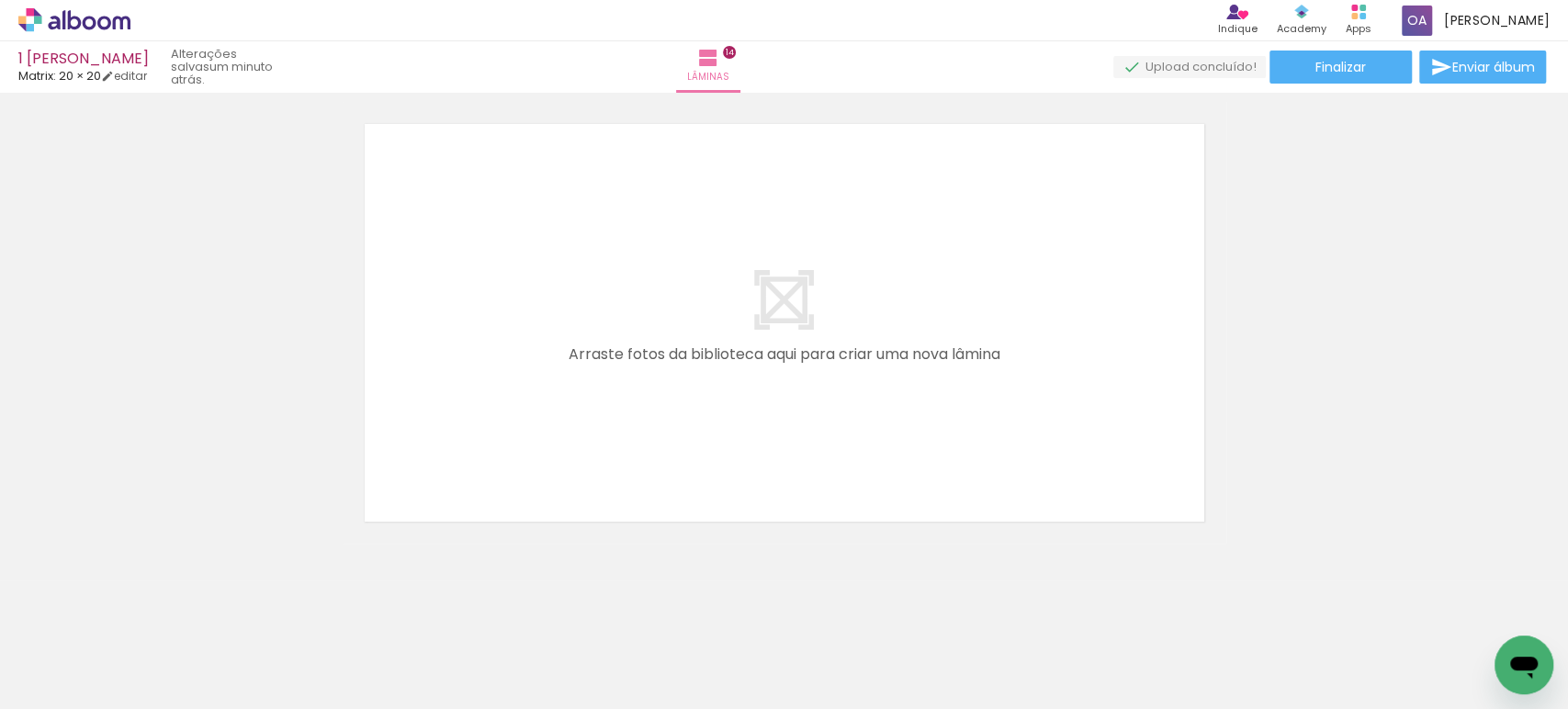
scroll to position [6885, 0]
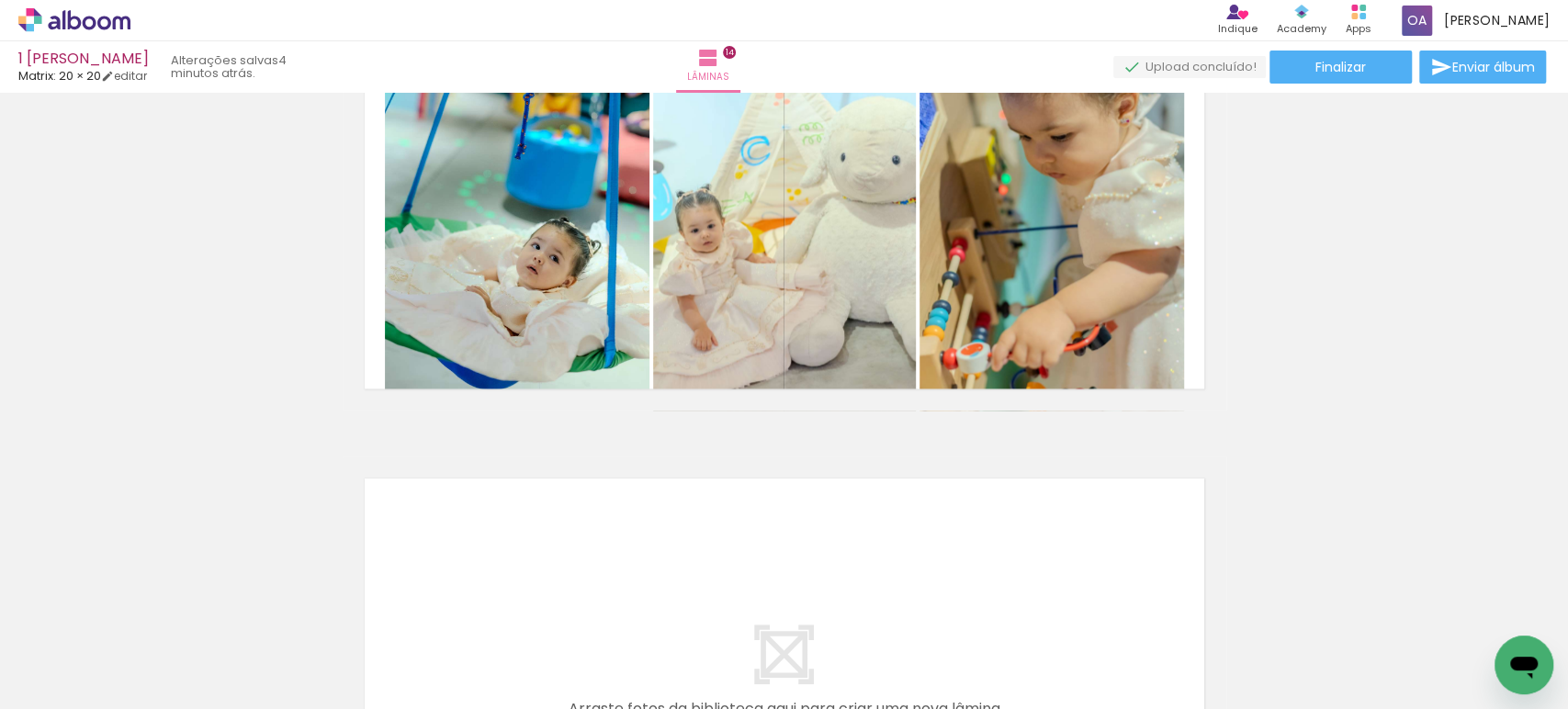
scroll to position [6492, 0]
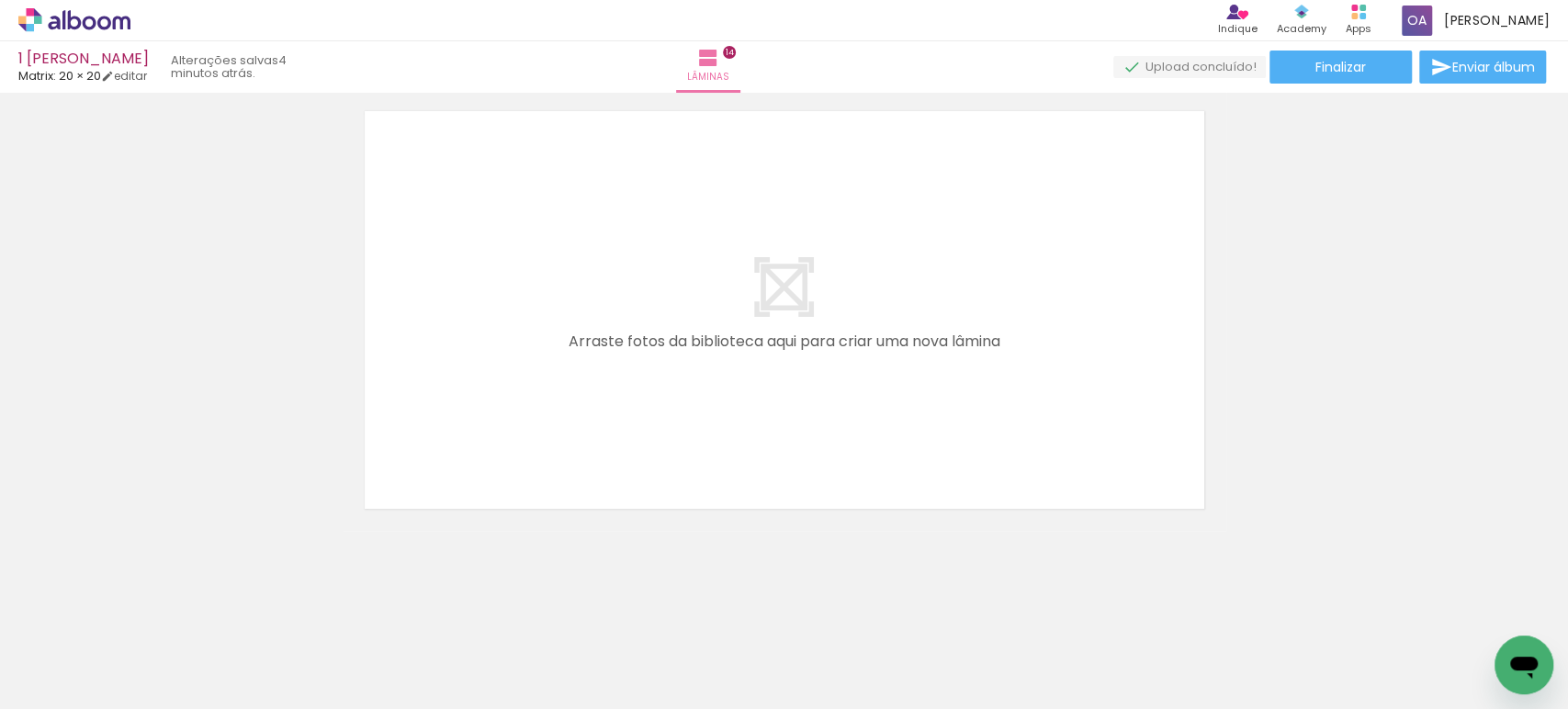
scroll to position [0, 3297]
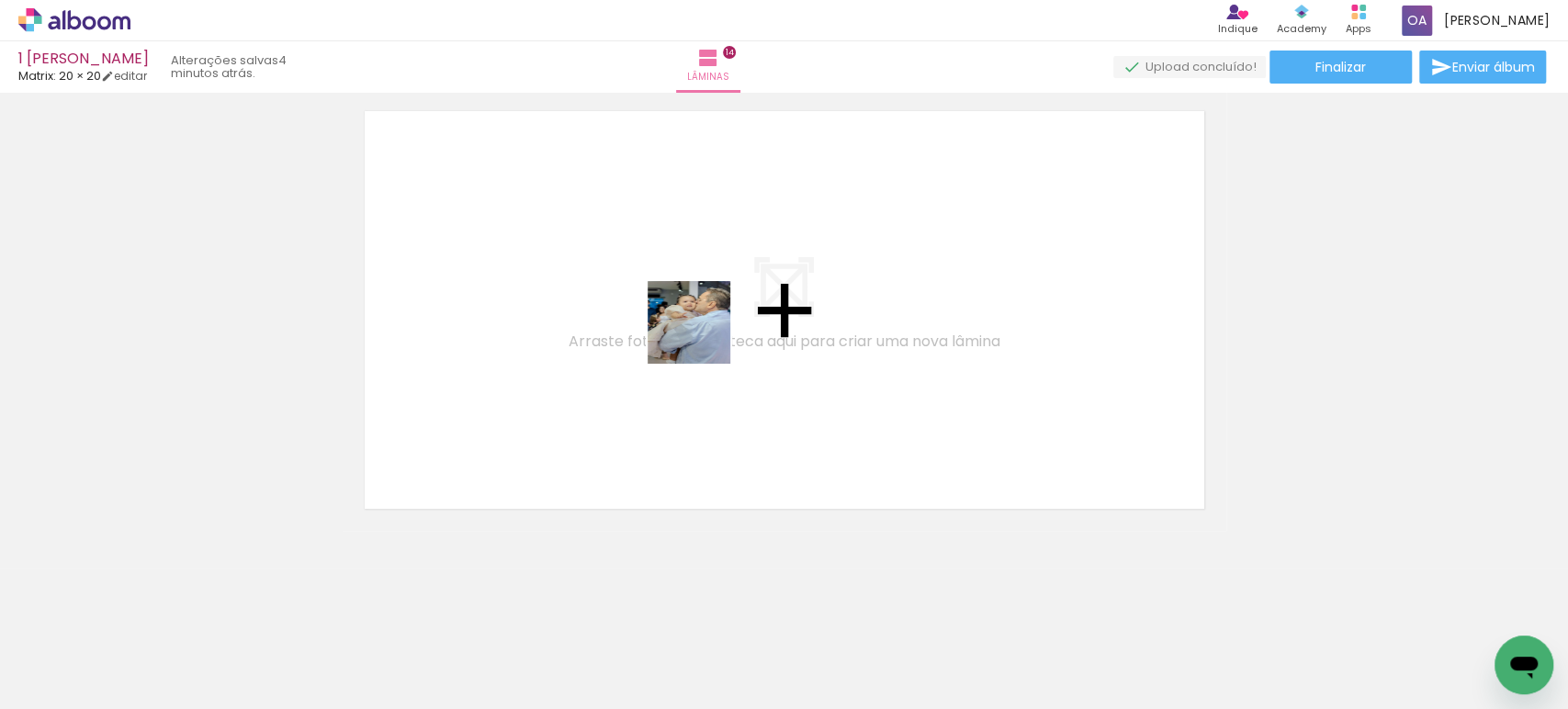
drag, startPoint x: 1103, startPoint y: 650, endPoint x: 691, endPoint y: 329, distance: 522.3
click at [691, 329] on quentale-workspace at bounding box center [784, 354] width 1568 height 709
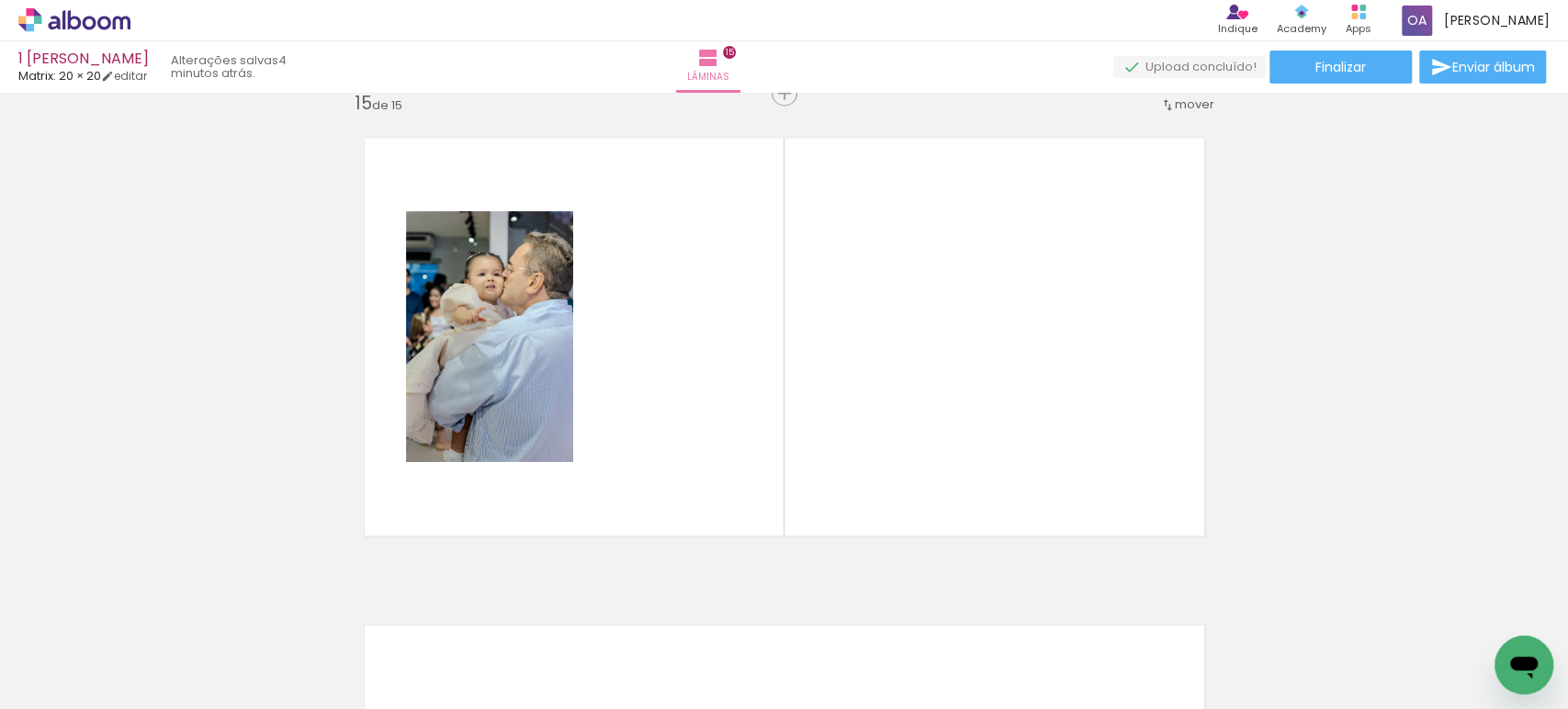
scroll to position [6852, 0]
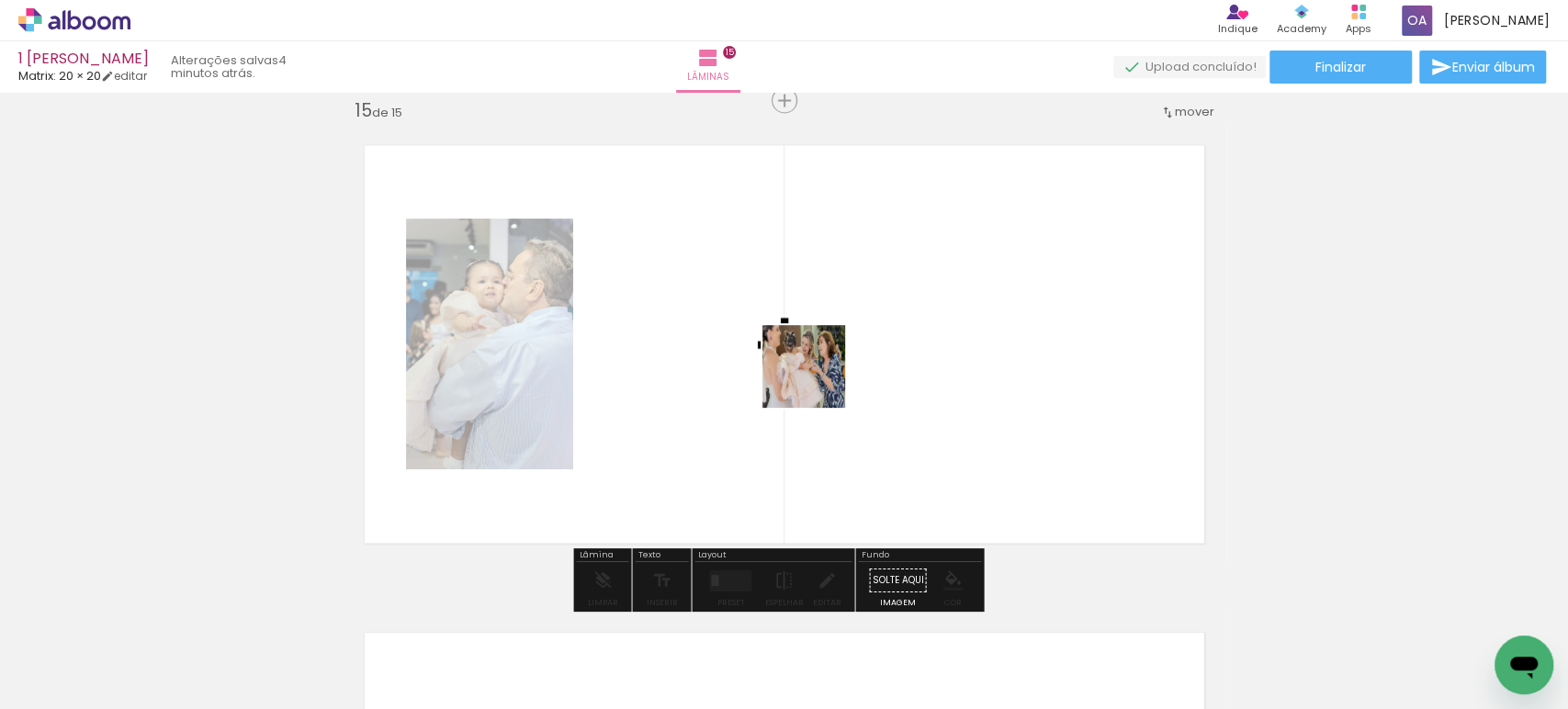
drag, startPoint x: 903, startPoint y: 663, endPoint x: 1000, endPoint y: 657, distance: 97.2
click at [817, 379] on quentale-workspace at bounding box center [784, 354] width 1568 height 709
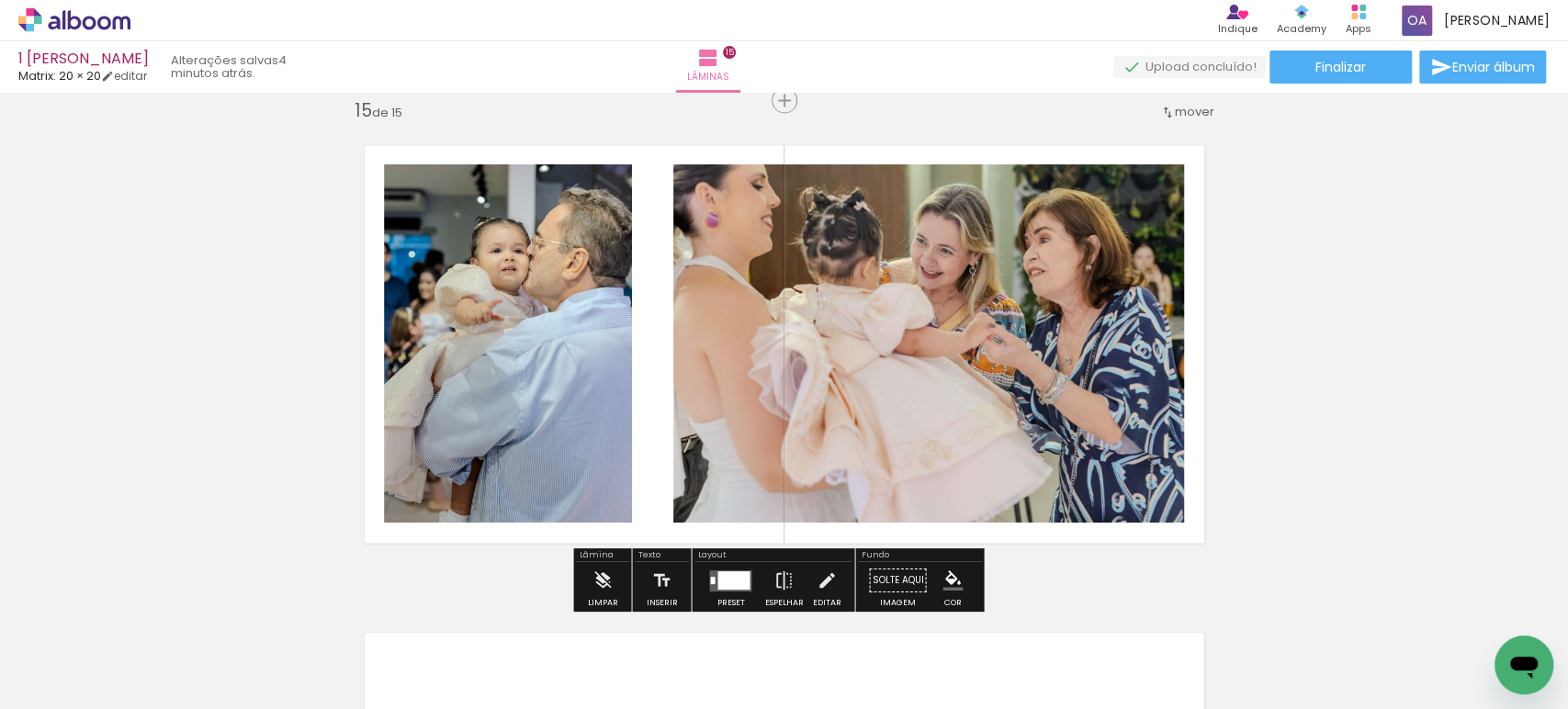
drag, startPoint x: 1006, startPoint y: 647, endPoint x: 1081, endPoint y: 410, distance: 248.6
click at [1081, 410] on quentale-workspace at bounding box center [784, 354] width 1568 height 709
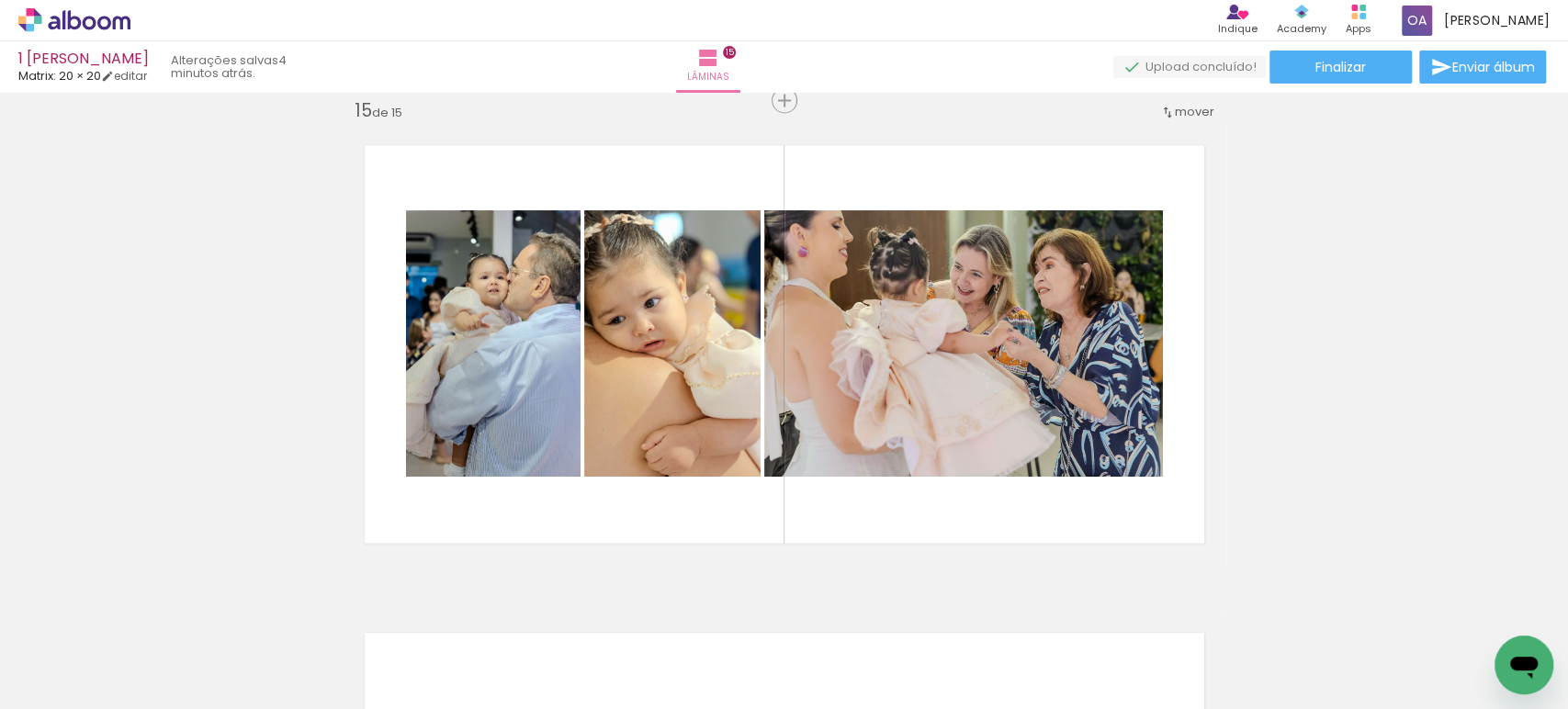
scroll to position [0, 2335]
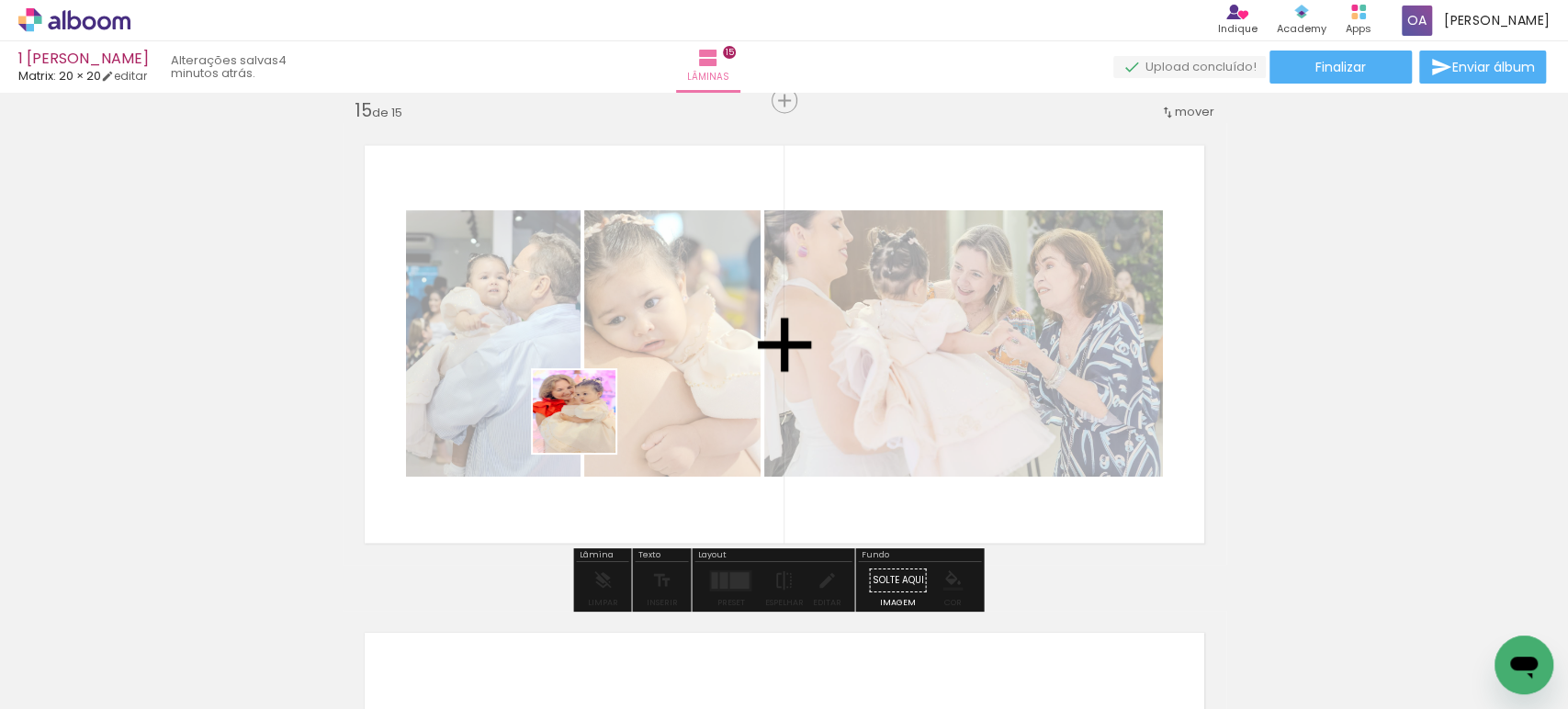
drag, startPoint x: 527, startPoint y: 655, endPoint x: 587, endPoint y: 426, distance: 236.7
click at [587, 426] on quentale-workspace at bounding box center [784, 354] width 1568 height 709
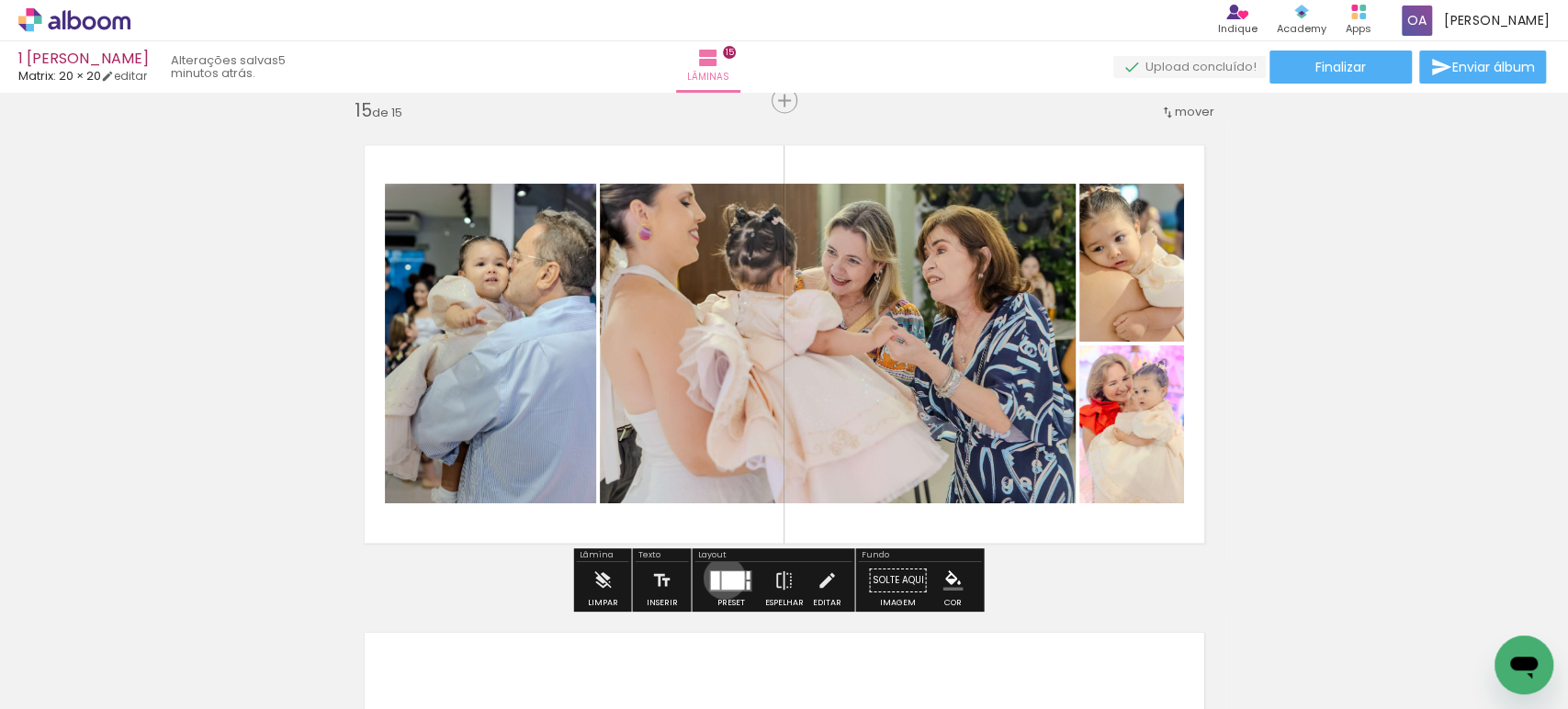
click at [721, 577] on div at bounding box center [732, 580] width 23 height 19
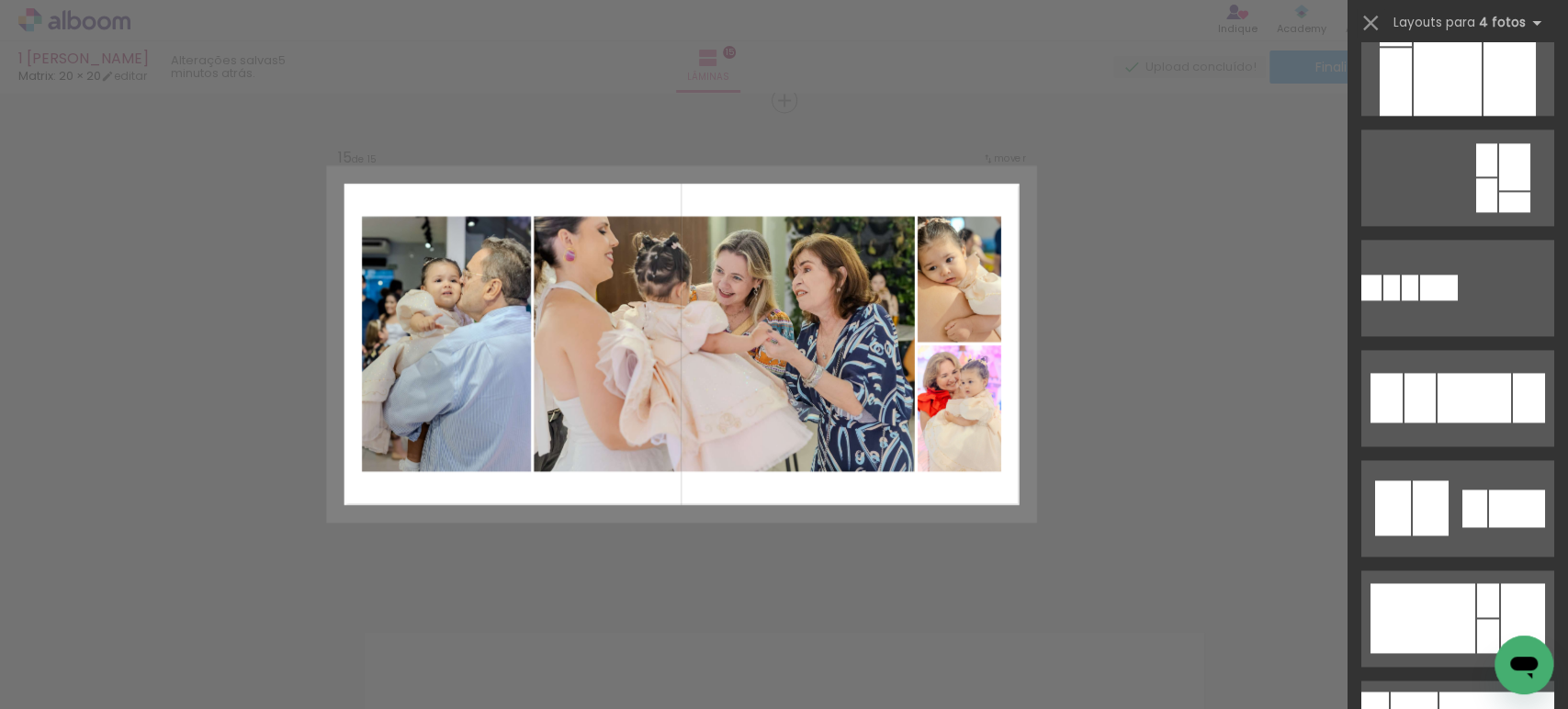
scroll to position [1739, 0]
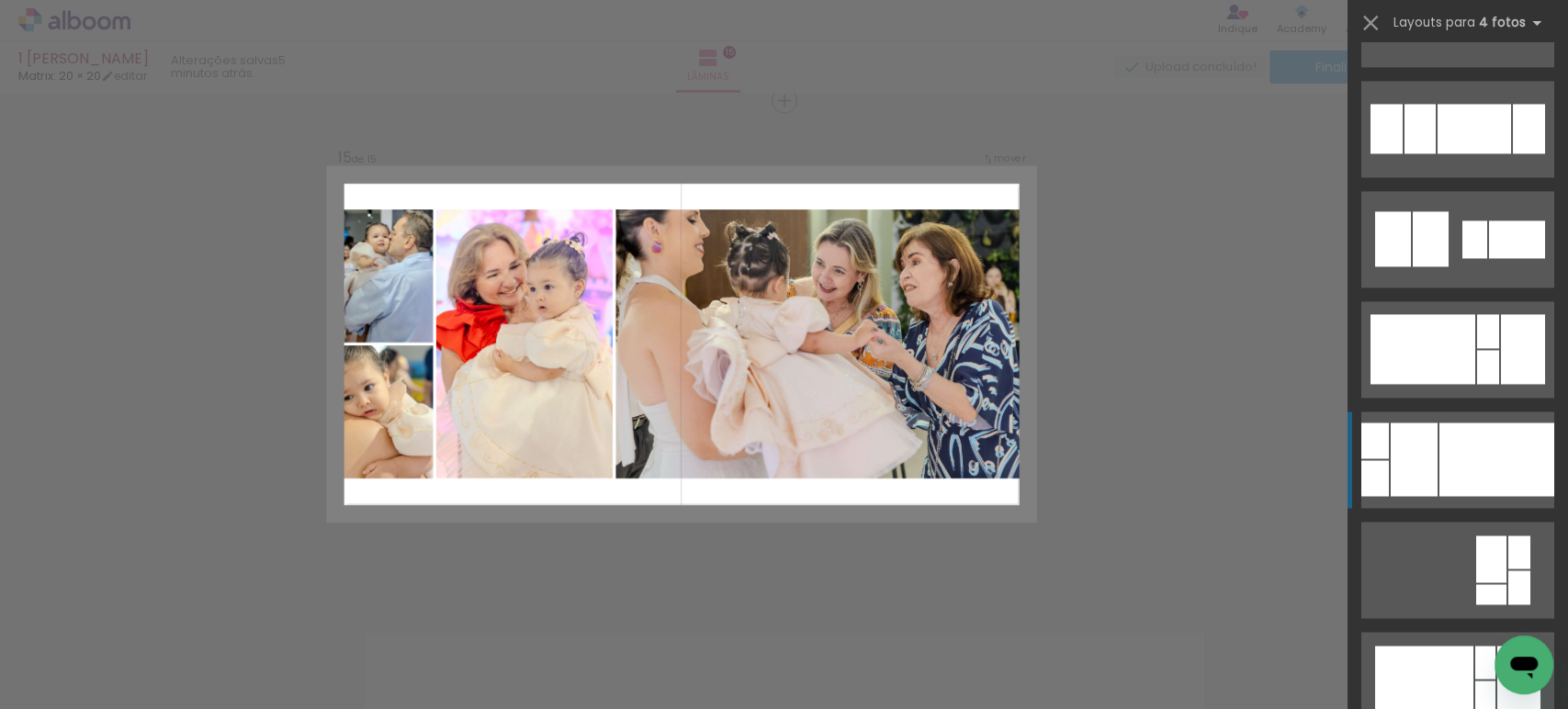
click at [1443, 452] on div at bounding box center [1496, 459] width 115 height 74
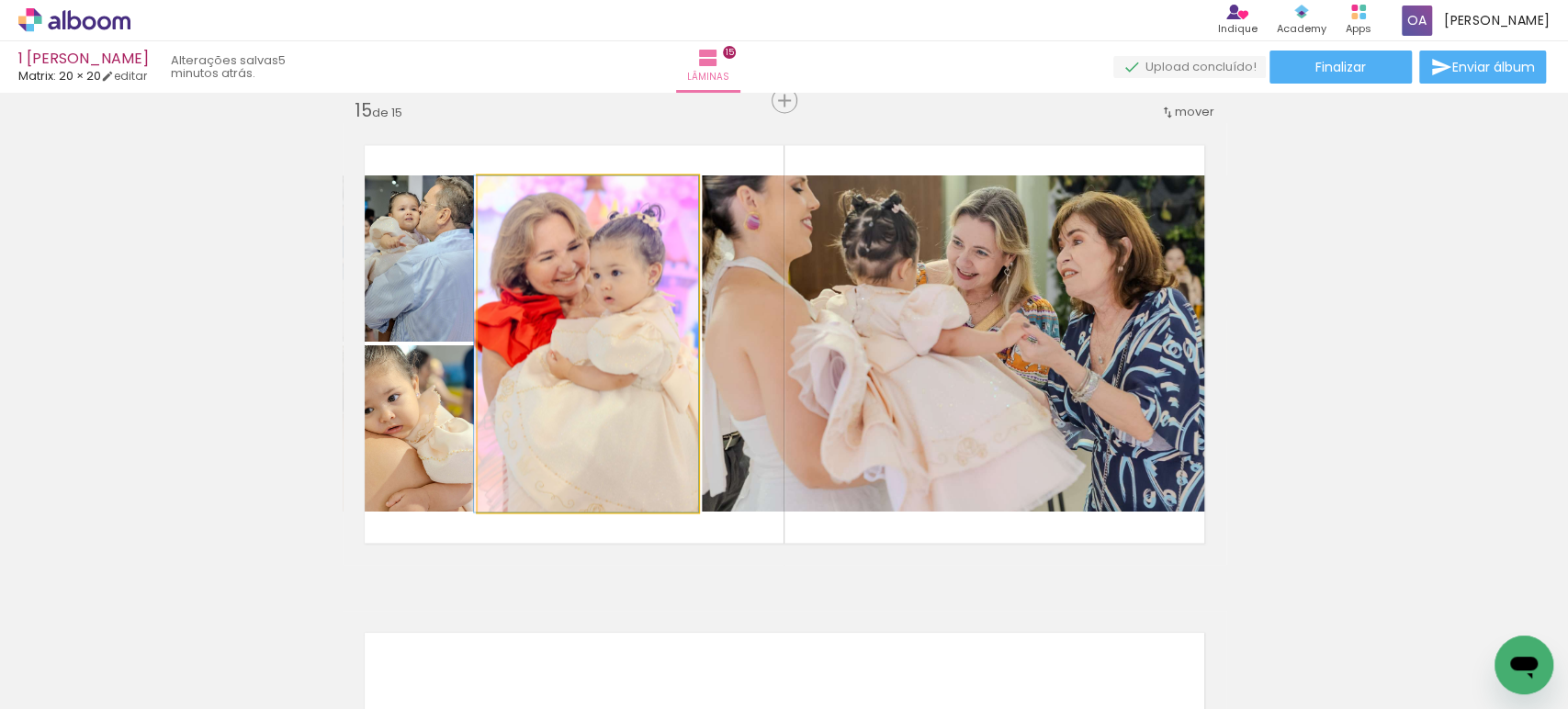
drag, startPoint x: 555, startPoint y: 361, endPoint x: 389, endPoint y: 449, distance: 187.9
click at [0, 0] on slot at bounding box center [0, 0] width 0 height 0
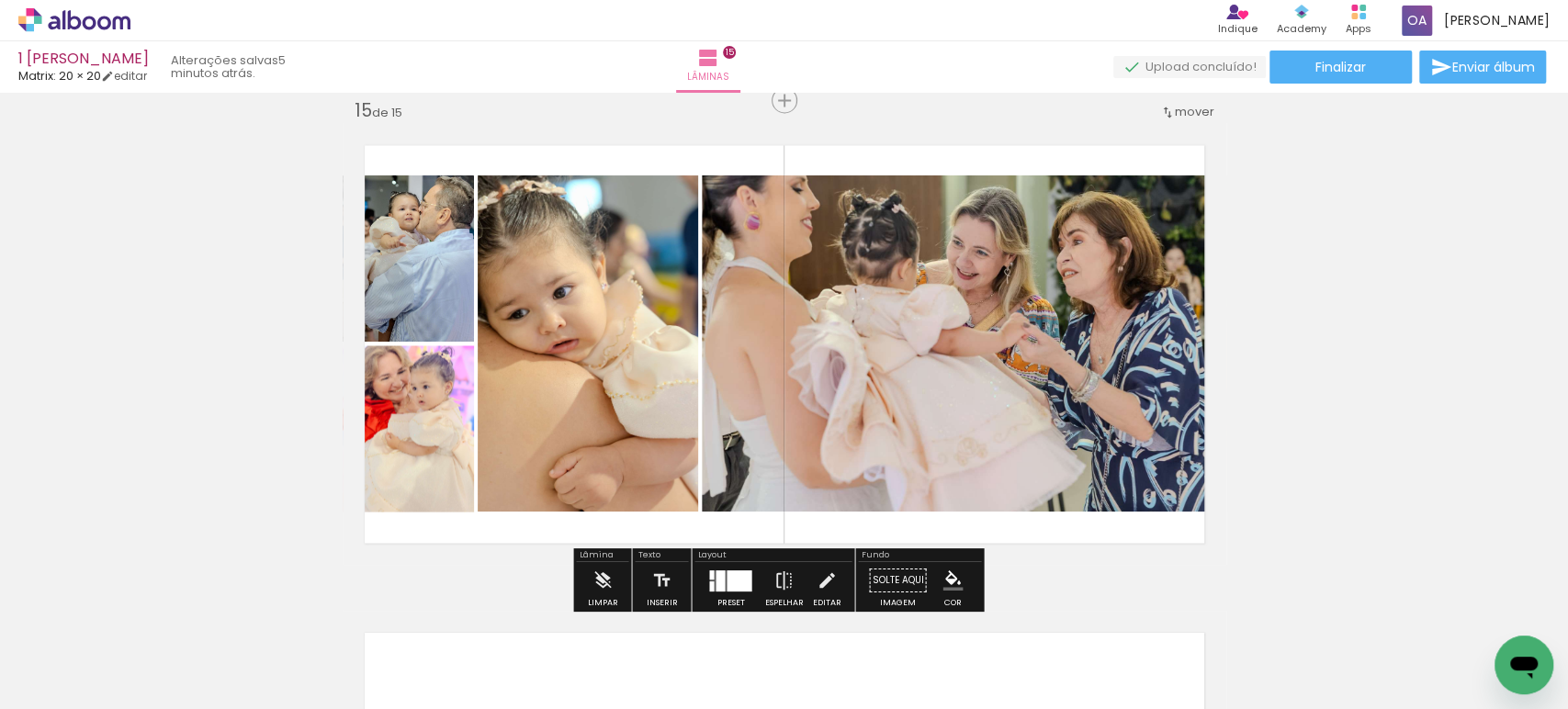
click at [727, 584] on div at bounding box center [738, 581] width 25 height 22
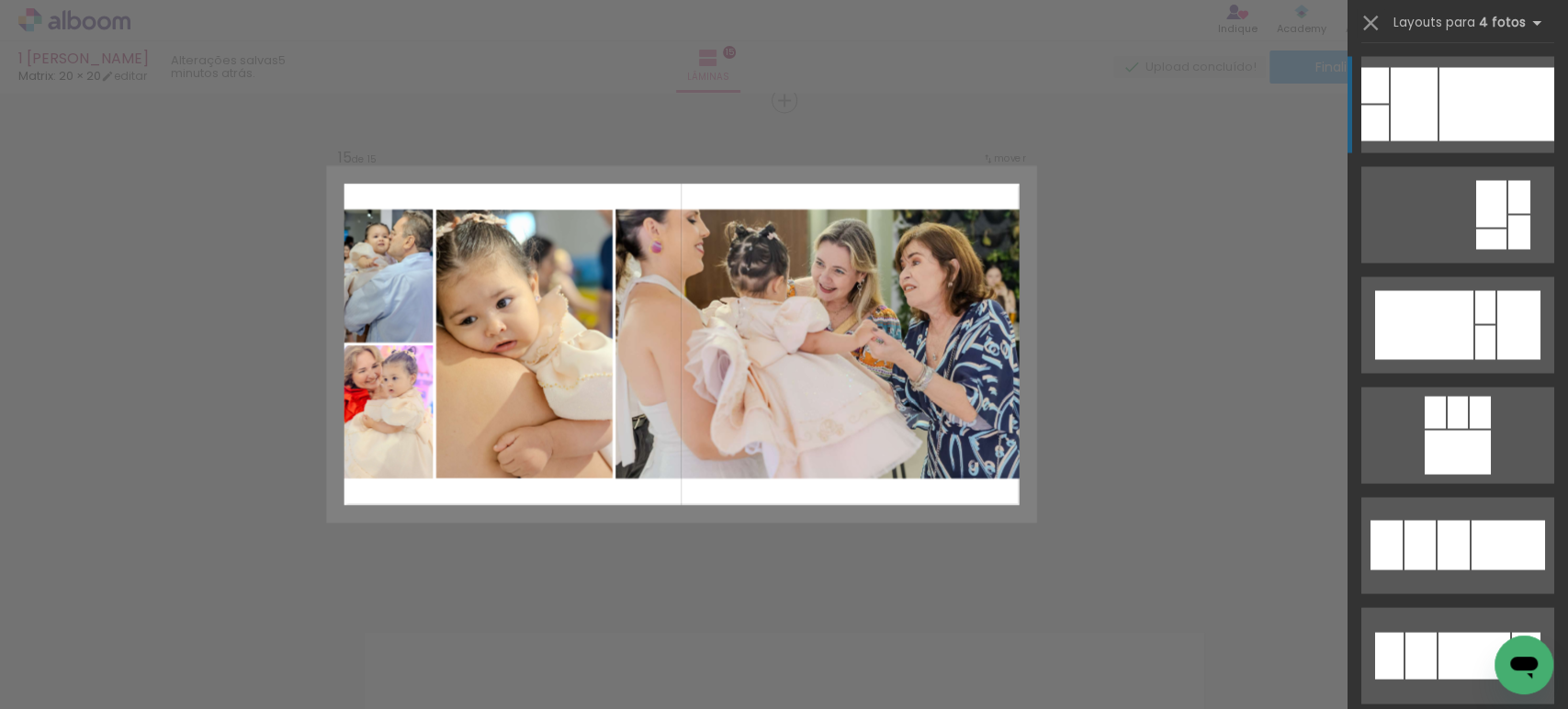
scroll to position [2485, 0]
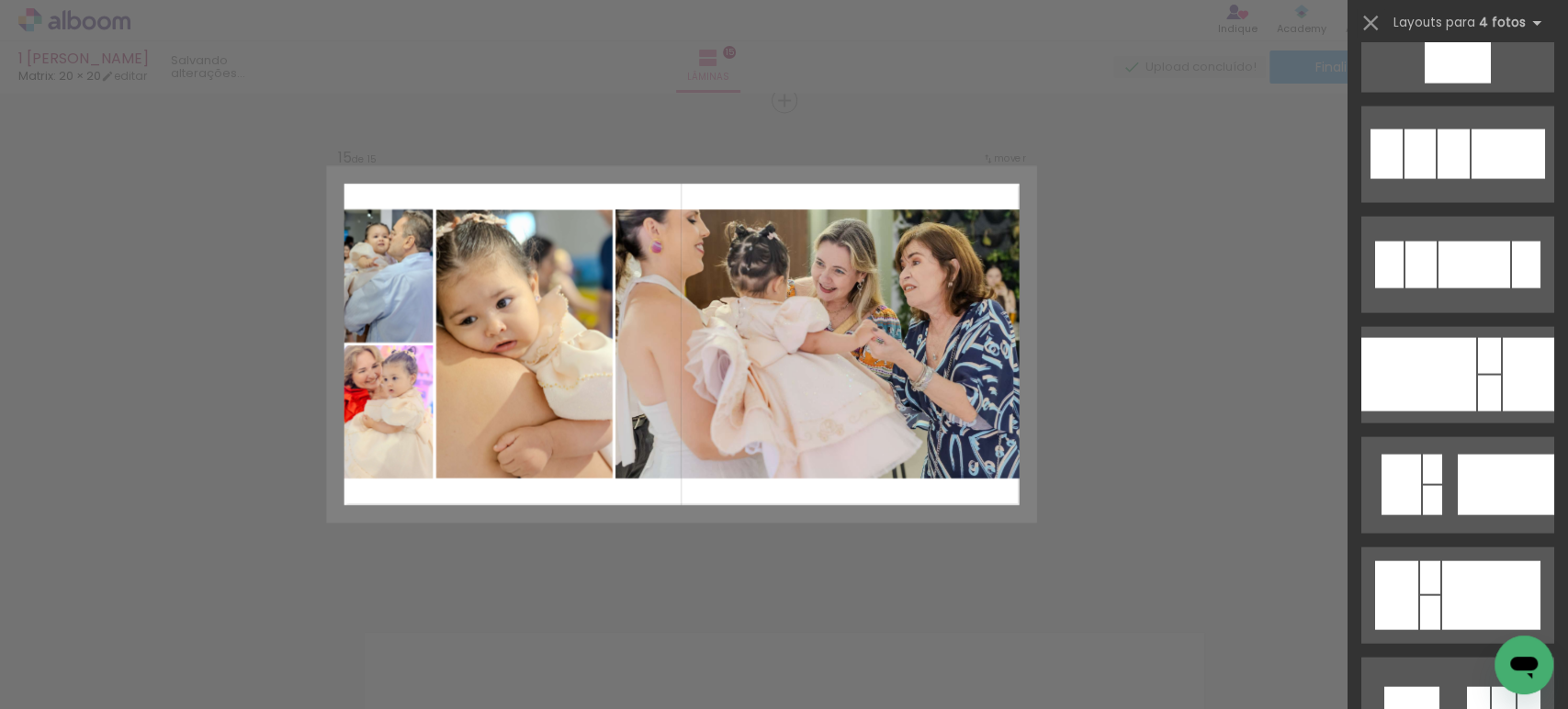
scroll to position [2095, 0]
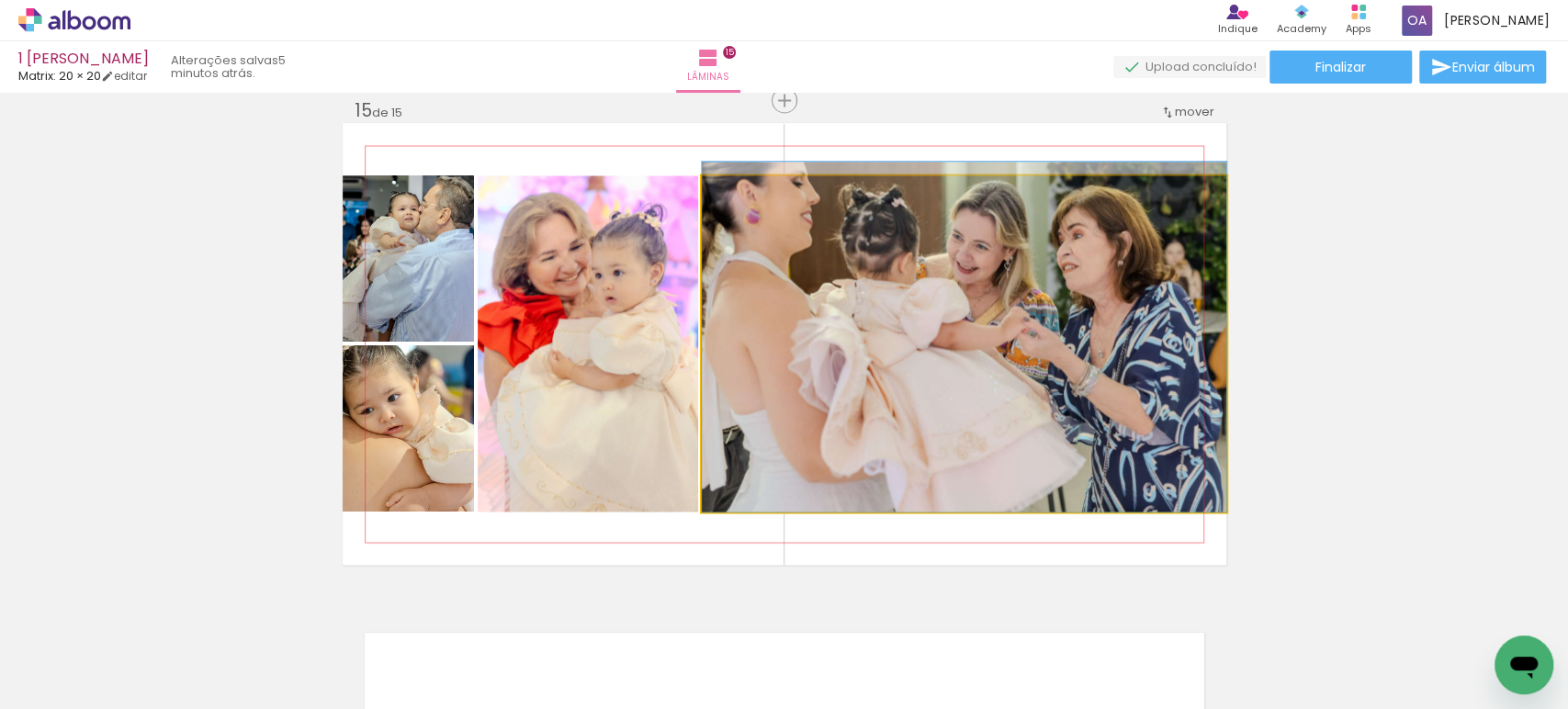
drag, startPoint x: 963, startPoint y: 380, endPoint x: 1288, endPoint y: 334, distance: 328.2
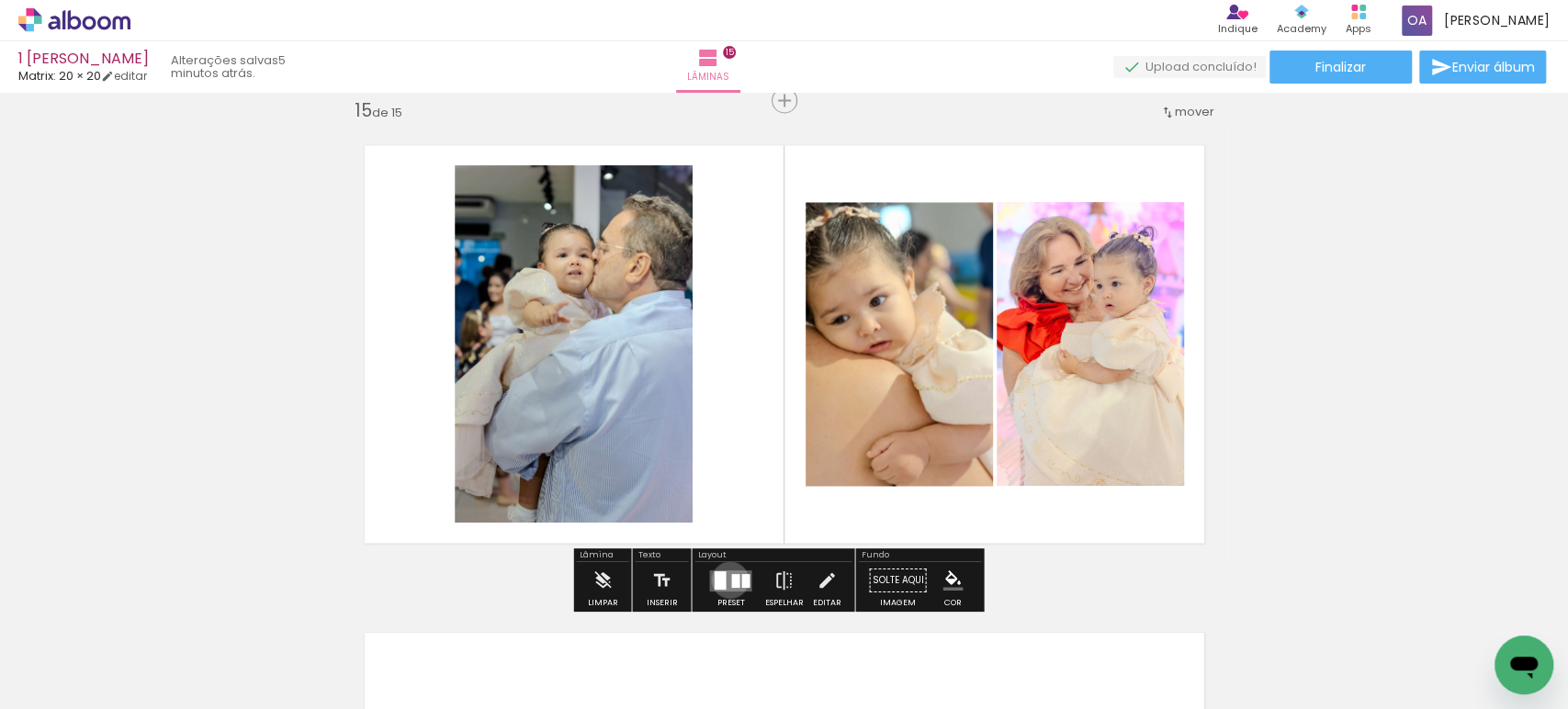
click at [726, 579] on quentale-layouter at bounding box center [730, 581] width 42 height 22
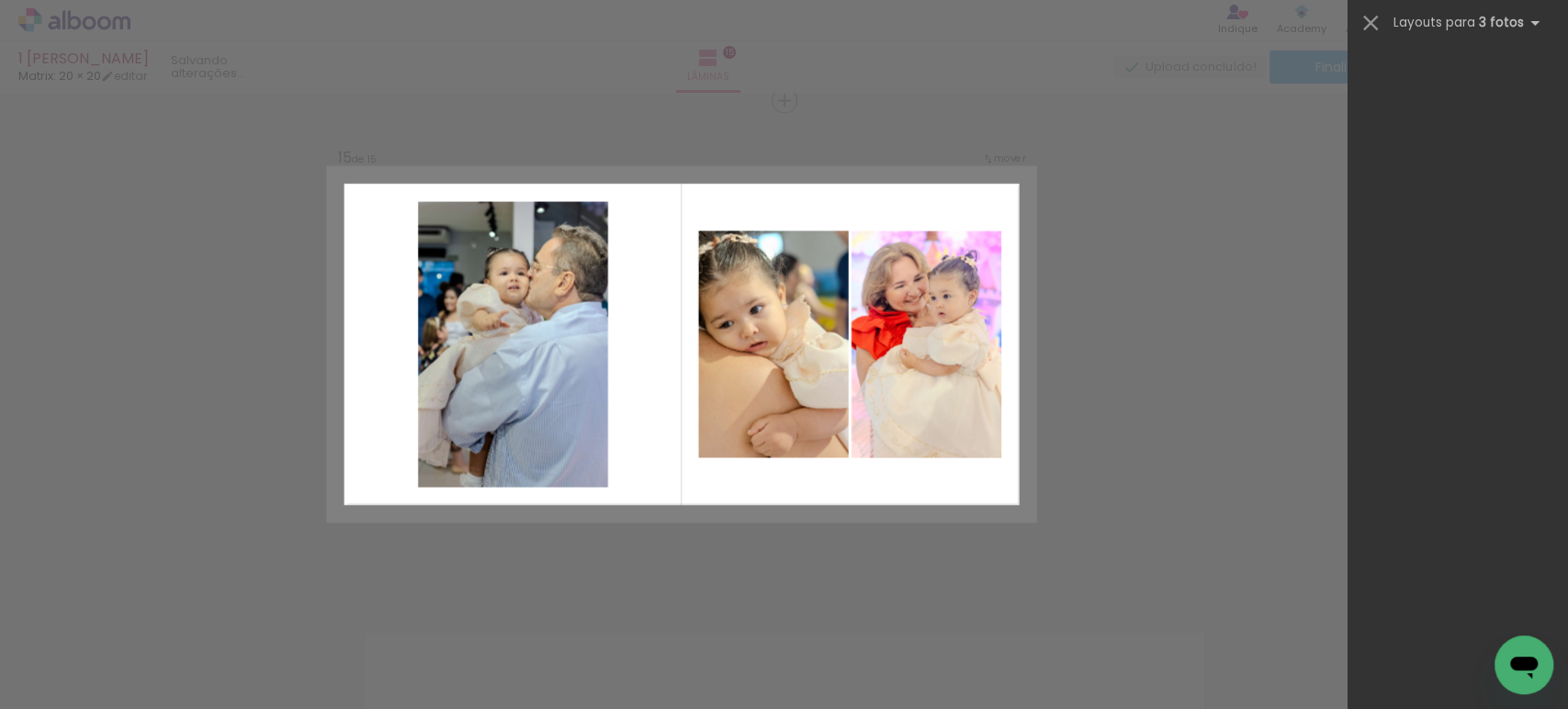
scroll to position [0, 0]
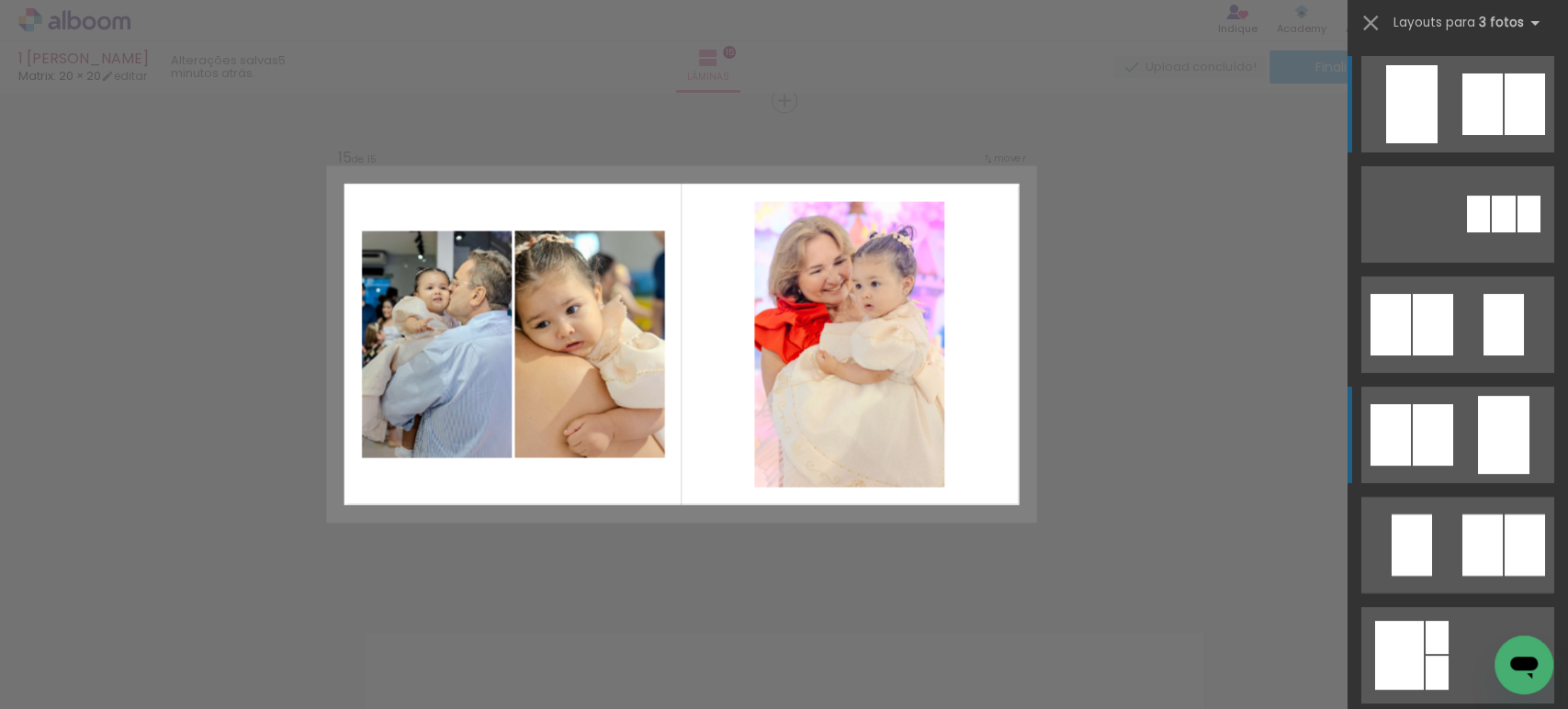
click at [1478, 418] on div at bounding box center [1503, 435] width 51 height 78
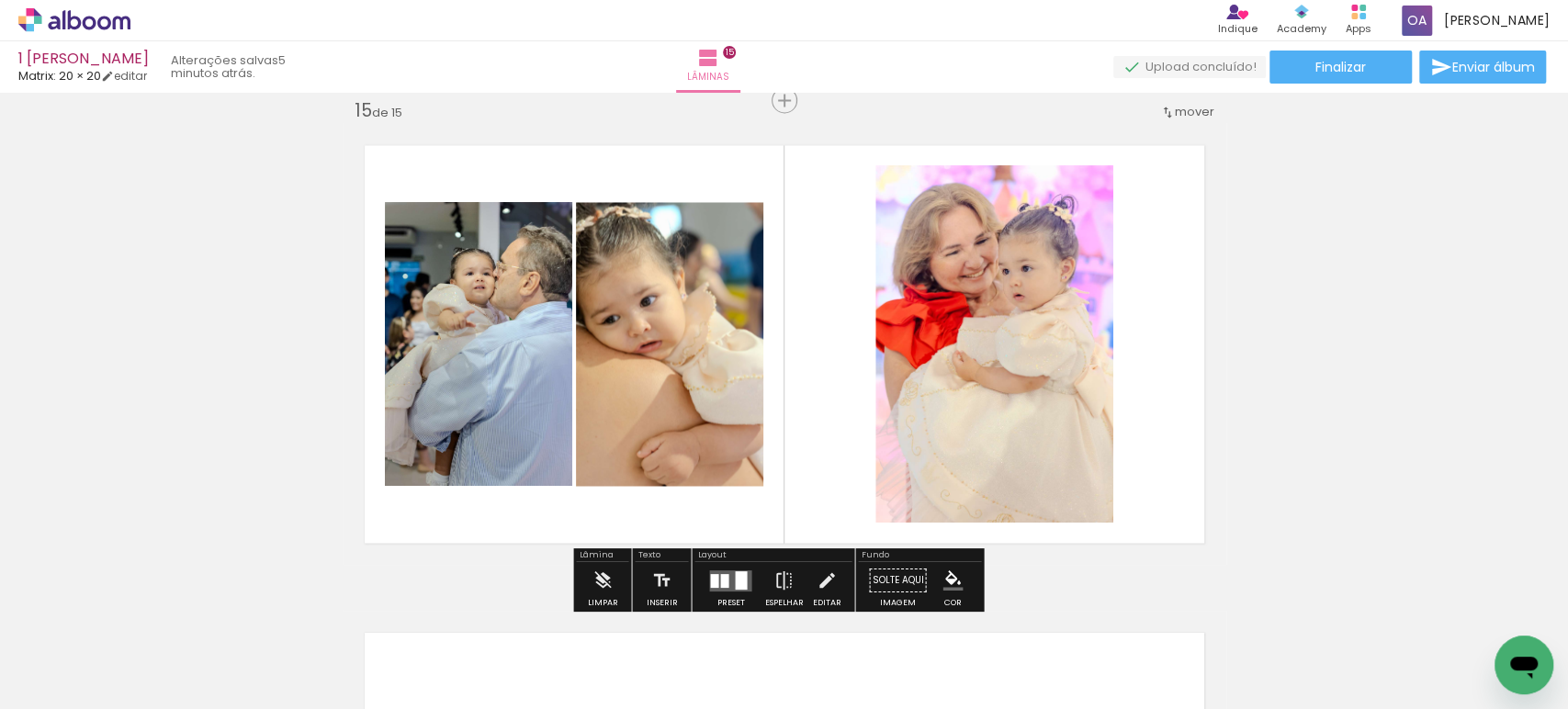
drag, startPoint x: 696, startPoint y: 412, endPoint x: 919, endPoint y: 413, distance: 223.0
click at [0, 0] on slot at bounding box center [0, 0] width 0 height 0
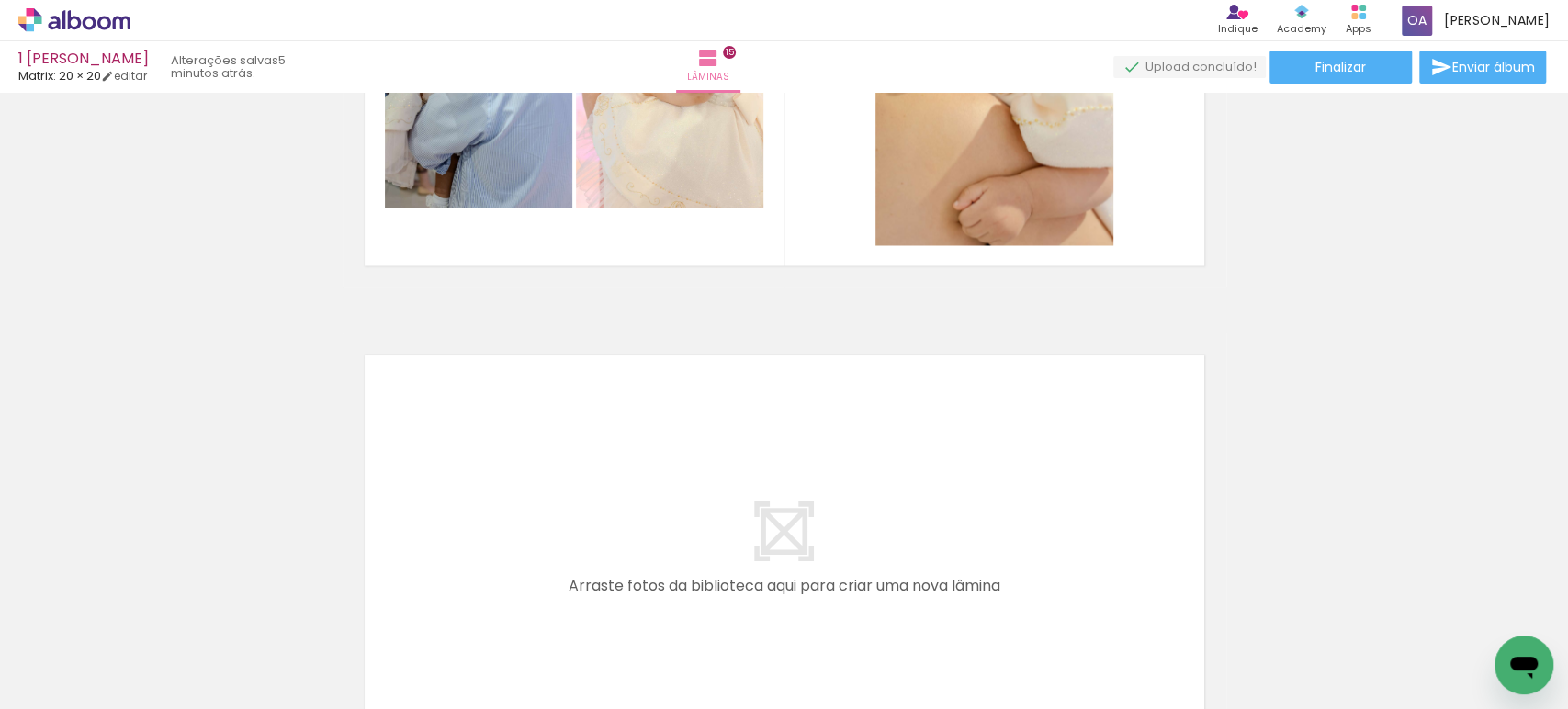
scroll to position [7373, 0]
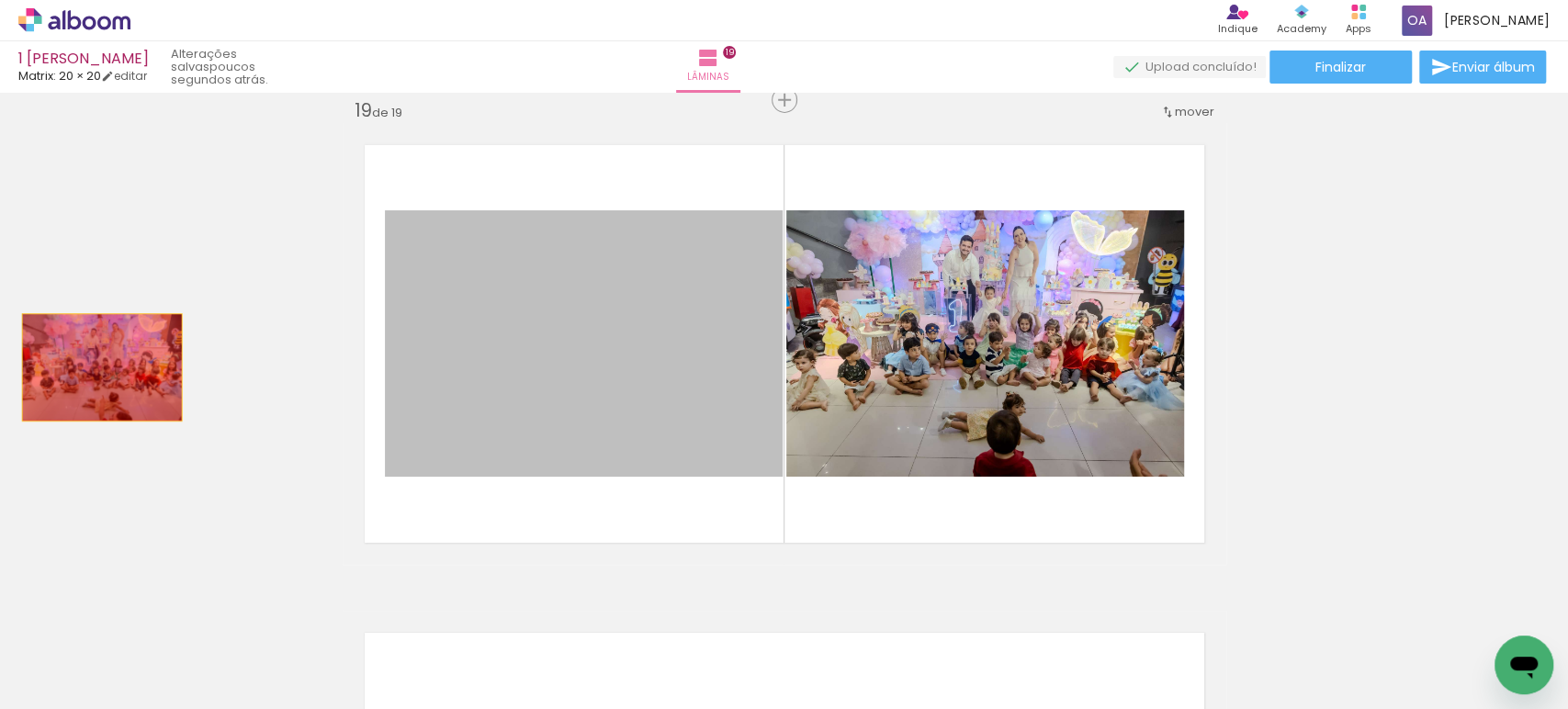
scroll to position [0, 5481]
drag, startPoint x: 614, startPoint y: 360, endPoint x: 735, endPoint y: 476, distance: 167.6
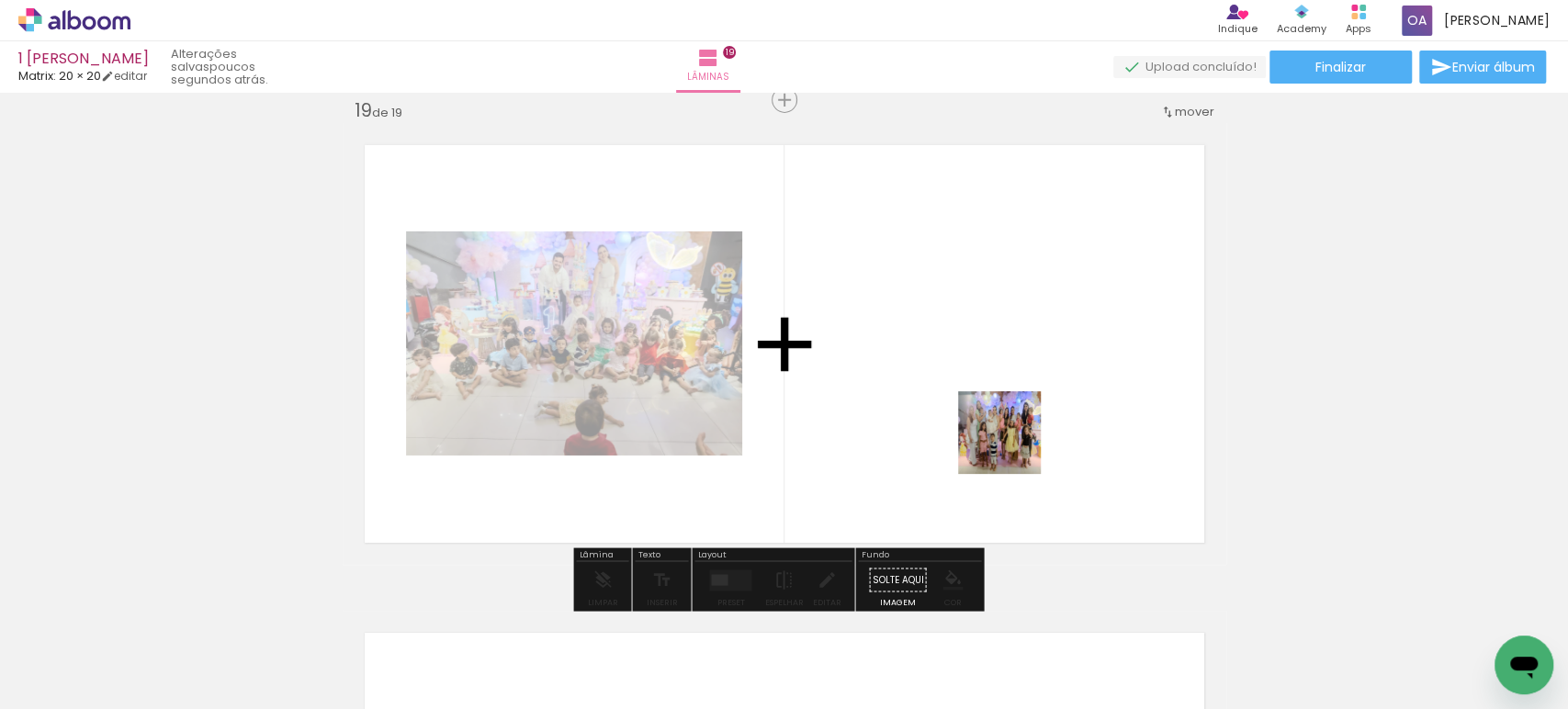
drag, startPoint x: 1302, startPoint y: 652, endPoint x: 1013, endPoint y: 446, distance: 354.9
click at [1013, 446] on quentale-workspace at bounding box center [784, 354] width 1568 height 709
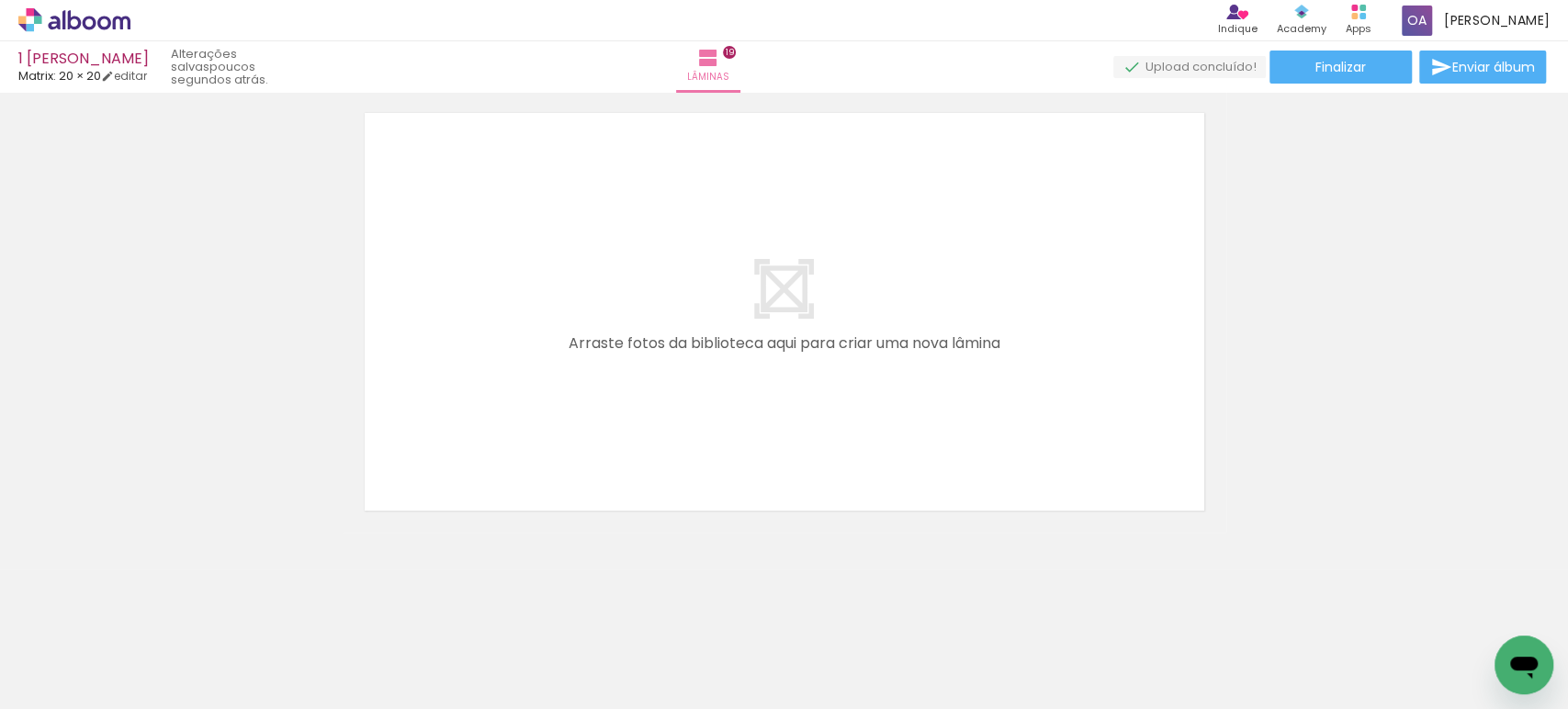
scroll to position [9325, 0]
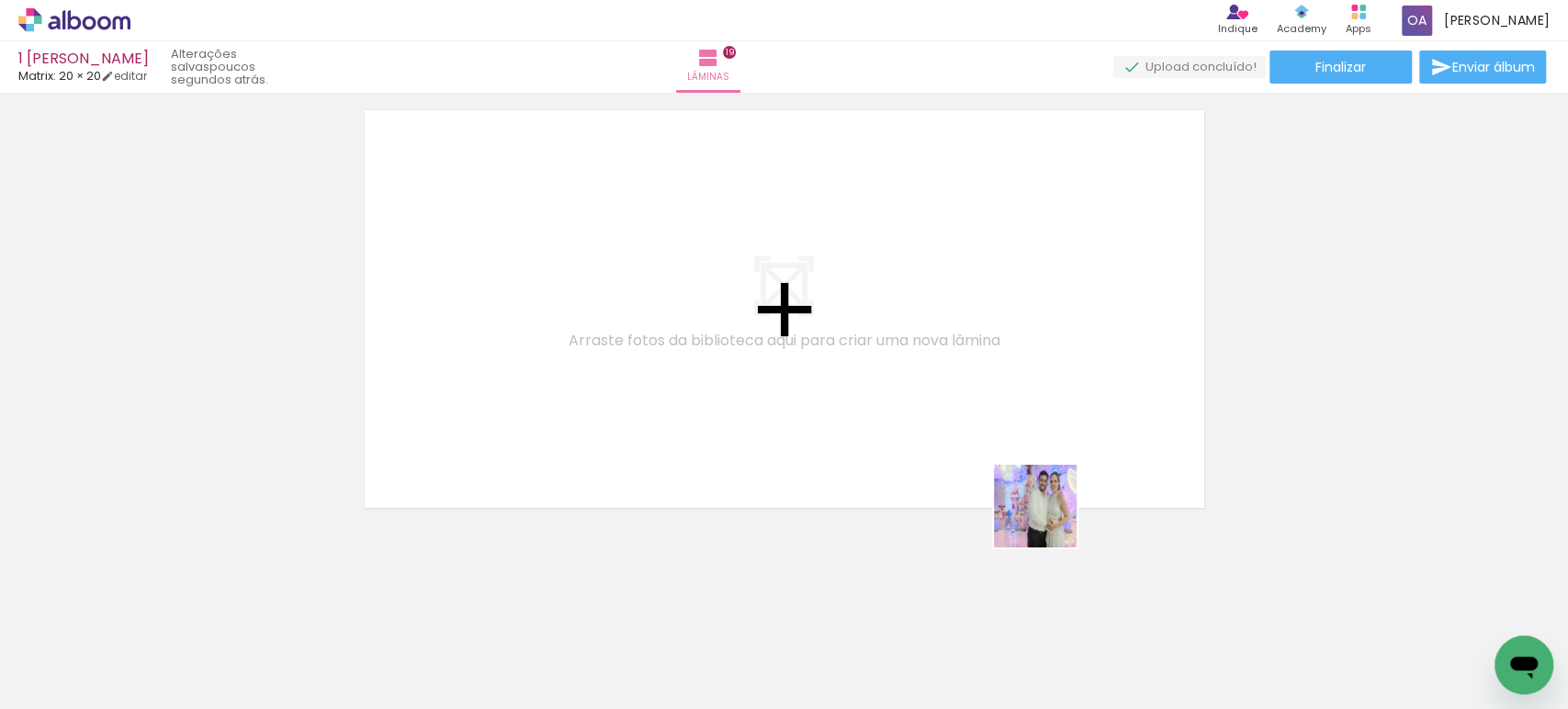
drag, startPoint x: 1417, startPoint y: 643, endPoint x: 1313, endPoint y: 579, distance: 122.1
click at [889, 464] on quentale-workspace at bounding box center [784, 354] width 1568 height 709
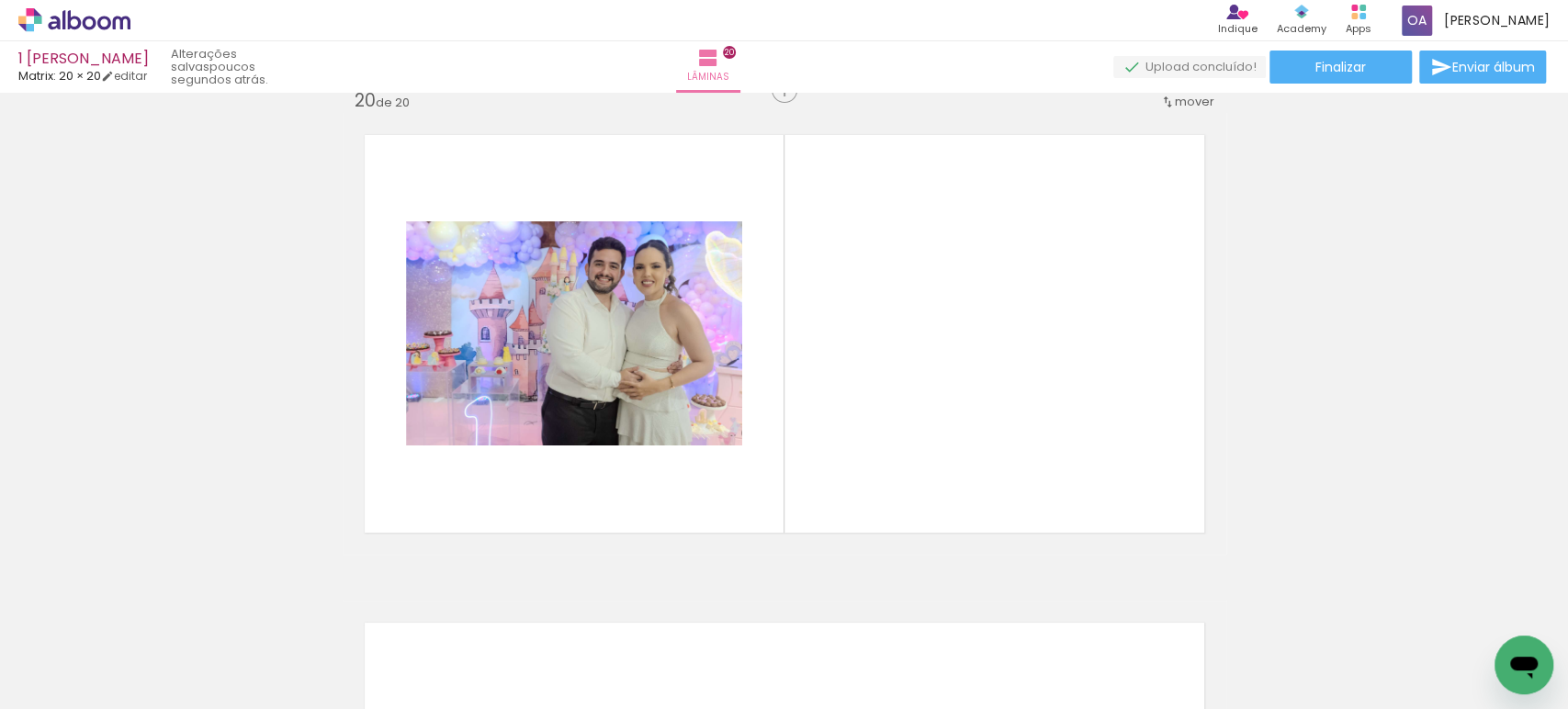
scroll to position [9291, 0]
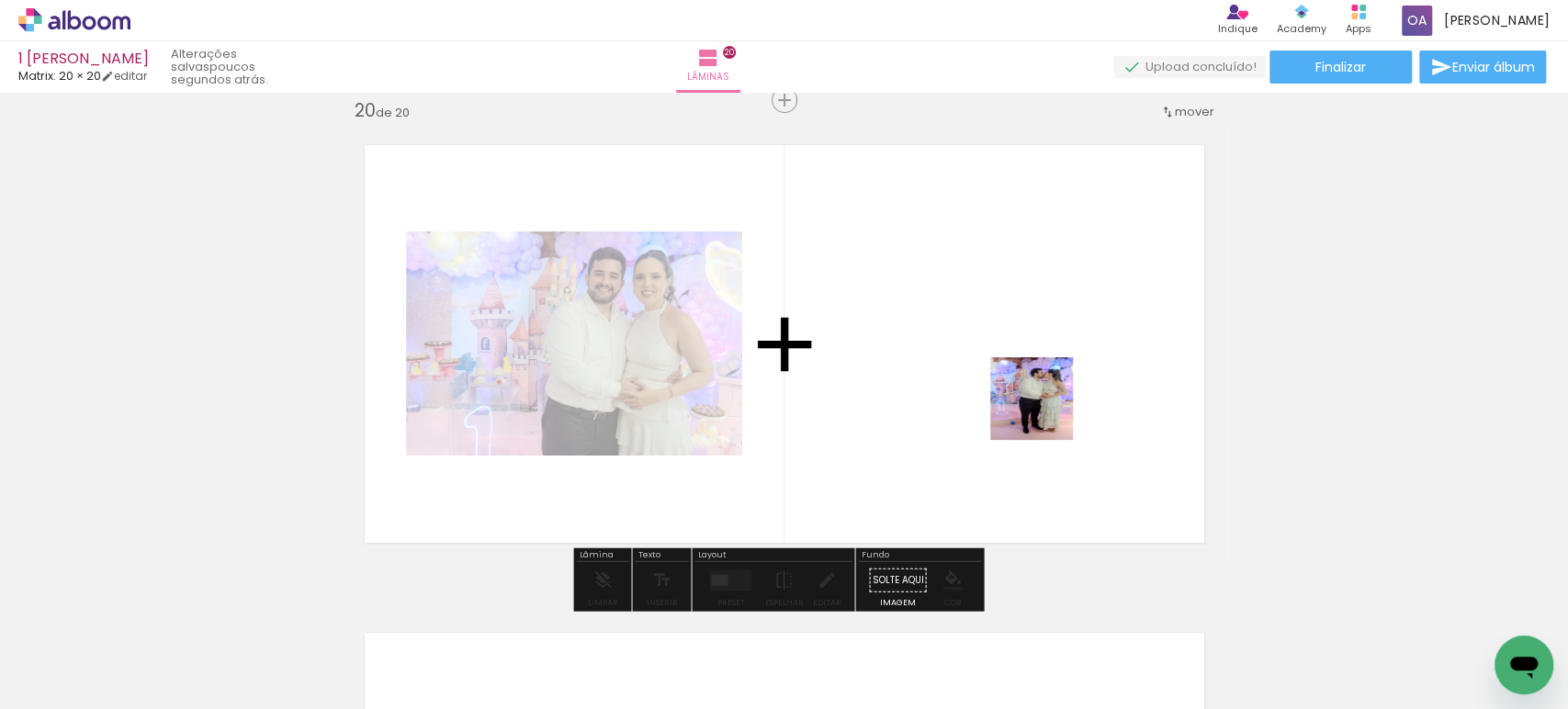
drag, startPoint x: 1485, startPoint y: 623, endPoint x: 1045, endPoint y: 413, distance: 487.5
click at [1045, 413] on quentale-workspace at bounding box center [784, 354] width 1568 height 709
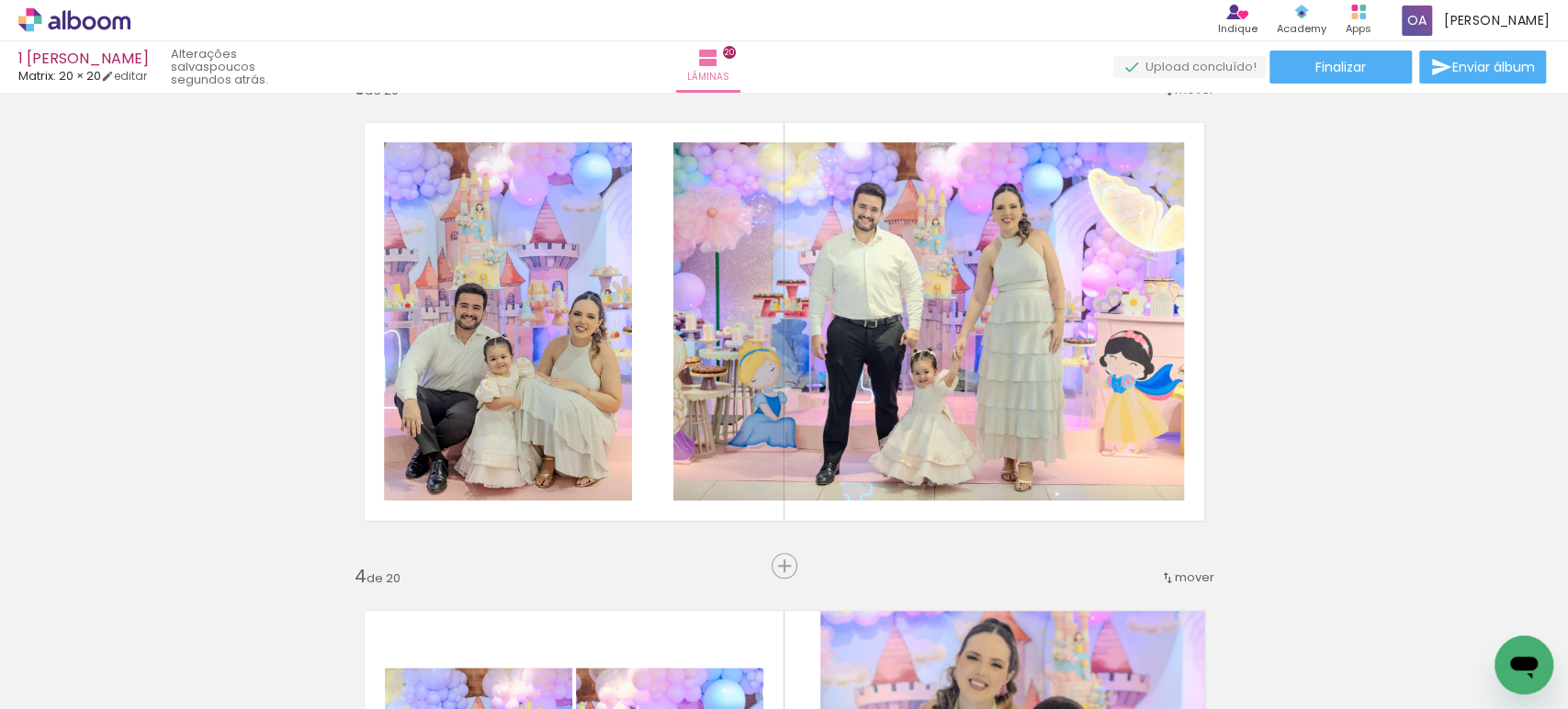
scroll to position [0, 0]
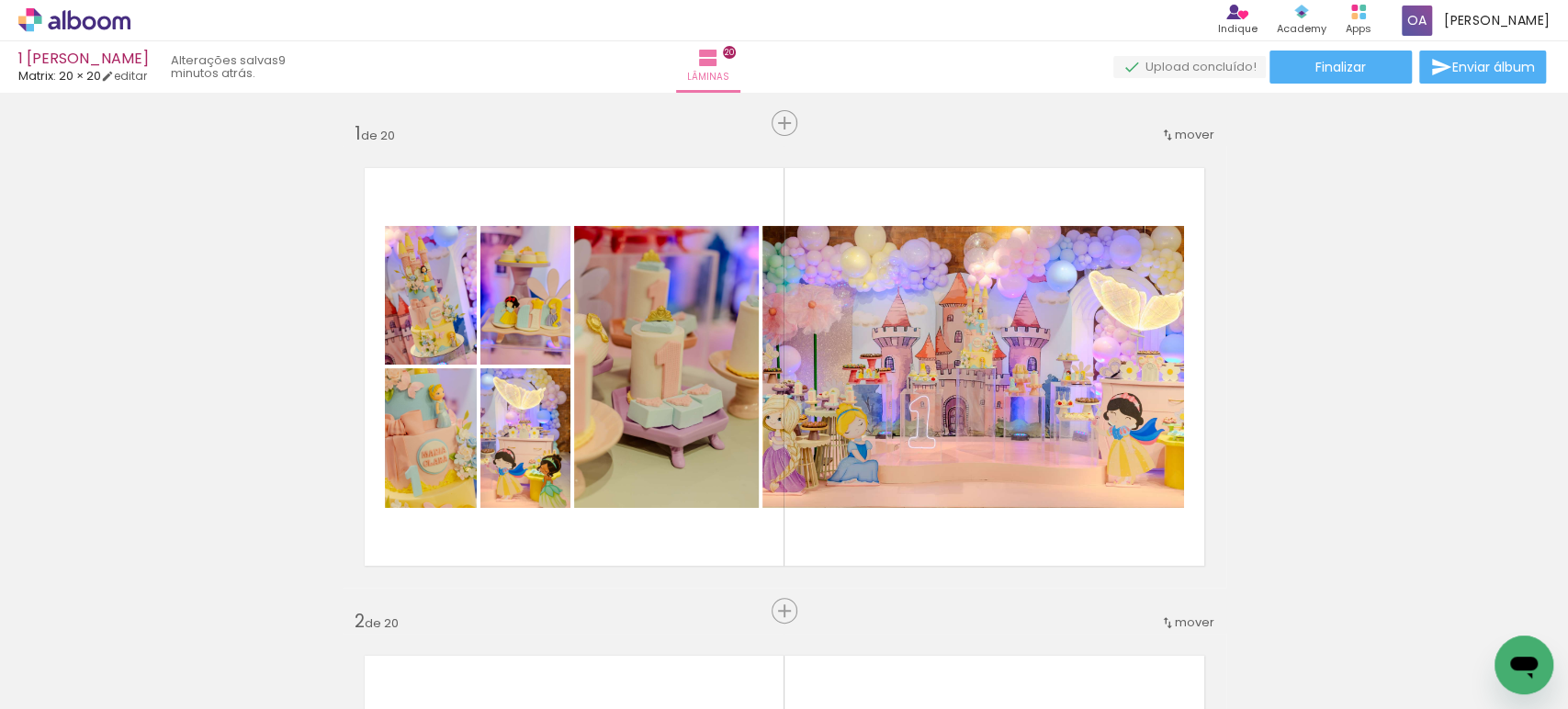
scroll to position [0, 5481]
click at [1357, 78] on paper-button "Finalizar" at bounding box center [1340, 68] width 142 height 33
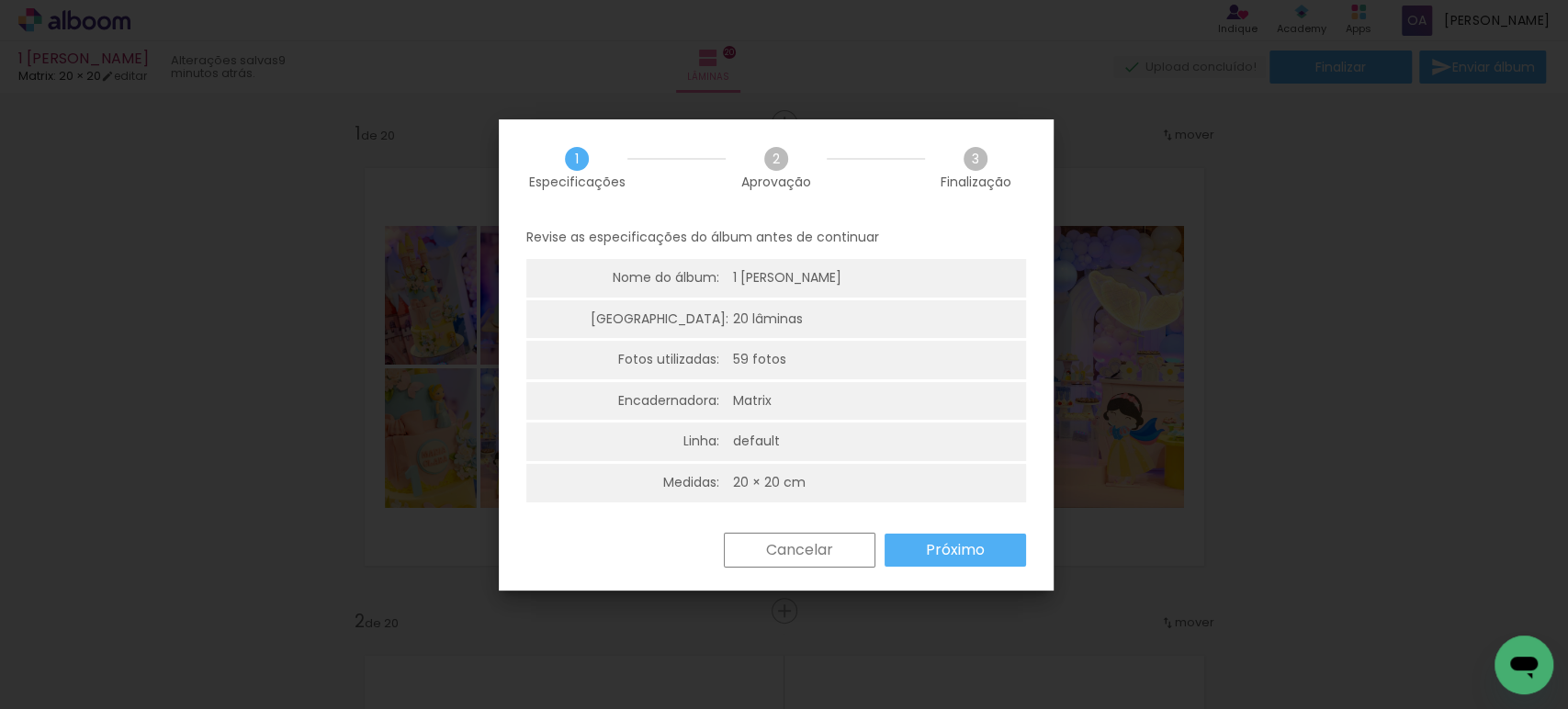
click at [0, 0] on slot "Próximo" at bounding box center [0, 0] width 0 height 0
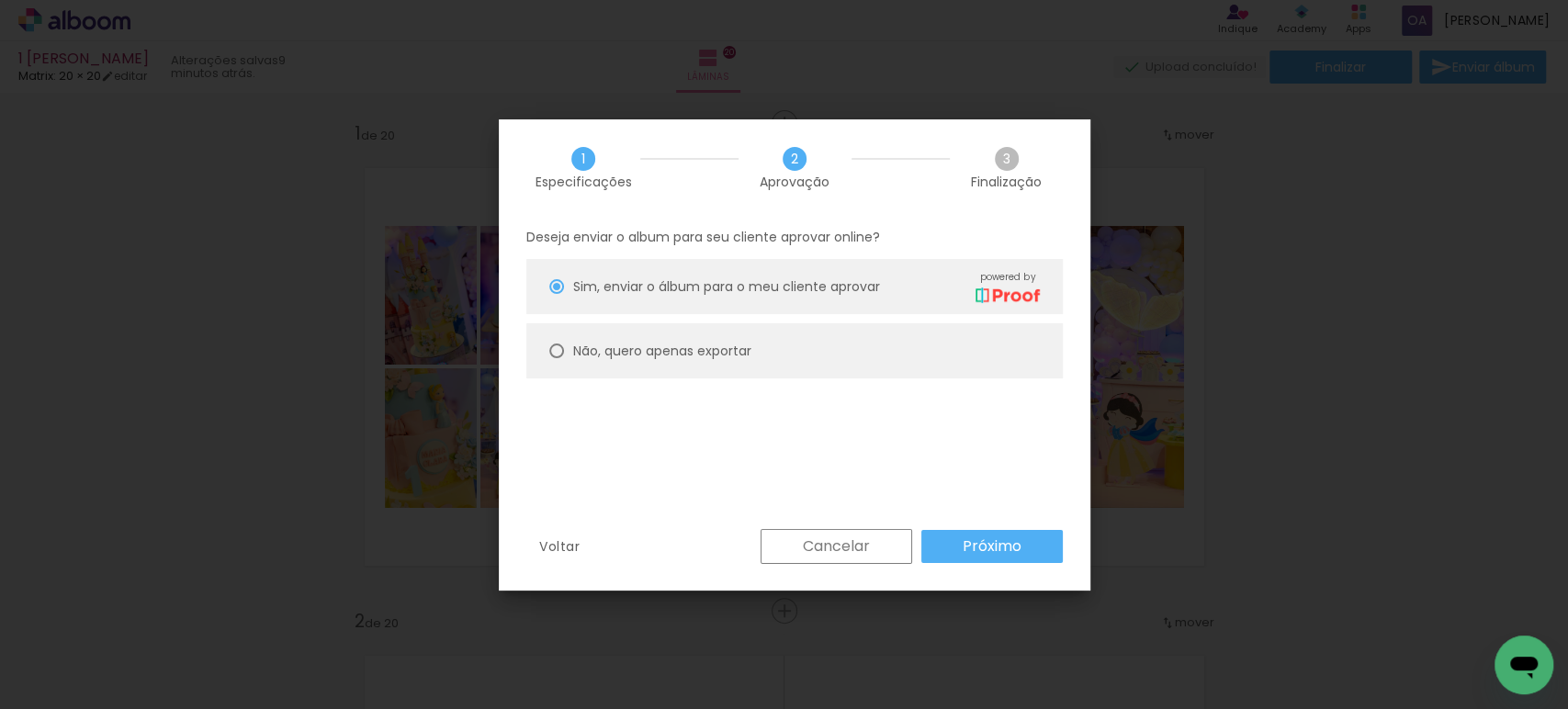
click at [0, 0] on slot "Próximo" at bounding box center [0, 0] width 0 height 0
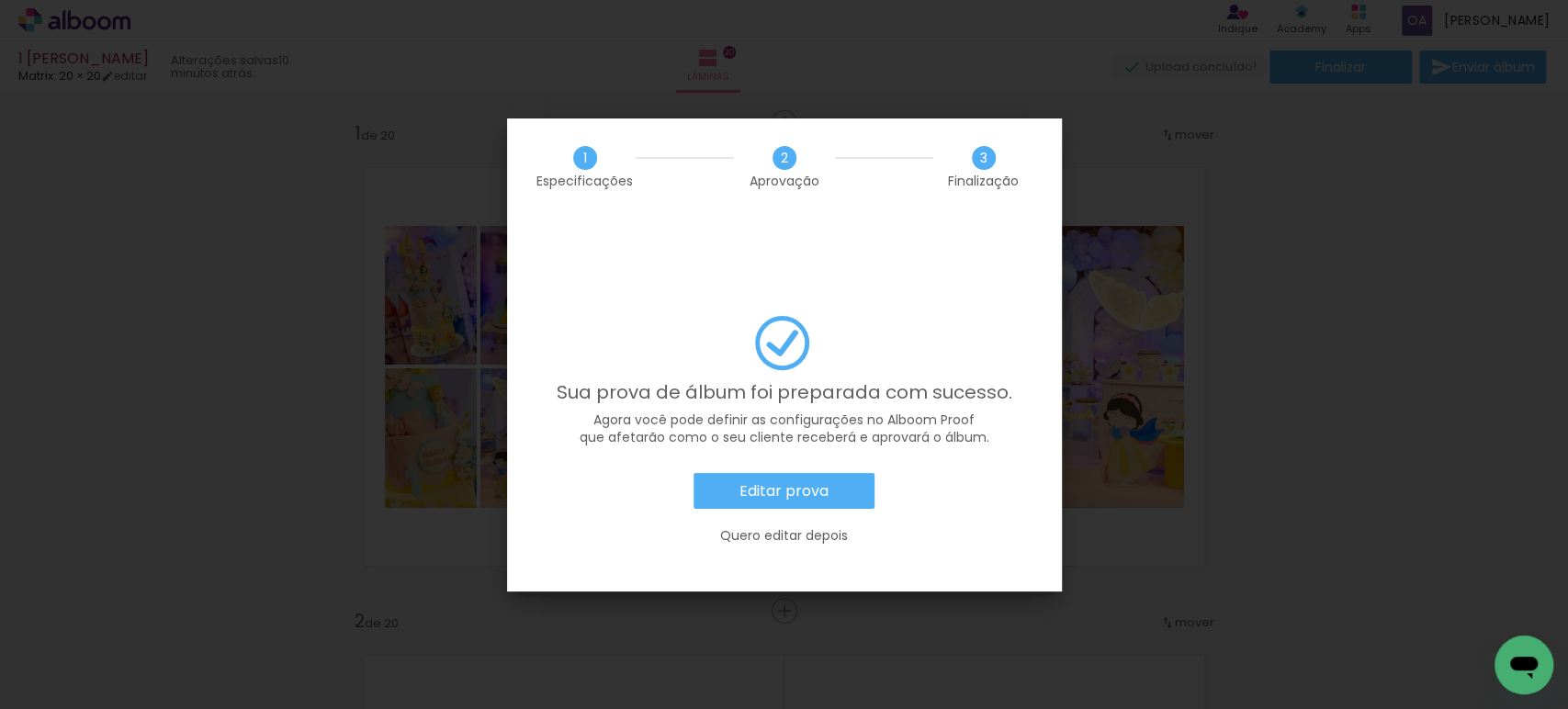
click at [0, 0] on slot "Editar prova" at bounding box center [0, 0] width 0 height 0
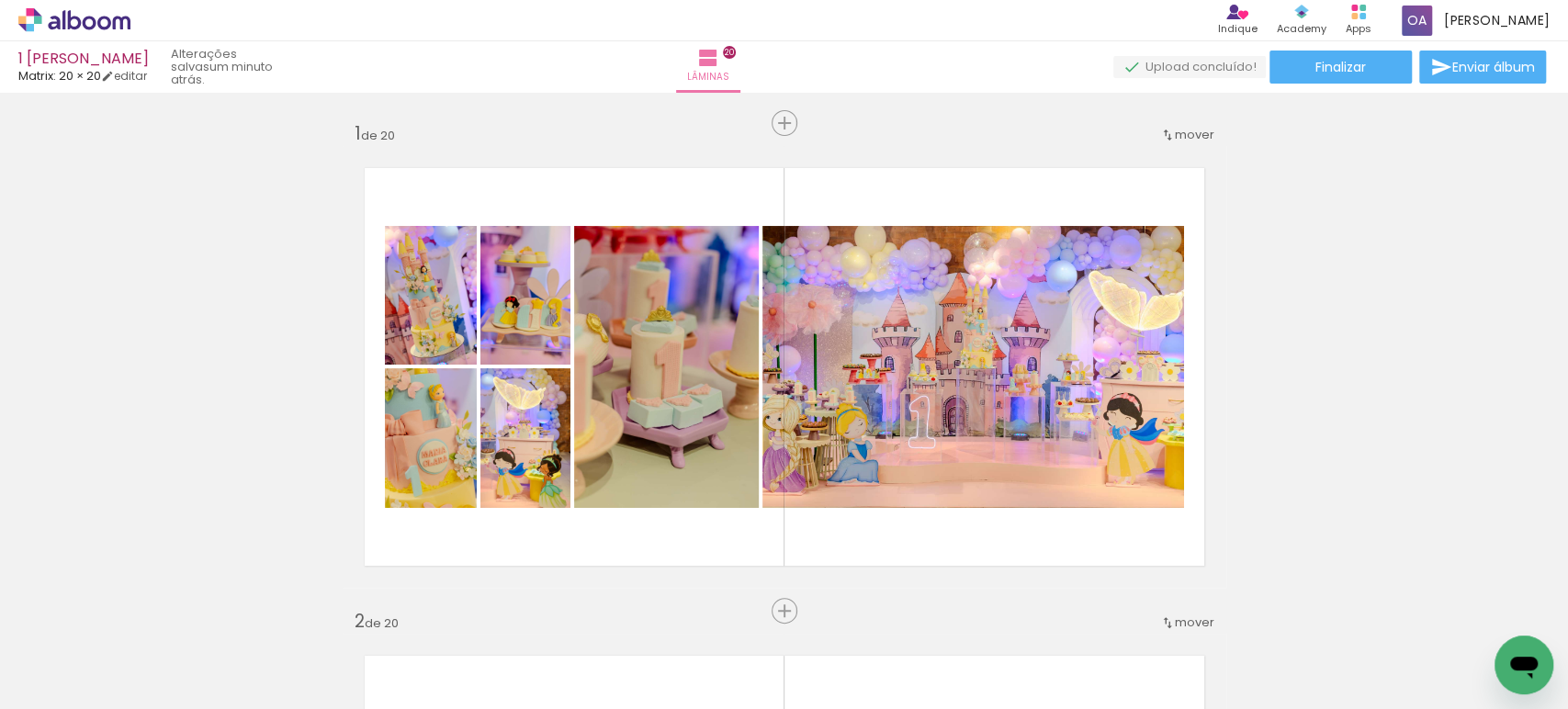
scroll to position [0, 5481]
click at [1366, 17] on rect at bounding box center [1362, 16] width 7 height 7
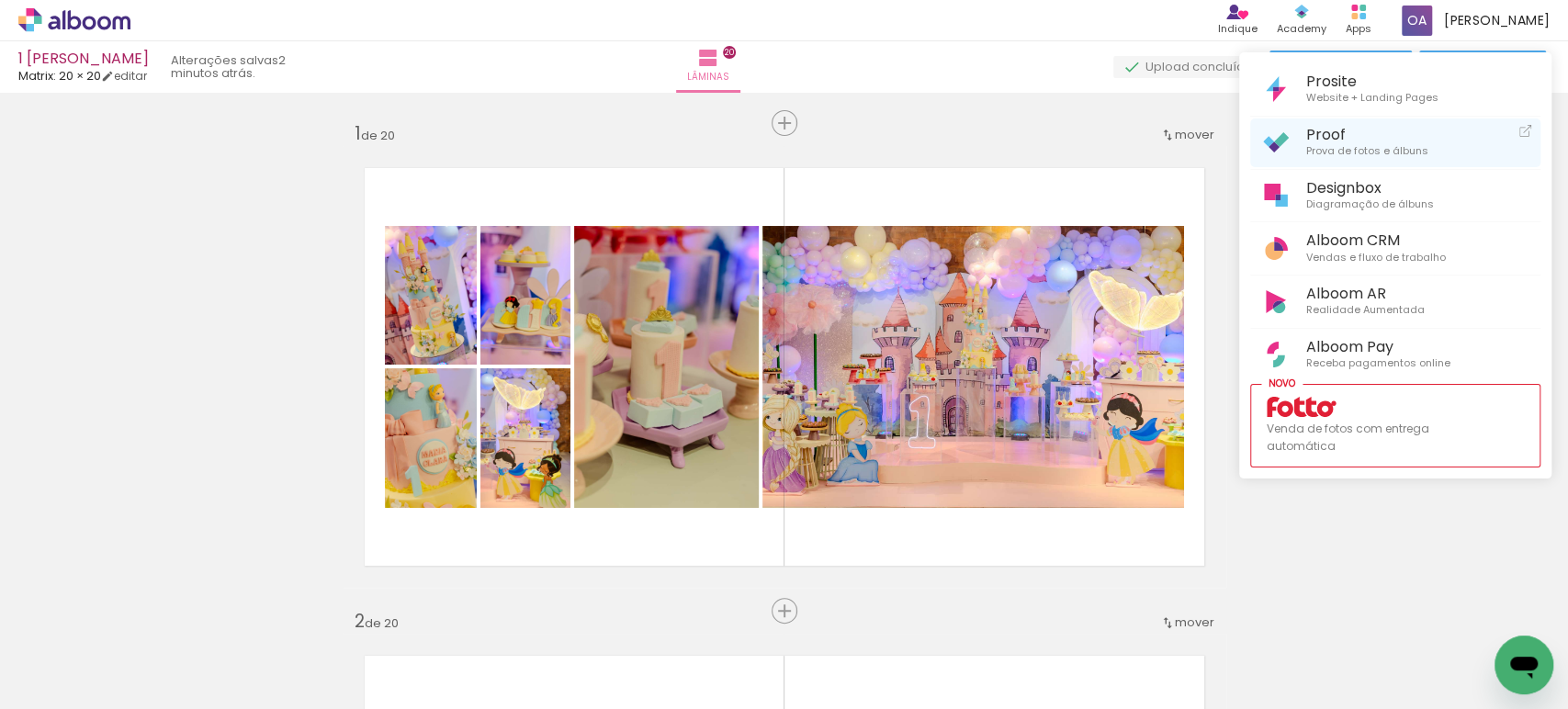
click at [1323, 147] on span "Prova de fotos e álbuns" at bounding box center [1367, 151] width 123 height 17
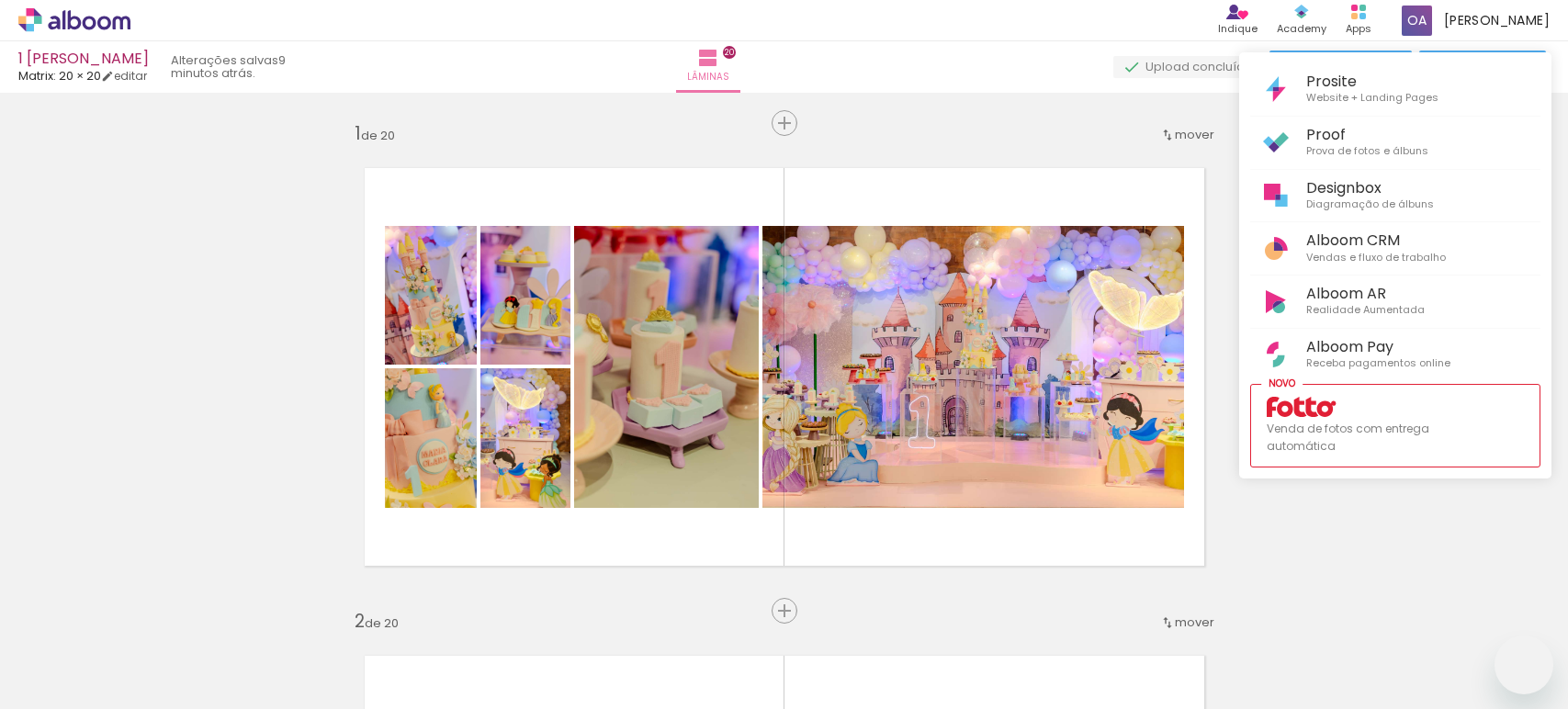
click at [1081, 24] on div at bounding box center [784, 354] width 1568 height 709
click at [741, 66] on div "Lâminas 20" at bounding box center [707, 67] width 66 height 51
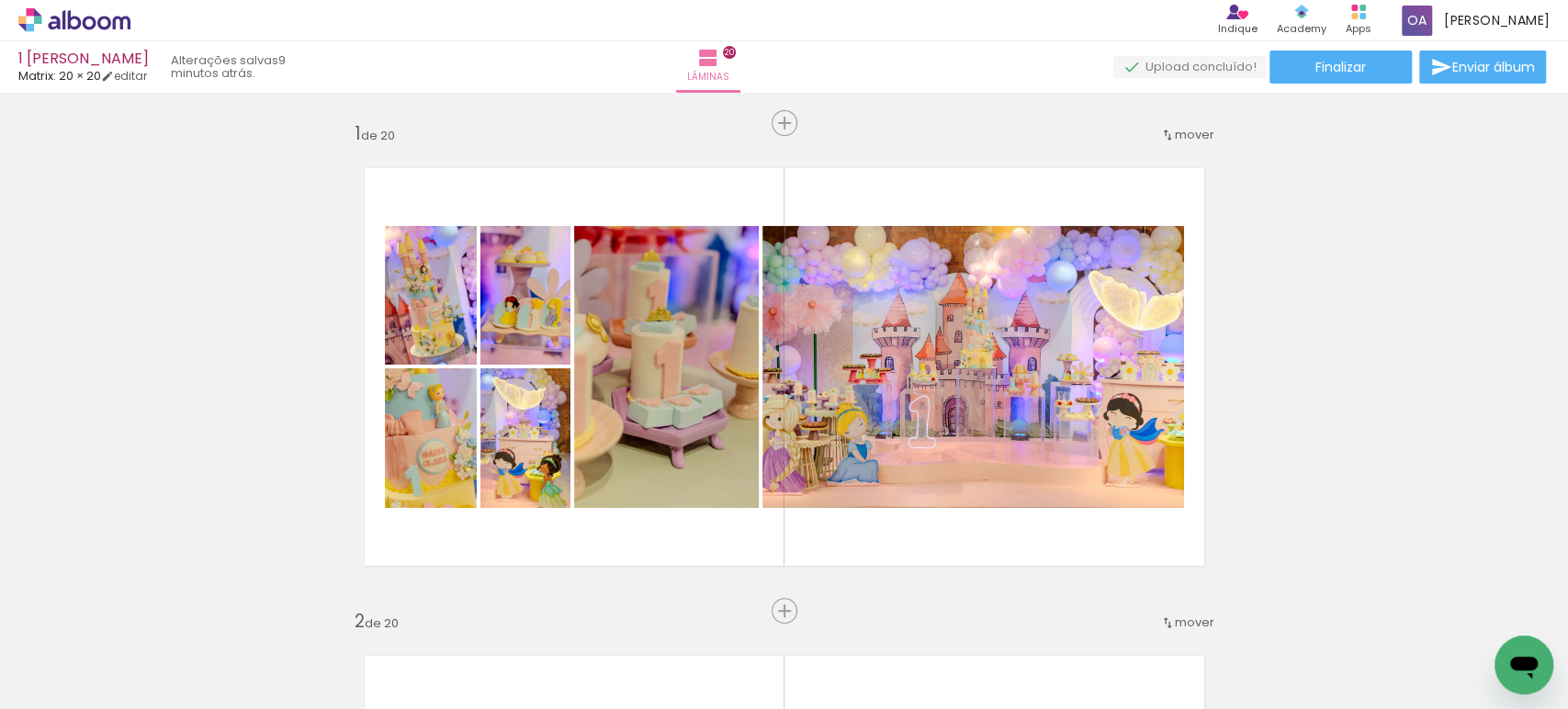
scroll to position [0, 5481]
click at [1371, 13] on div "Produtos Alboom Apps" at bounding box center [1358, 21] width 40 height 37
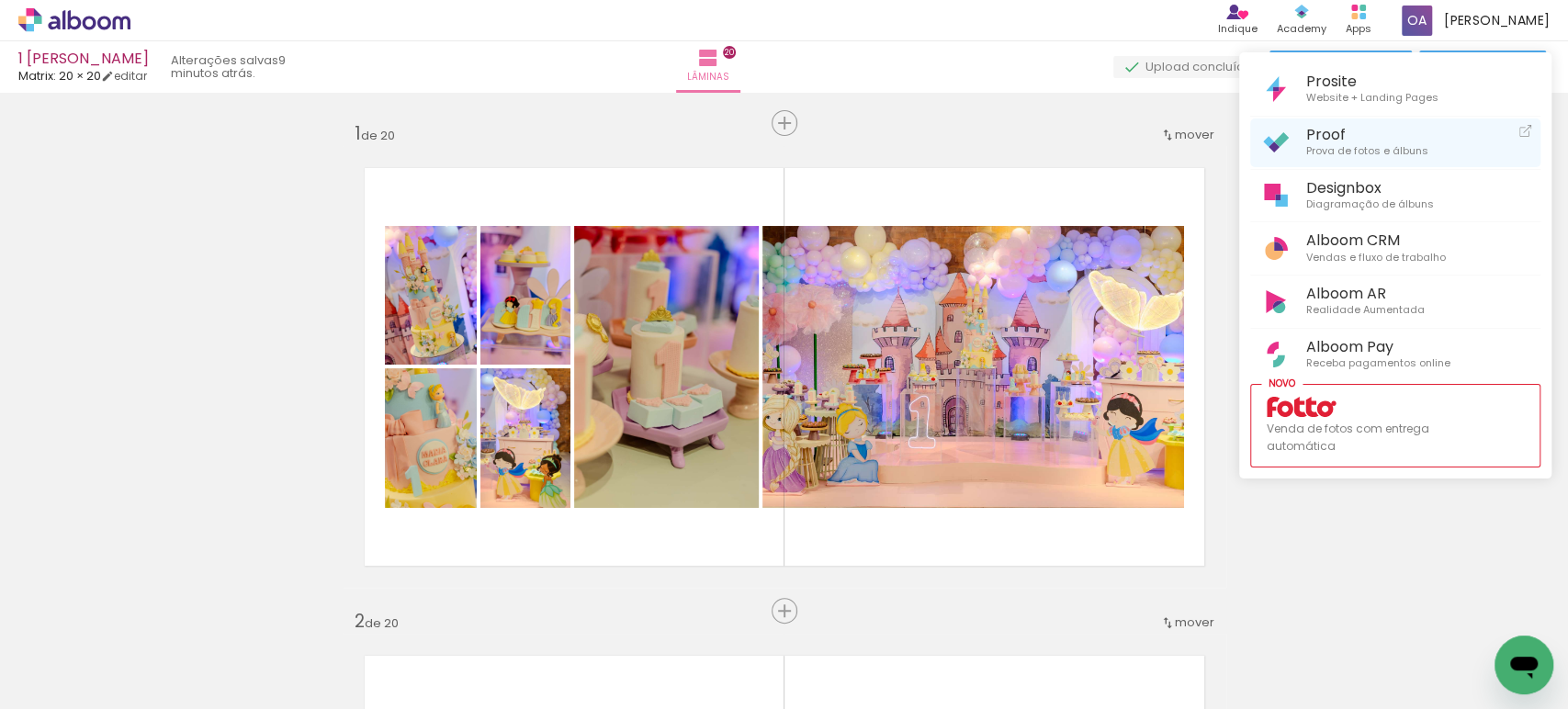
click at [1336, 144] on span "Prova de fotos e álbuns" at bounding box center [1367, 151] width 123 height 17
